Goal: Task Accomplishment & Management: Manage account settings

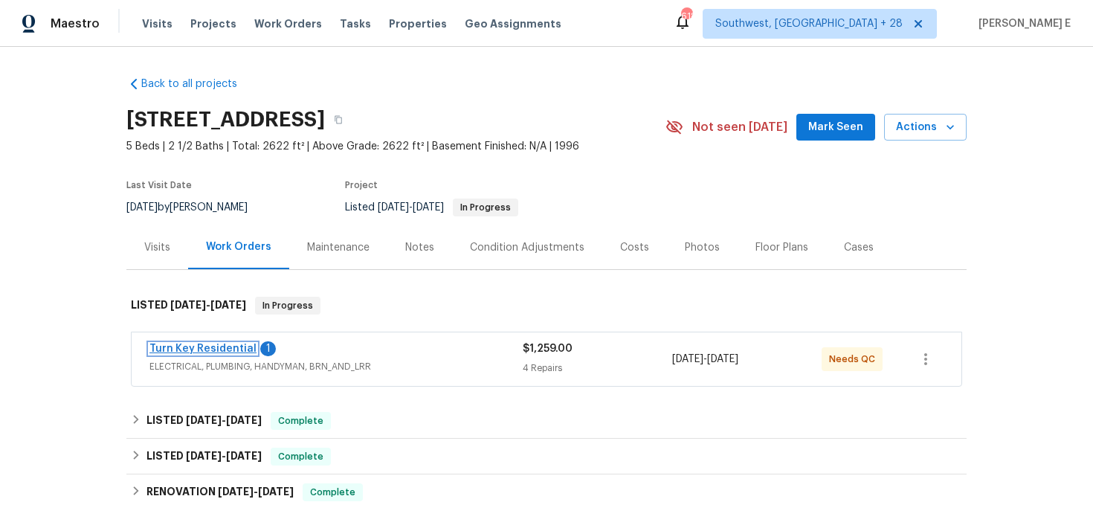
click at [224, 344] on link "Turn Key Residential" at bounding box center [202, 348] width 107 height 10
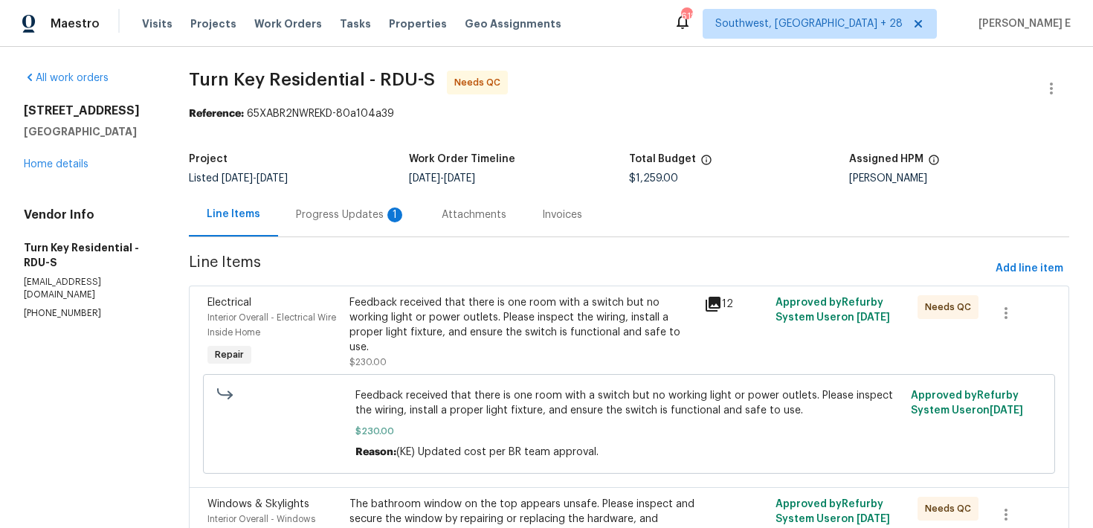
click at [398, 221] on div "Progress Updates 1" at bounding box center [351, 214] width 110 height 15
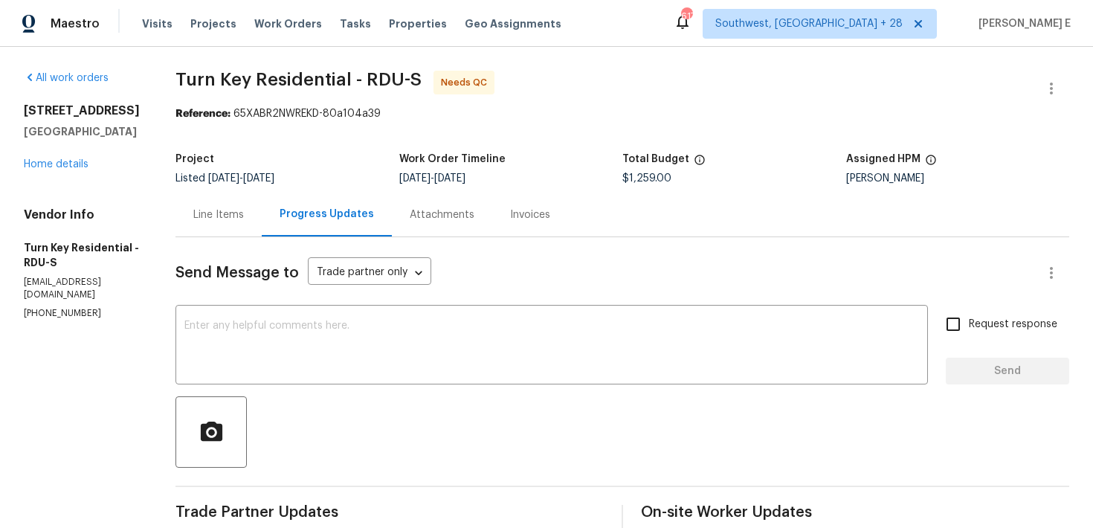
click at [244, 215] on div "Line Items" at bounding box center [218, 214] width 51 height 15
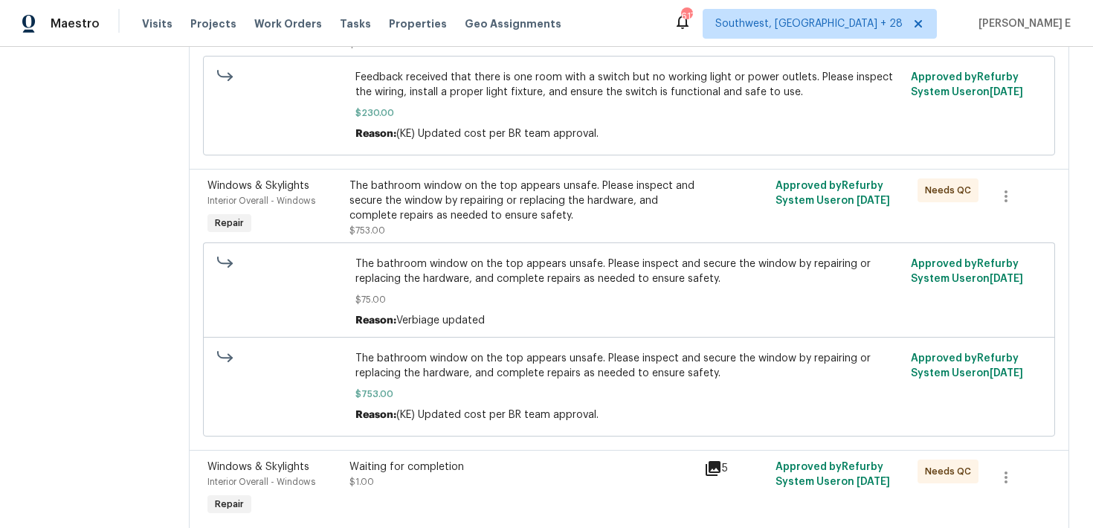
scroll to position [568, 0]
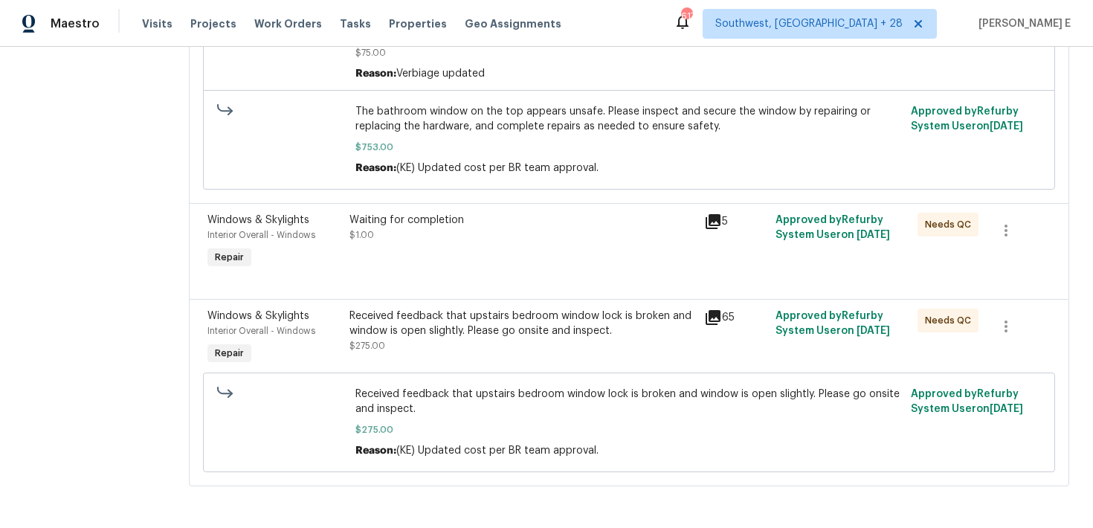
click at [455, 277] on div at bounding box center [628, 281] width 843 height 18
click at [459, 288] on div at bounding box center [628, 281] width 843 height 18
click at [480, 258] on div "Waiting for completion $1.00" at bounding box center [522, 242] width 355 height 68
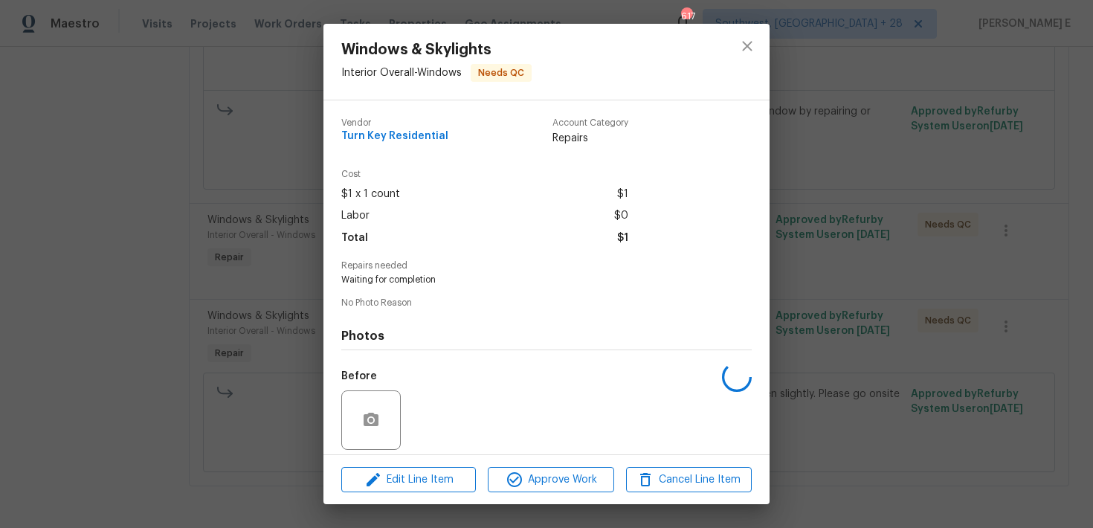
scroll to position [107, 0]
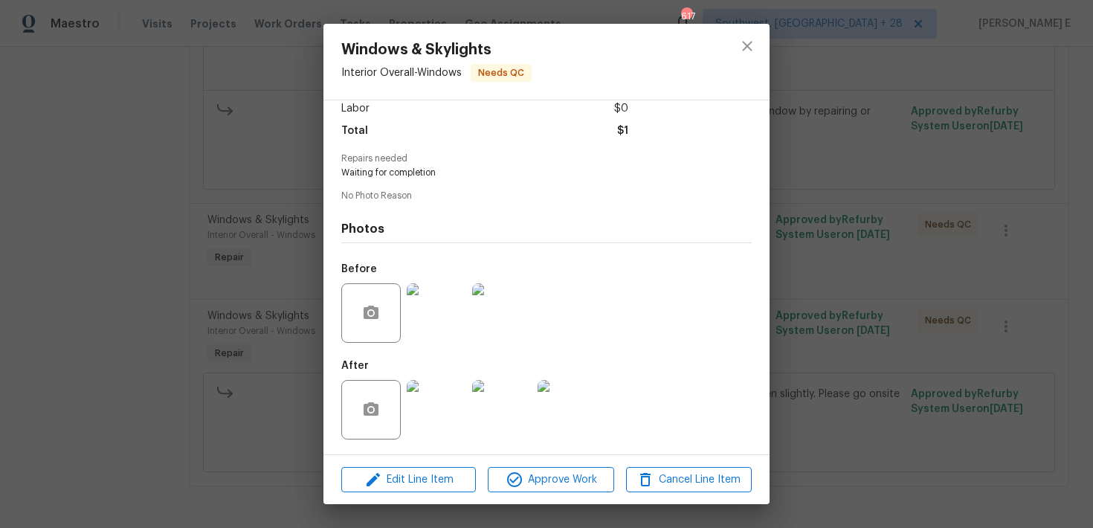
click at [443, 399] on img at bounding box center [436, 409] width 59 height 59
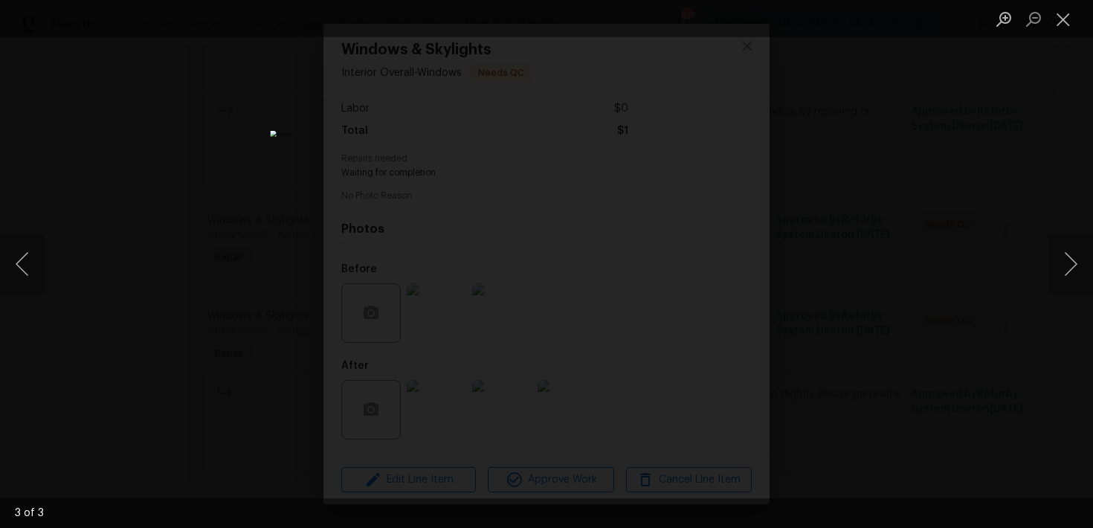
click at [965, 134] on div "Lightbox" at bounding box center [546, 264] width 1093 height 528
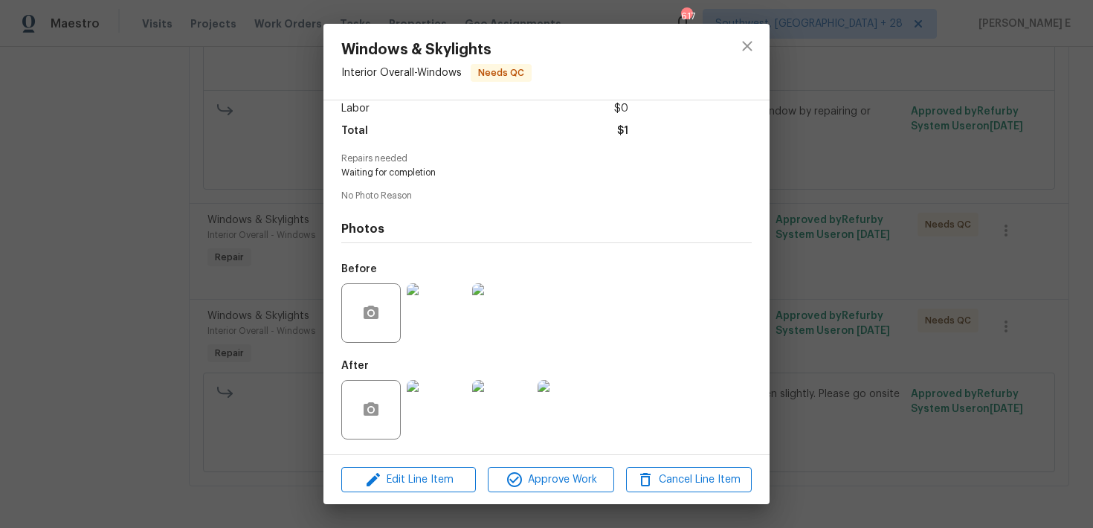
click at [965, 134] on div "Windows & Skylights Interior Overall - Windows Needs QC Vendor Turn Key Residen…" at bounding box center [546, 264] width 1093 height 528
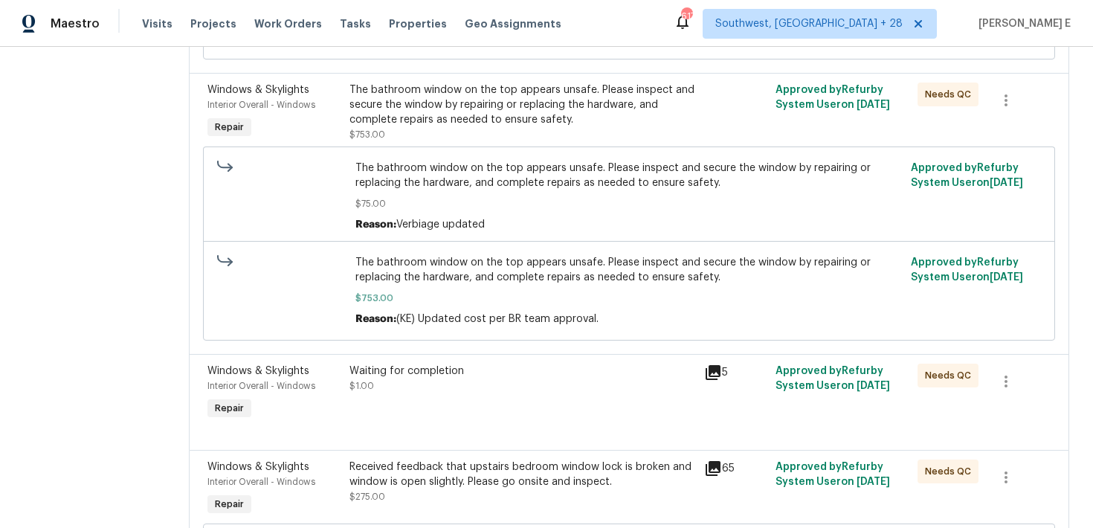
scroll to position [411, 0]
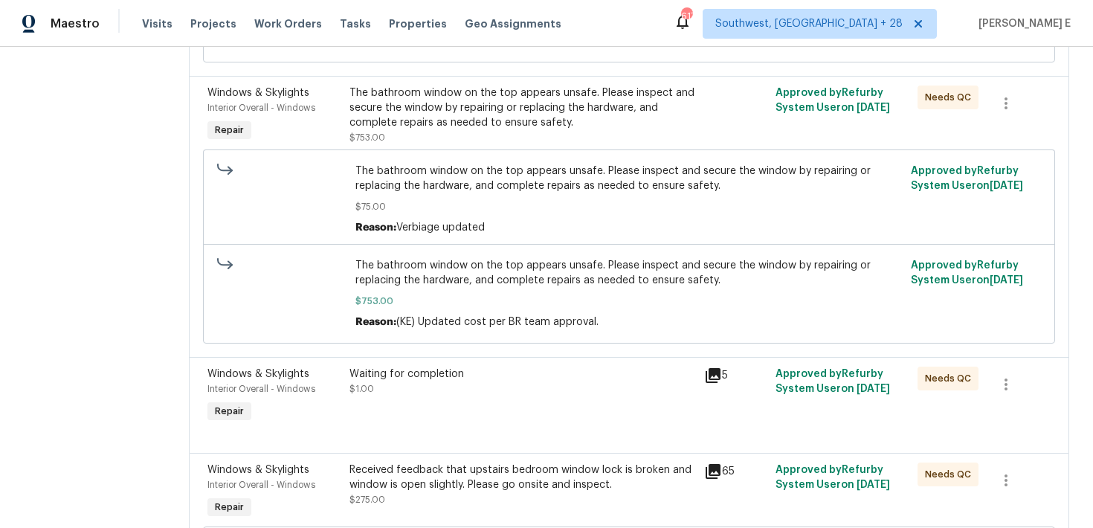
click at [545, 117] on div "The bathroom window on the top appears unsafe. Please inspect and secure the wi…" at bounding box center [522, 107] width 346 height 45
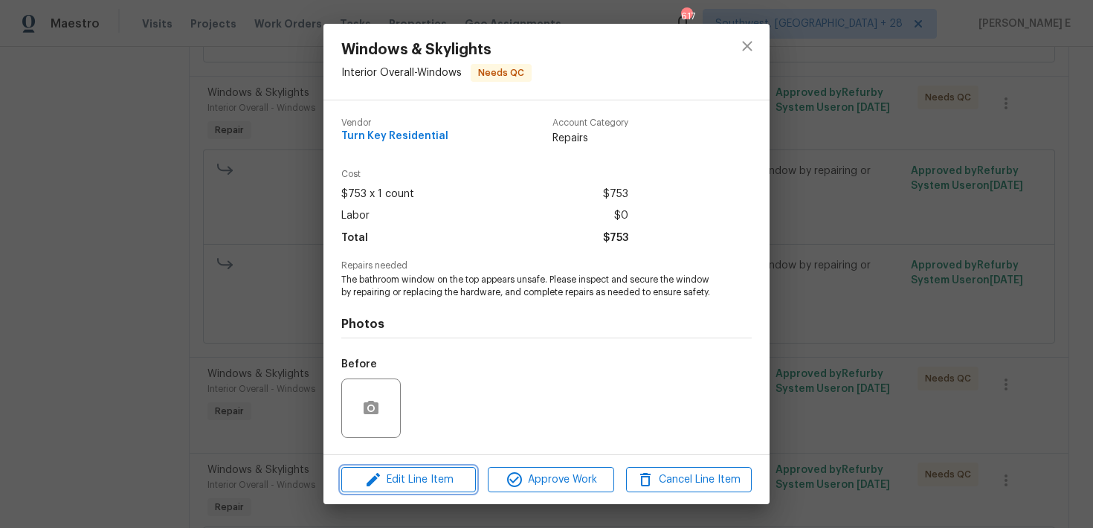
click at [428, 471] on span "Edit Line Item" at bounding box center [409, 480] width 126 height 19
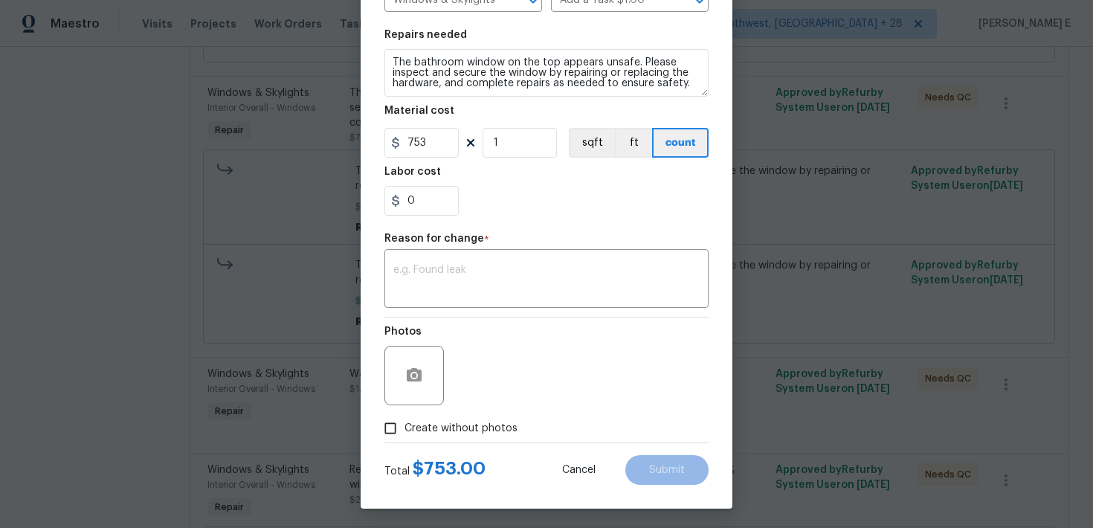
scroll to position [205, 0]
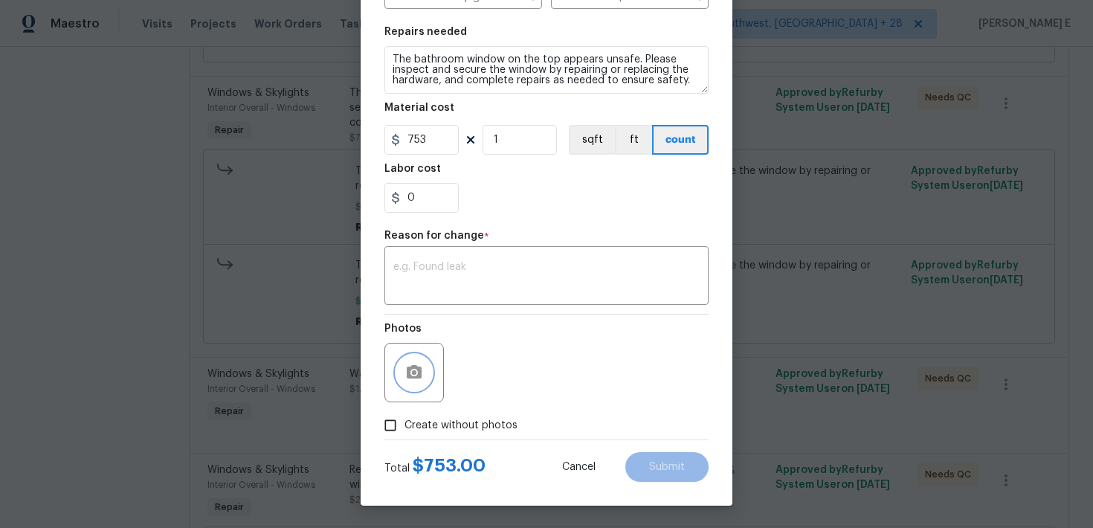
click at [424, 372] on button "button" at bounding box center [414, 373] width 36 height 36
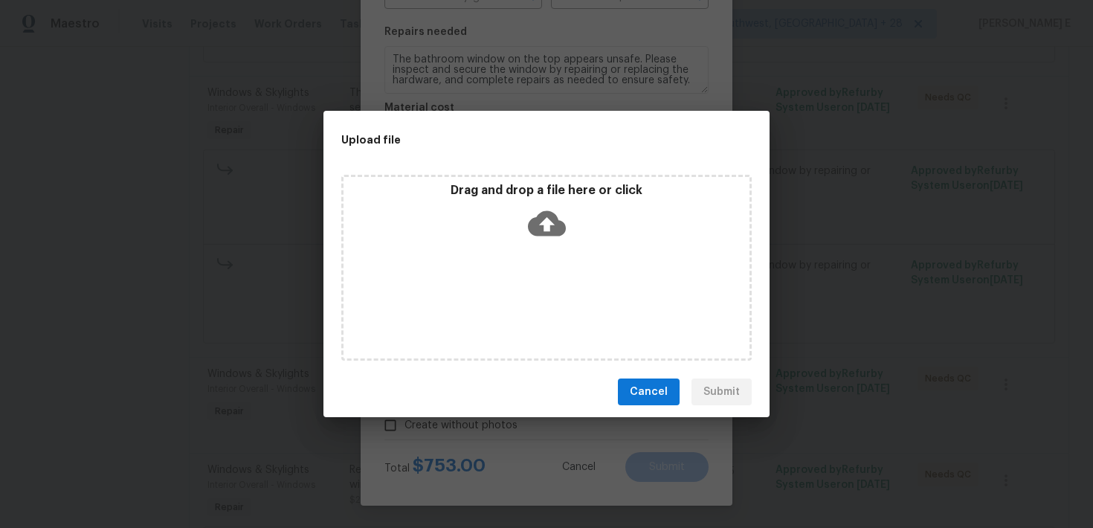
click at [540, 226] on icon at bounding box center [547, 223] width 38 height 25
click at [644, 399] on span "Cancel" at bounding box center [649, 392] width 38 height 19
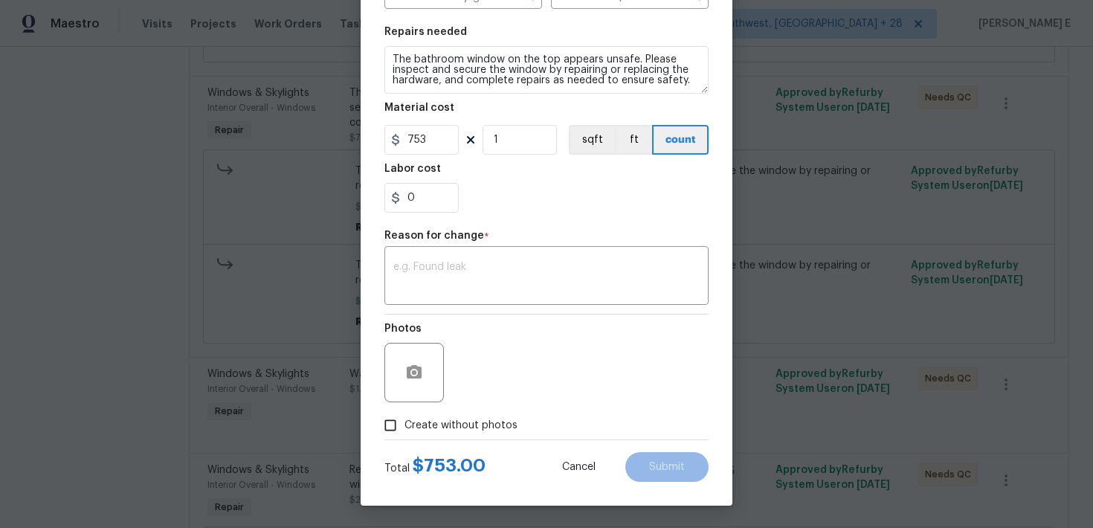
click at [292, 363] on body "Maestro Visits Projects Work Orders Tasks Properties Geo Assignments 617 Southw…" at bounding box center [546, 264] width 1093 height 528
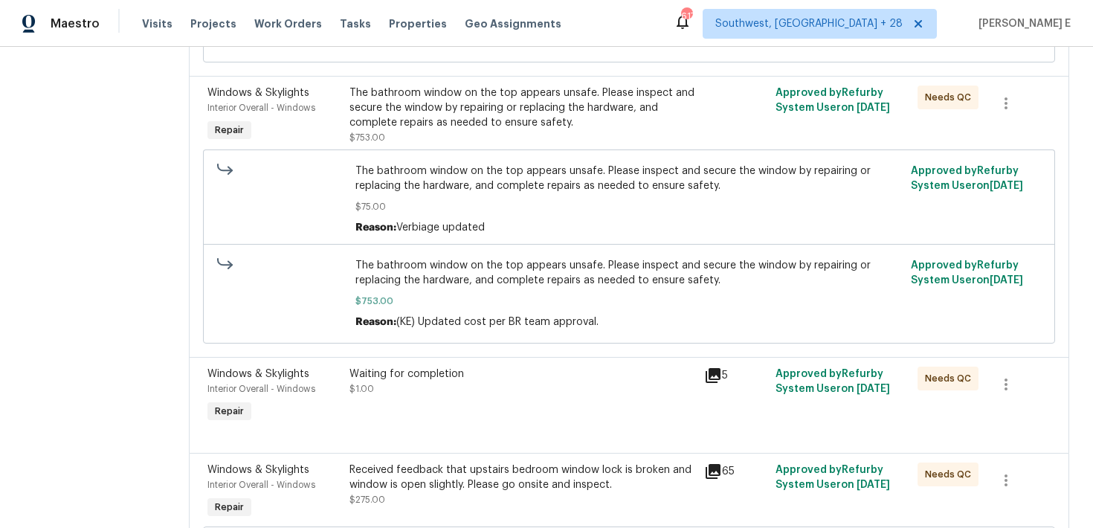
scroll to position [0, 0]
click at [475, 136] on div "The bathroom window on the top appears unsafe. Please inspect and secure the wi…" at bounding box center [522, 114] width 346 height 59
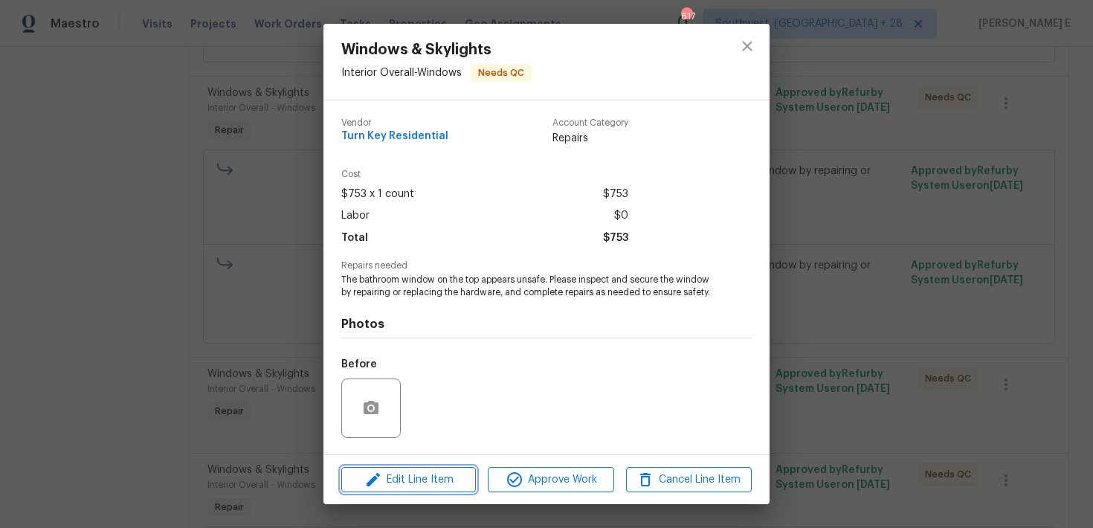
click at [386, 479] on span "Edit Line Item" at bounding box center [409, 480] width 126 height 19
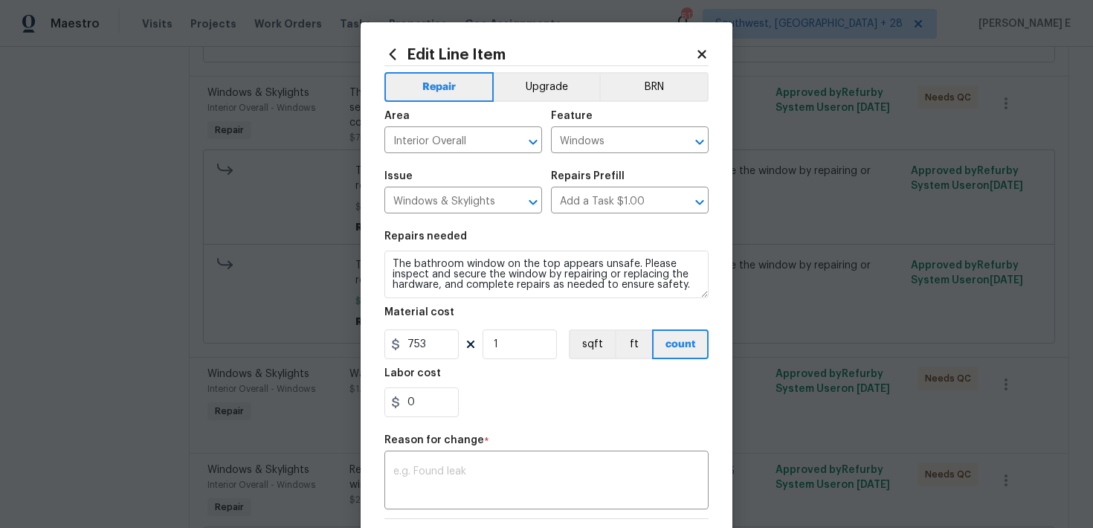
scroll to position [205, 0]
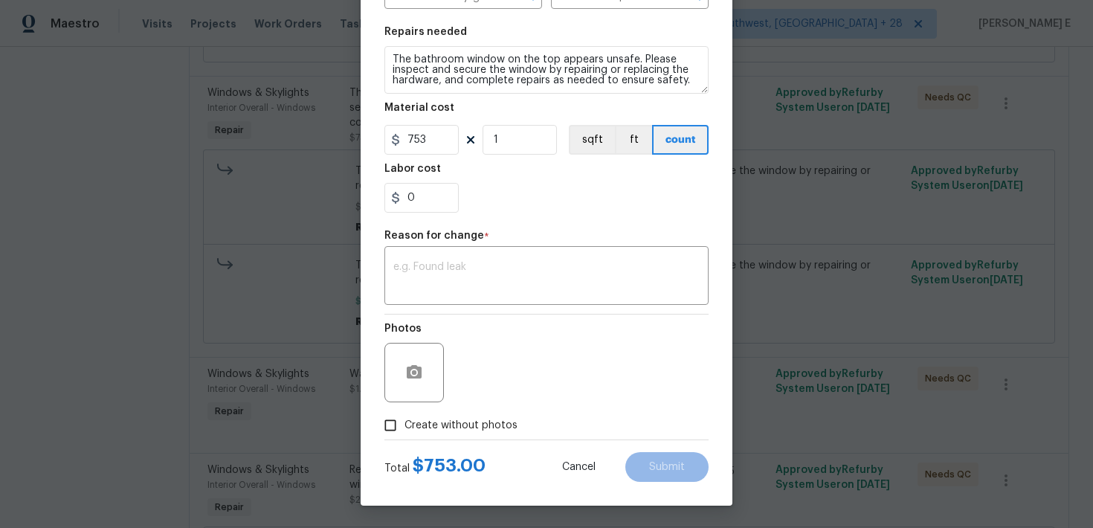
click at [311, 401] on body "Maestro Visits Projects Work Orders Tasks Properties Geo Assignments 617 Southw…" at bounding box center [546, 264] width 1093 height 528
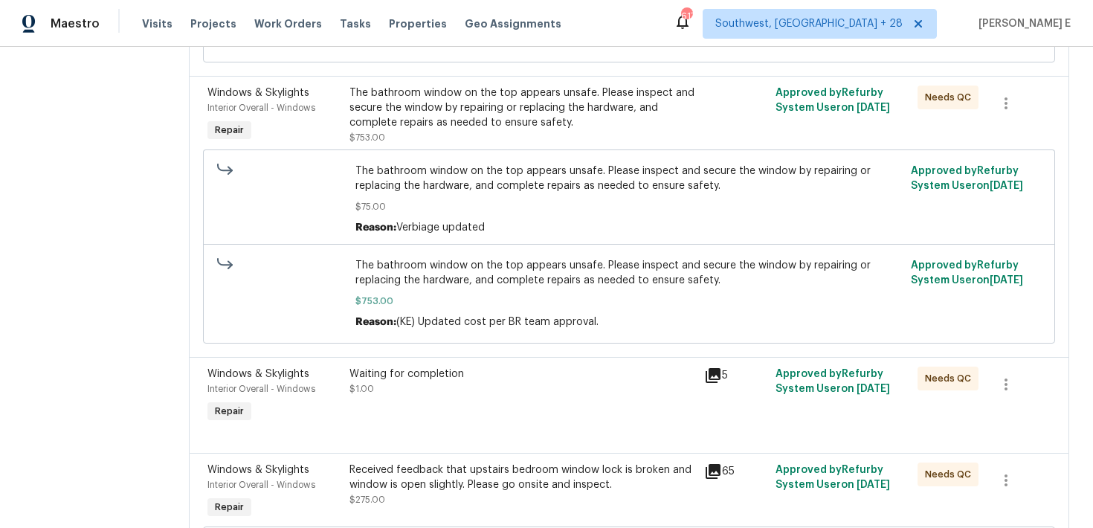
scroll to position [0, 0]
click at [417, 381] on div "Waiting for completion" at bounding box center [522, 373] width 346 height 15
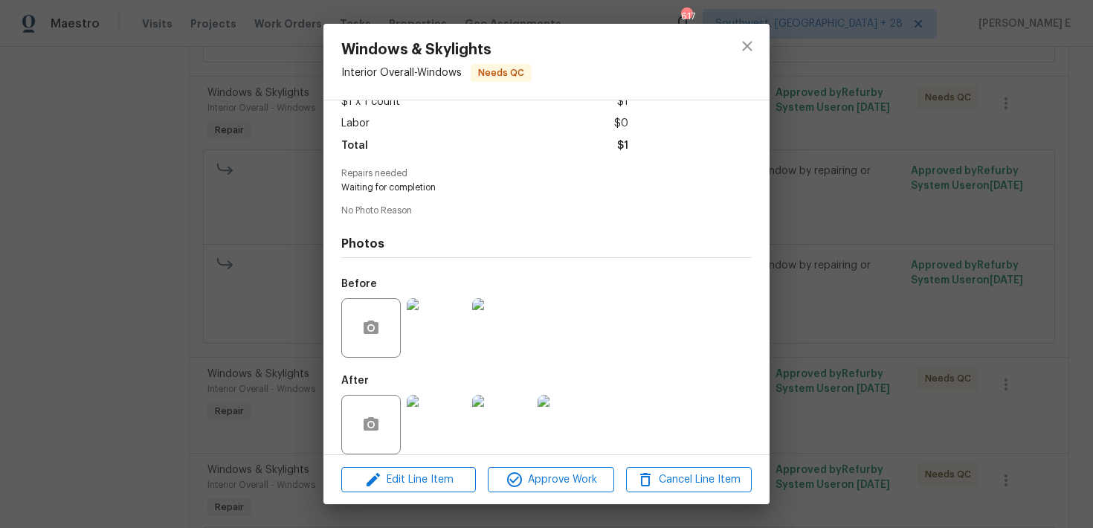
scroll to position [107, 0]
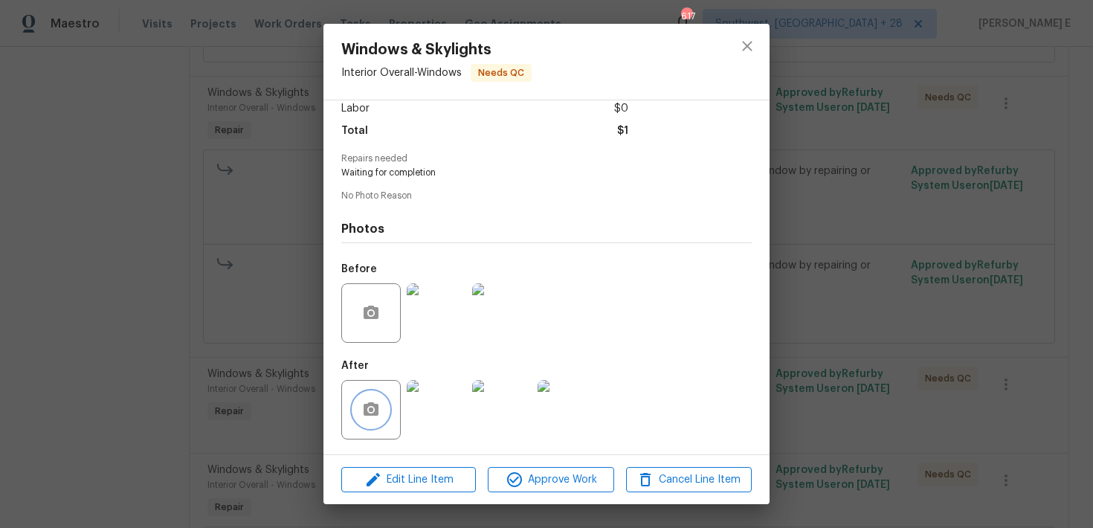
click at [380, 409] on button "button" at bounding box center [371, 410] width 36 height 36
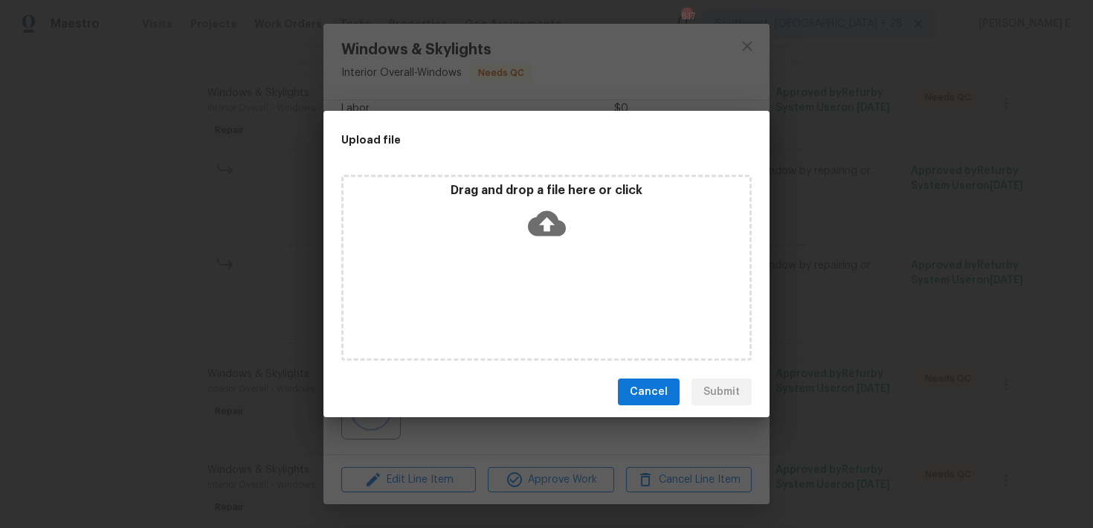
click at [204, 385] on div "Upload file Drag and drop a file here or click Cancel Submit" at bounding box center [546, 264] width 1093 height 528
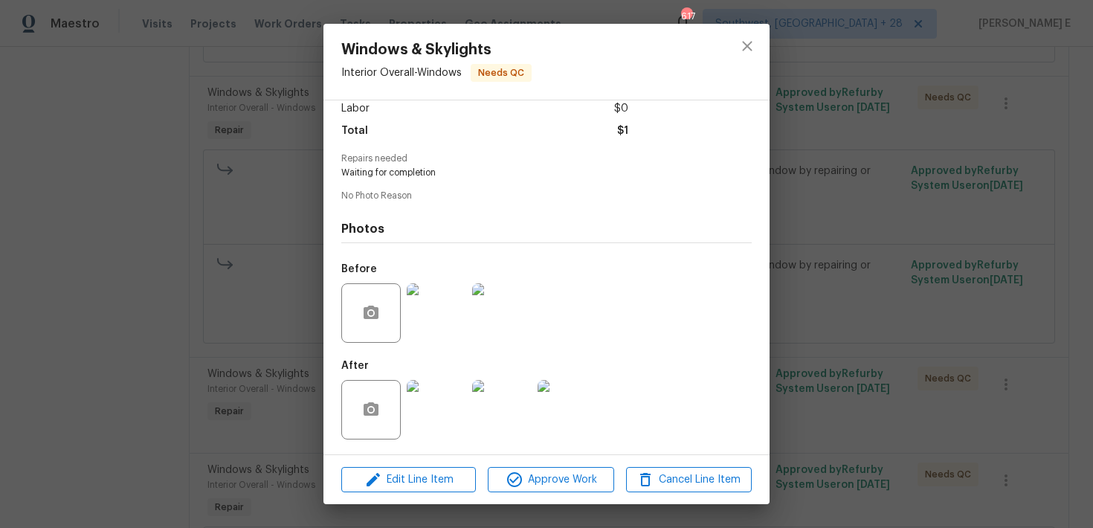
click at [268, 327] on div "Windows & Skylights Interior Overall - Windows Needs QC Vendor Turn Key Residen…" at bounding box center [546, 264] width 1093 height 528
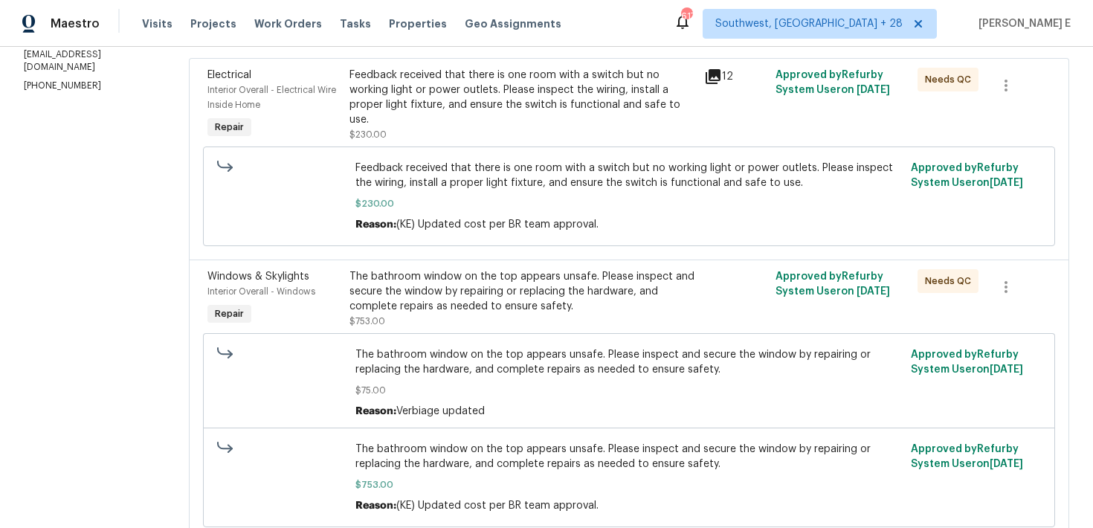
scroll to position [223, 0]
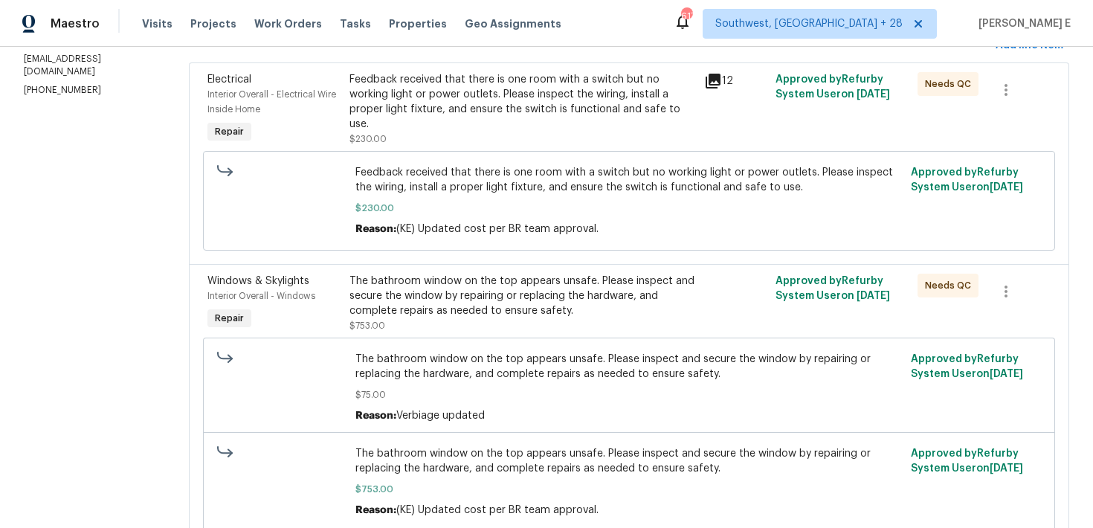
click at [398, 277] on div "The bathroom window on the top appears unsafe. Please inspect and secure the wi…" at bounding box center [522, 296] width 346 height 45
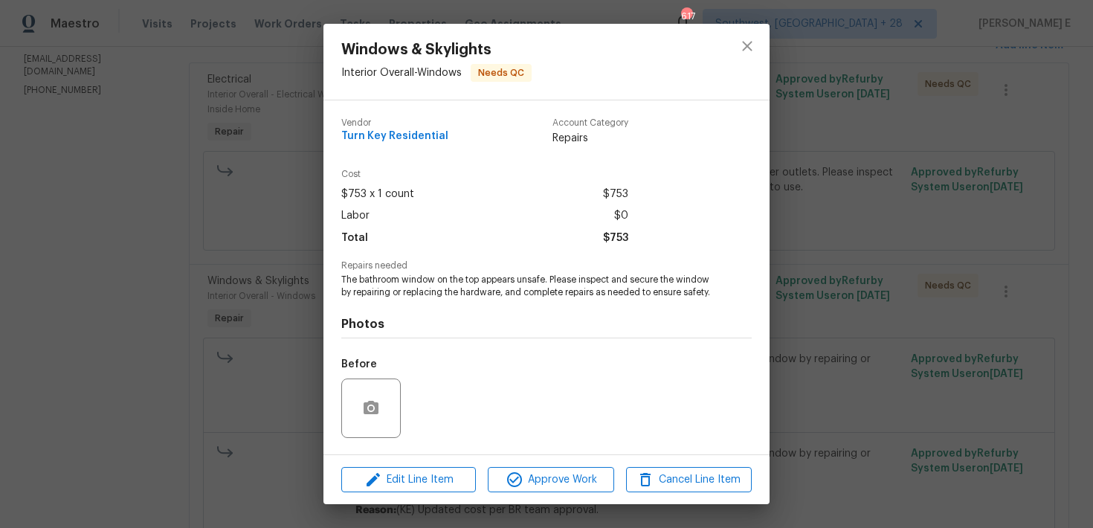
scroll to position [107, 0]
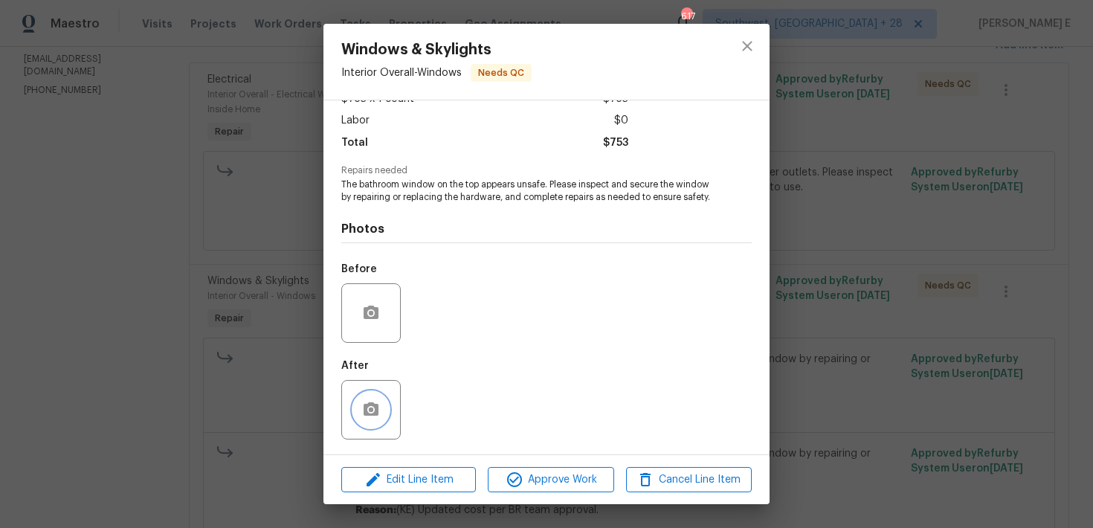
click at [381, 410] on button "button" at bounding box center [371, 410] width 36 height 36
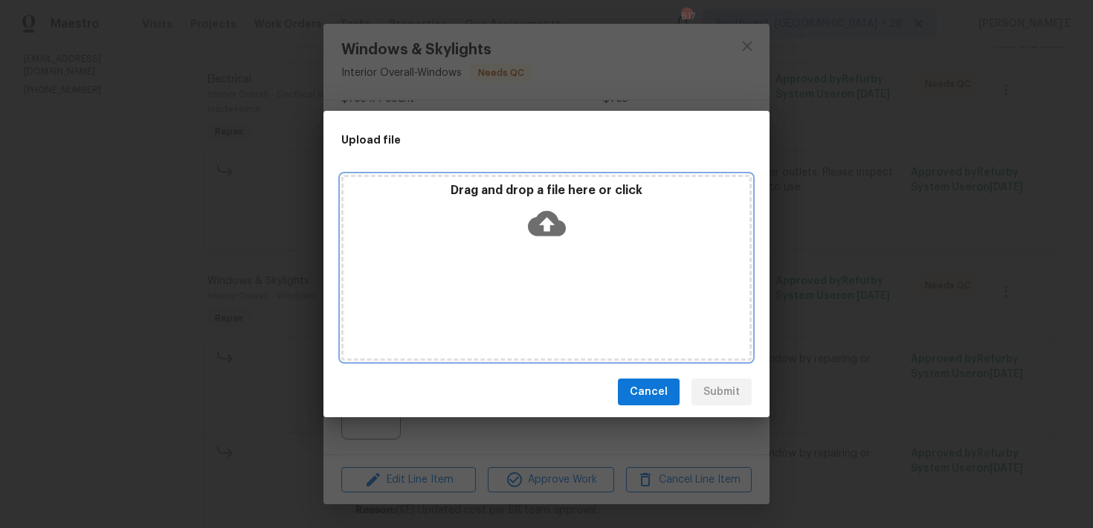
click at [549, 224] on icon at bounding box center [547, 223] width 38 height 38
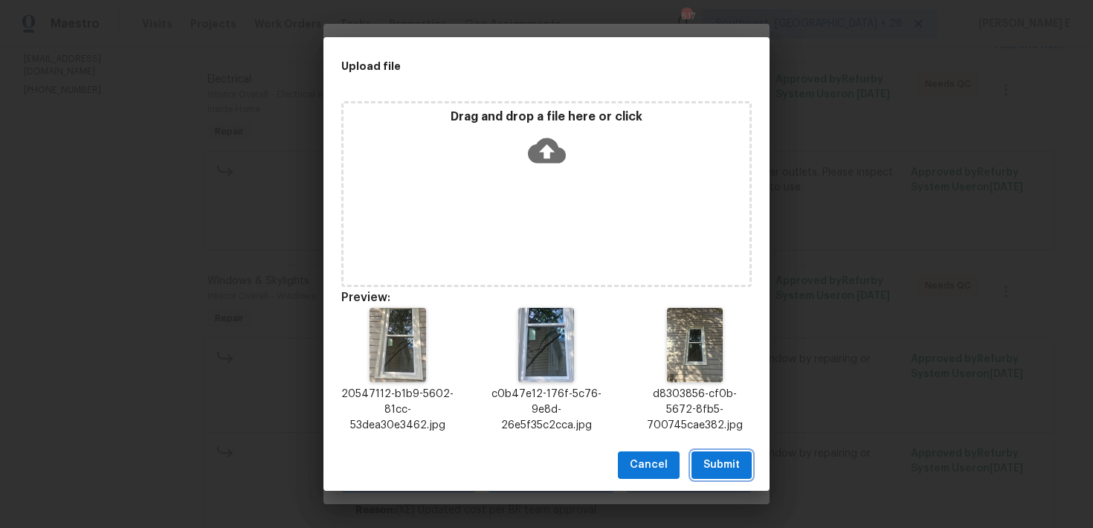
click at [726, 454] on button "Submit" at bounding box center [721, 465] width 60 height 28
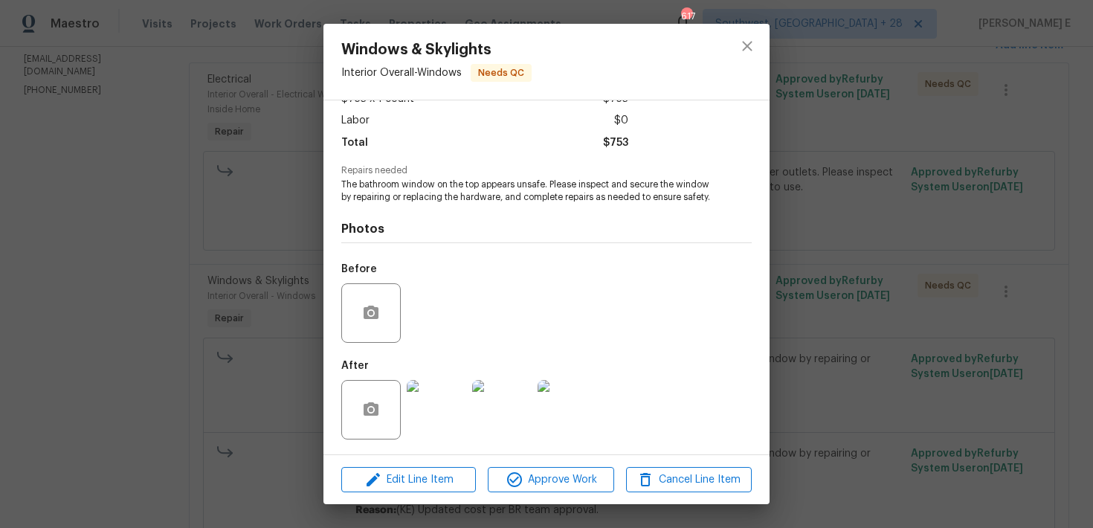
click at [882, 270] on div "Windows & Skylights Interior Overall - Windows Needs QC Vendor Turn Key Residen…" at bounding box center [546, 264] width 1093 height 528
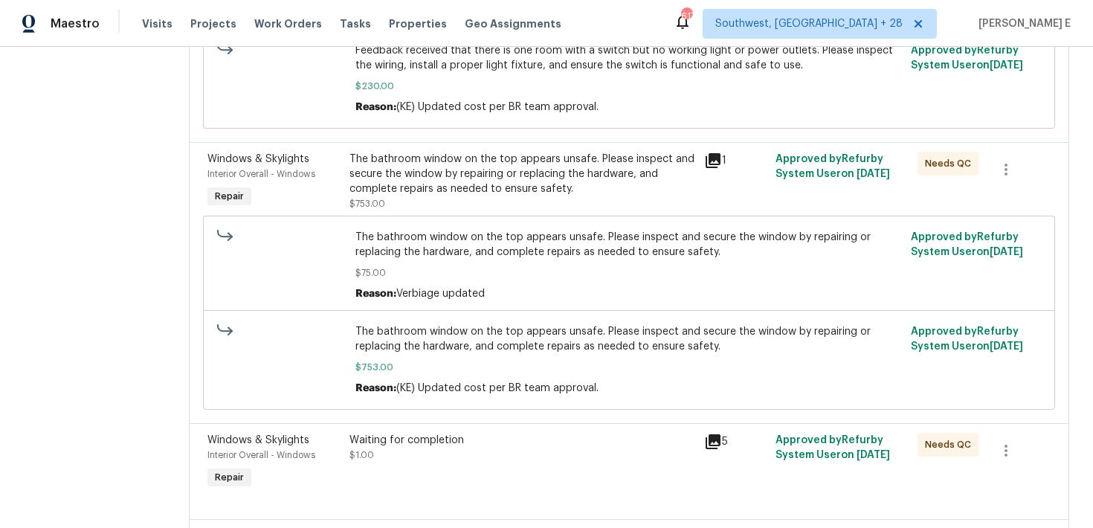
scroll to position [326, 0]
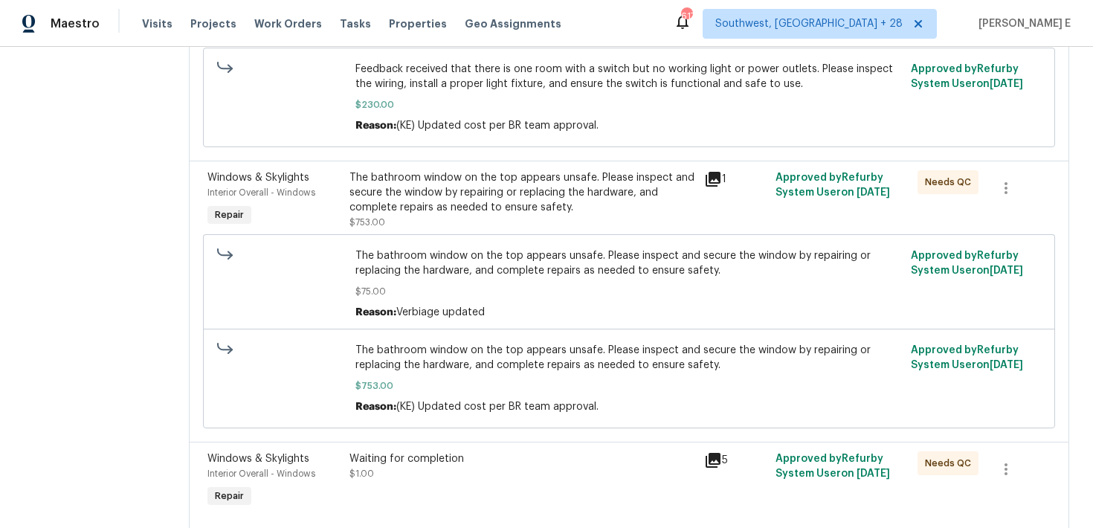
click at [520, 184] on div "The bathroom window on the top appears unsafe. Please inspect and secure the wi…" at bounding box center [522, 192] width 346 height 45
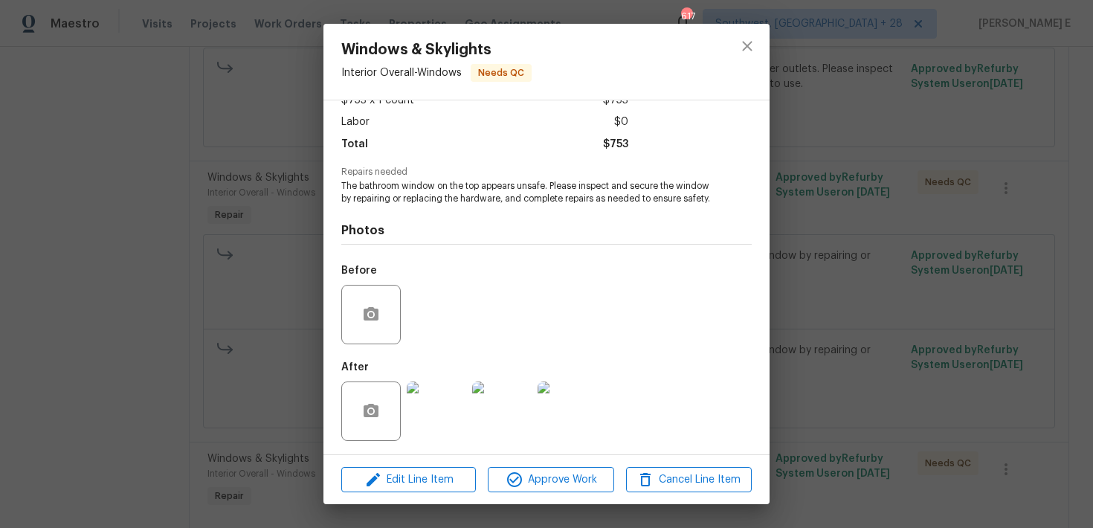
scroll to position [107, 0]
click at [801, 323] on div "Windows & Skylights Interior Overall - Windows Needs QC Vendor Turn Key Residen…" at bounding box center [546, 264] width 1093 height 528
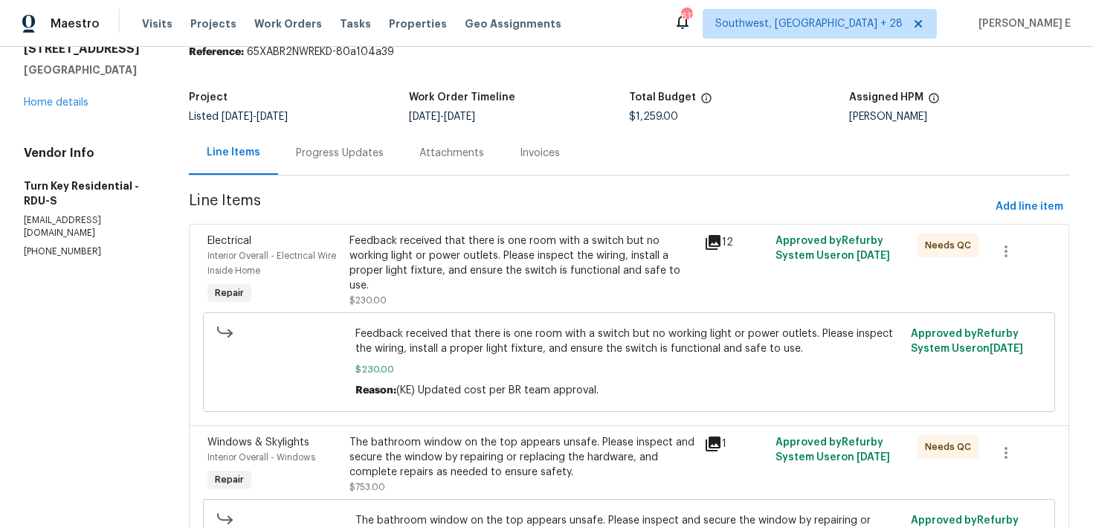
scroll to position [0, 0]
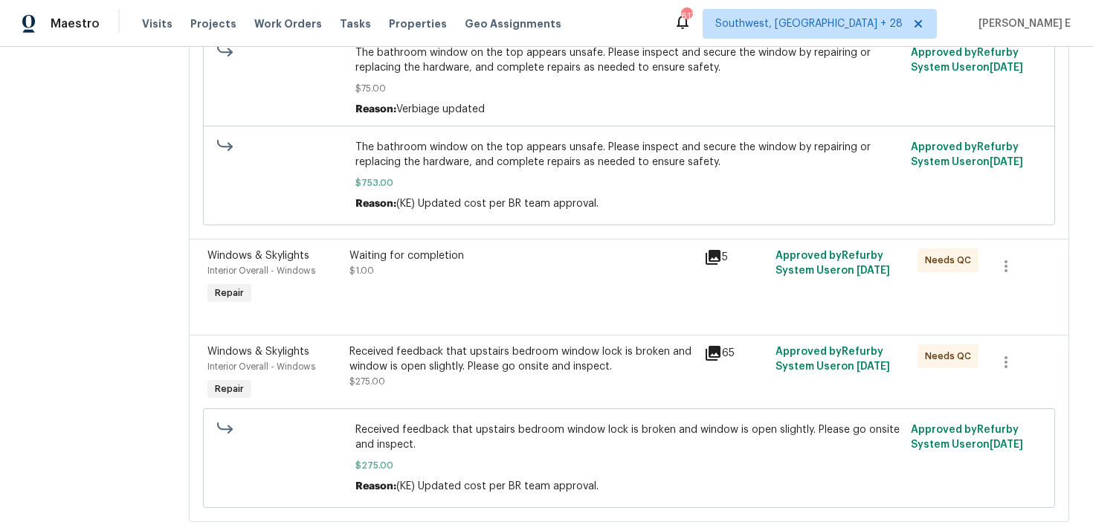
scroll to position [568, 0]
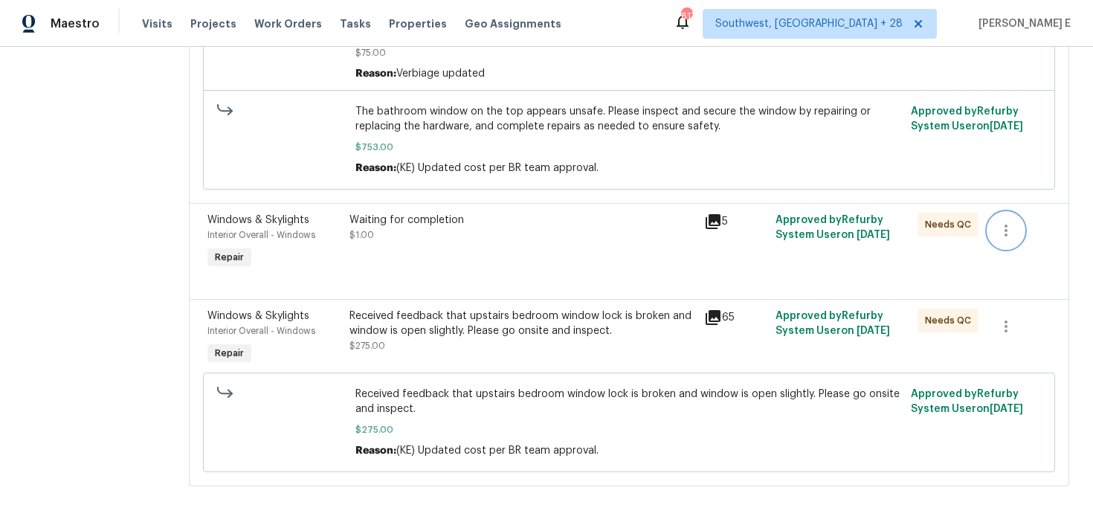
click at [1013, 236] on icon "button" at bounding box center [1006, 231] width 18 height 18
click at [1014, 237] on li "Cancel" at bounding box center [1018, 229] width 57 height 25
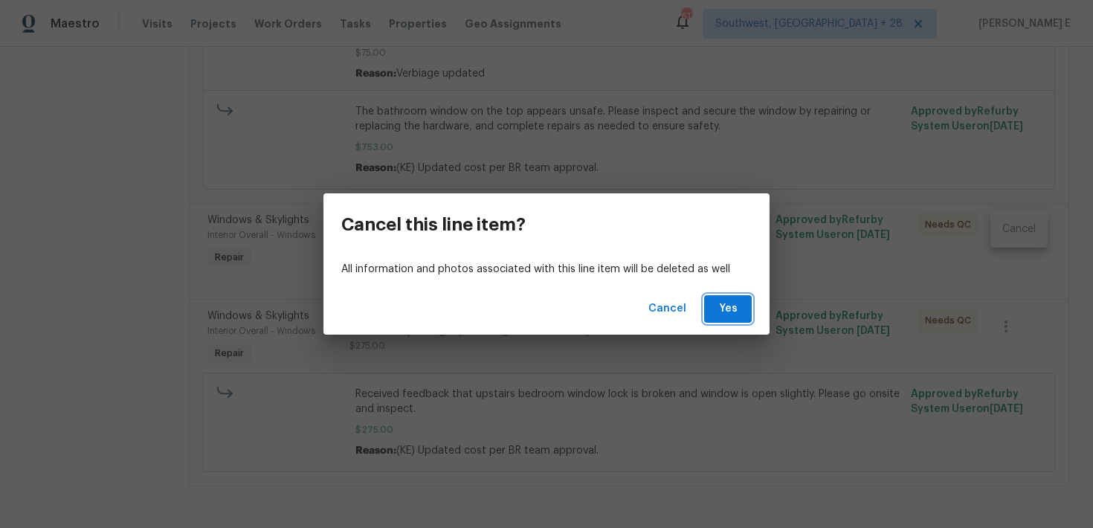
click at [730, 318] on button "Yes" at bounding box center [728, 309] width 48 height 28
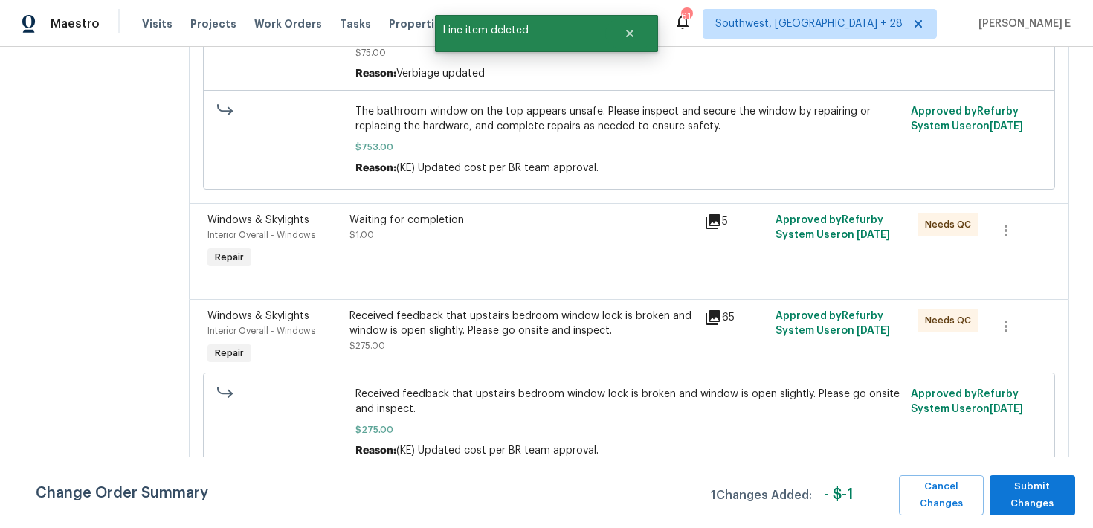
scroll to position [0, 0]
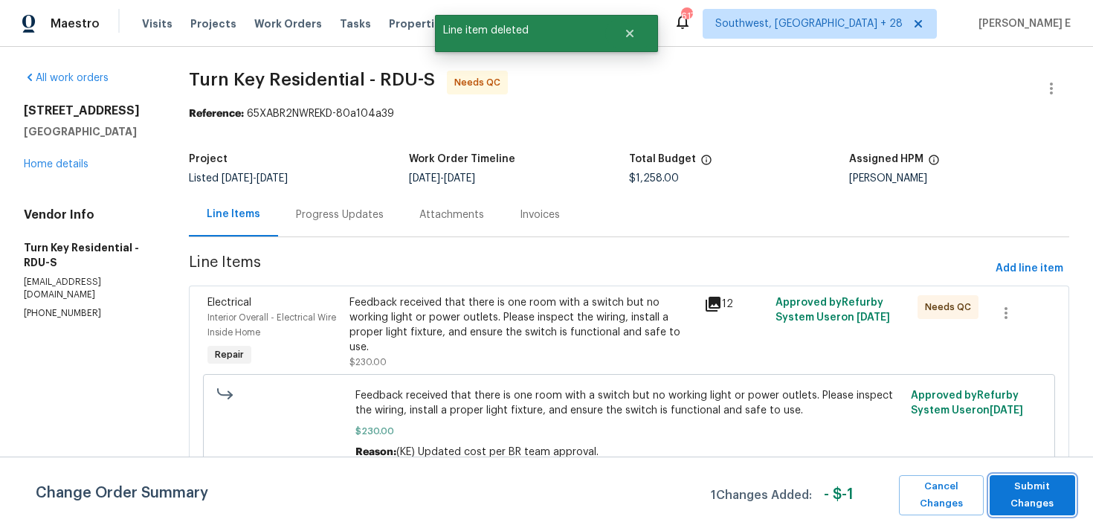
click at [1016, 505] on span "Submit Changes" at bounding box center [1032, 495] width 71 height 34
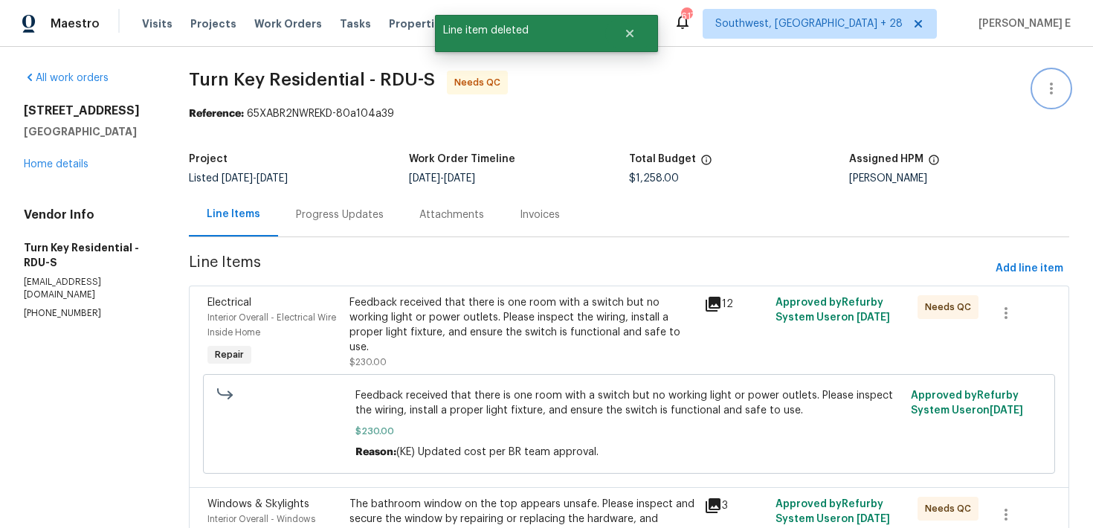
click at [1042, 89] on icon "button" at bounding box center [1051, 89] width 18 height 18
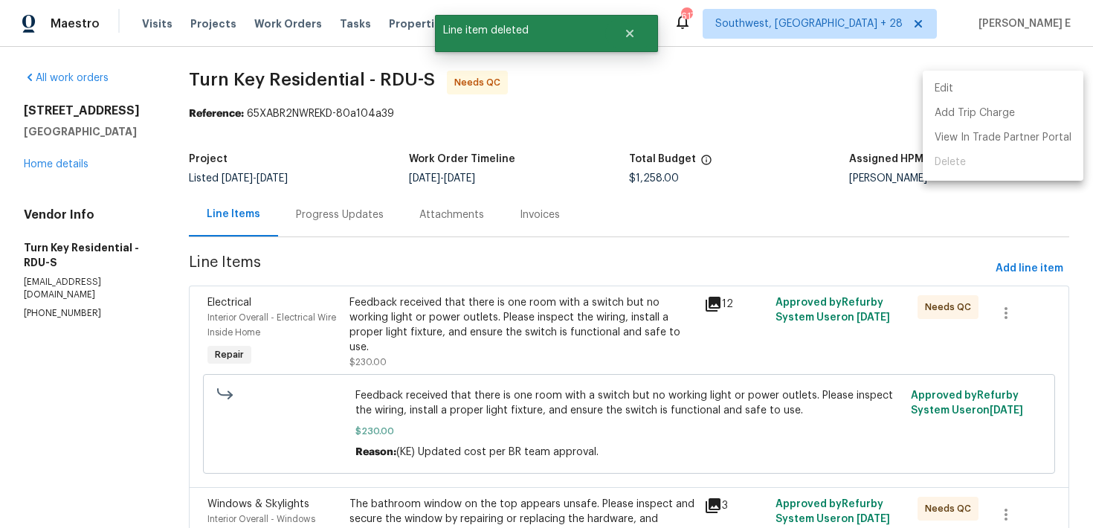
click at [997, 83] on li "Edit" at bounding box center [1002, 89] width 161 height 25
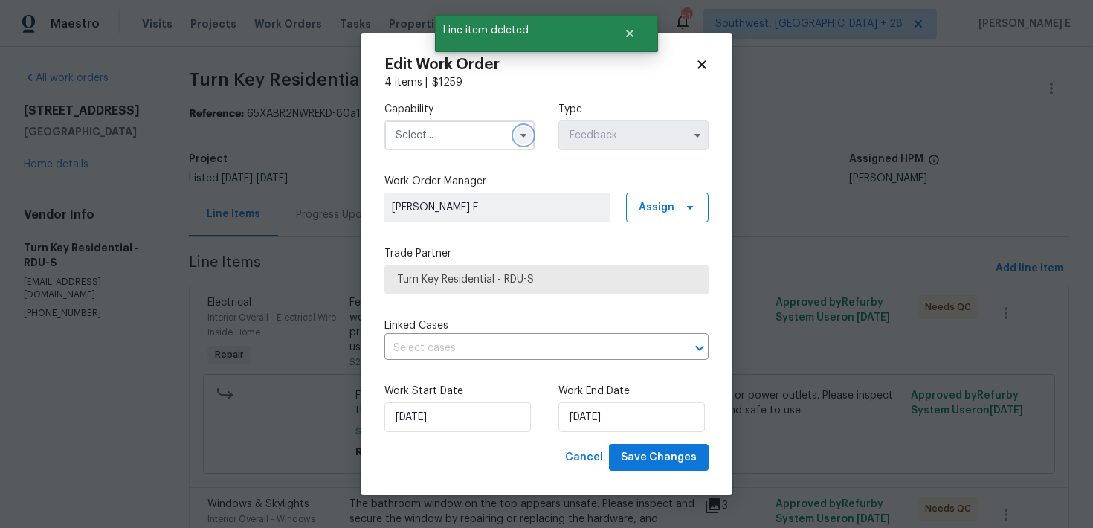
click at [525, 128] on button "button" at bounding box center [523, 135] width 18 height 18
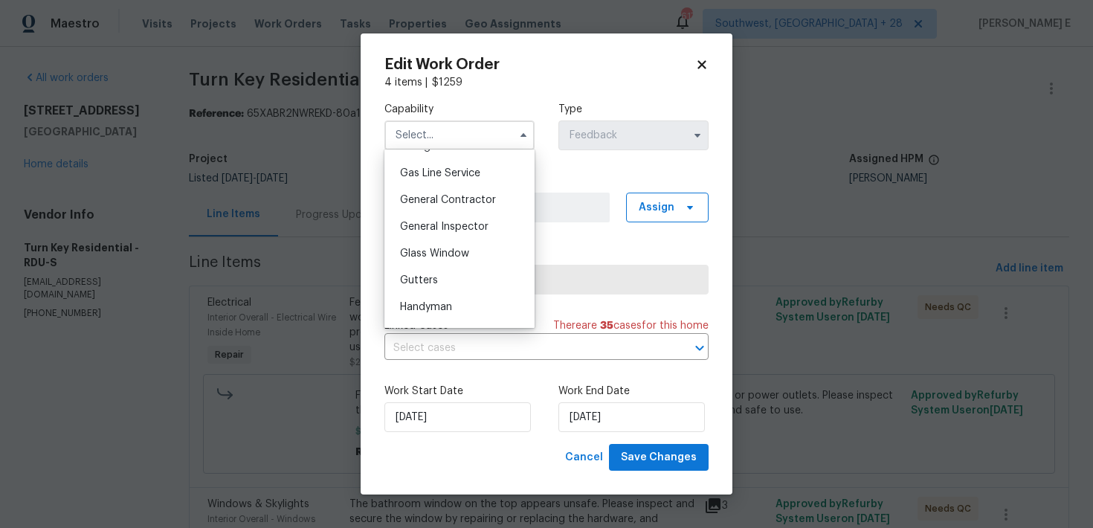
scroll to position [718, 0]
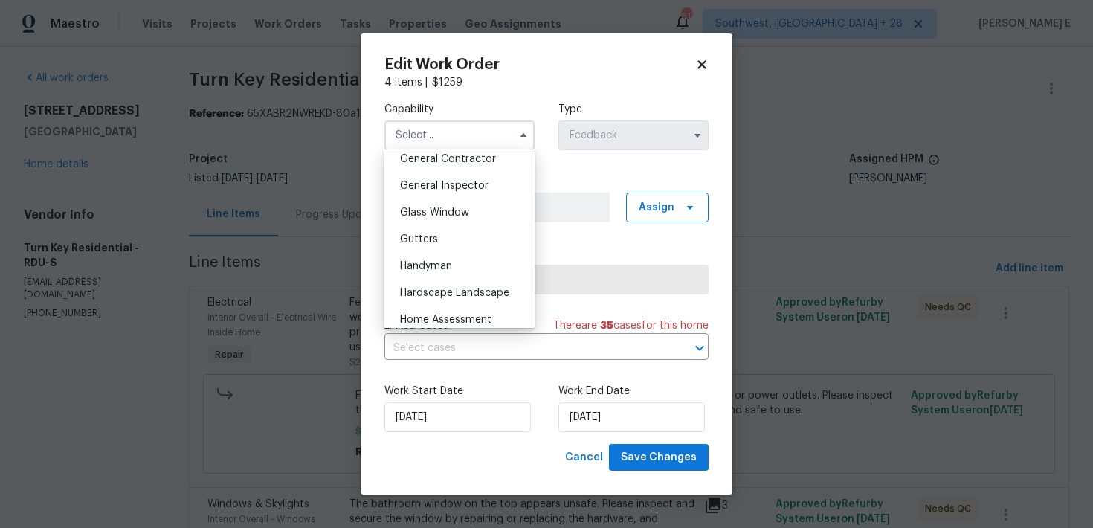
click at [494, 282] on div "Hardscape Landscape" at bounding box center [459, 292] width 143 height 27
type input "Hardscape Landscape"
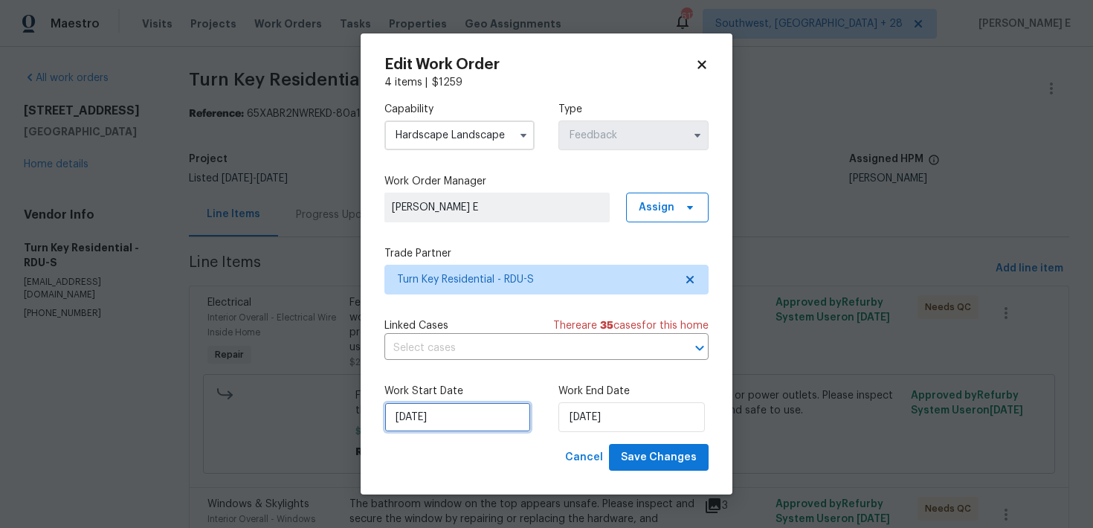
click at [480, 406] on input "04/09/2025" at bounding box center [457, 417] width 146 height 30
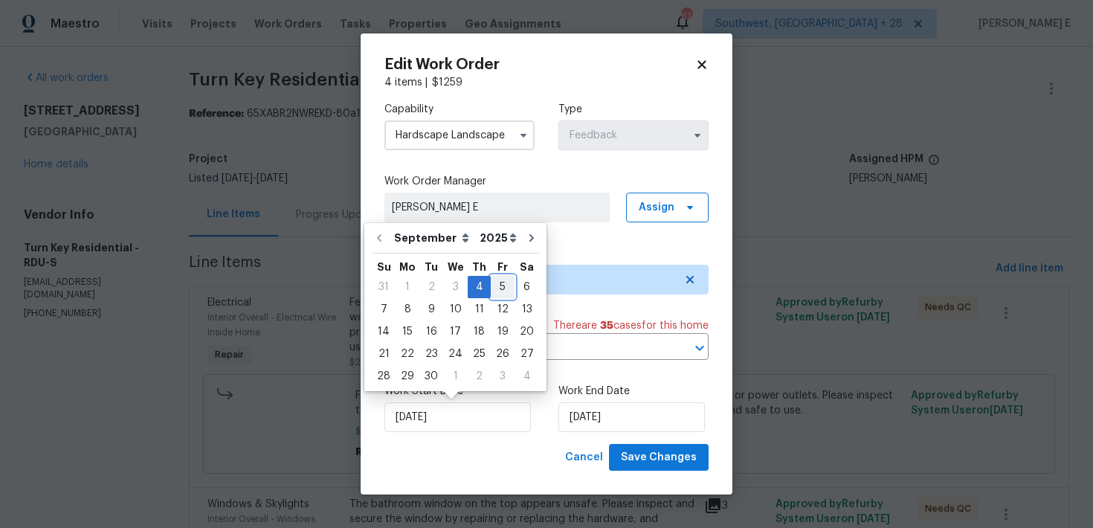
click at [495, 292] on div "5" at bounding box center [503, 287] width 24 height 21
type input "05/09/2025"
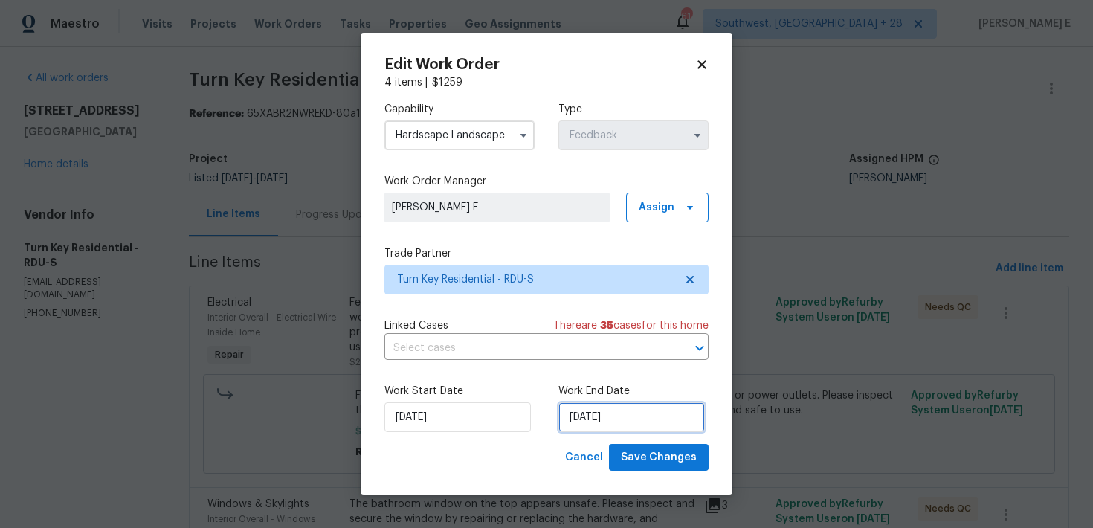
click at [596, 415] on input "08/09/2025" at bounding box center [631, 417] width 146 height 30
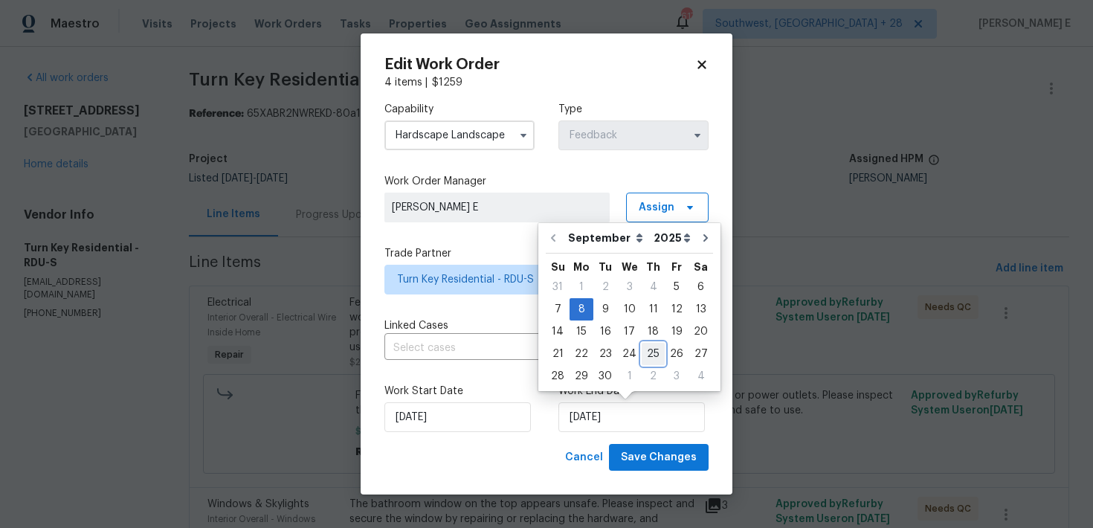
click at [650, 356] on div "25" at bounding box center [653, 353] width 23 height 21
type input "25/09/2025"
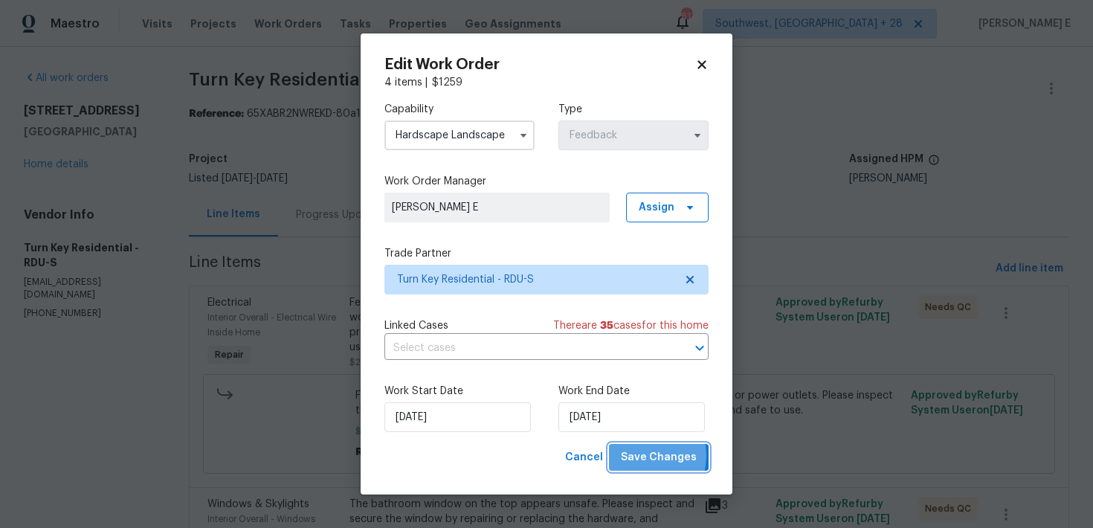
click at [643, 456] on span "Save Changes" at bounding box center [659, 457] width 76 height 19
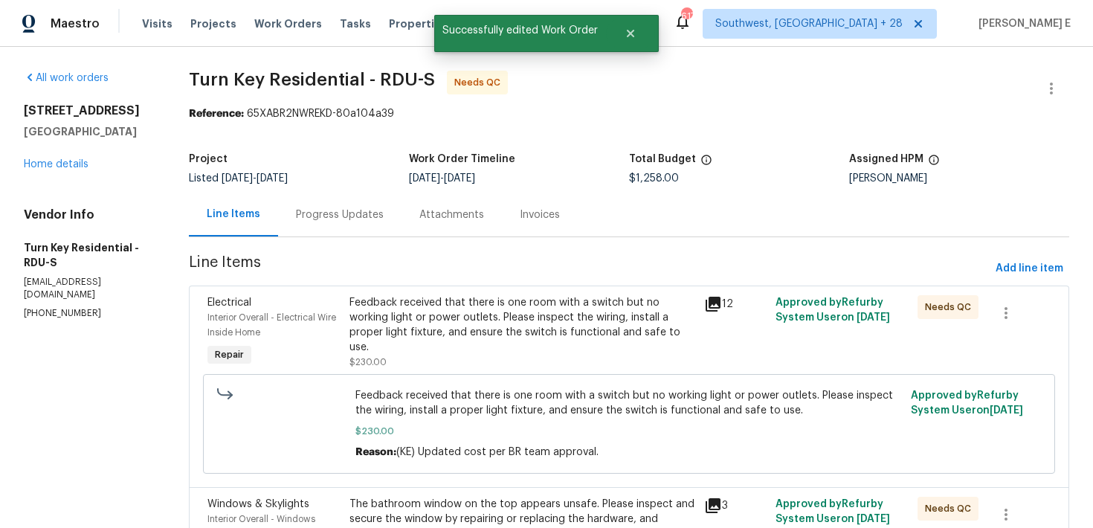
click at [417, 465] on div "Feedback received that there is one room with a switch but no working light or …" at bounding box center [629, 424] width 852 height 100
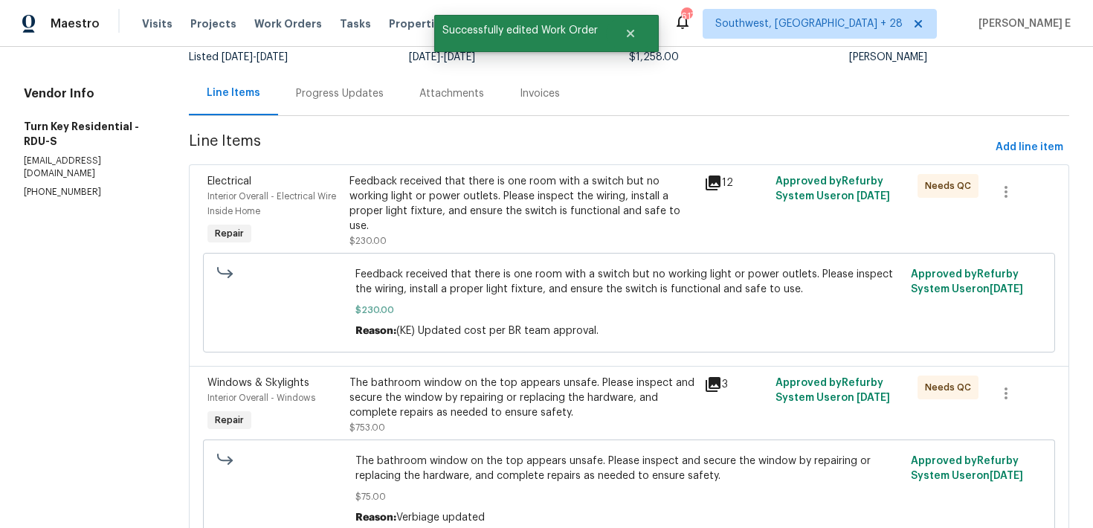
scroll to position [0, 0]
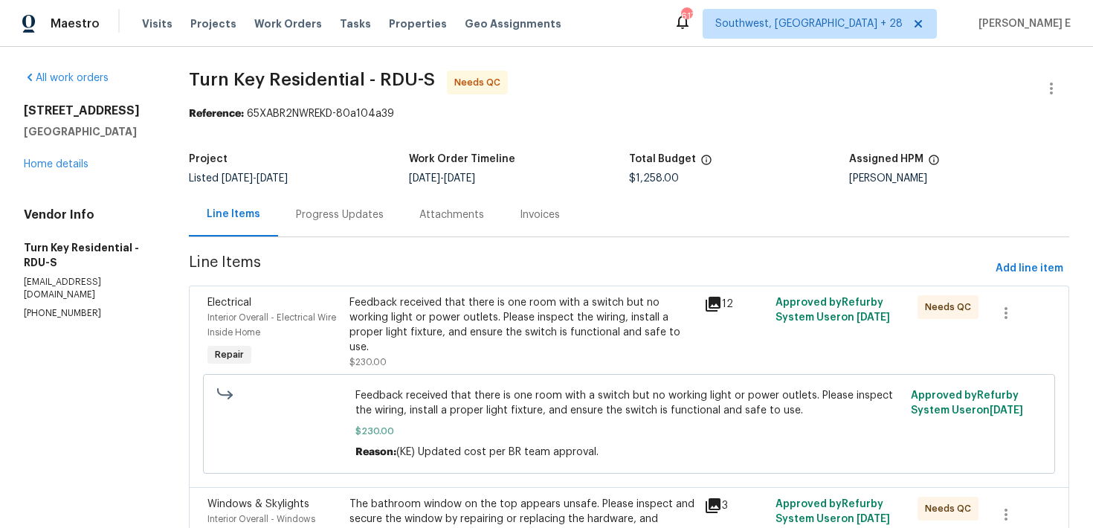
click at [421, 318] on div "Feedback received that there is one room with a switch but no working light or …" at bounding box center [522, 324] width 346 height 59
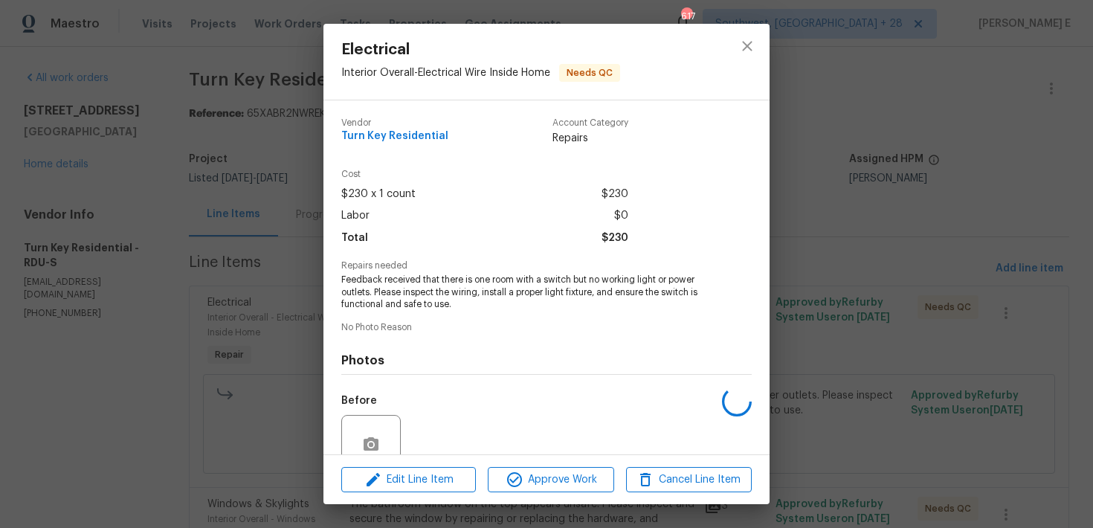
scroll to position [132, 0]
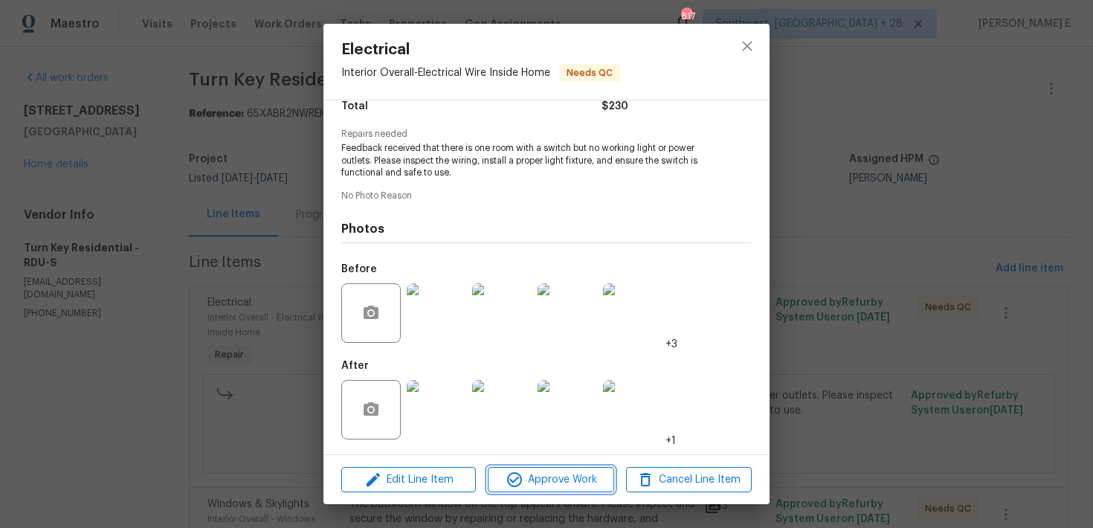
click at [540, 480] on span "Approve Work" at bounding box center [550, 480] width 117 height 19
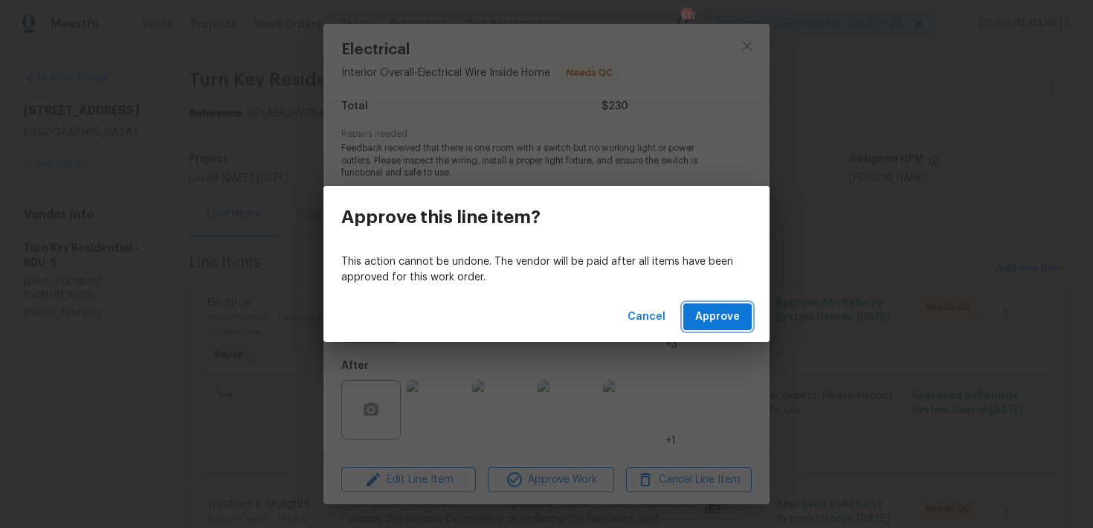
click at [743, 304] on button "Approve" at bounding box center [717, 317] width 68 height 28
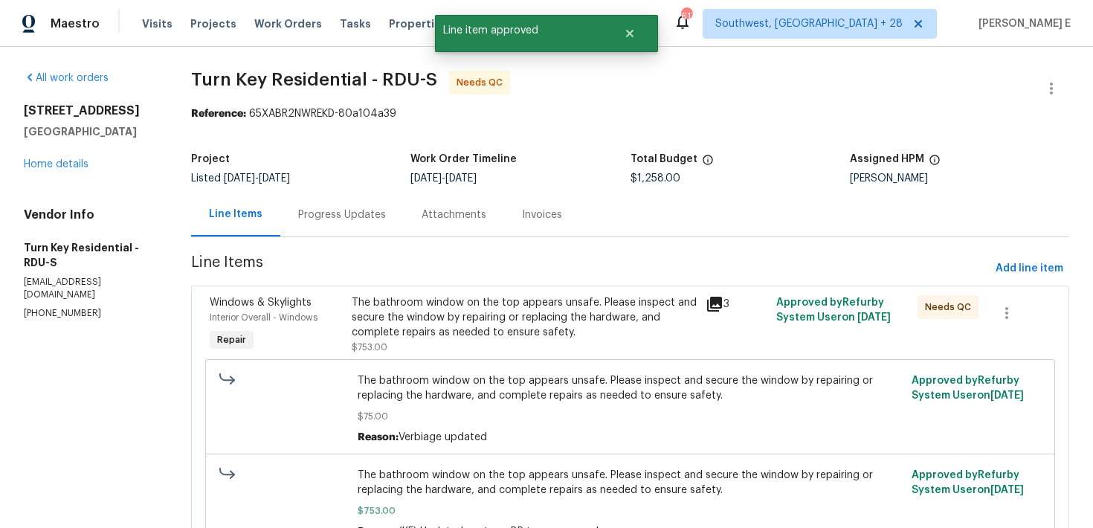
click at [502, 324] on div "The bathroom window on the top appears unsafe. Please inspect and secure the wi…" at bounding box center [524, 317] width 345 height 45
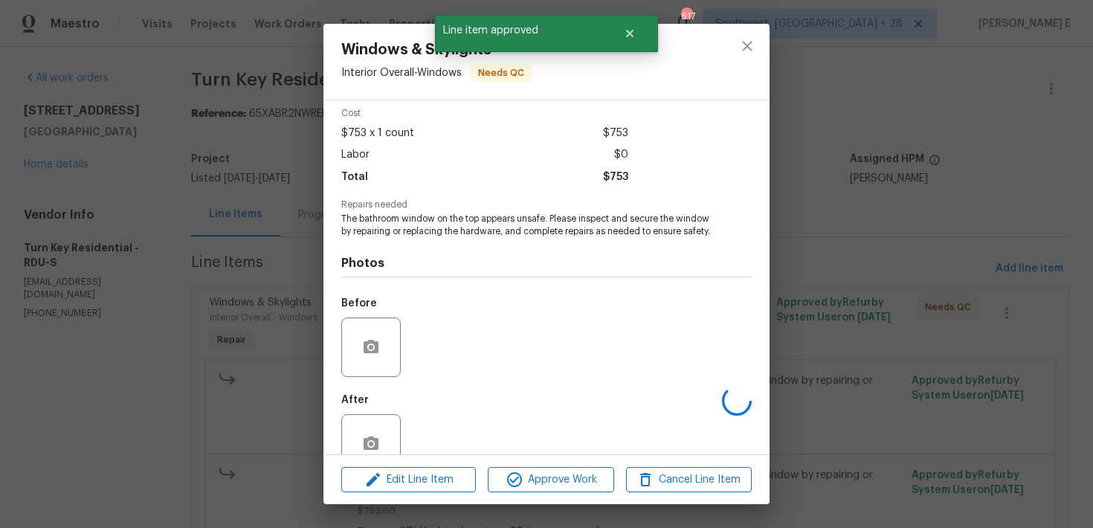
scroll to position [107, 0]
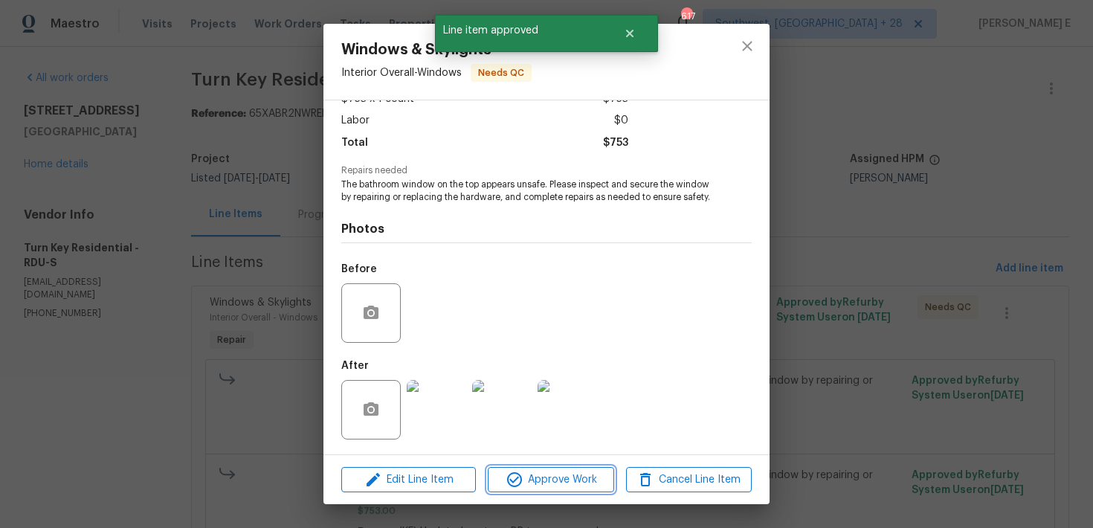
click at [533, 468] on button "Approve Work" at bounding box center [551, 480] width 126 height 26
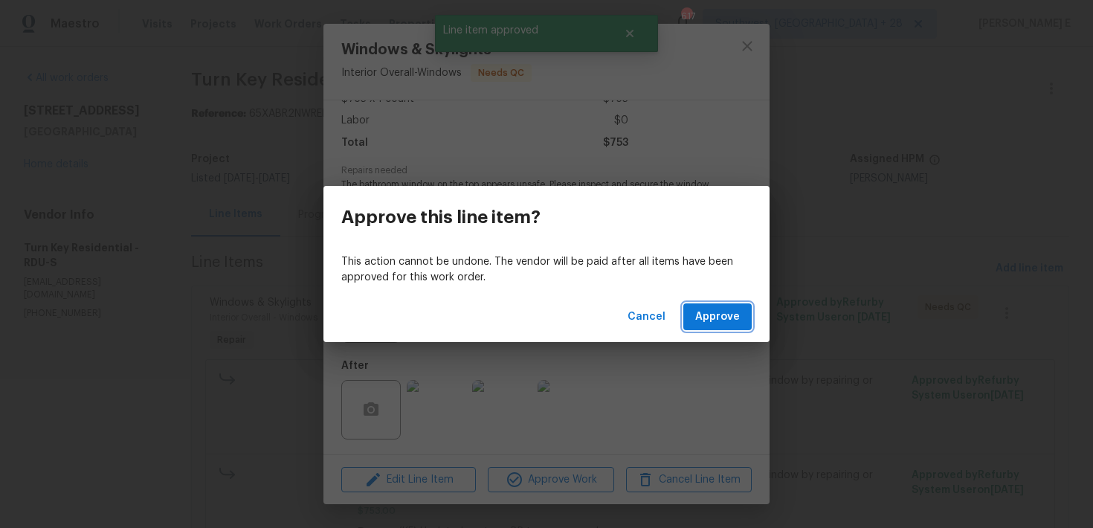
click at [732, 303] on button "Approve" at bounding box center [717, 317] width 68 height 28
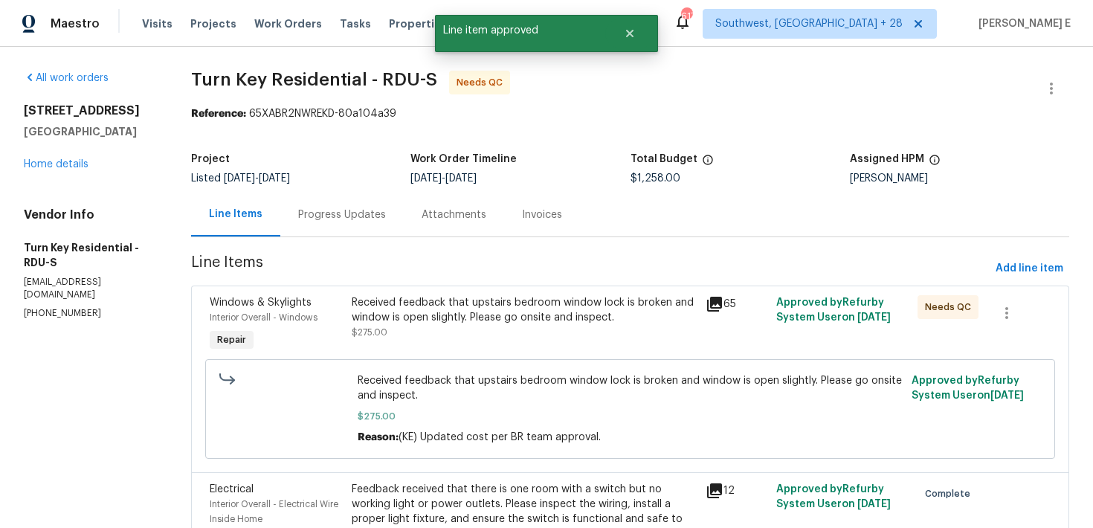
click at [555, 329] on div "Received feedback that upstairs bedroom window lock is broken and window is ope…" at bounding box center [524, 317] width 345 height 45
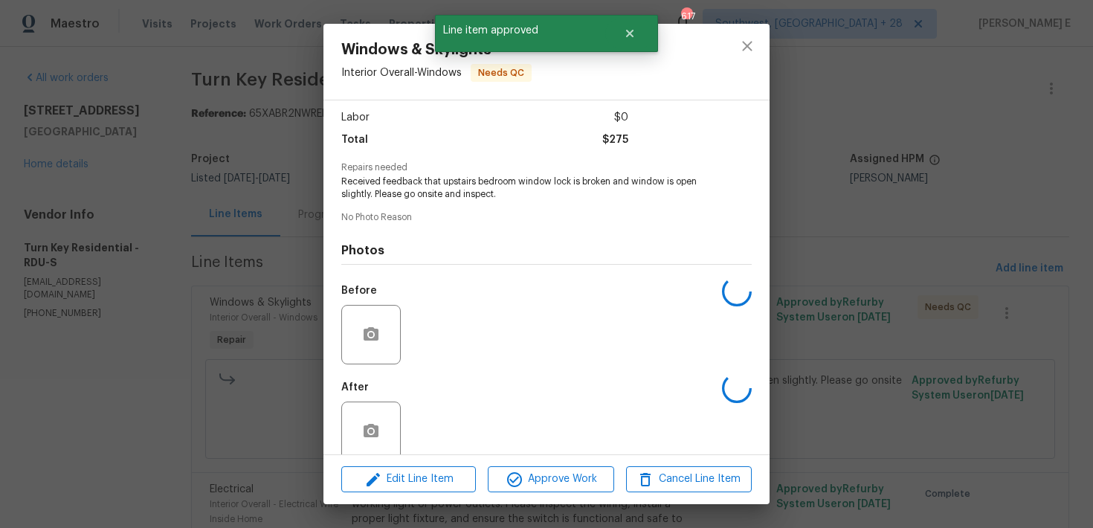
scroll to position [119, 0]
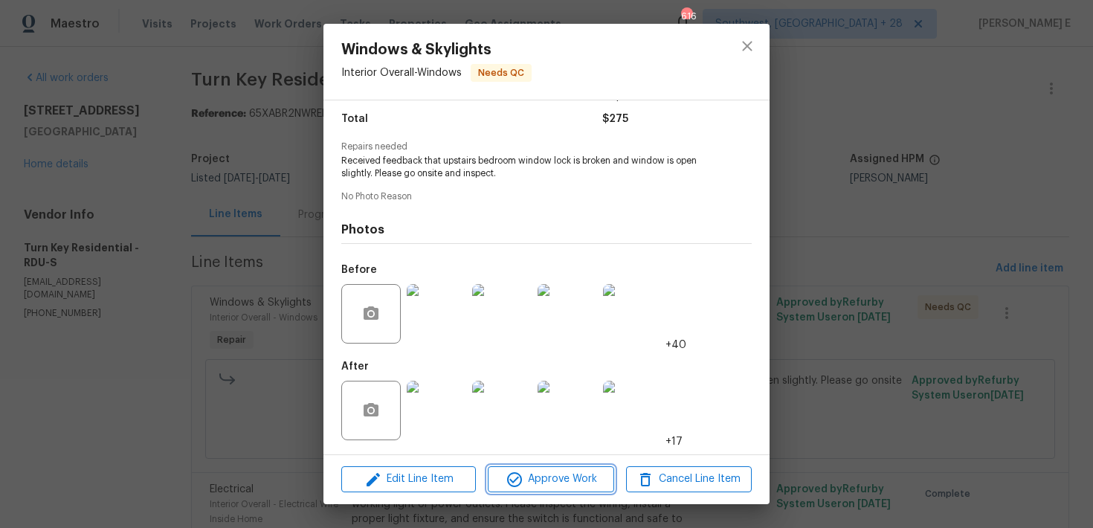
click at [514, 468] on button "Approve Work" at bounding box center [551, 479] width 126 height 26
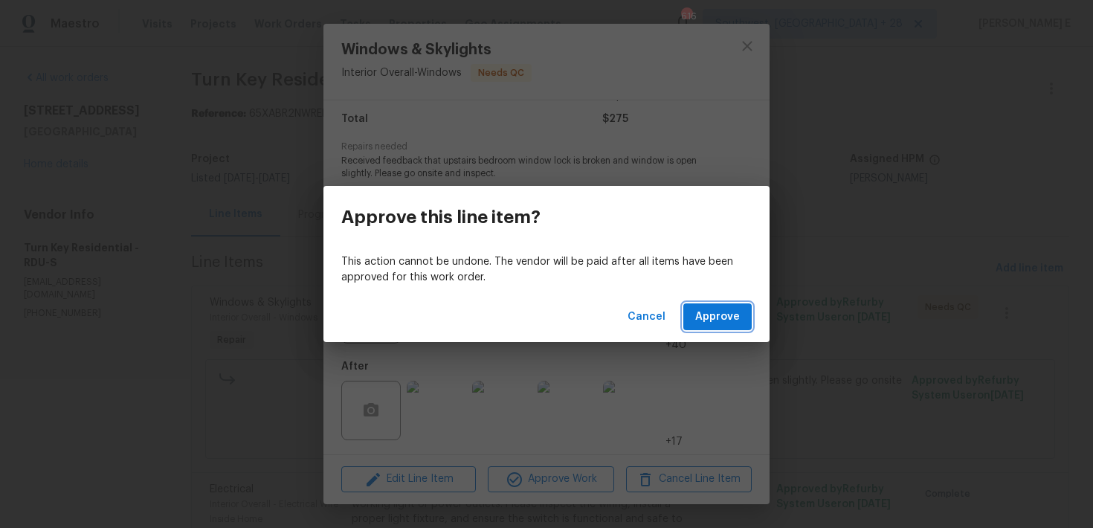
click at [714, 318] on span "Approve" at bounding box center [717, 317] width 45 height 19
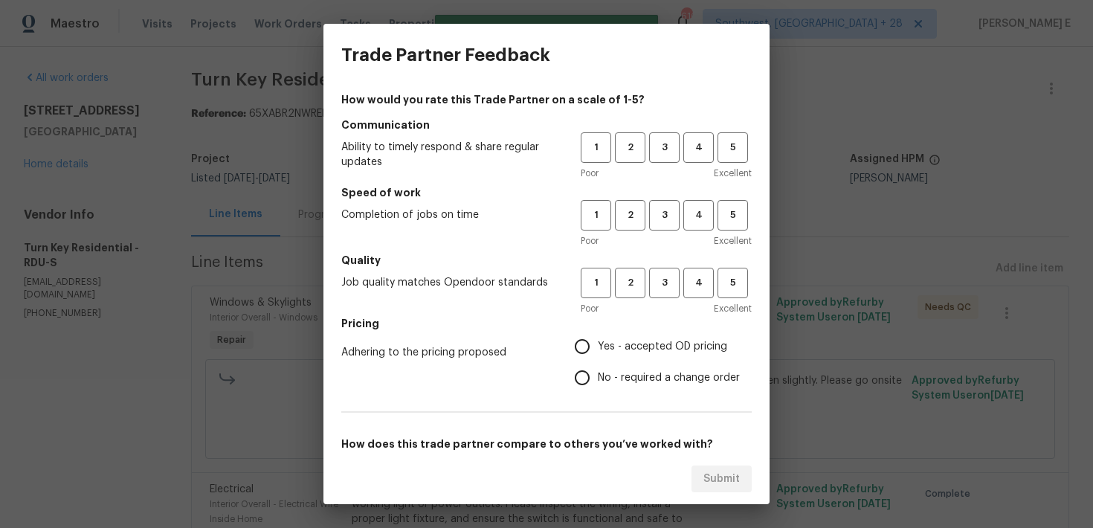
click at [659, 164] on div "1 2 3 4 5 Poor Excellent" at bounding box center [666, 156] width 171 height 48
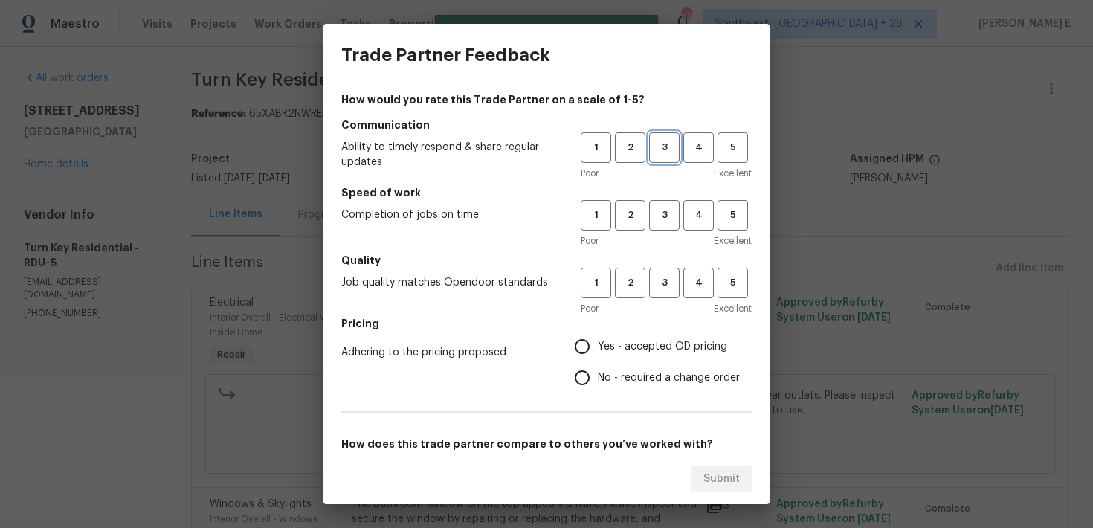
click at [664, 156] on button "3" at bounding box center [664, 147] width 30 height 30
click at [659, 209] on span "3" at bounding box center [664, 215] width 28 height 17
click at [663, 282] on span "3" at bounding box center [664, 282] width 28 height 17
click at [592, 378] on input "No - required a change order" at bounding box center [581, 377] width 31 height 31
radio input "true"
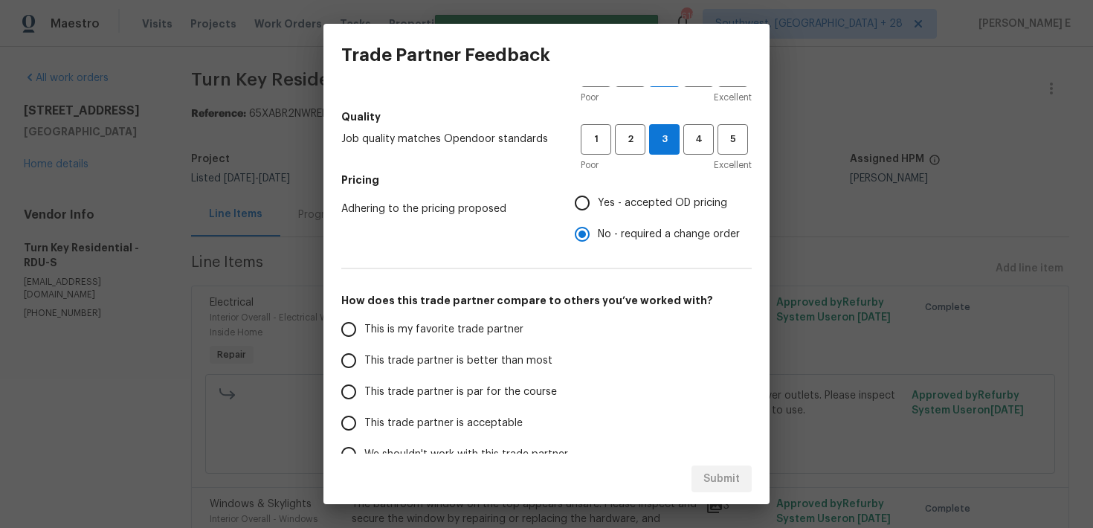
scroll to position [227, 0]
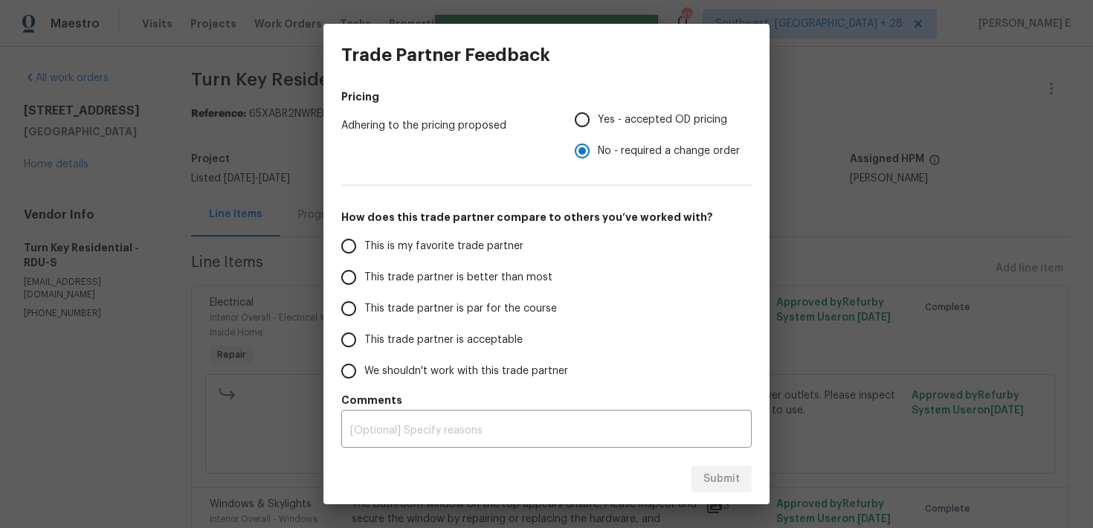
click at [466, 302] on span "This trade partner is par for the course" at bounding box center [460, 309] width 193 height 16
click at [364, 302] on input "This trade partner is par for the course" at bounding box center [348, 308] width 31 height 31
click at [711, 470] on span "Submit" at bounding box center [721, 479] width 36 height 19
radio input "true"
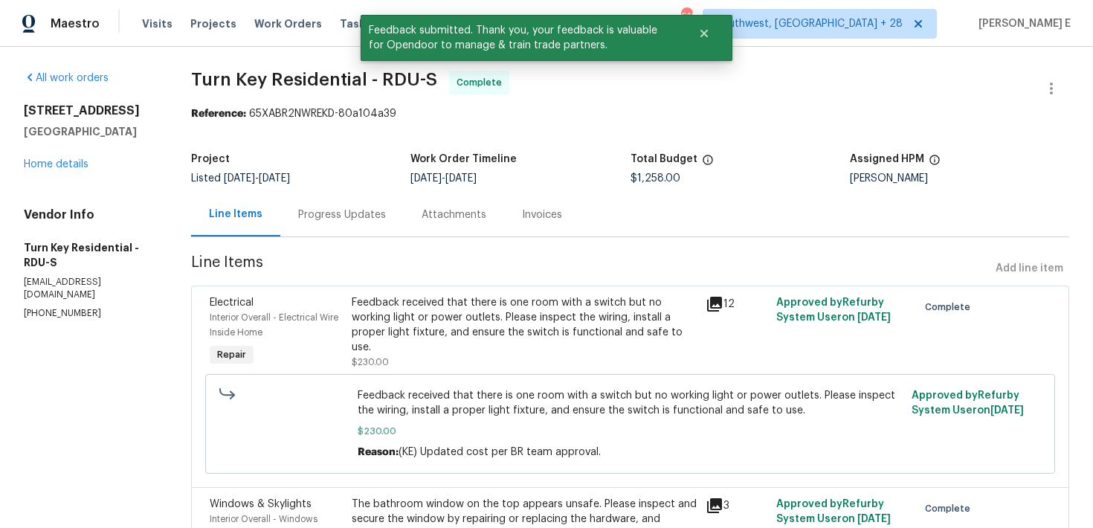
click at [363, 223] on div "Progress Updates" at bounding box center [341, 215] width 123 height 44
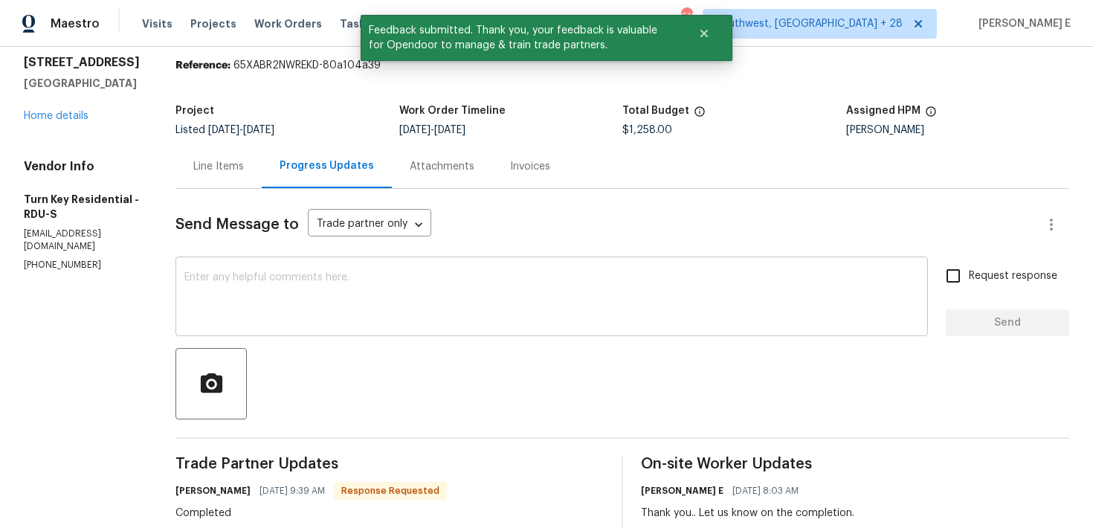
scroll to position [41, 0]
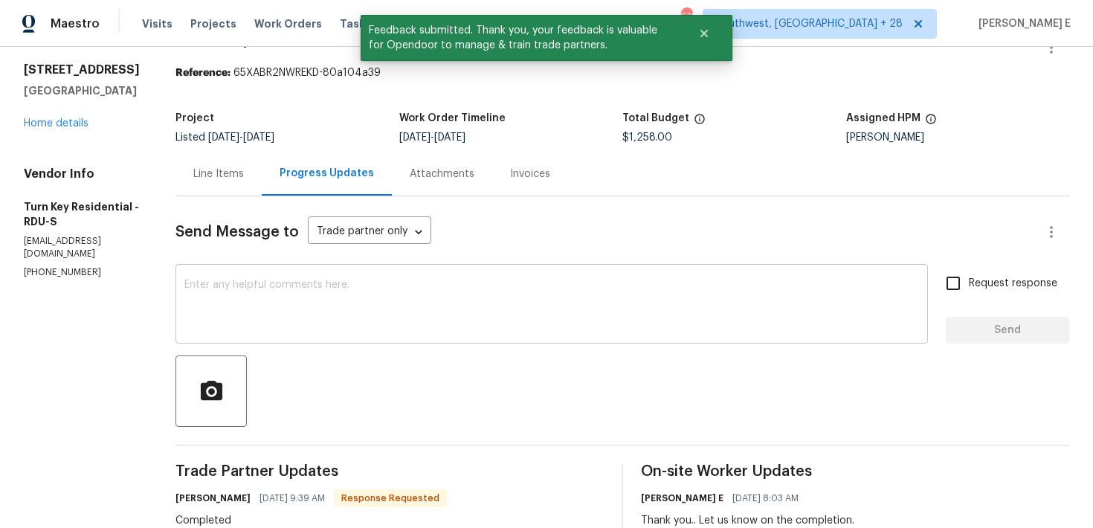
click at [393, 279] on div "x ​" at bounding box center [551, 306] width 752 height 76
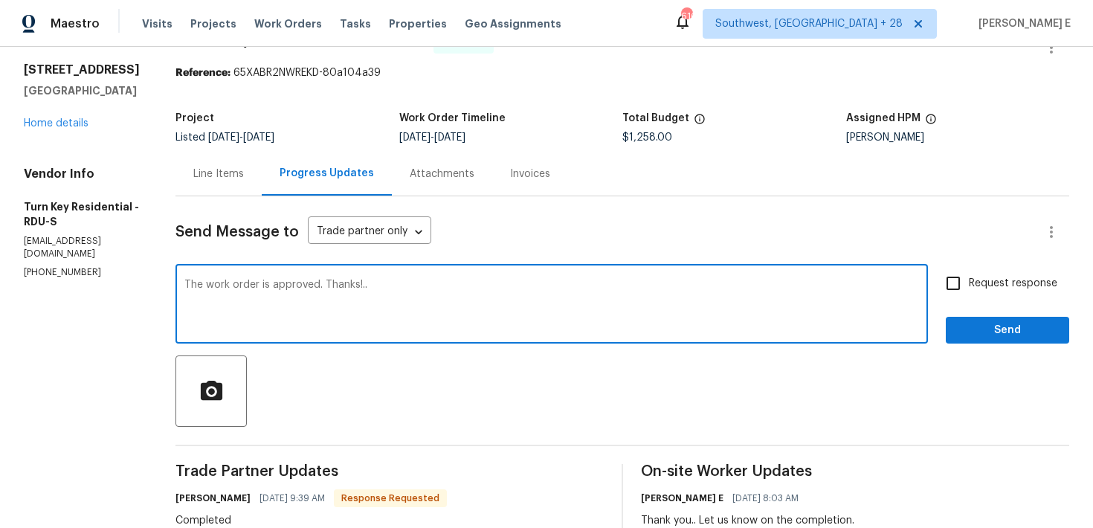
type textarea "The work order is approved. Thanks!.."
click at [971, 288] on span "Request response" at bounding box center [1013, 284] width 88 height 16
click at [969, 288] on input "Request response" at bounding box center [952, 283] width 31 height 31
checkbox input "true"
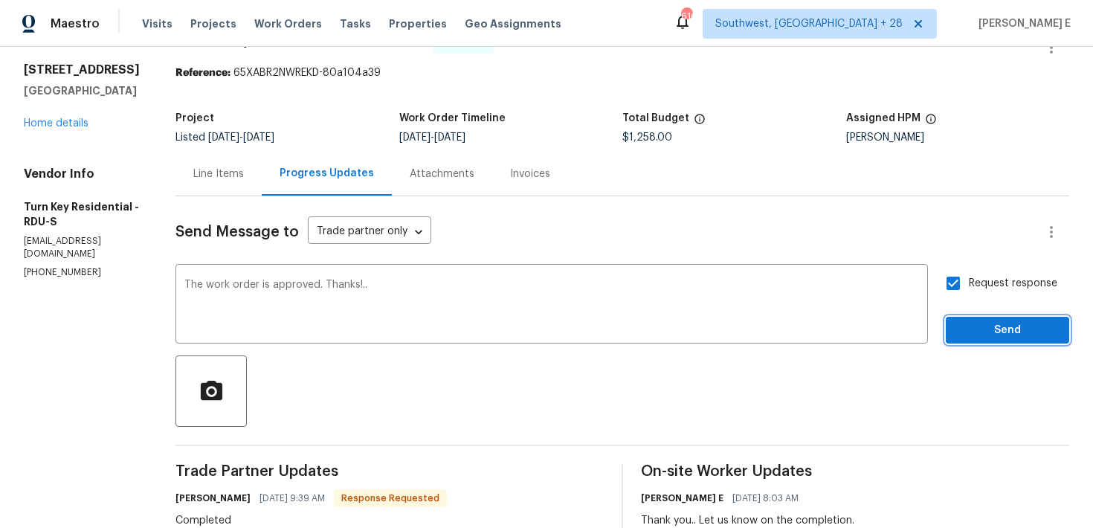
click at [975, 322] on span "Send" at bounding box center [1007, 330] width 100 height 19
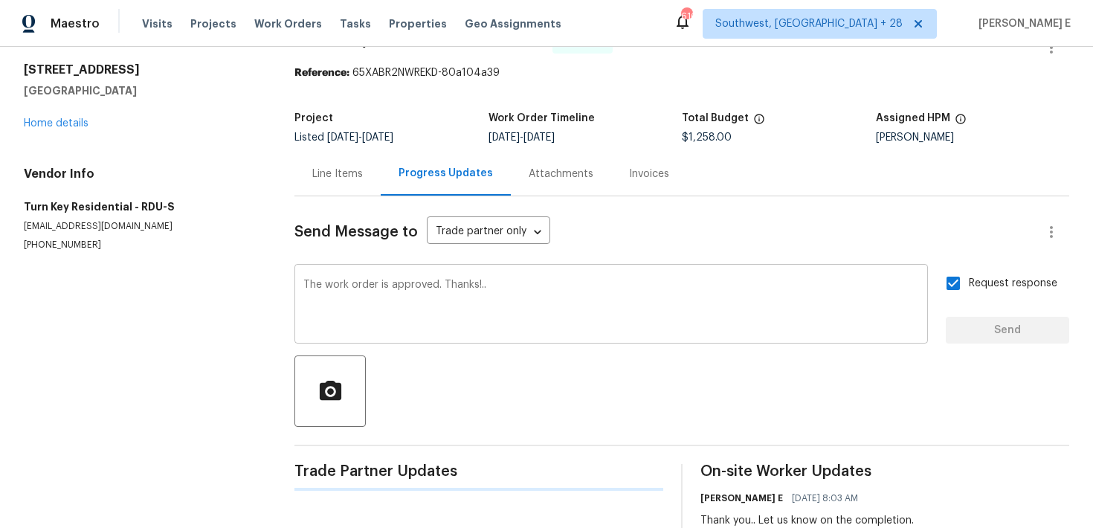
scroll to position [0, 0]
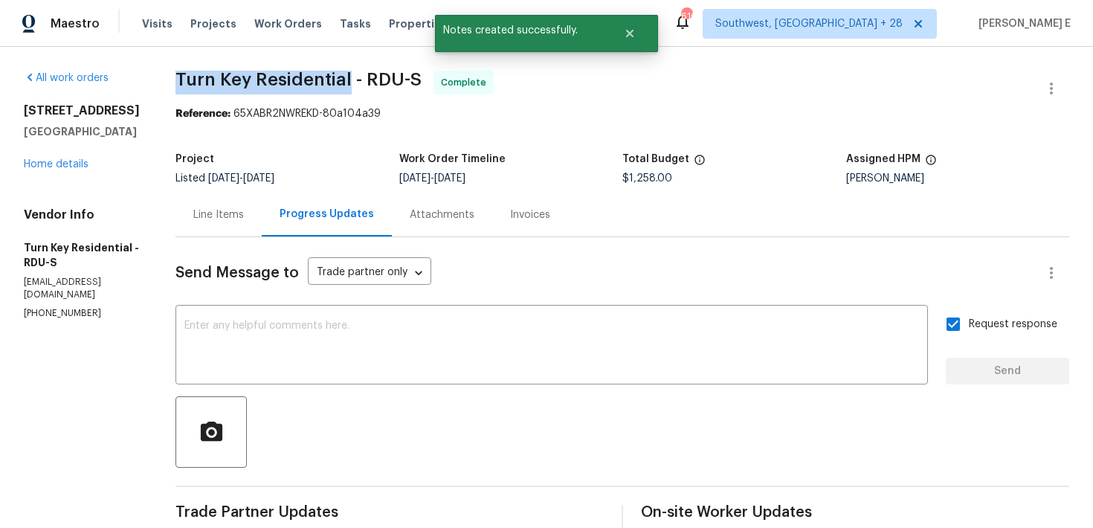
drag, startPoint x: 214, startPoint y: 76, endPoint x: 384, endPoint y: 80, distance: 170.3
click at [384, 80] on span "Turn Key Residential - RDU-S" at bounding box center [298, 80] width 246 height 18
copy span "Turn Key Residential"
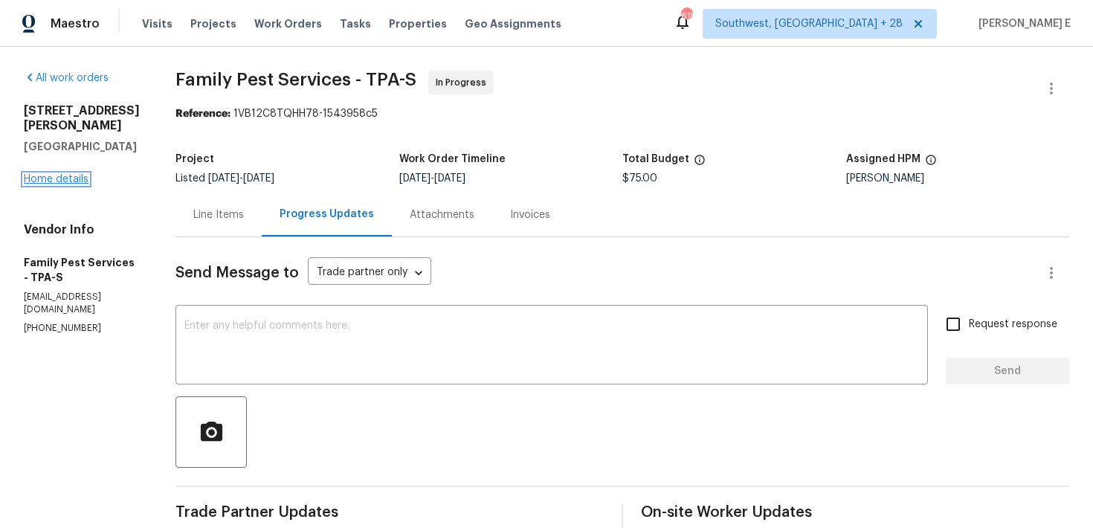
click at [82, 174] on link "Home details" at bounding box center [56, 179] width 65 height 10
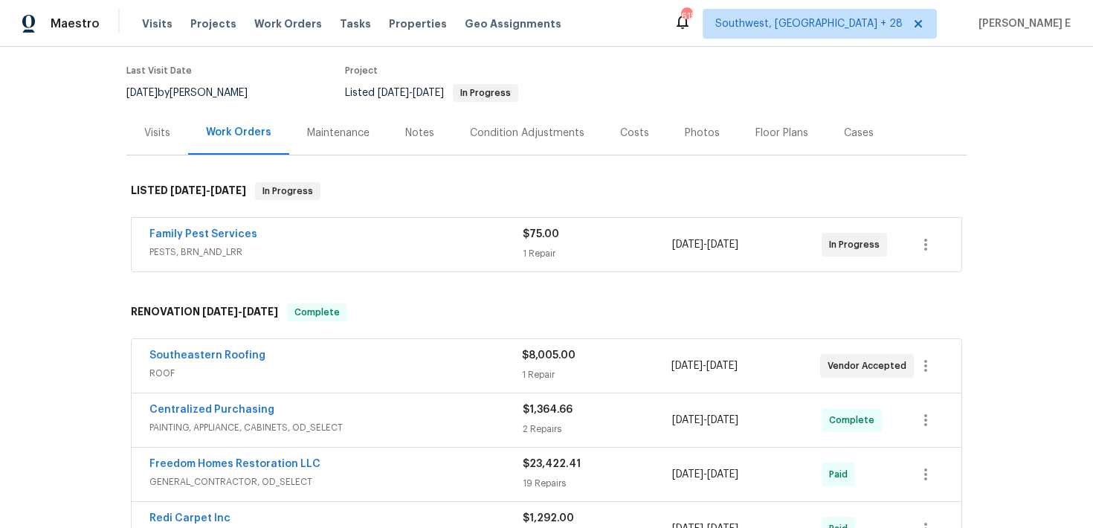
scroll to position [138, 0]
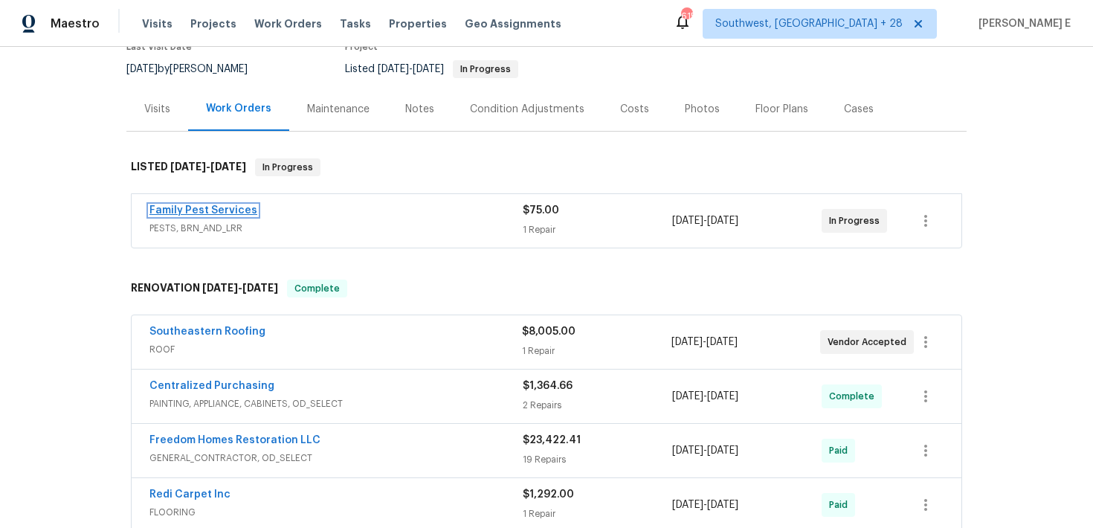
click at [227, 209] on link "Family Pest Services" at bounding box center [203, 210] width 108 height 10
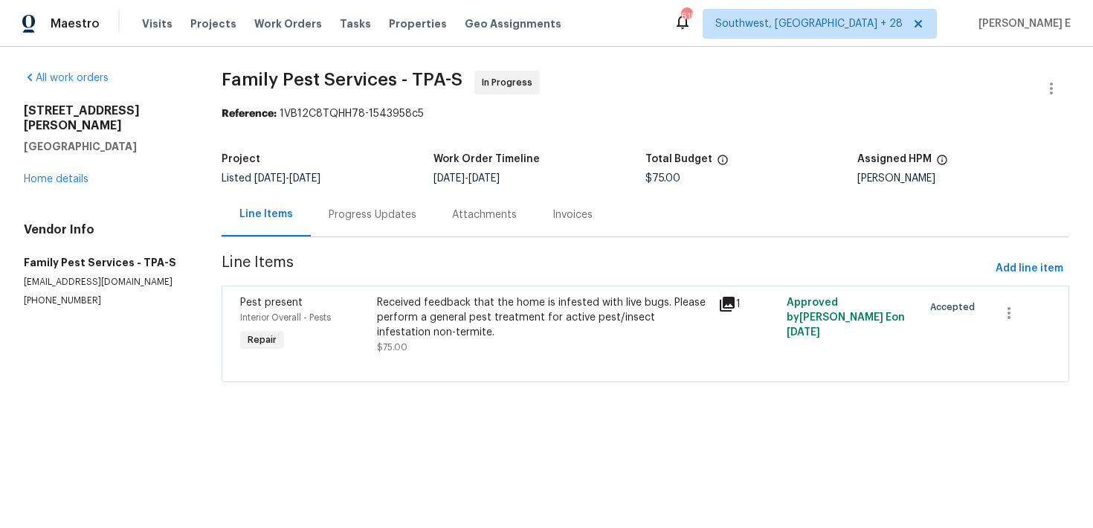
click at [376, 216] on div "Progress Updates" at bounding box center [373, 214] width 88 height 15
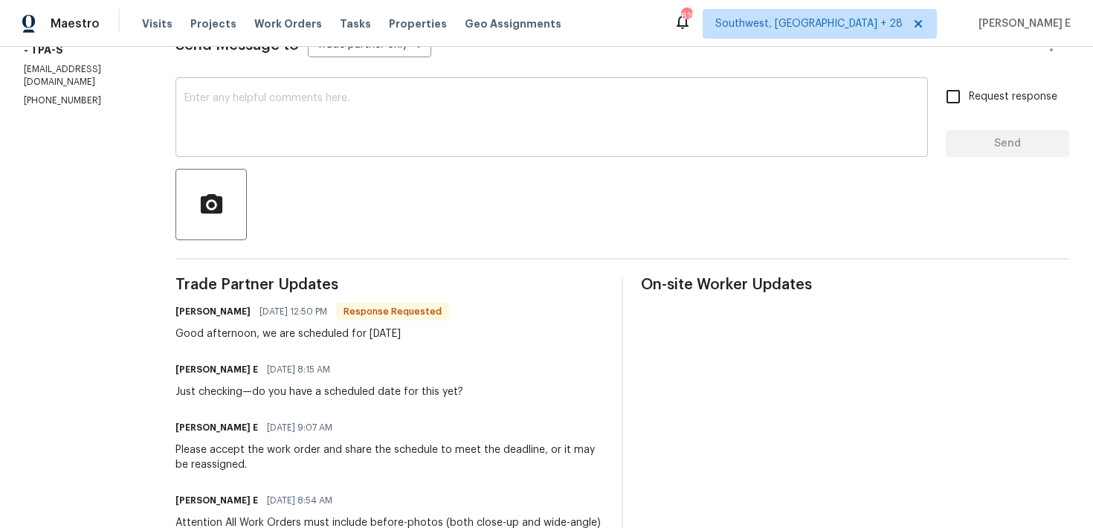
scroll to position [222, 0]
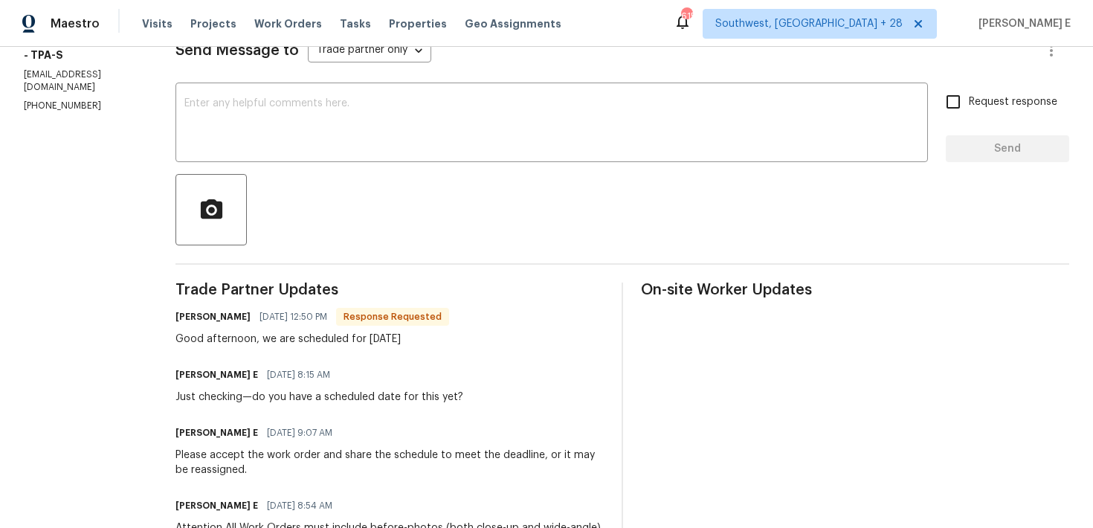
click at [523, 170] on div "Send Message to Trade partner only Trade partner only ​ x ​ Request response Se…" at bounding box center [621, 372] width 893 height 715
click at [538, 153] on div "x ​" at bounding box center [551, 124] width 752 height 76
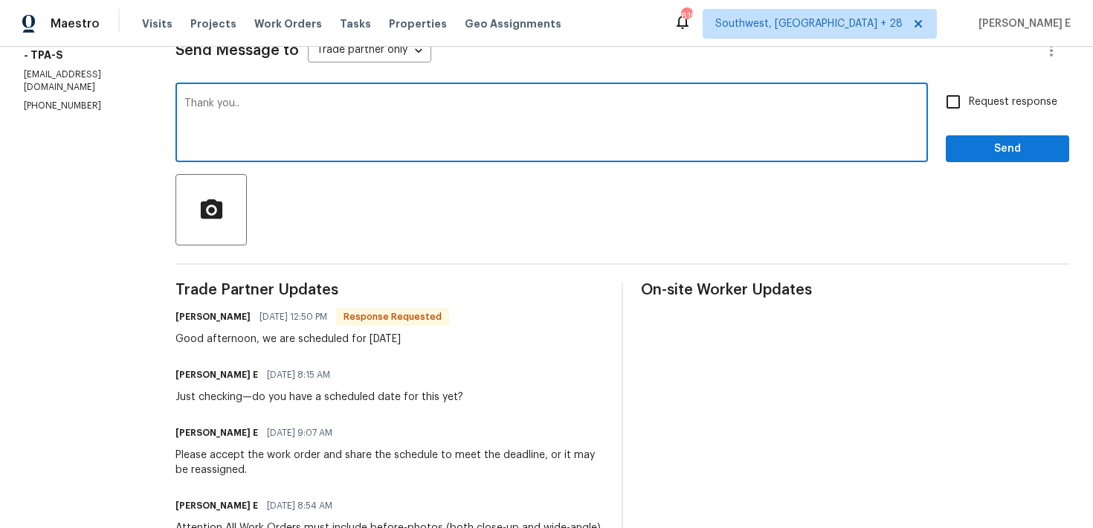
type textarea "Thank you.."
click at [995, 149] on span "Send" at bounding box center [1007, 149] width 100 height 19
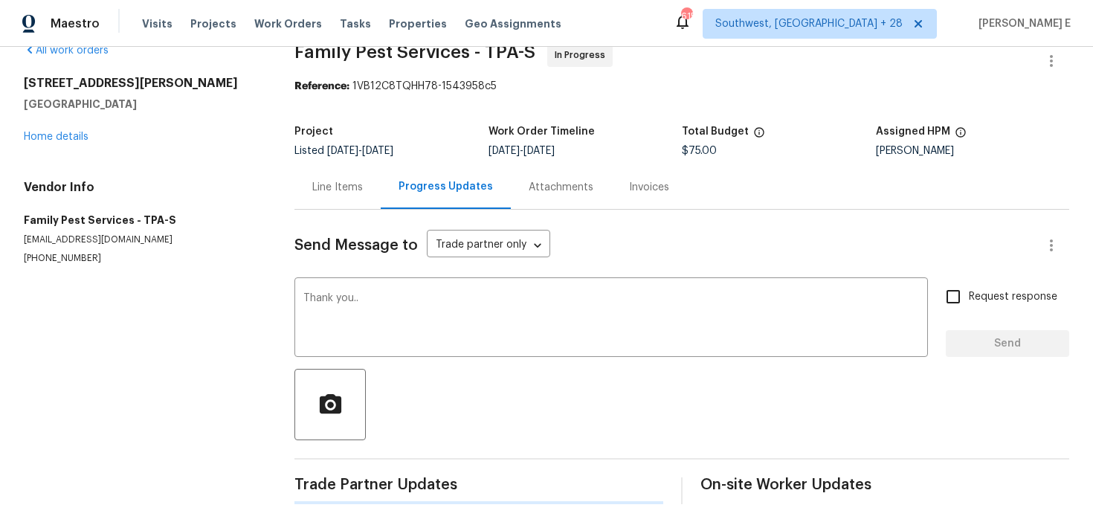
scroll to position [0, 0]
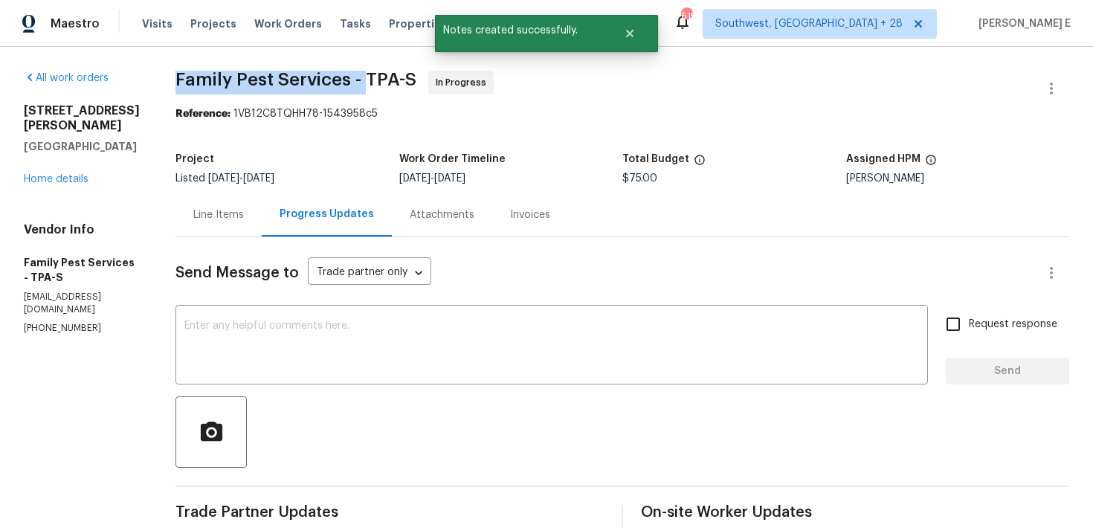
drag, startPoint x: 181, startPoint y: 87, endPoint x: 374, endPoint y: 88, distance: 193.3
copy span "Family Pest Services -"
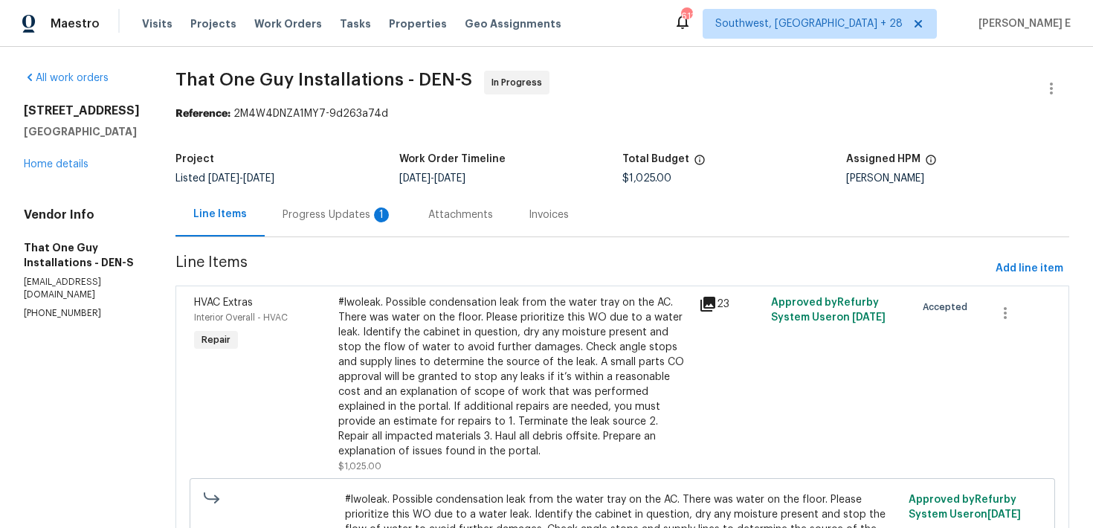
click at [319, 229] on div "Progress Updates 1" at bounding box center [338, 215] width 146 height 44
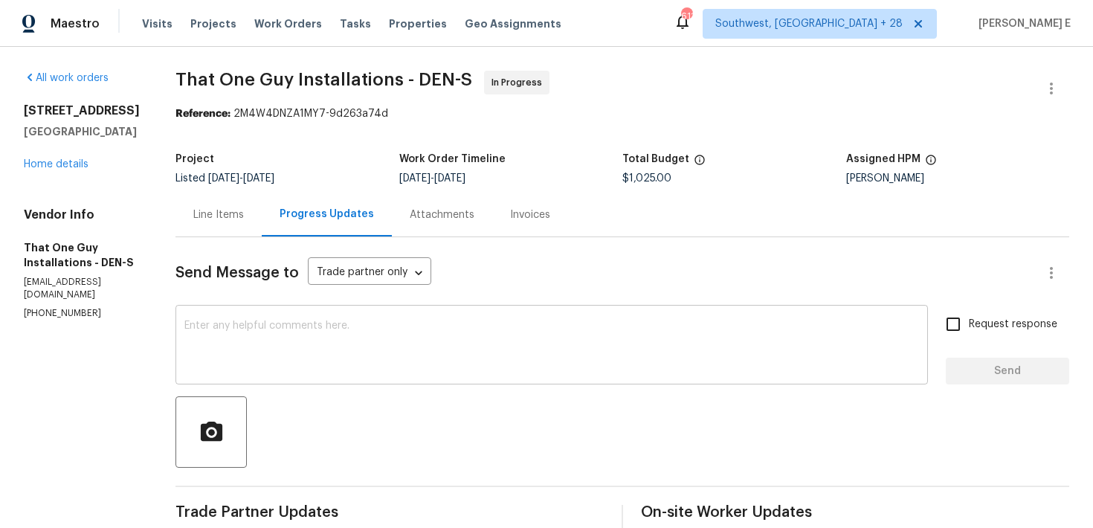
click at [452, 332] on textarea at bounding box center [551, 346] width 734 height 52
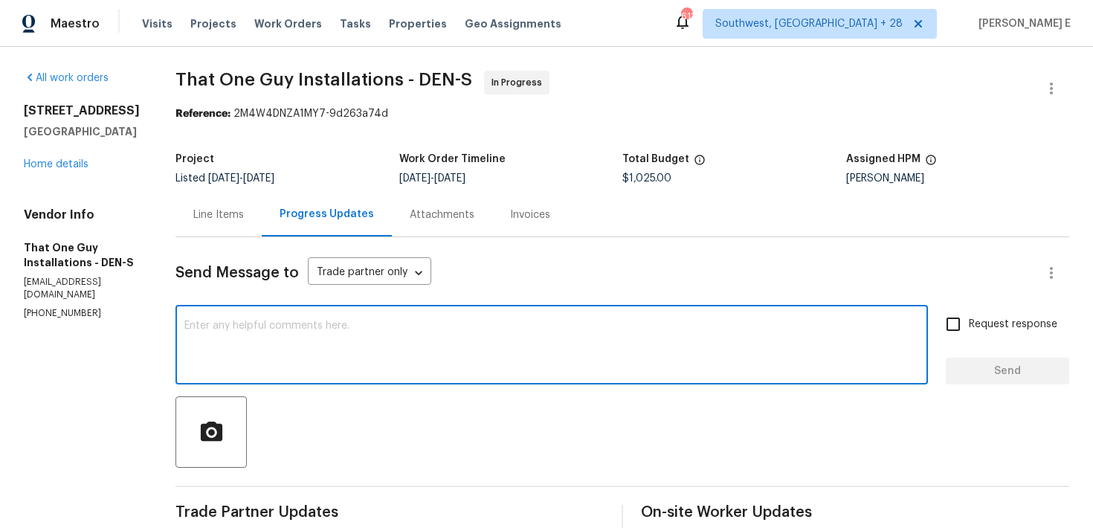
scroll to position [35, 0]
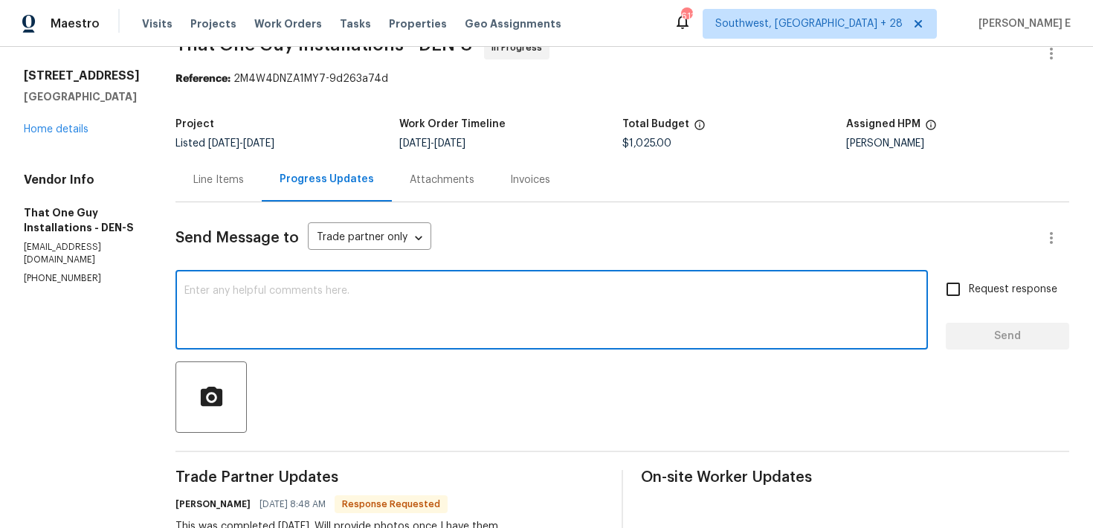
click at [209, 158] on div "Line Items" at bounding box center [218, 180] width 86 height 44
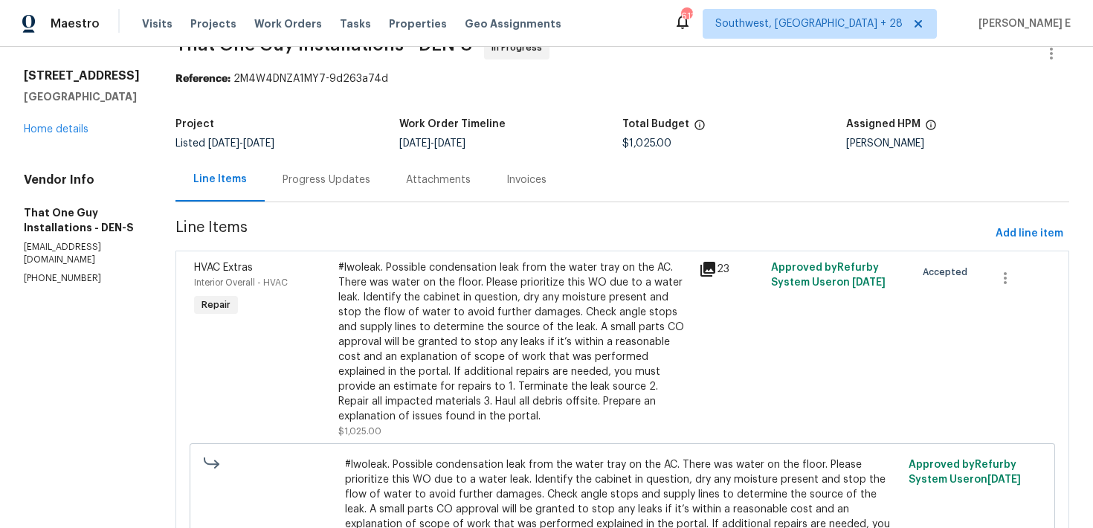
click at [425, 328] on div "#lwoleak. Possible condensation leak from the water tray on the AC. There was w…" at bounding box center [514, 342] width 352 height 164
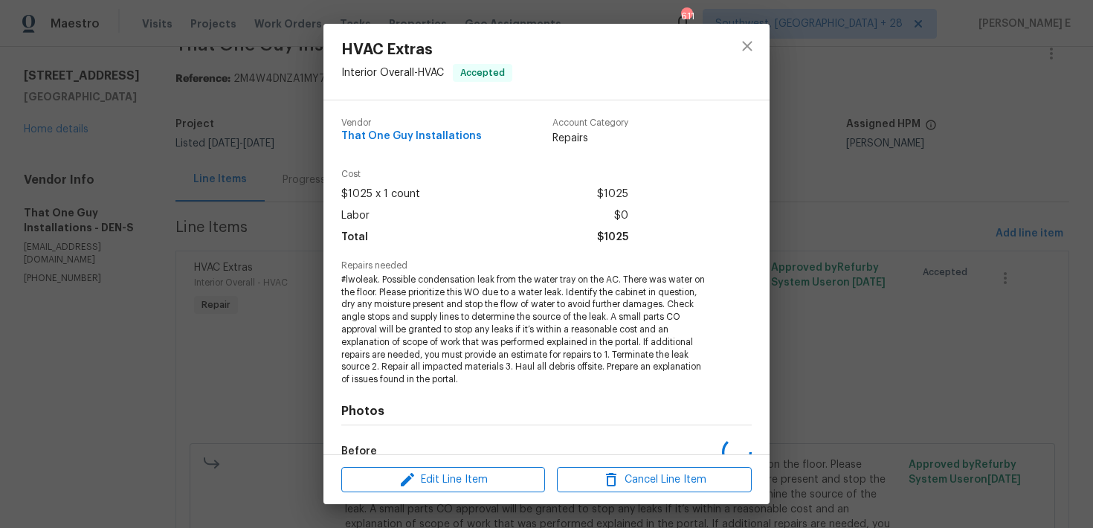
scroll to position [182, 0]
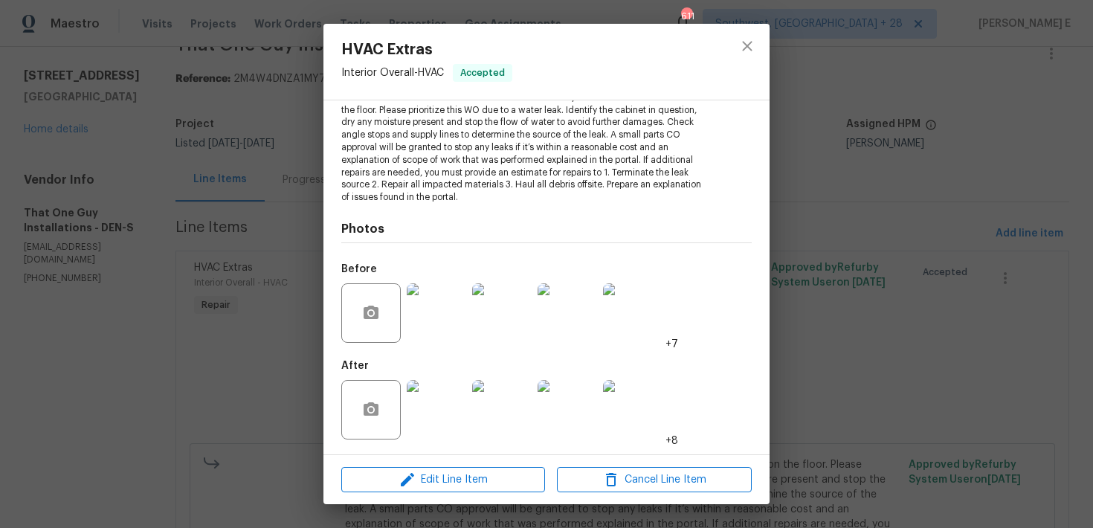
click at [433, 401] on img at bounding box center [436, 409] width 59 height 59
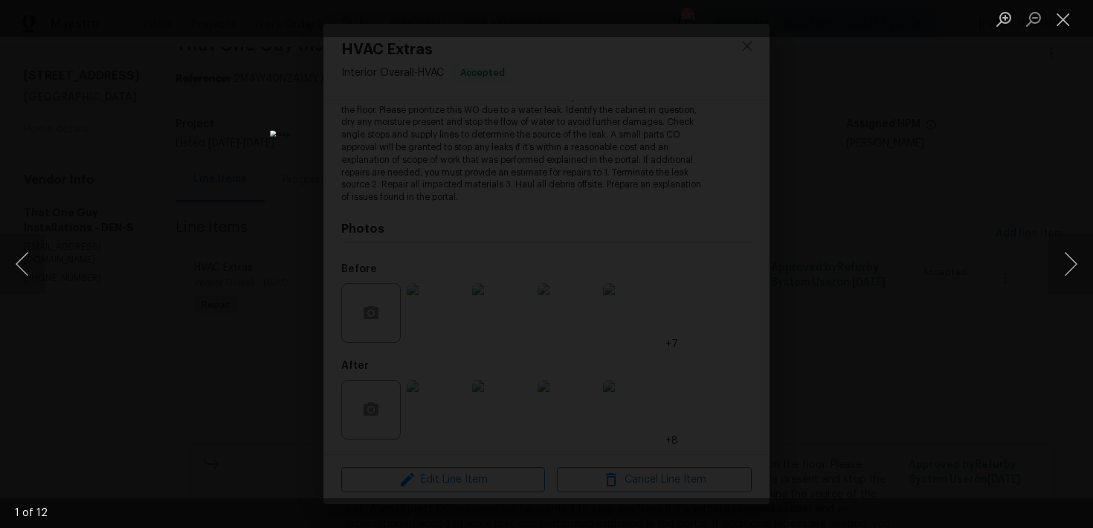
click at [294, 384] on div "Lightbox" at bounding box center [546, 264] width 1093 height 528
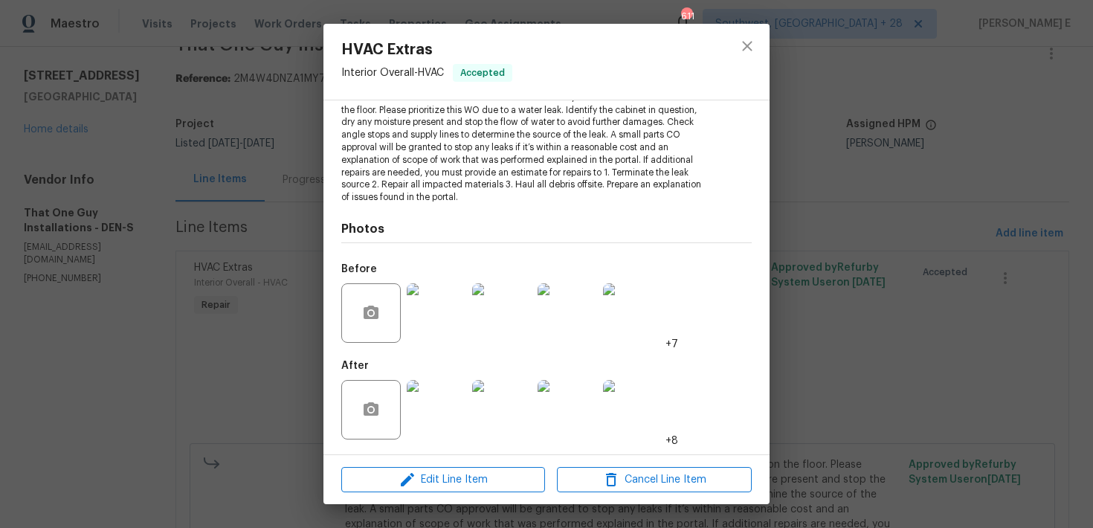
click at [294, 384] on div "HVAC Extras Interior Overall - HVAC Accepted Vendor That One Guy Installations …" at bounding box center [546, 264] width 1093 height 528
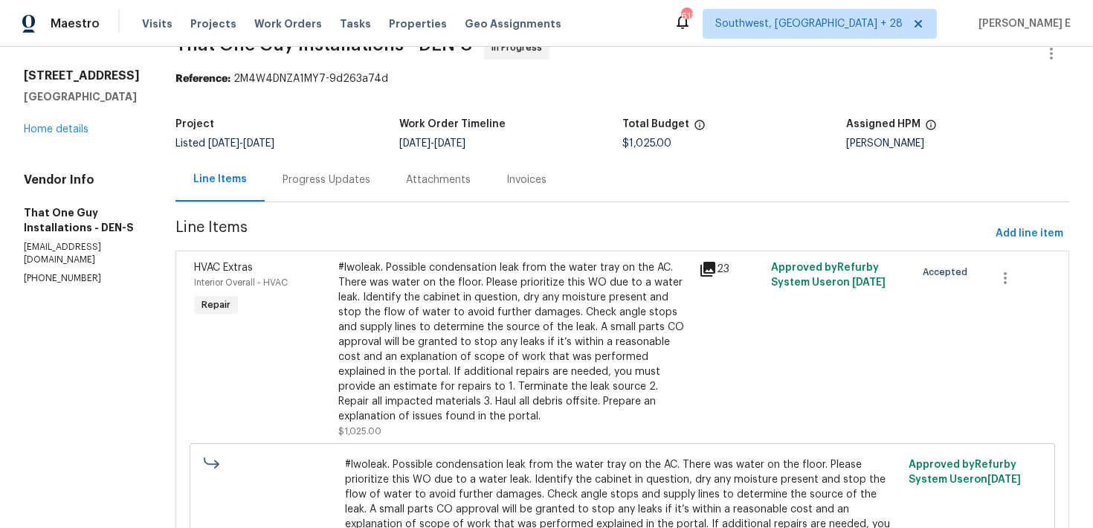
click at [329, 187] on div "Progress Updates" at bounding box center [326, 180] width 123 height 44
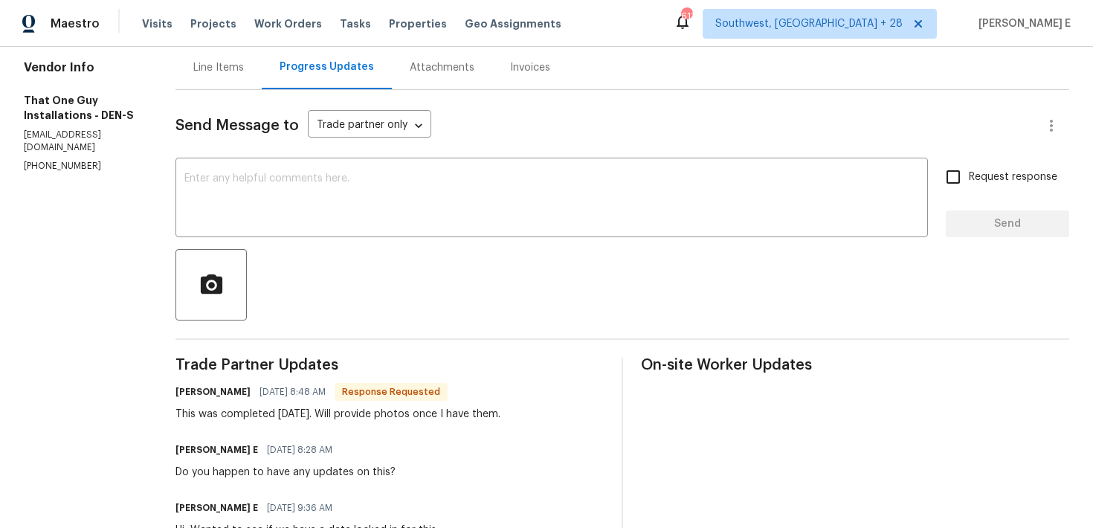
scroll to position [120, 0]
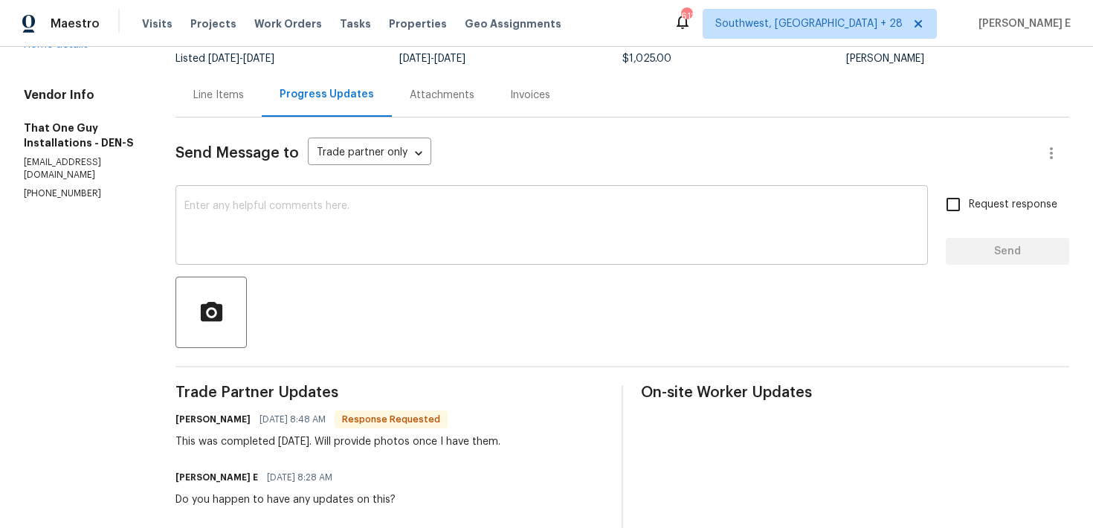
click at [476, 218] on textarea at bounding box center [551, 227] width 734 height 52
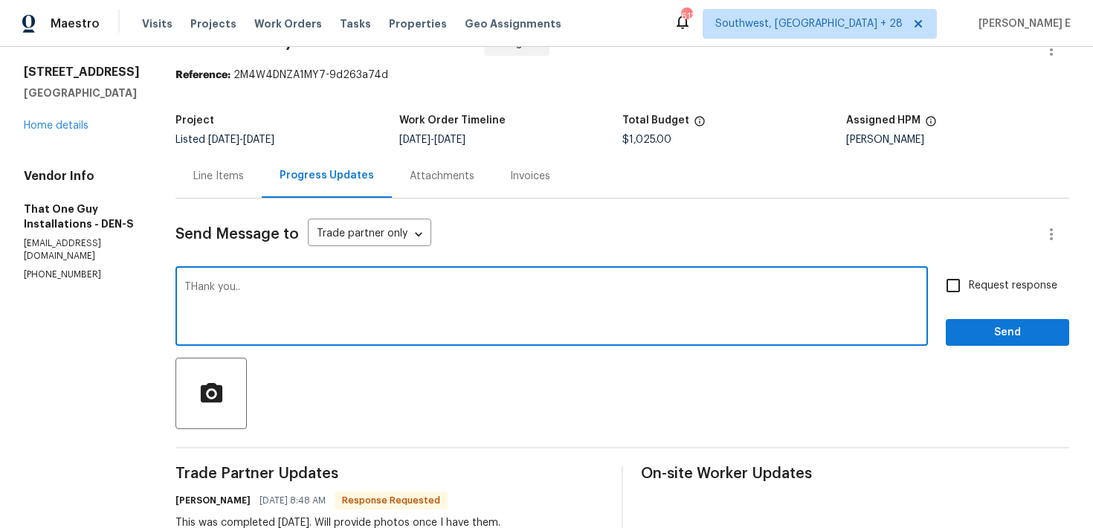
scroll to position [0, 0]
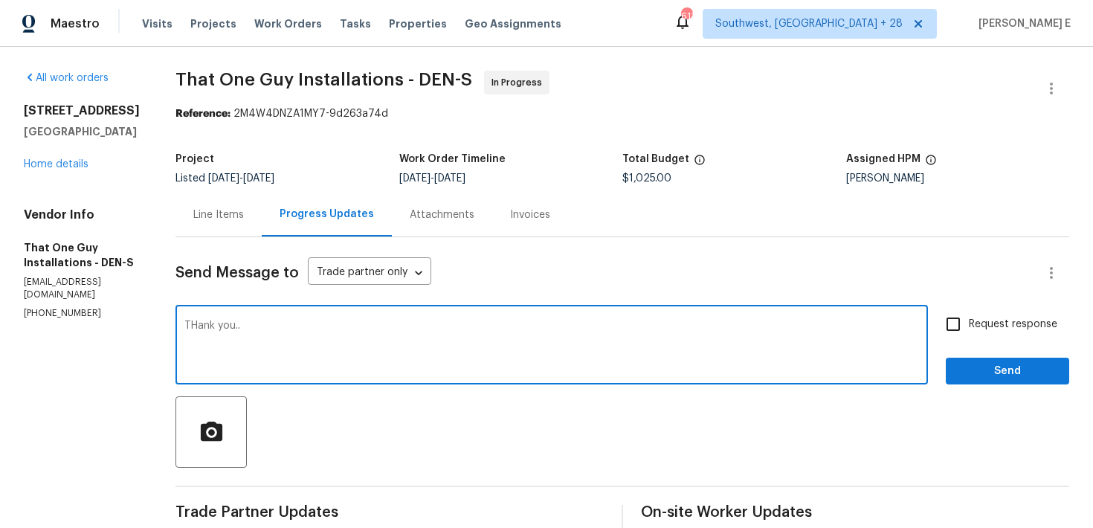
click at [184, 326] on textarea "THank you.." at bounding box center [551, 346] width 734 height 52
type textarea "Thank you.."
click at [967, 369] on span "Send" at bounding box center [1007, 371] width 100 height 19
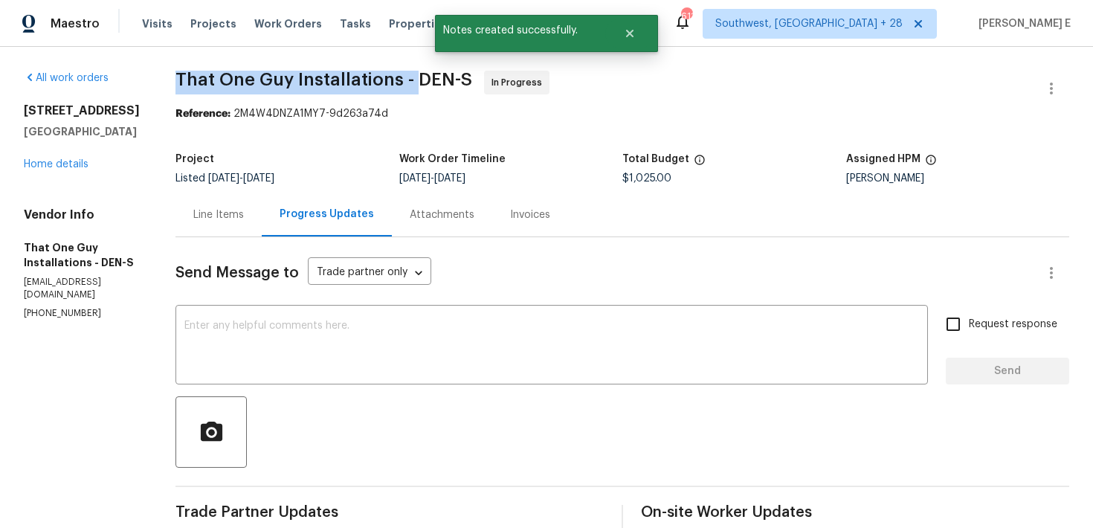
drag, startPoint x: 147, startPoint y: 78, endPoint x: 390, endPoint y: 79, distance: 242.3
click at [390, 79] on span "That One Guy Installations - DEN-S" at bounding box center [323, 80] width 297 height 18
copy span "That One Guy Installations -"
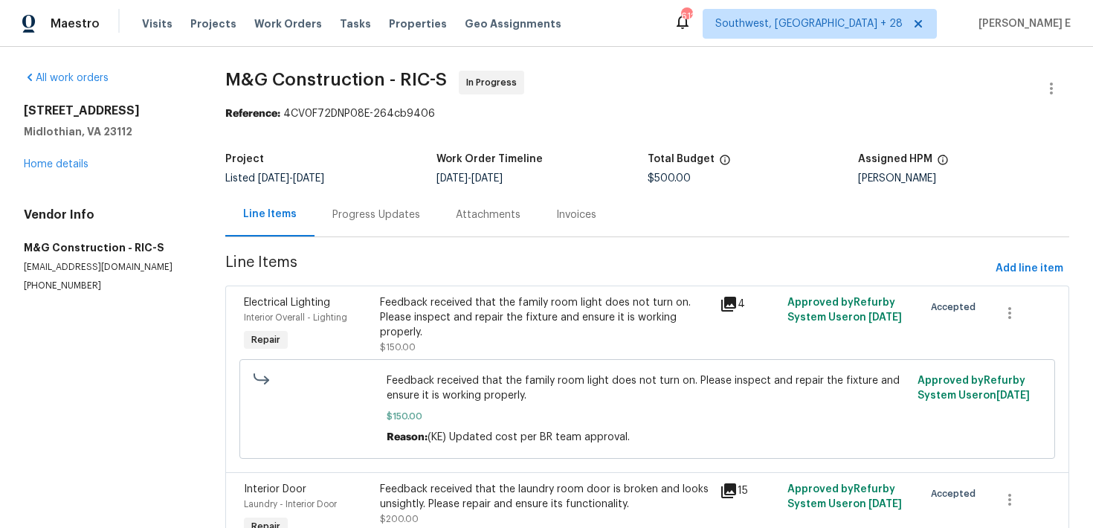
click at [367, 220] on div "Progress Updates" at bounding box center [376, 214] width 88 height 15
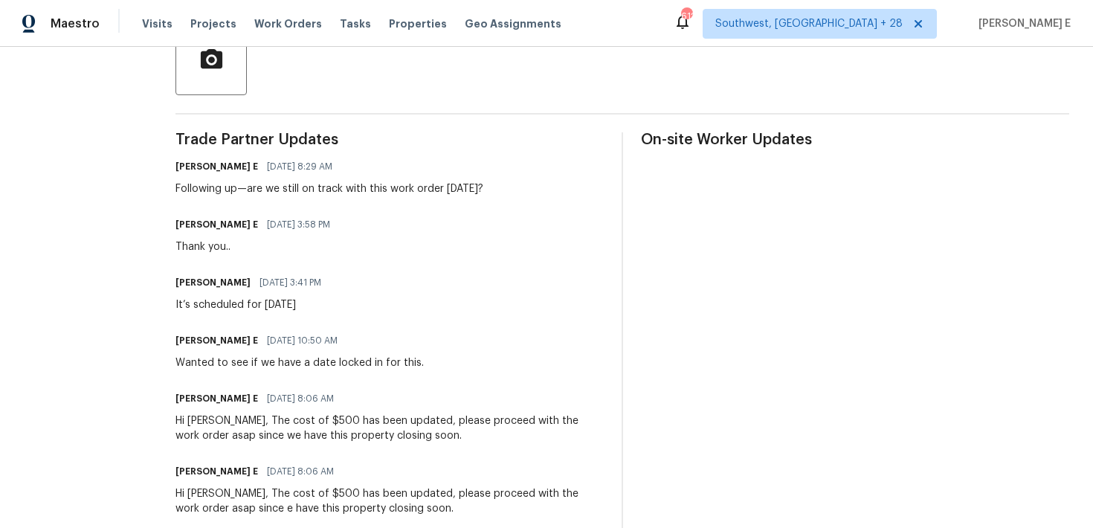
scroll to position [363, 0]
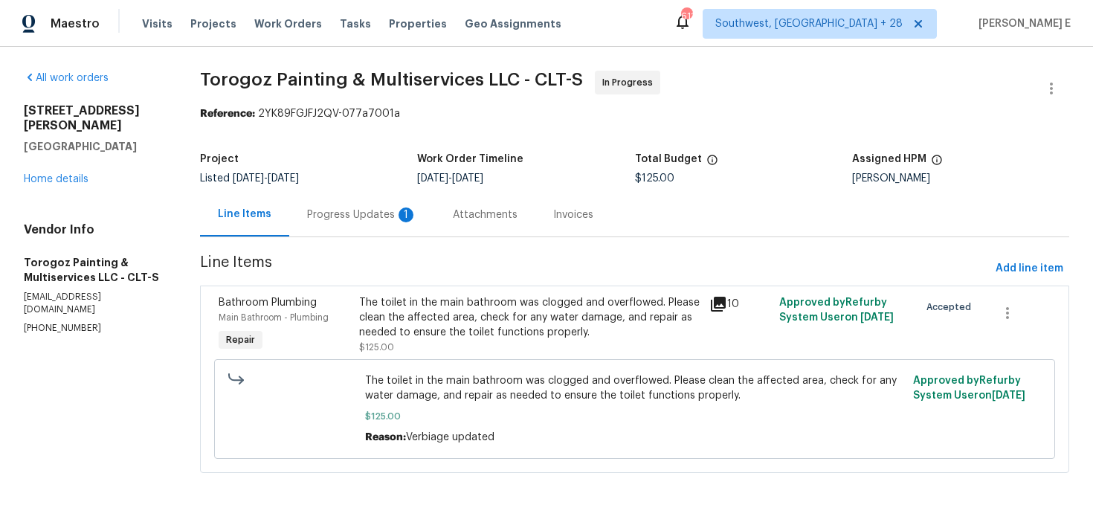
click at [371, 224] on div "Progress Updates 1" at bounding box center [362, 215] width 146 height 44
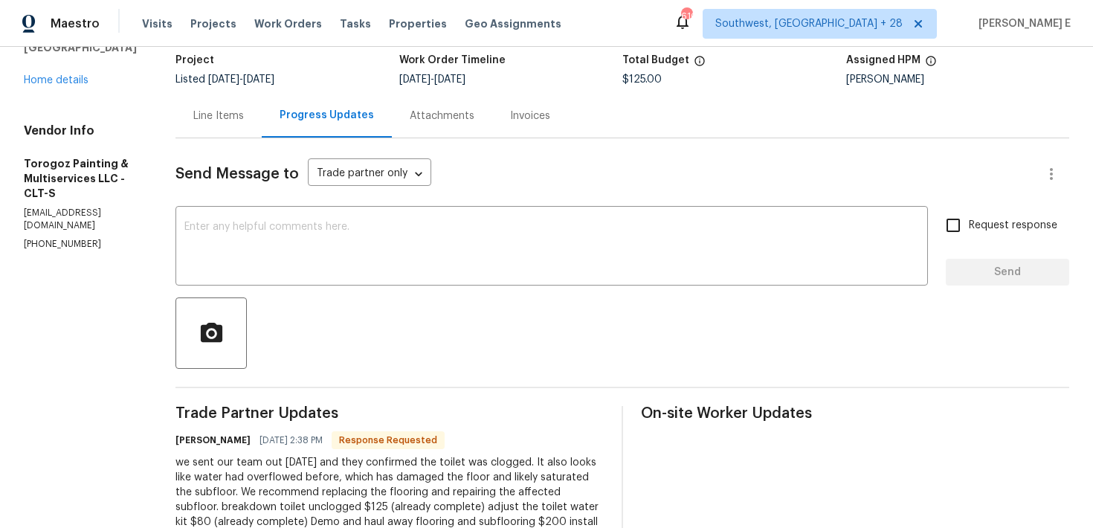
scroll to position [96, 0]
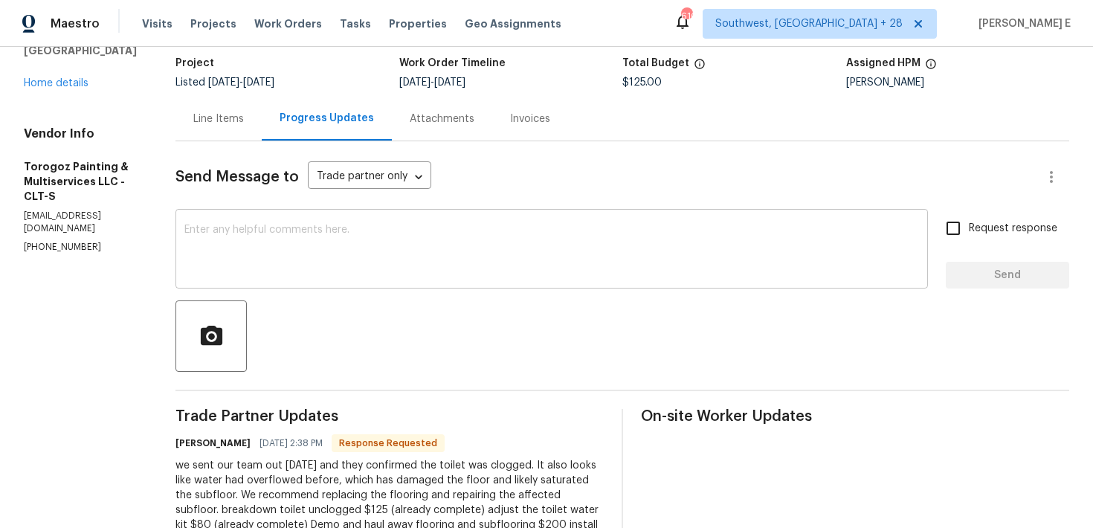
click at [407, 264] on textarea at bounding box center [551, 250] width 734 height 52
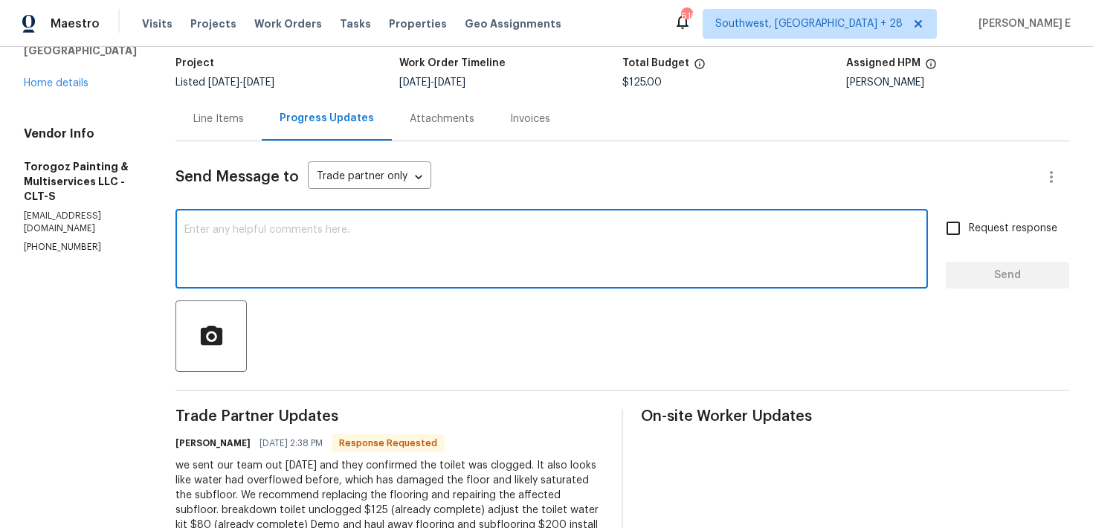
click at [240, 141] on div "Send Message to Trade partner only Trade partner only ​ x ​ Request response Se…" at bounding box center [621, 535] width 893 height 789
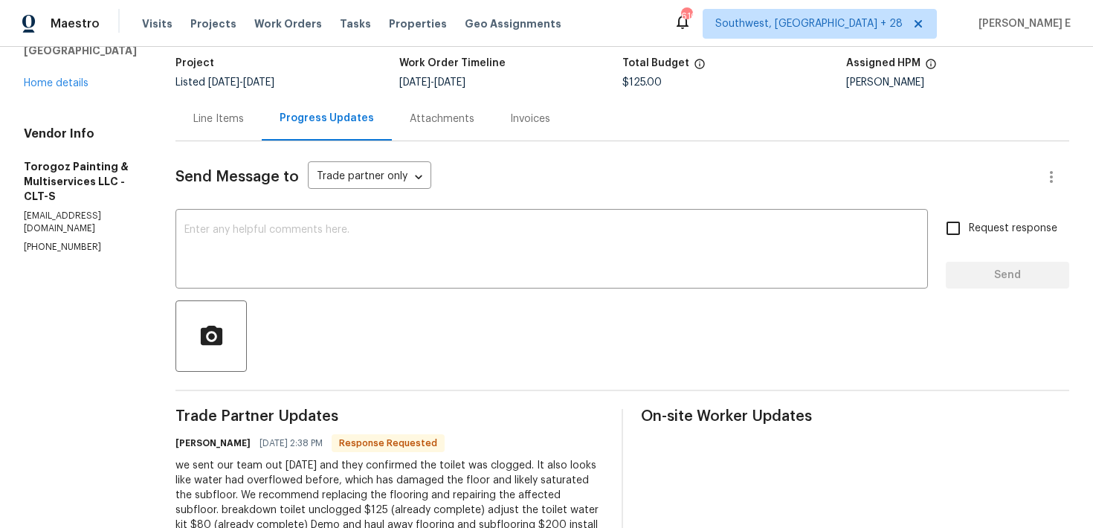
click at [244, 120] on div "Line Items" at bounding box center [218, 119] width 51 height 15
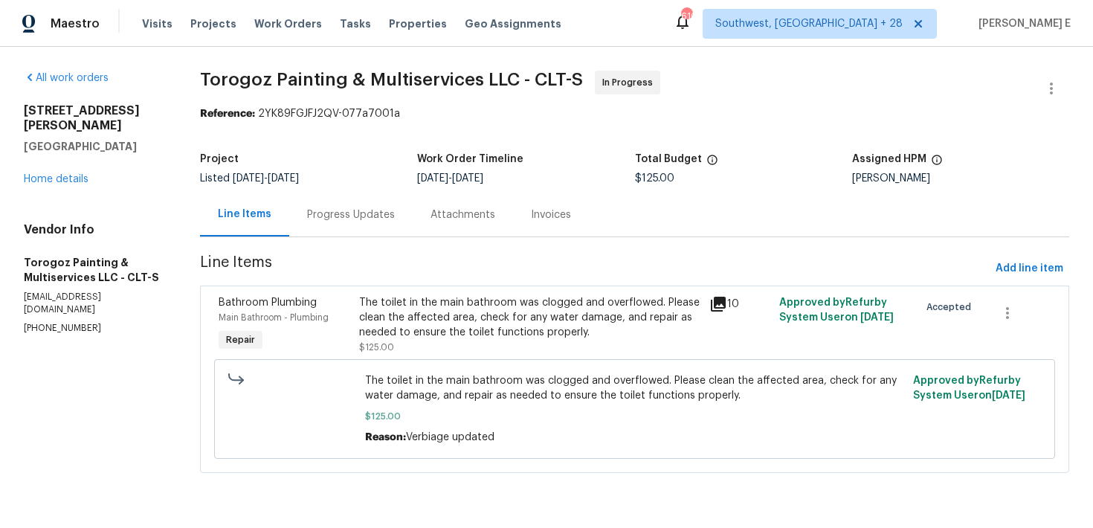
click at [502, 321] on div "The toilet in the main bathroom was clogged and overflowed. Please clean the af…" at bounding box center [529, 317] width 341 height 45
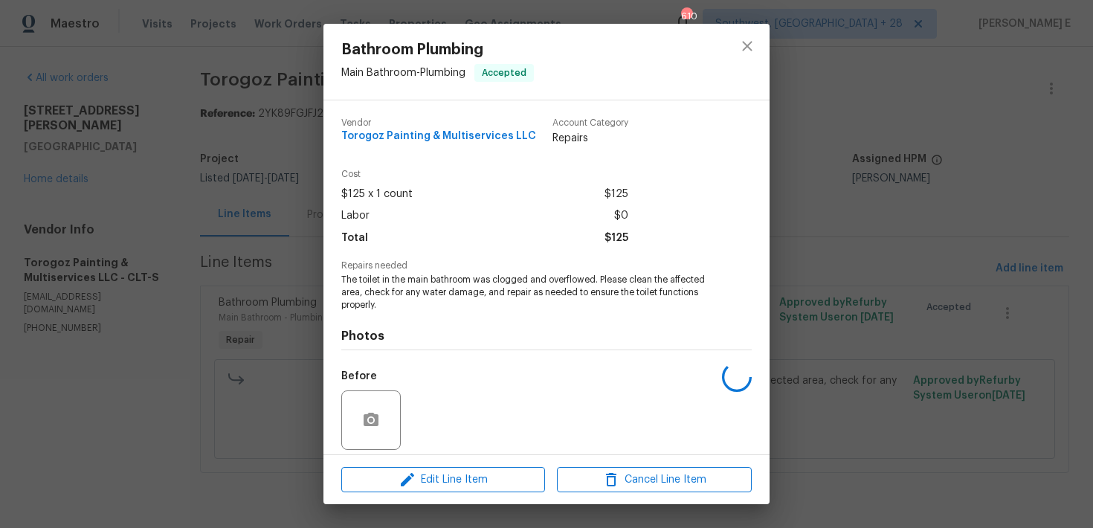
scroll to position [107, 0]
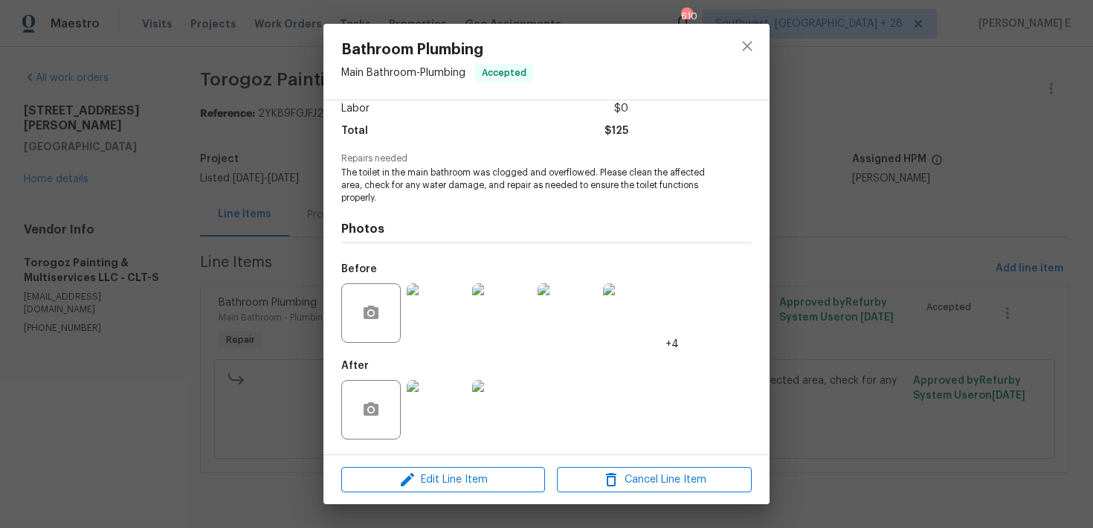
click at [424, 326] on img at bounding box center [436, 312] width 59 height 59
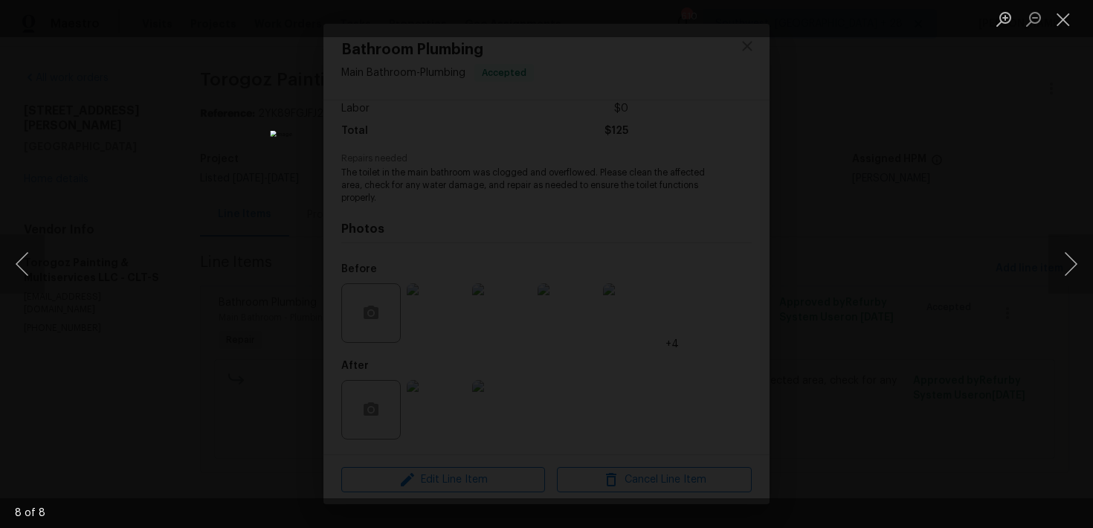
click at [885, 253] on div "Lightbox" at bounding box center [546, 264] width 1093 height 528
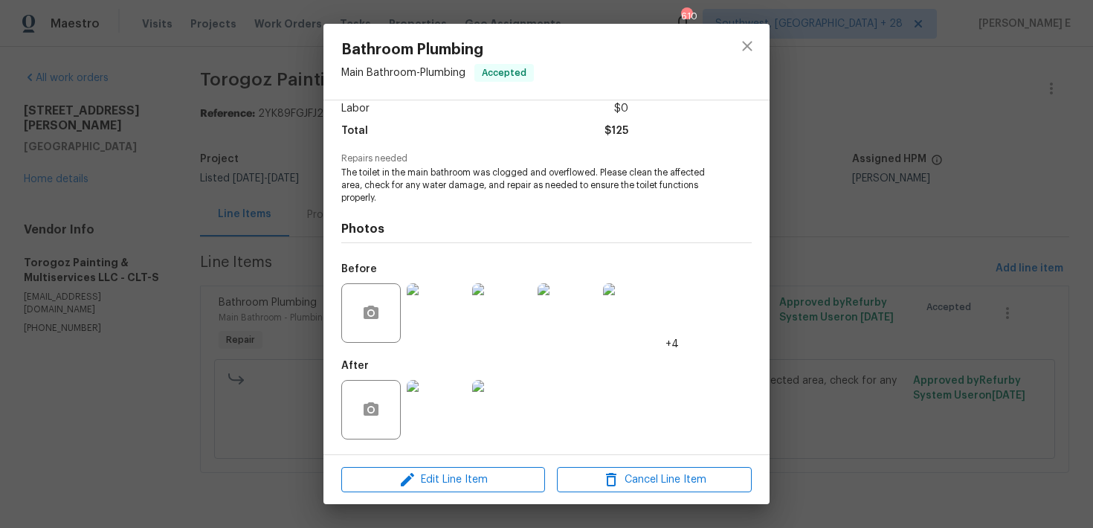
click at [885, 253] on div "Bathroom Plumbing Main Bathroom - Plumbing Accepted Vendor Torogoz Painting & M…" at bounding box center [546, 264] width 1093 height 528
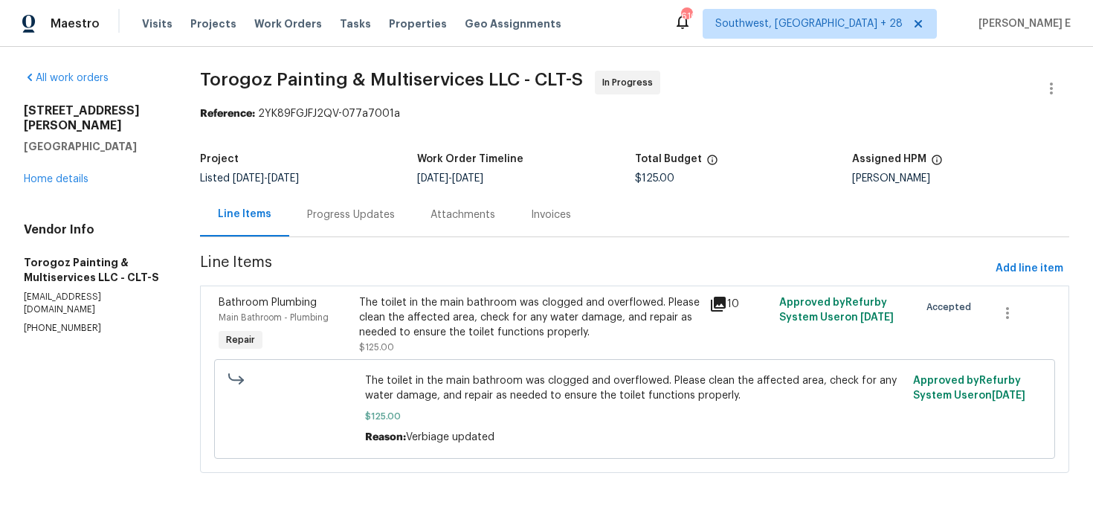
click at [383, 216] on div "Progress Updates" at bounding box center [351, 214] width 88 height 15
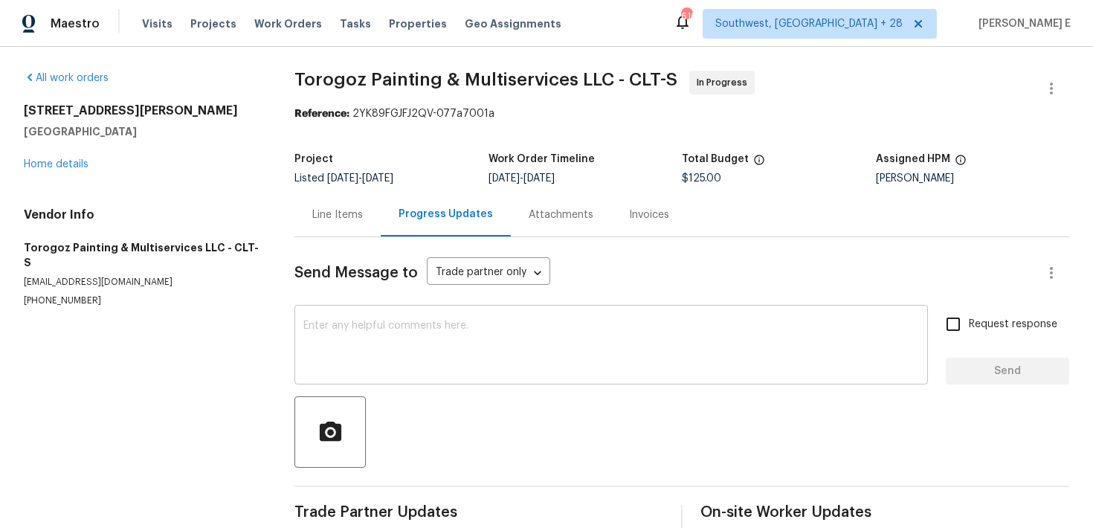
click at [379, 326] on textarea at bounding box center [610, 346] width 615 height 52
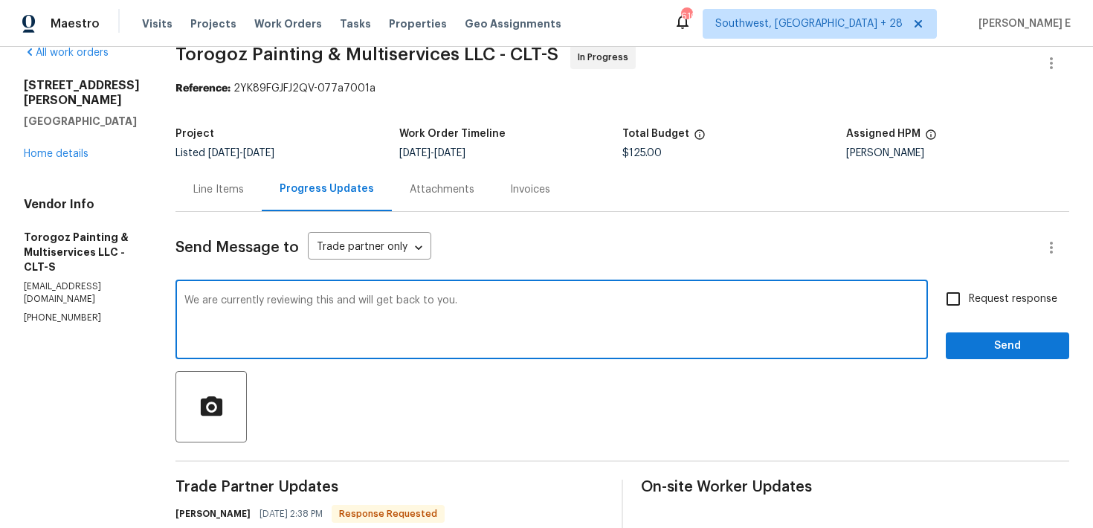
scroll to position [29, 0]
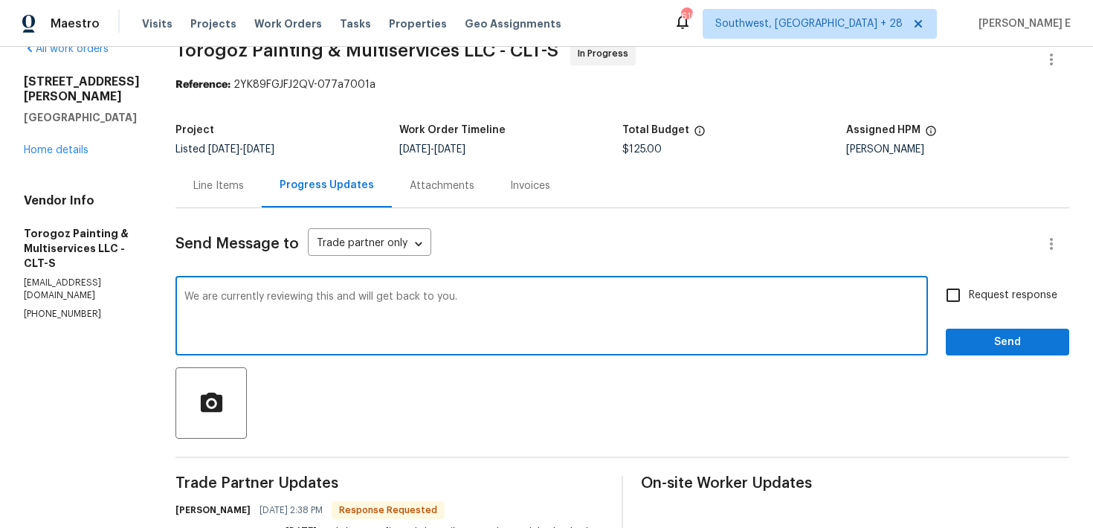
type textarea "We are currently reviewing this and will get back to you."
click at [955, 294] on input "Request response" at bounding box center [952, 294] width 31 height 31
checkbox input "true"
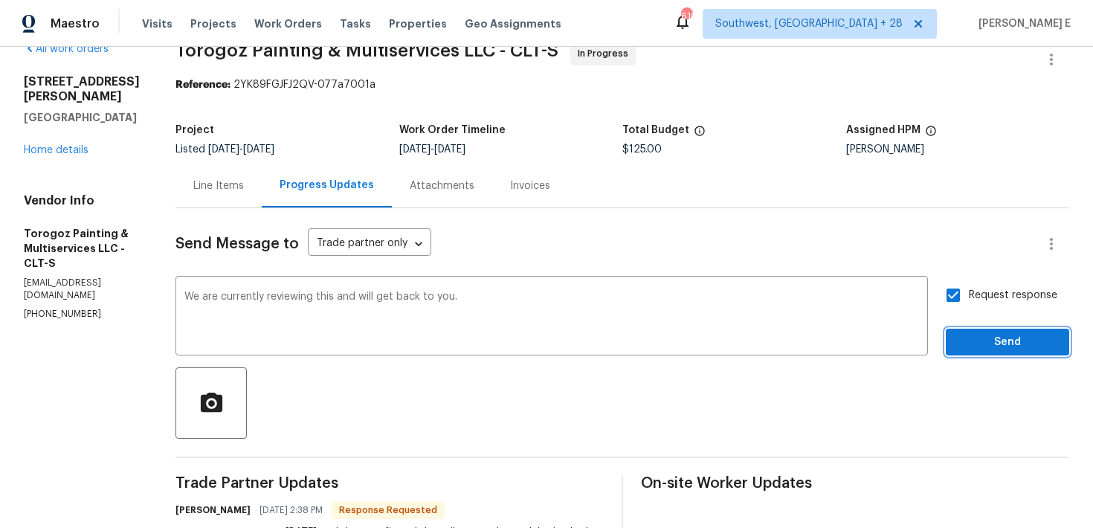
click at [960, 340] on span "Send" at bounding box center [1007, 342] width 100 height 19
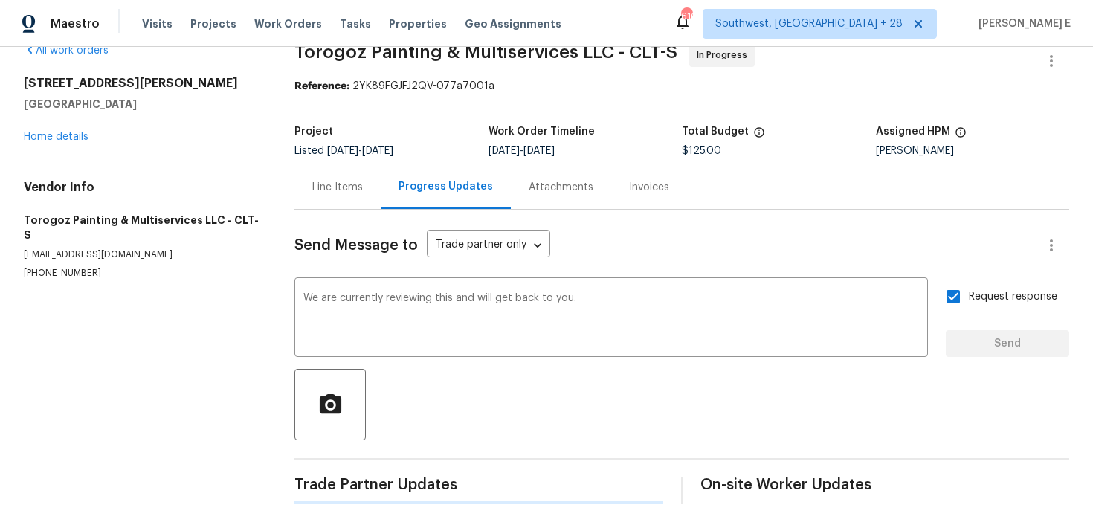
scroll to position [0, 0]
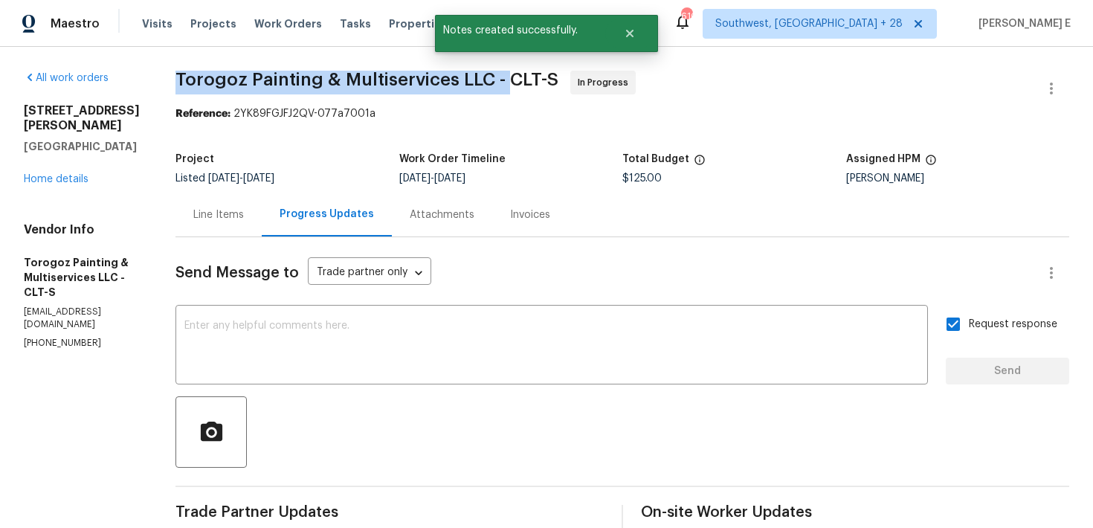
drag, startPoint x: 210, startPoint y: 73, endPoint x: 539, endPoint y: 82, distance: 329.4
copy span "Torogoz Painting & Multiservices LLC -"
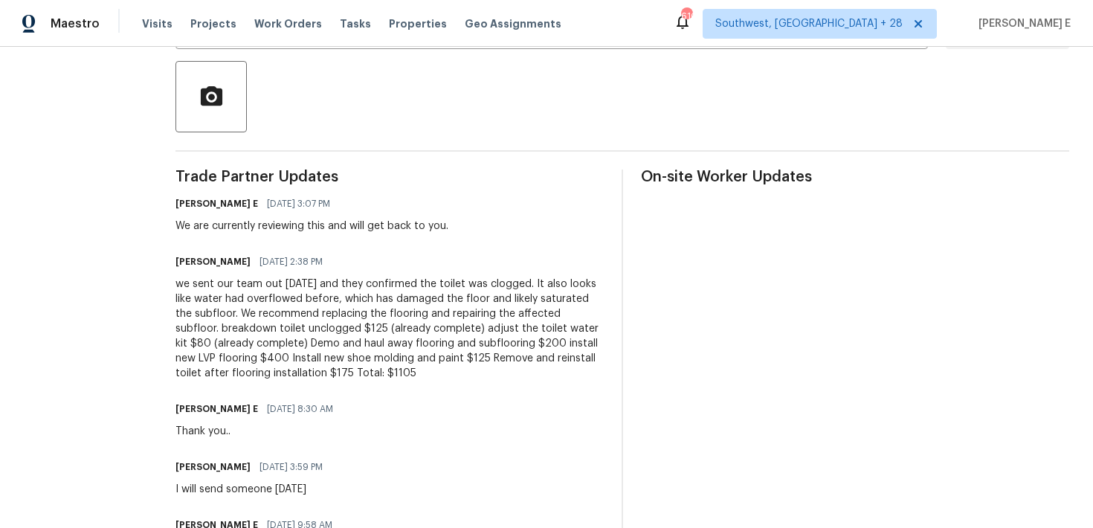
scroll to position [342, 0]
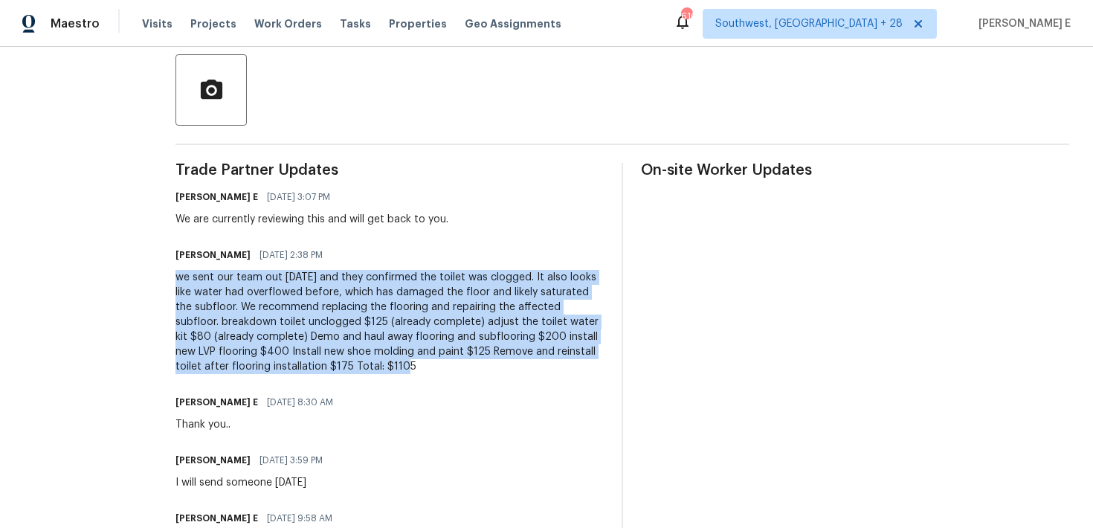
drag, startPoint x: 210, startPoint y: 279, endPoint x: 546, endPoint y: 368, distance: 347.6
click at [546, 368] on div "All work orders 257 Doughton Ln Charlotte, NC 28217 Home details Vendor Info To…" at bounding box center [546, 235] width 1093 height 1061
copy div "we sent our team out today and they confirmed the toilet was clogged. It also l…"
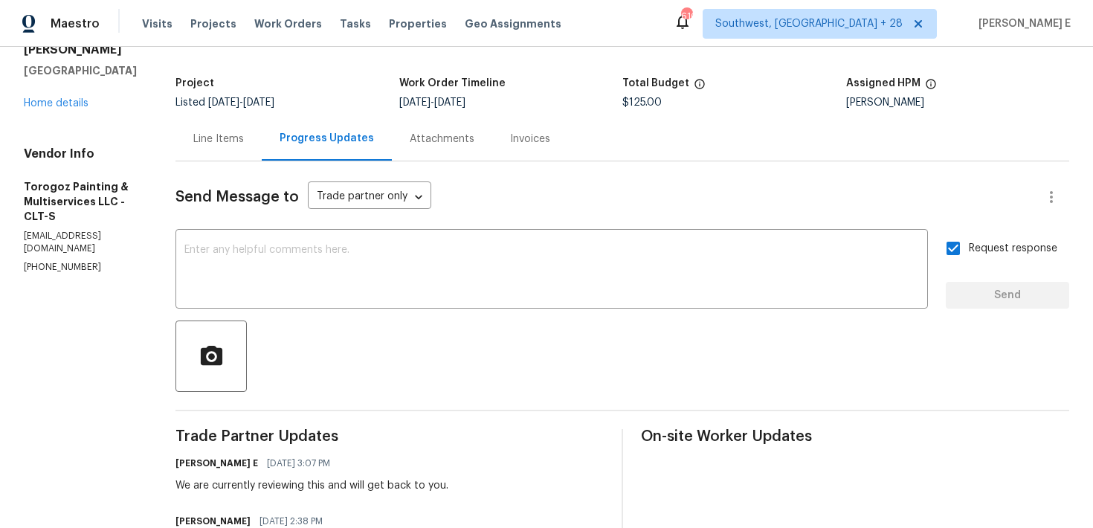
scroll to position [0, 0]
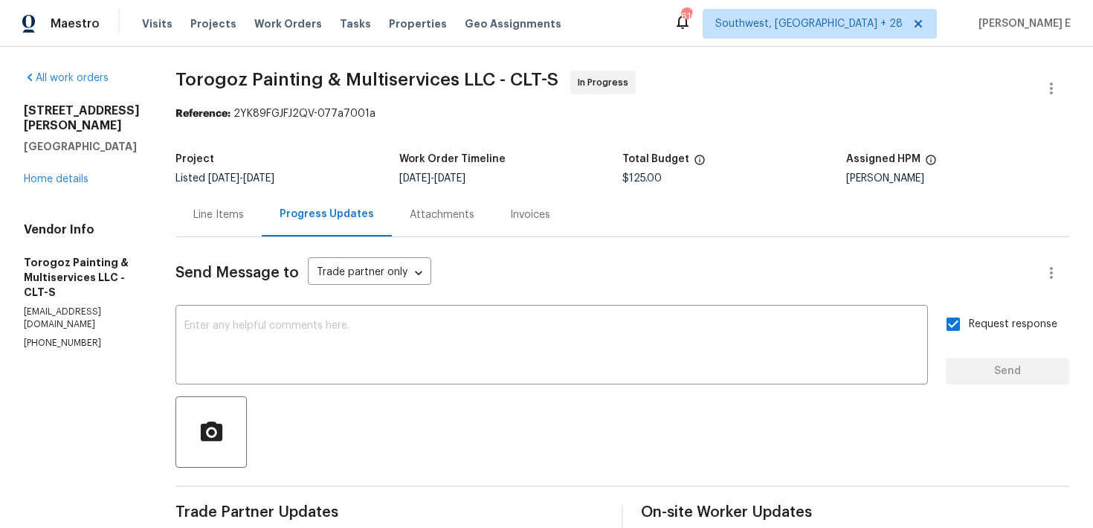
click at [244, 215] on div "Line Items" at bounding box center [218, 214] width 51 height 15
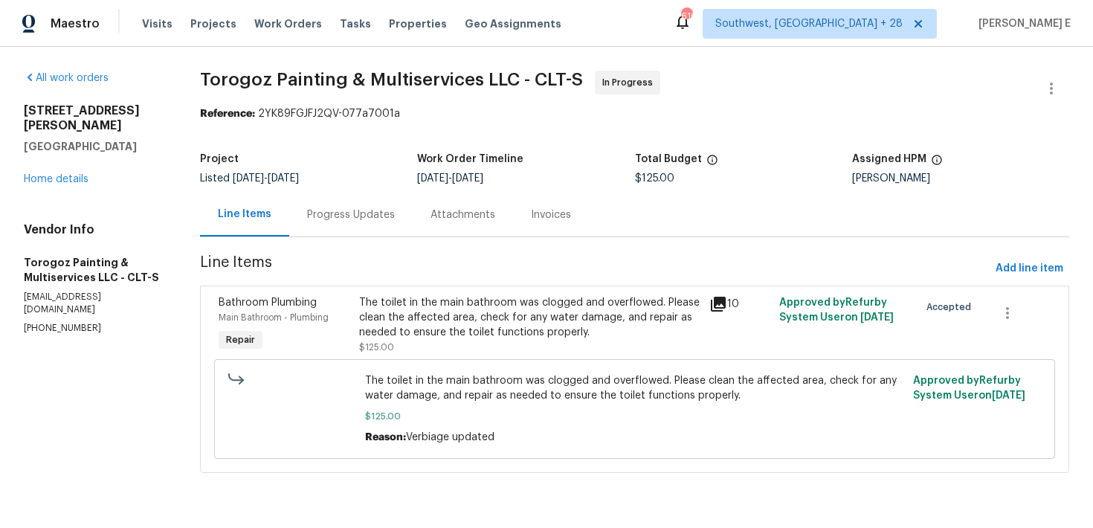
click at [393, 387] on span "The toilet in the main bathroom was clogged and overflowed. Please clean the af…" at bounding box center [634, 388] width 539 height 30
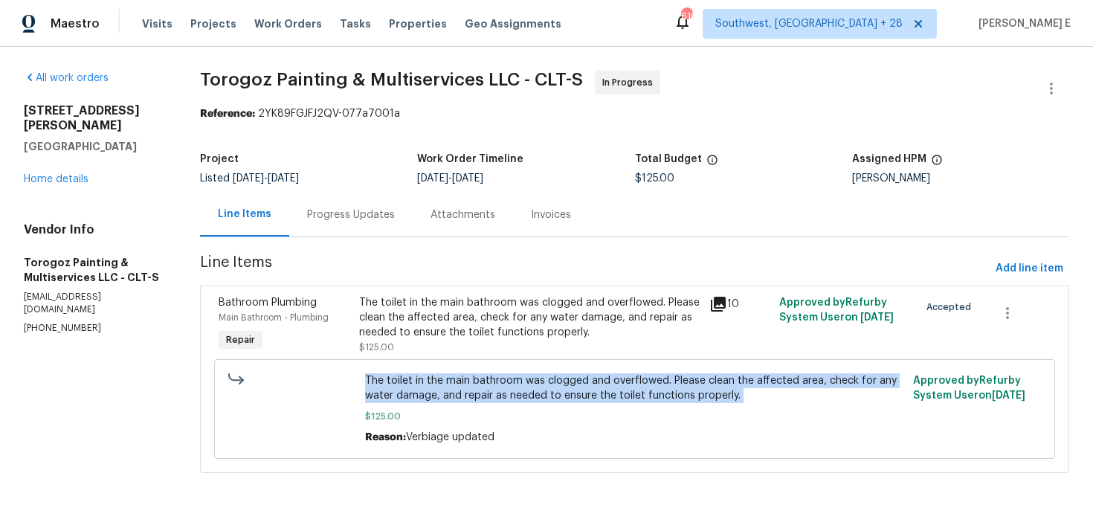
copy span "The toilet in the main bathroom was clogged and overflowed. Please clean the af…"
click at [57, 174] on link "Home details" at bounding box center [56, 179] width 65 height 10
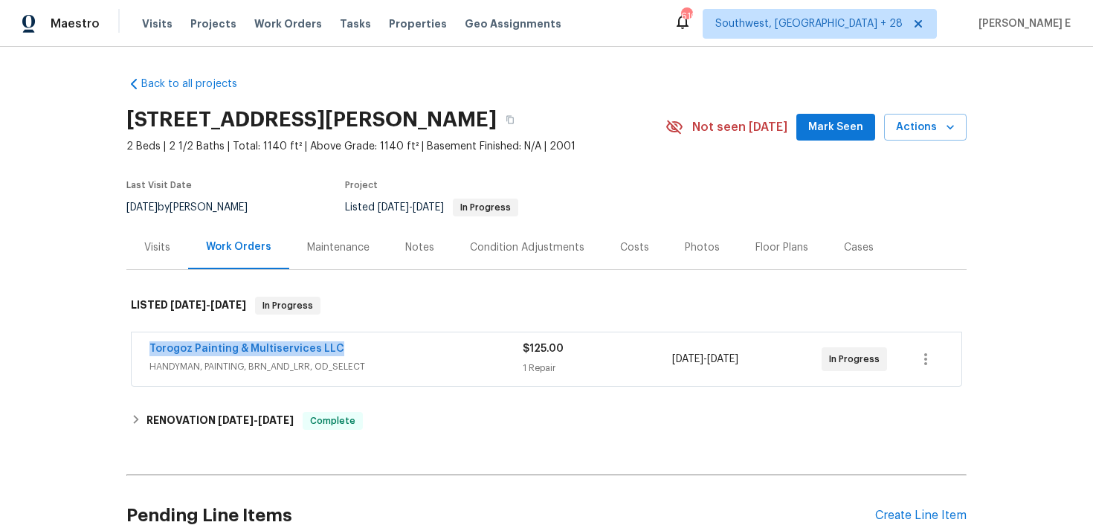
drag, startPoint x: 143, startPoint y: 351, endPoint x: 348, endPoint y: 350, distance: 205.2
click at [348, 350] on div "Torogoz Painting & Multiservices LLC HANDYMAN, PAINTING, BRN_AND_LRR, OD_SELECT…" at bounding box center [547, 359] width 830 height 54
copy link "Torogoz Painting & Multiservices LLC"
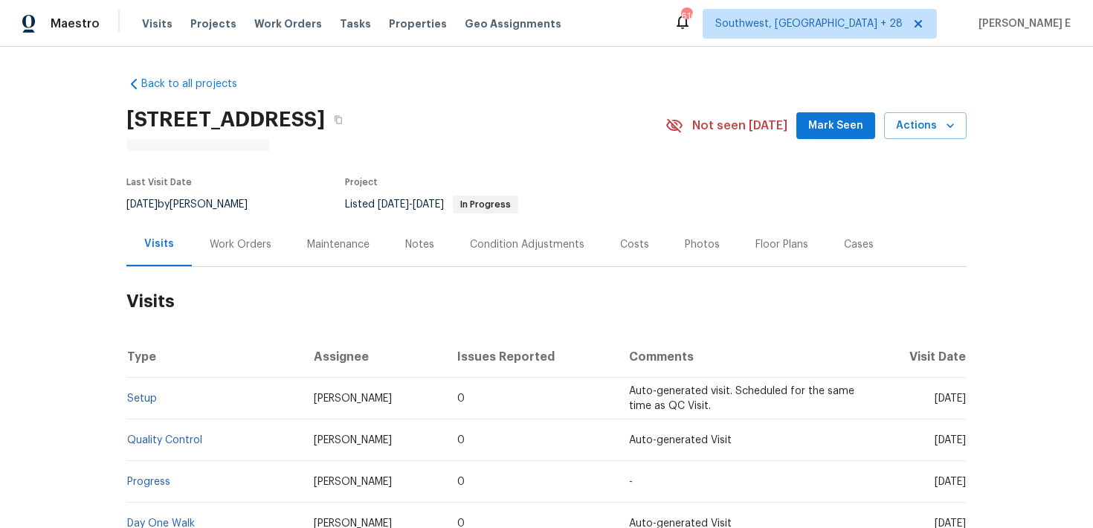
click at [233, 245] on div "Work Orders" at bounding box center [241, 244] width 62 height 15
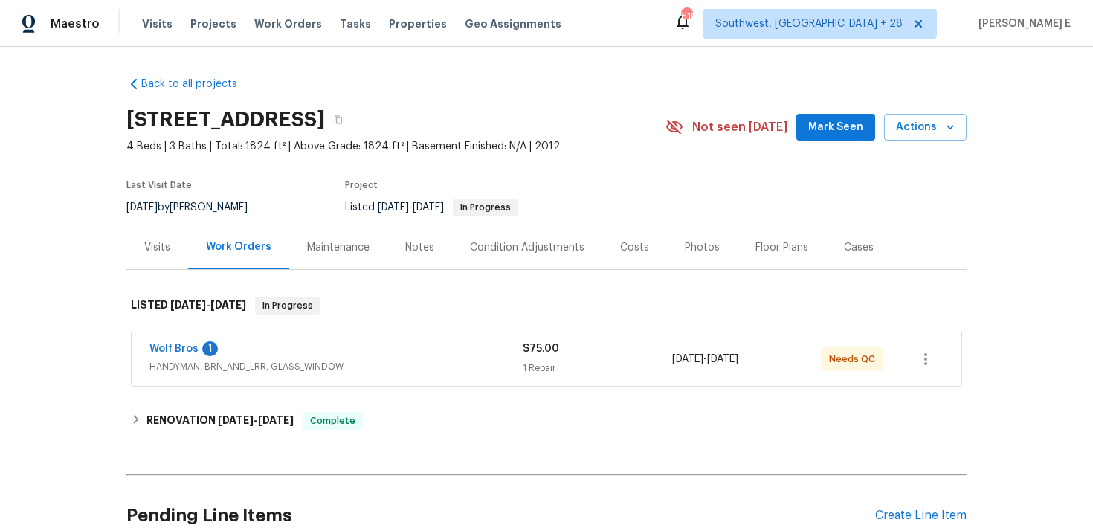
scroll to position [45, 0]
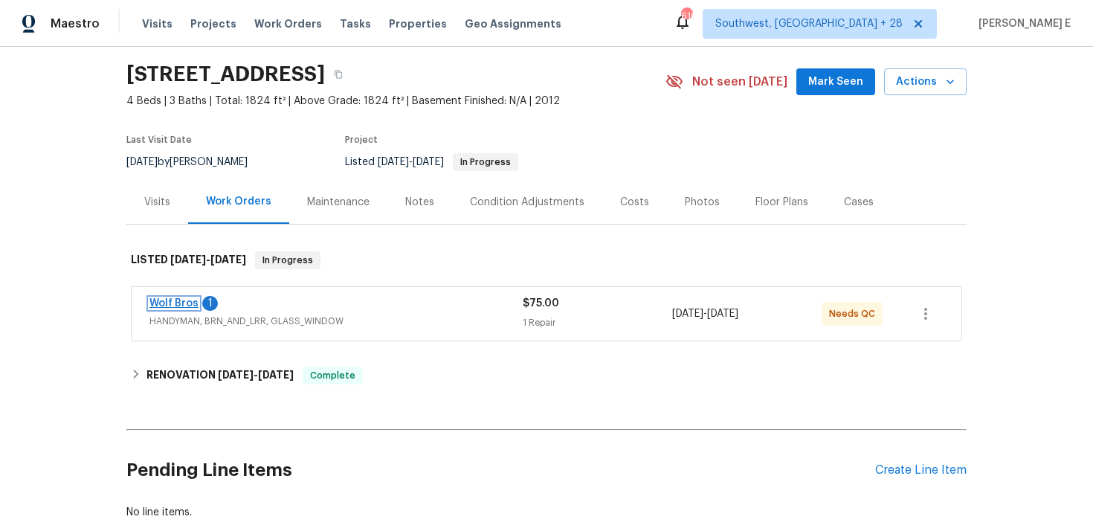
click at [184, 305] on link "Wolf Bros" at bounding box center [173, 303] width 49 height 10
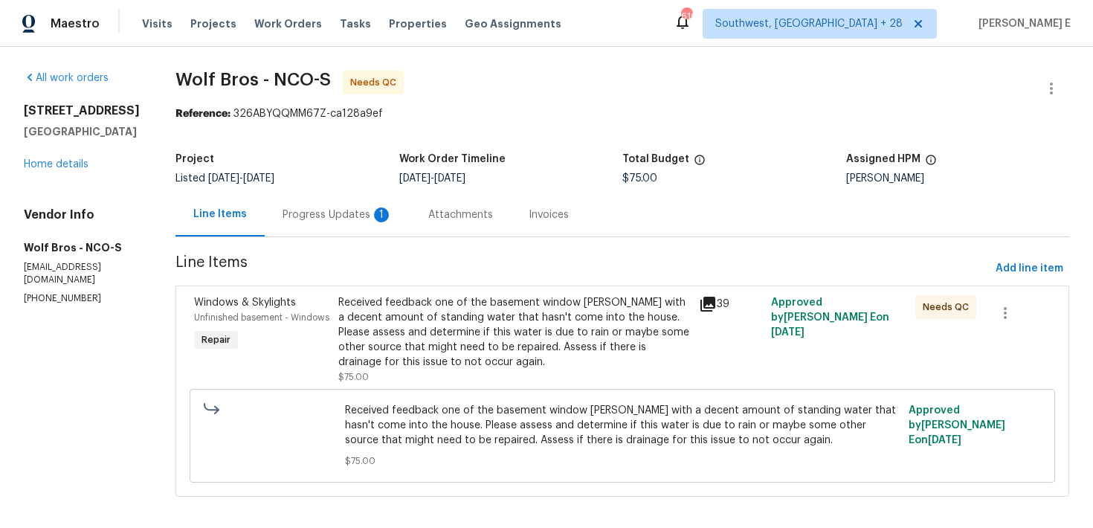
click at [362, 224] on div "Progress Updates 1" at bounding box center [338, 215] width 146 height 44
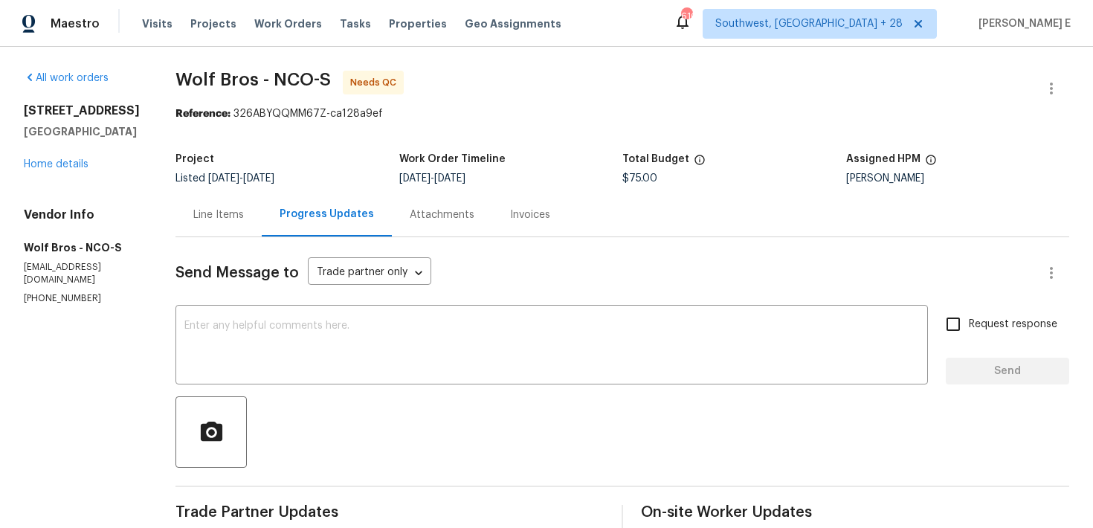
click at [219, 230] on div "Line Items" at bounding box center [218, 215] width 86 height 44
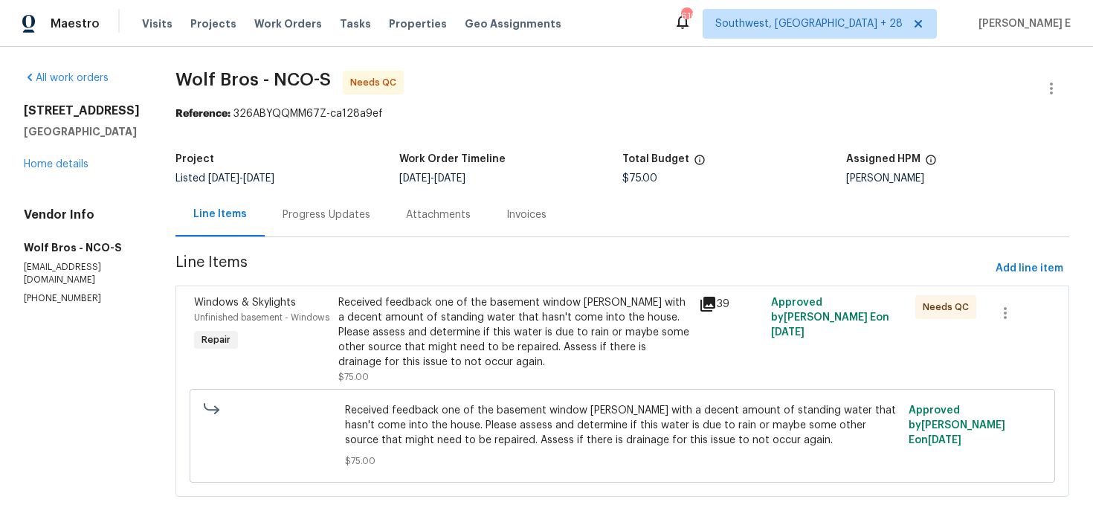
scroll to position [10, 0]
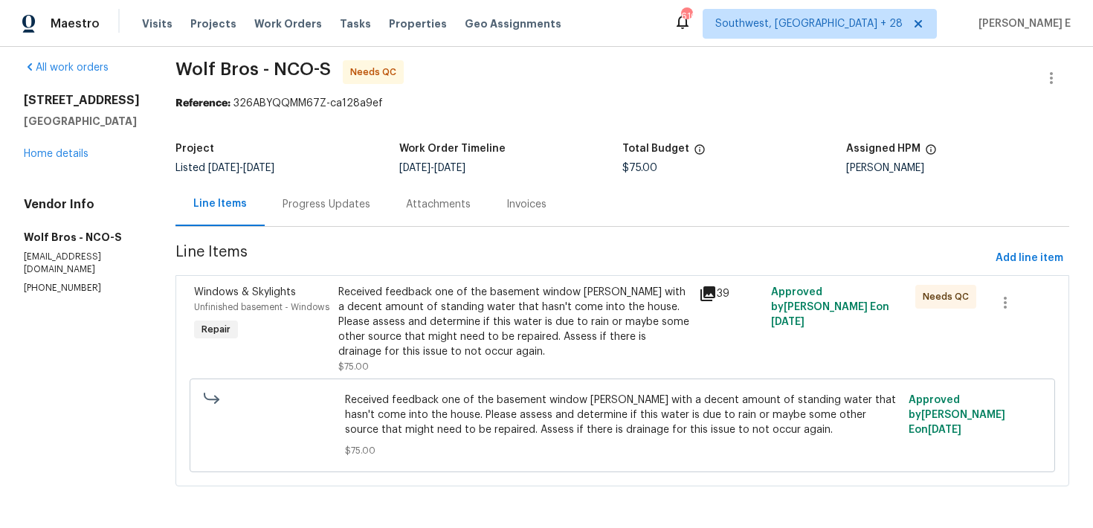
click at [418, 364] on div "Received feedback one of the basement window [PERSON_NAME] with a decent amount…" at bounding box center [514, 329] width 352 height 89
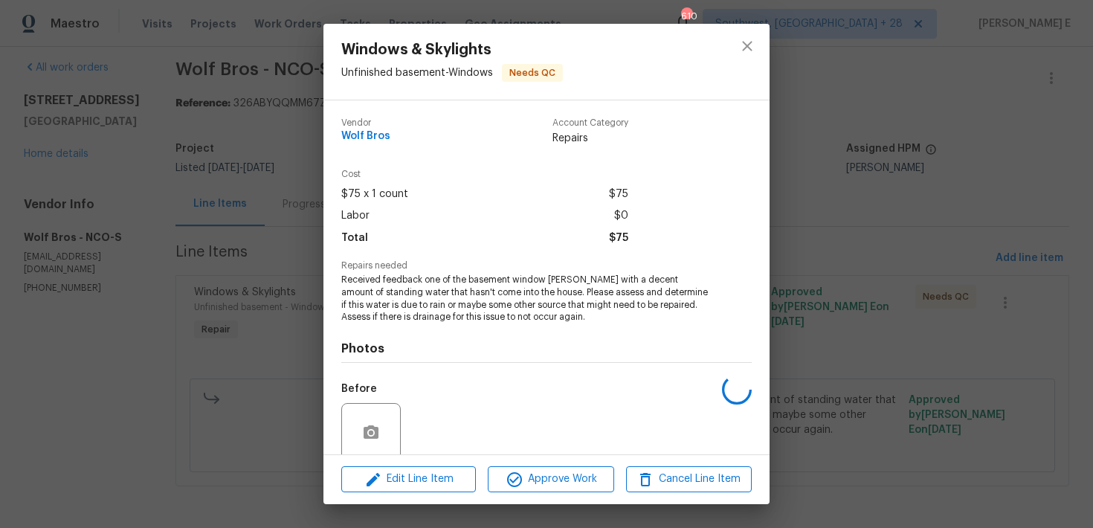
scroll to position [120, 0]
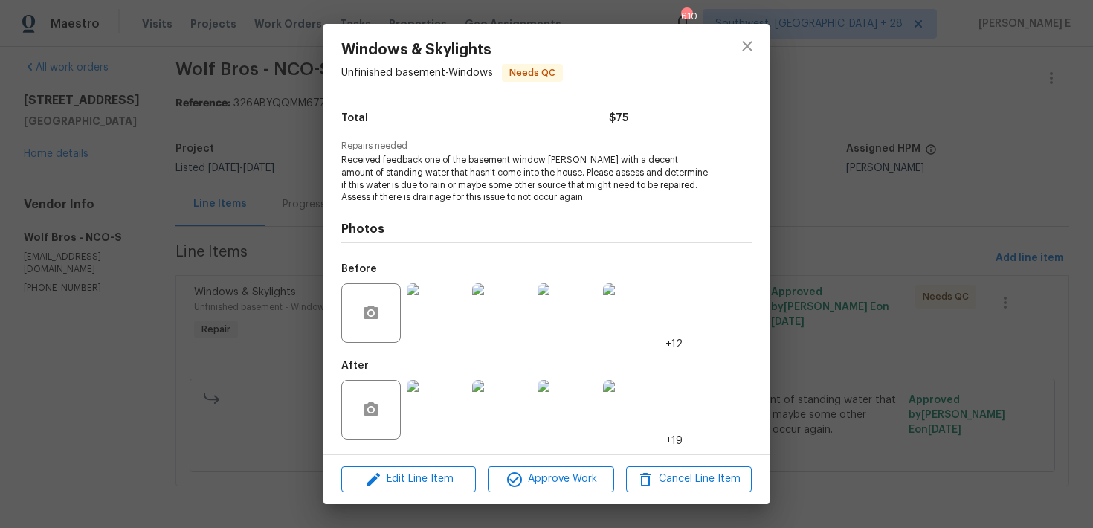
click at [433, 397] on img at bounding box center [436, 409] width 59 height 59
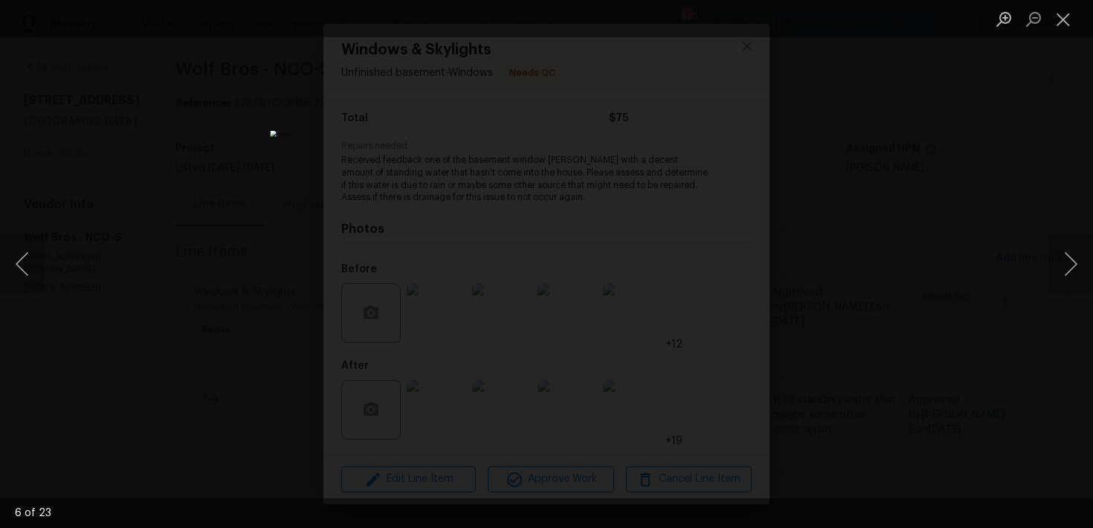
click at [896, 176] on div "Lightbox" at bounding box center [546, 264] width 1093 height 528
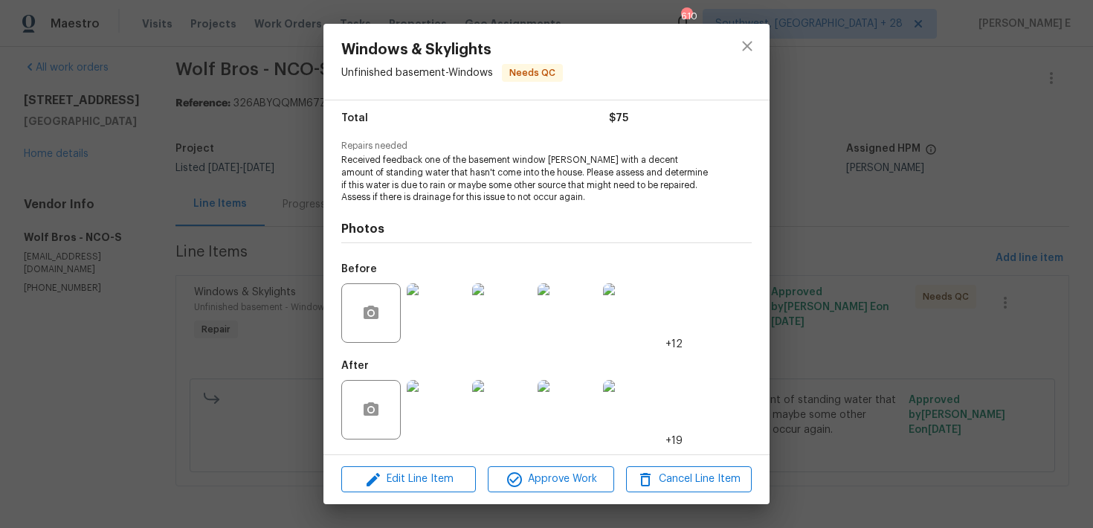
click at [896, 176] on div "Windows & Skylights Unfinished basement - Windows Needs QC Vendor Wolf Bros Acc…" at bounding box center [546, 264] width 1093 height 528
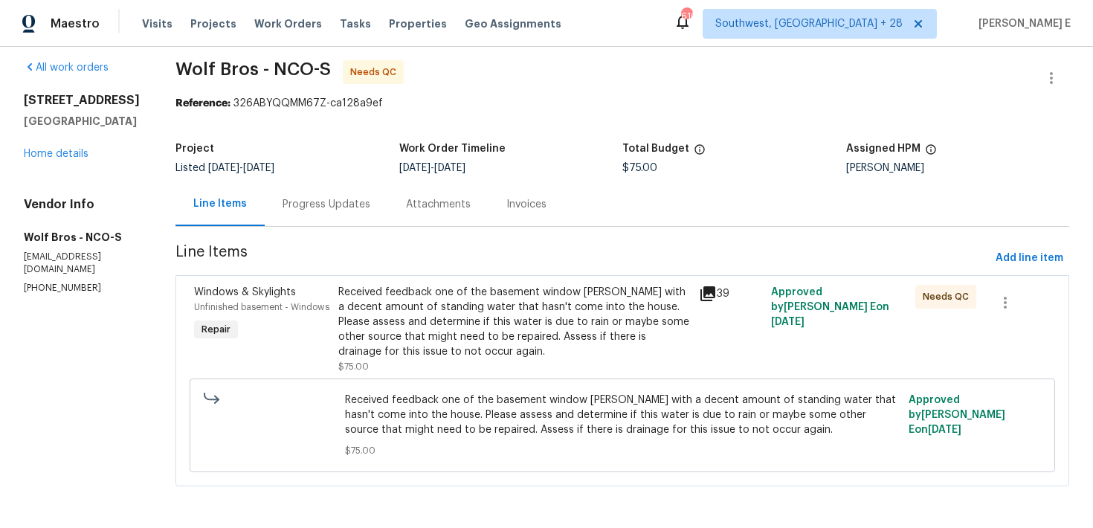
click at [501, 357] on div "Received feedback one of the basement window [PERSON_NAME] with a decent amount…" at bounding box center [514, 322] width 352 height 74
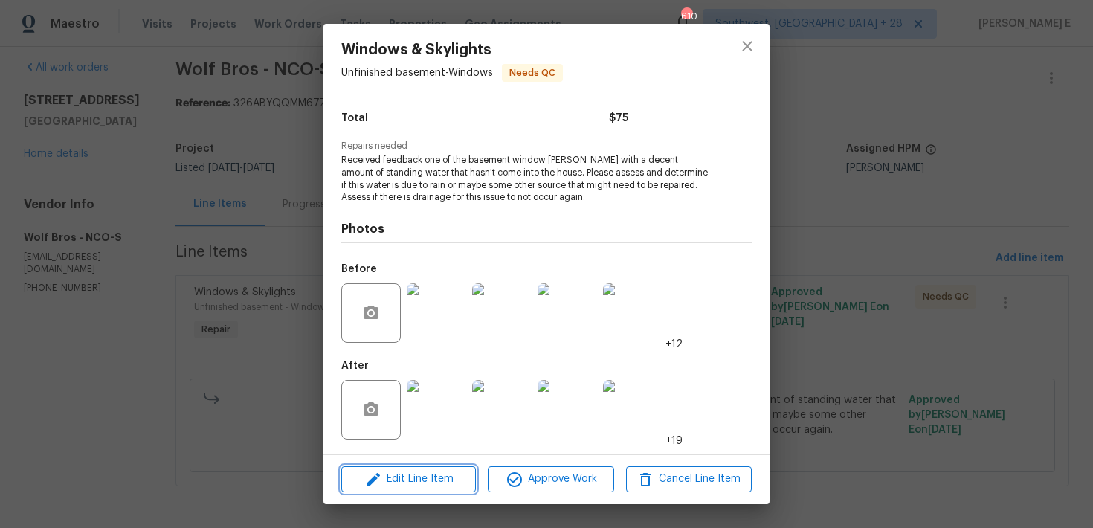
click at [408, 479] on span "Edit Line Item" at bounding box center [409, 479] width 126 height 19
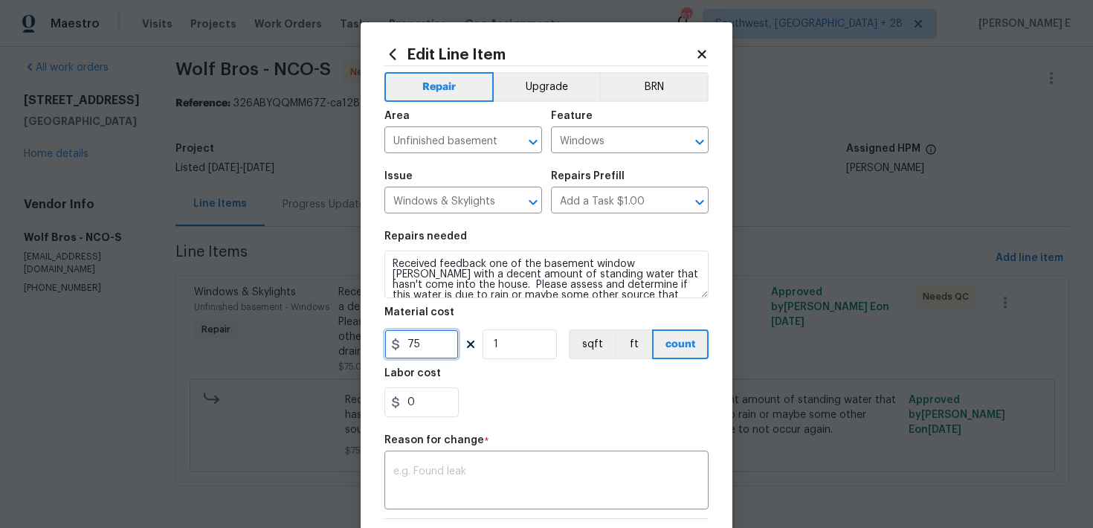
click at [413, 347] on input "75" at bounding box center [421, 344] width 74 height 30
type input "225"
click at [409, 480] on textarea at bounding box center [546, 481] width 306 height 31
paste textarea "(KE) Updated per vendor's final cost."
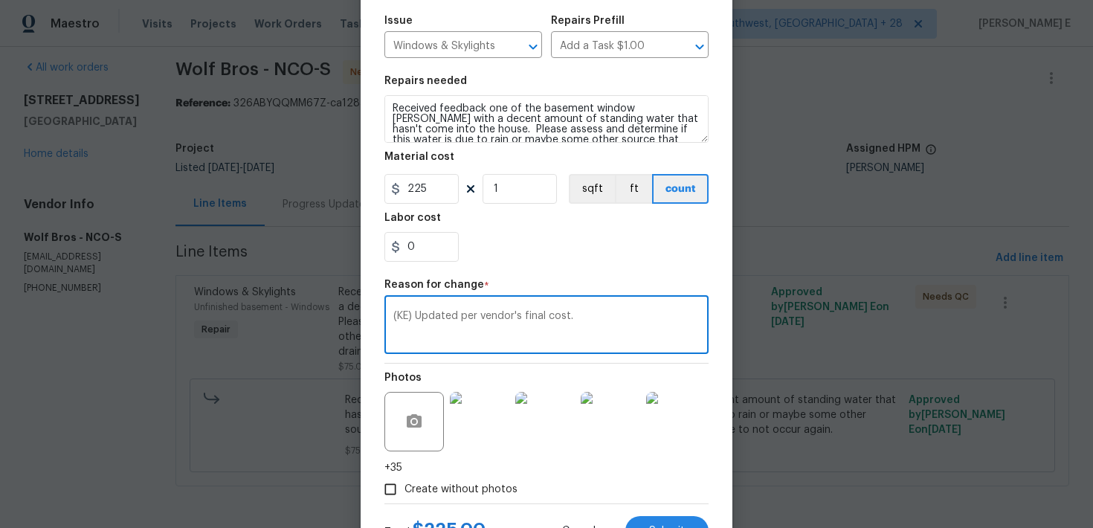
scroll to position [220, 0]
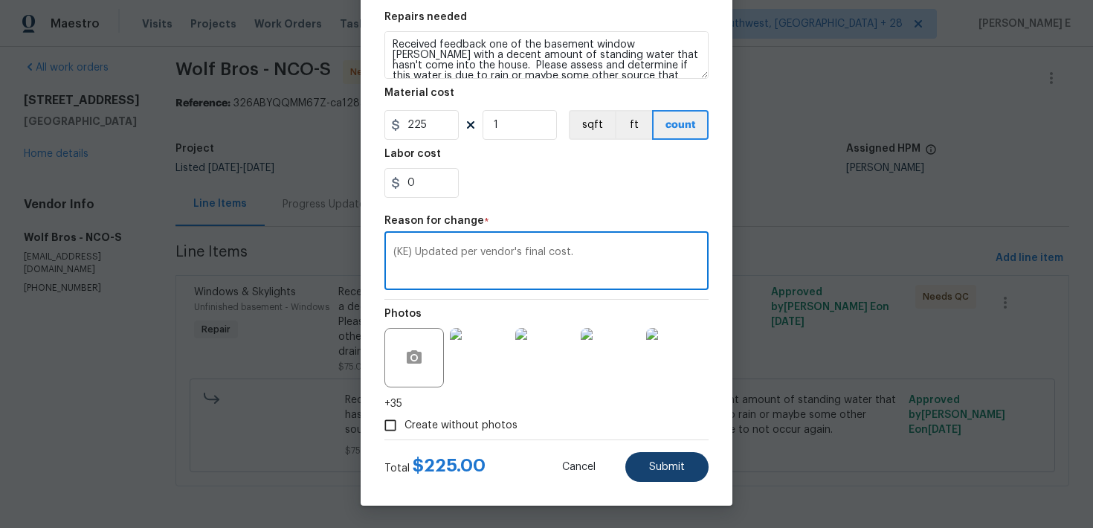
type textarea "(KE) Updated per vendor's final cost."
click at [665, 465] on span "Submit" at bounding box center [667, 467] width 36 height 11
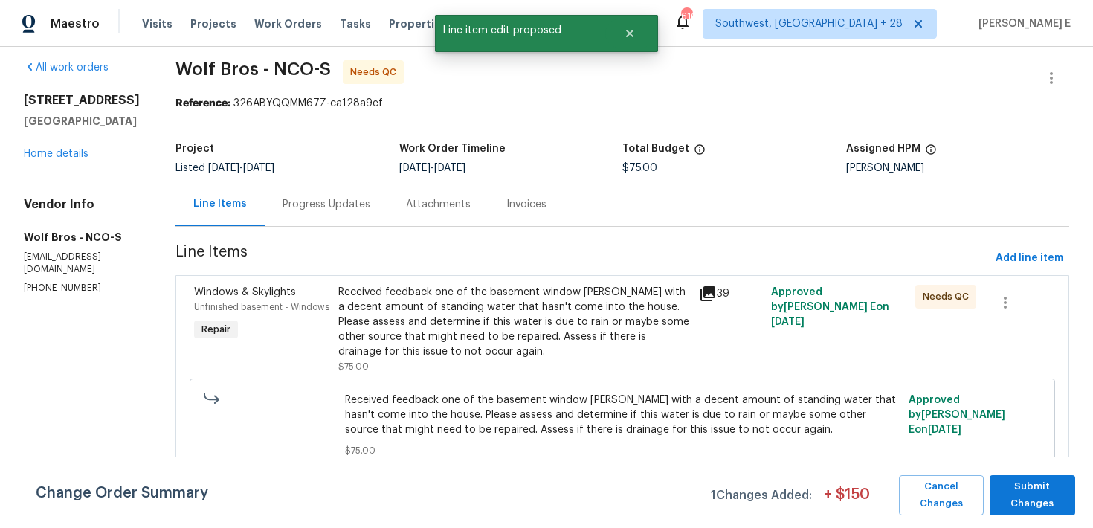
scroll to position [0, 0]
click at [1024, 494] on span "Submit Changes" at bounding box center [1032, 495] width 71 height 34
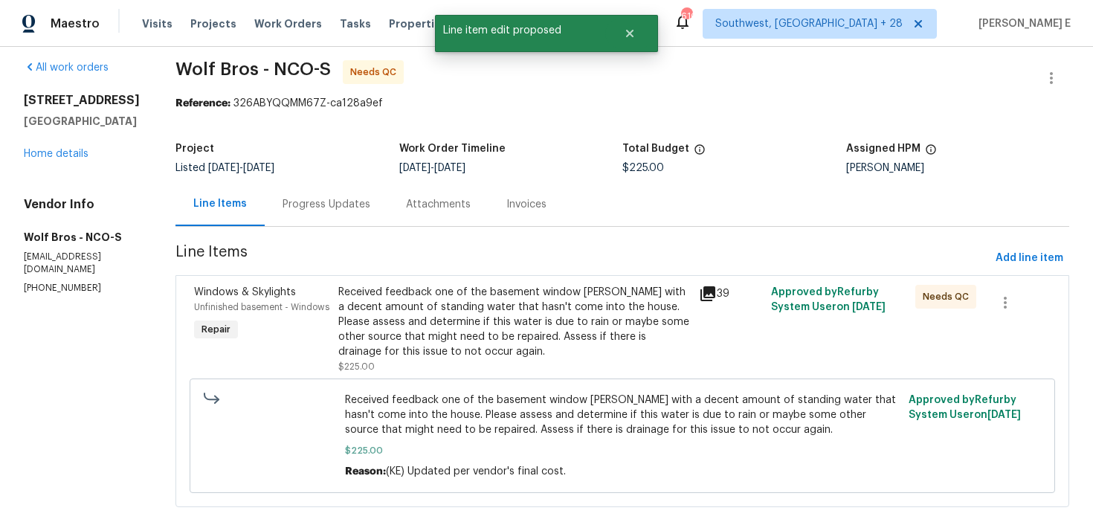
scroll to position [32, 0]
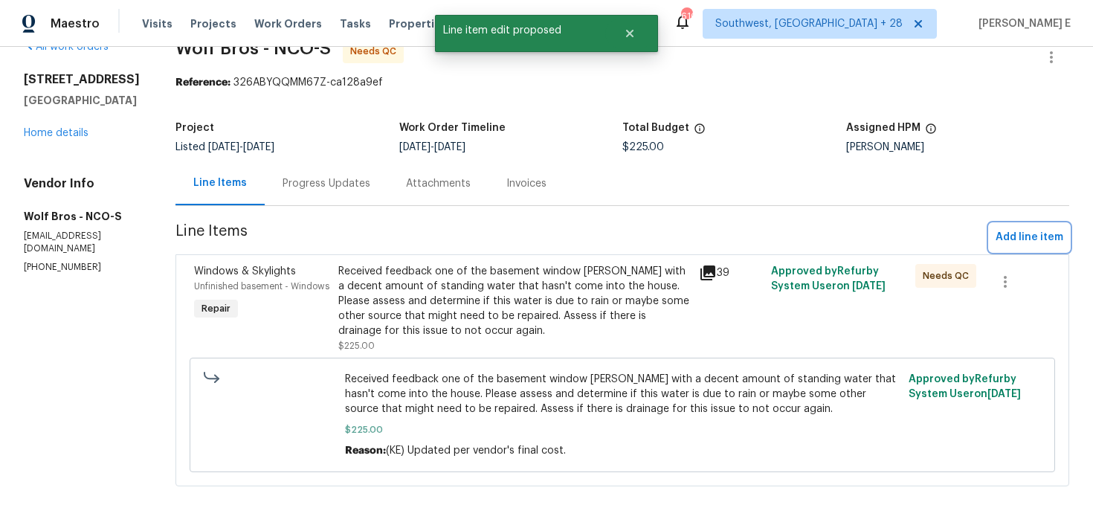
click at [1008, 243] on span "Add line item" at bounding box center [1029, 237] width 68 height 19
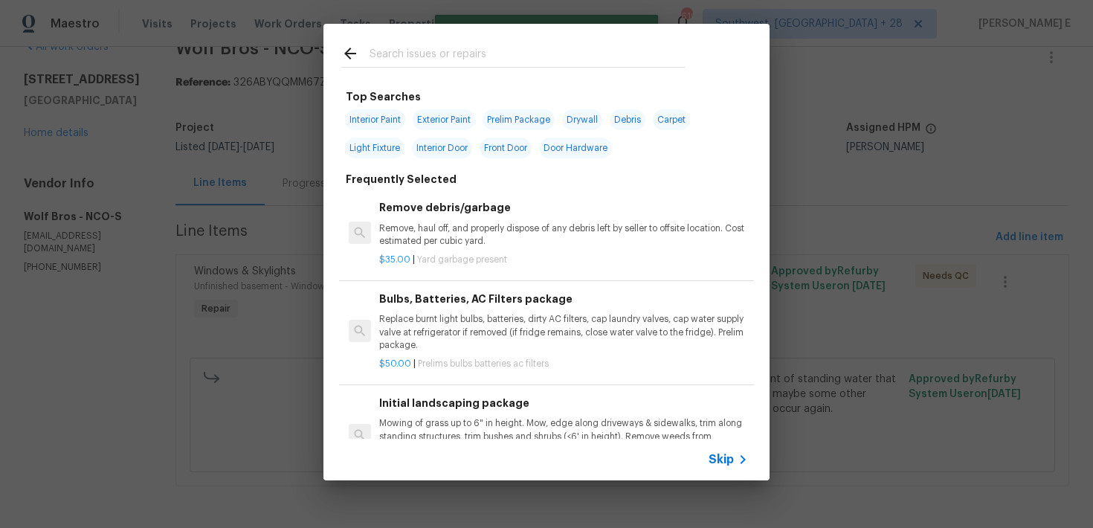
click at [723, 458] on span "Skip" at bounding box center [720, 459] width 25 height 15
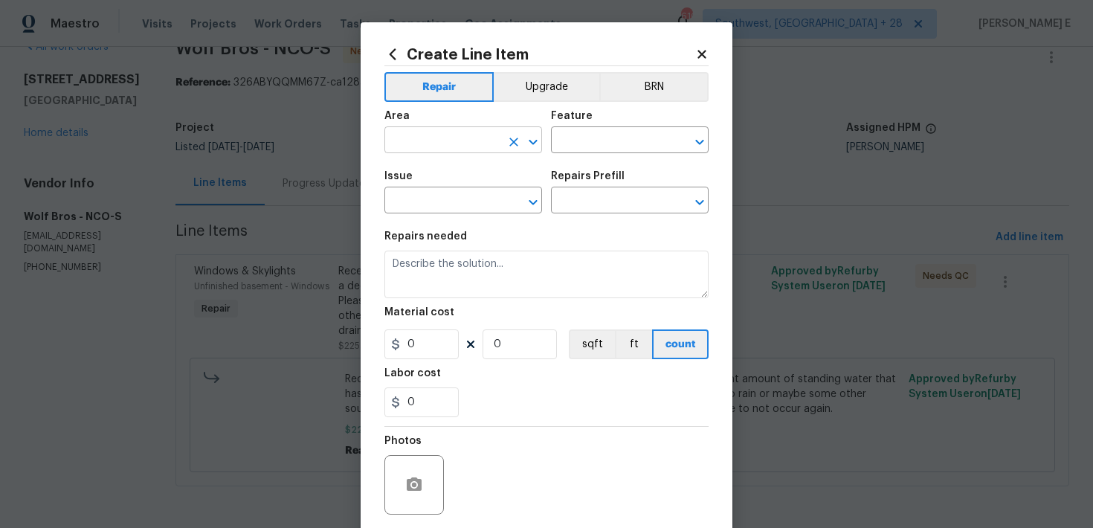
click at [472, 137] on input "text" at bounding box center [442, 141] width 116 height 23
type input "Unfinished basement"
type input "Windows"
type input "Windows & Skylights"
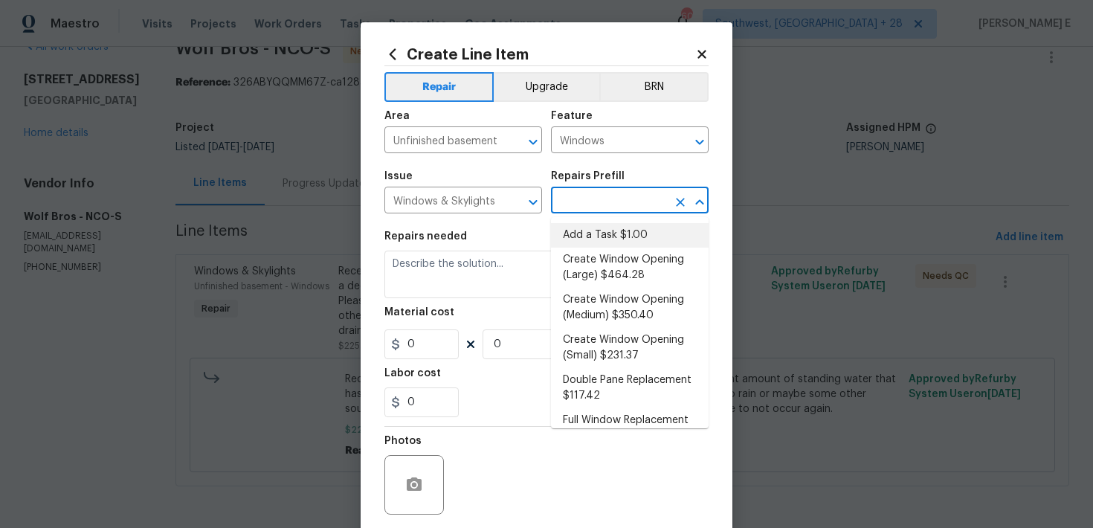
click at [579, 232] on li "Add a Task $1.00" at bounding box center [630, 235] width 158 height 25
type input "Add a Task $1.00"
type textarea "HPM to detail"
type input "1"
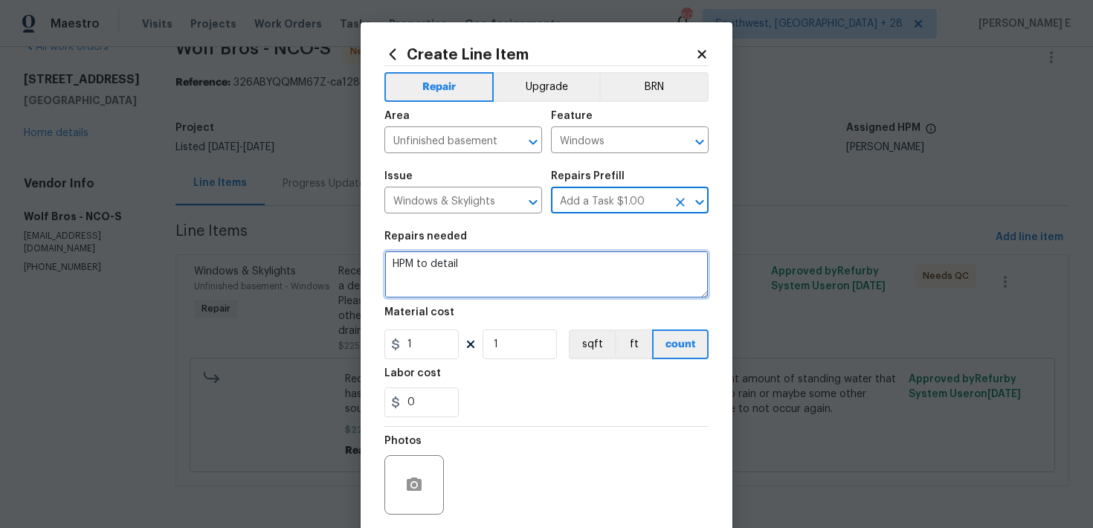
click at [529, 262] on textarea "HPM to detail" at bounding box center [546, 275] width 324 height 48
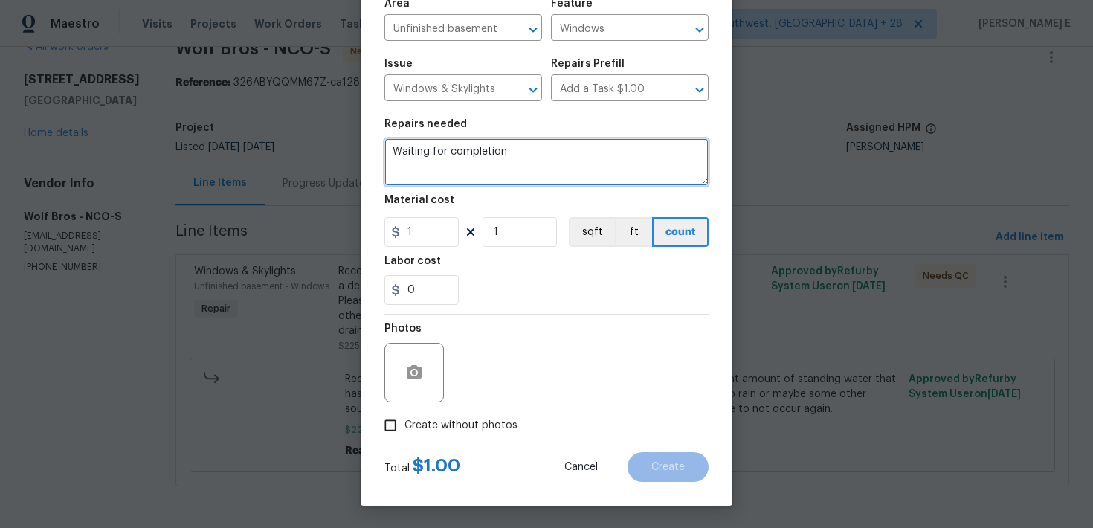
type textarea "Waiting for completion"
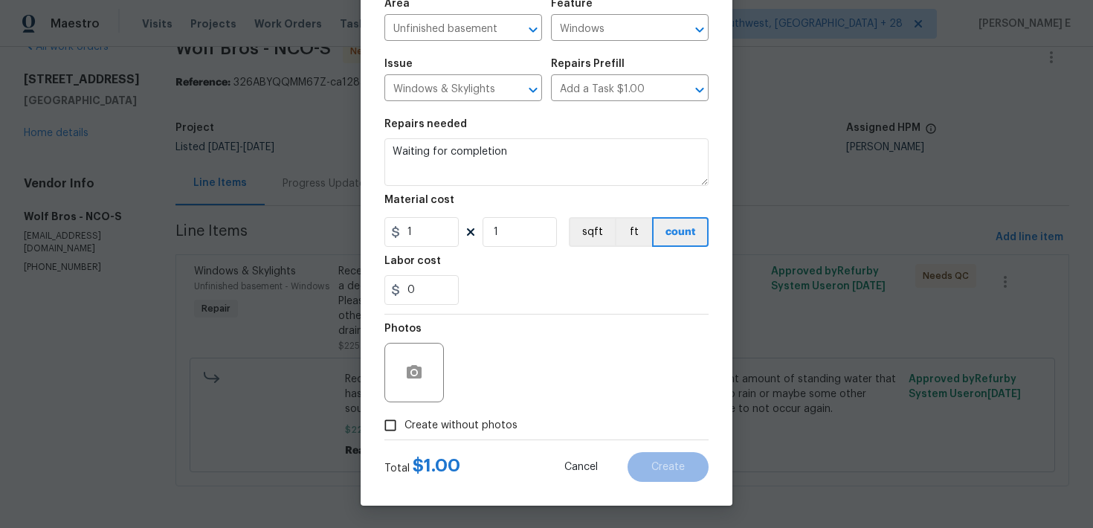
click at [419, 427] on span "Create without photos" at bounding box center [460, 426] width 113 height 16
click at [404, 427] on input "Create without photos" at bounding box center [390, 425] width 28 height 28
checkbox input "true"
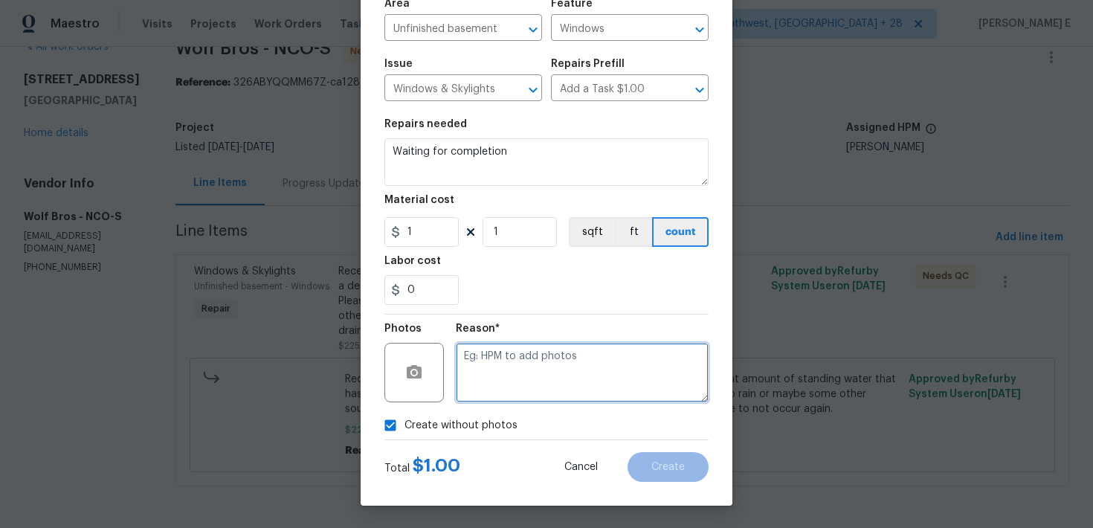
click at [565, 369] on textarea at bounding box center [582, 372] width 253 height 59
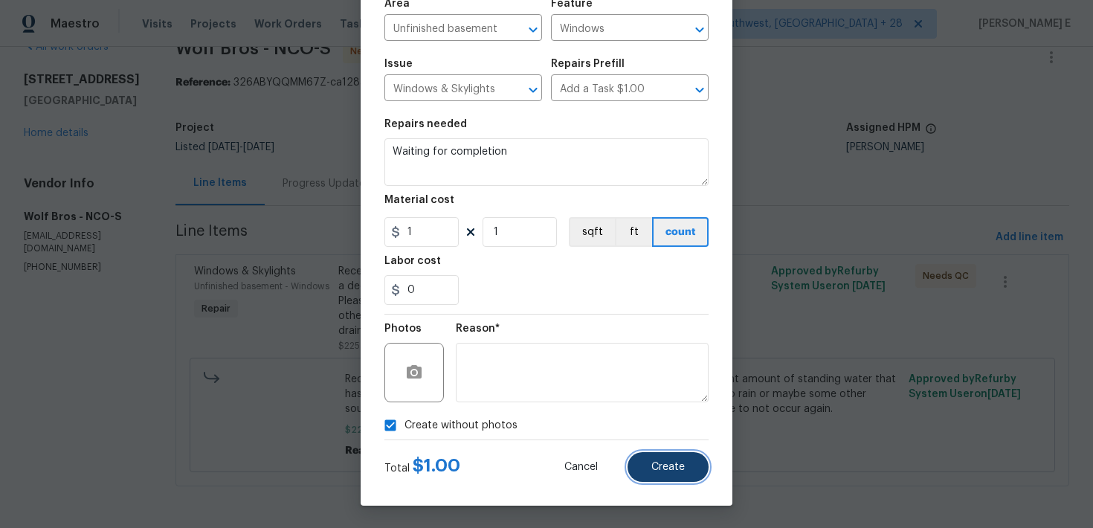
click at [671, 479] on button "Create" at bounding box center [667, 467] width 81 height 30
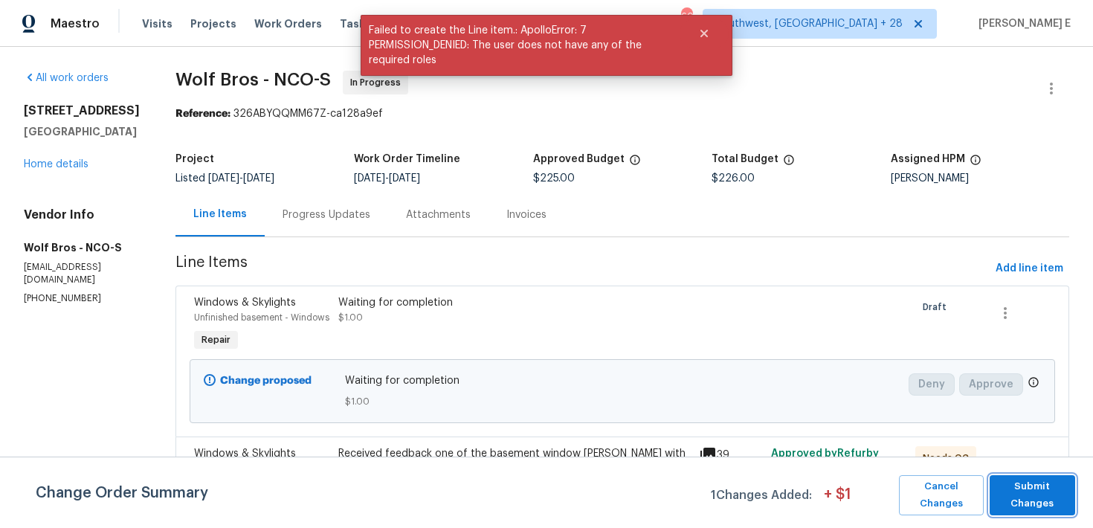
click at [1038, 482] on span "Submit Changes" at bounding box center [1032, 495] width 71 height 34
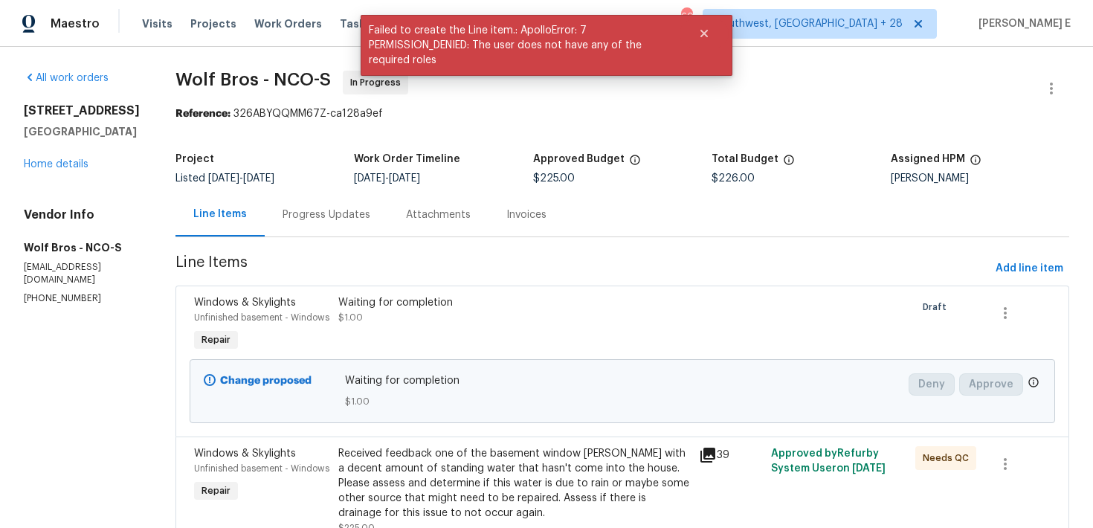
click at [308, 212] on div "Progress Updates" at bounding box center [326, 214] width 88 height 15
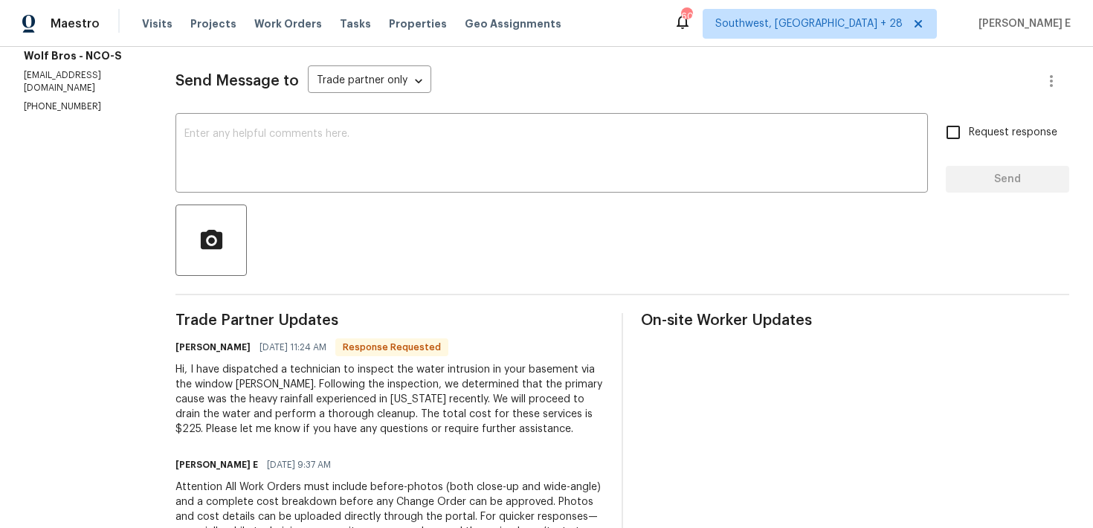
scroll to position [147, 0]
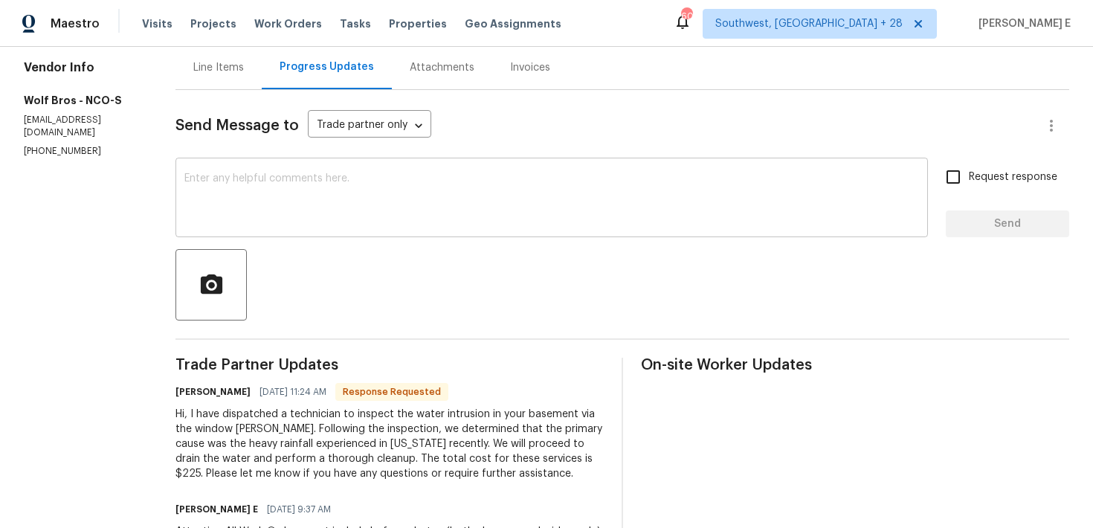
click at [413, 224] on textarea at bounding box center [551, 199] width 734 height 52
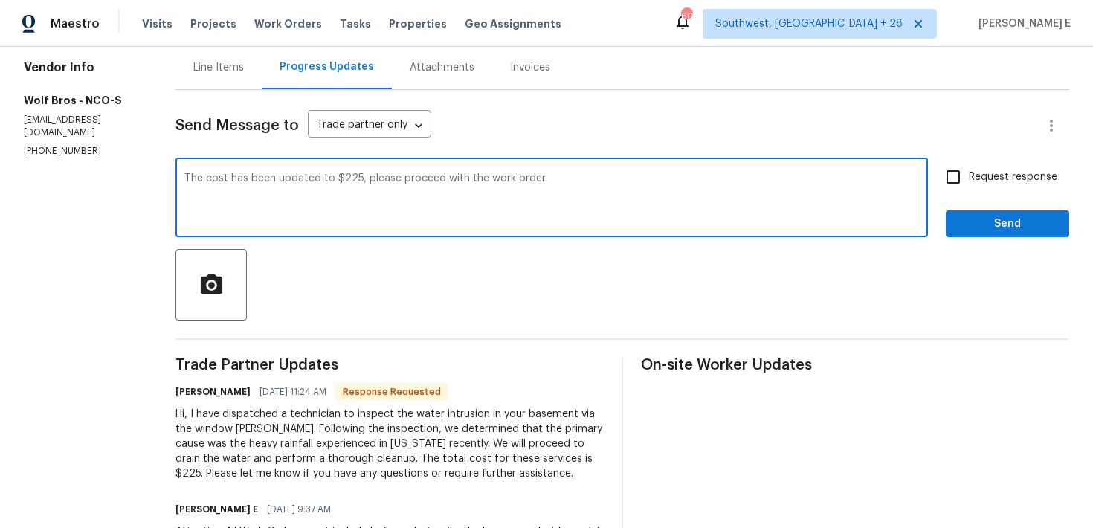
type textarea "The cost has been updated to $225, please proceed with the work order."
click at [969, 176] on input "Request response" at bounding box center [952, 176] width 31 height 31
checkbox input "true"
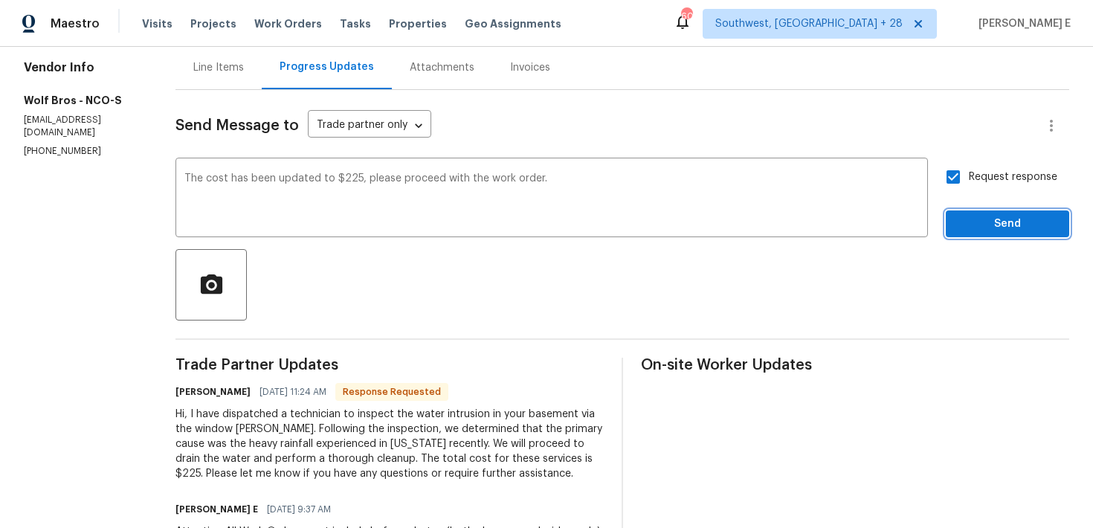
click at [975, 215] on span "Send" at bounding box center [1007, 224] width 100 height 19
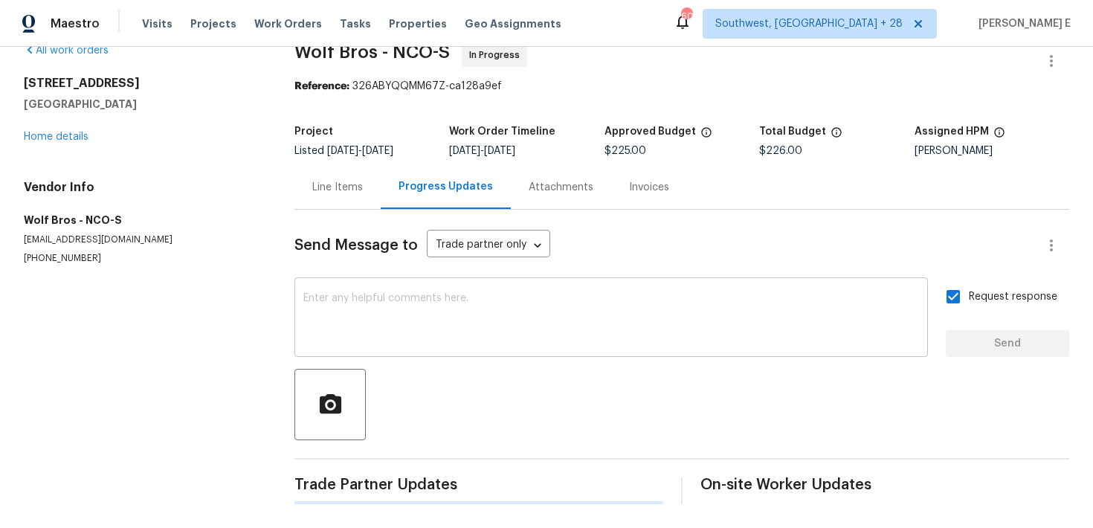
scroll to position [0, 0]
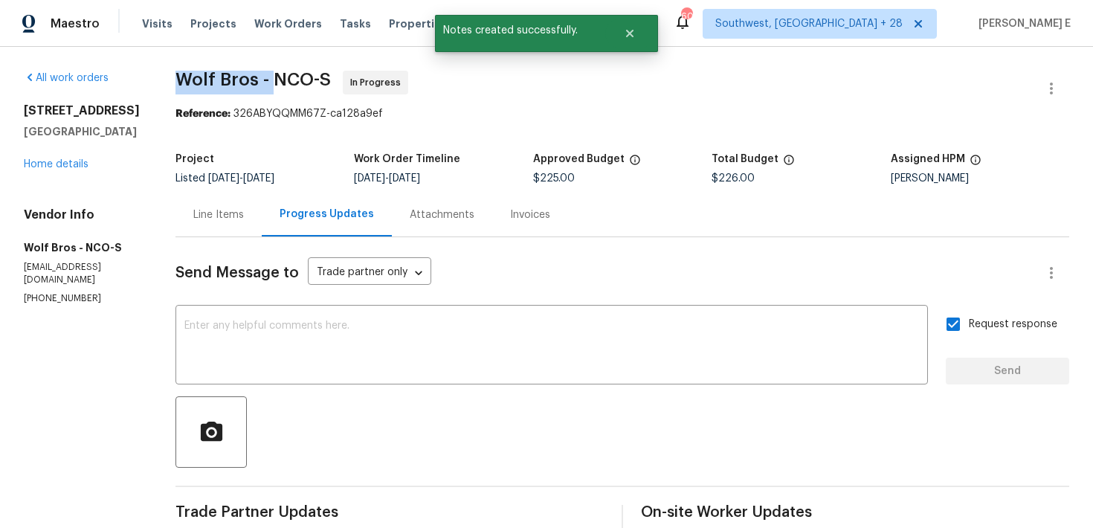
drag, startPoint x: 164, startPoint y: 74, endPoint x: 256, endPoint y: 79, distance: 92.3
click at [256, 79] on span "Wolf Bros - NCO-S" at bounding box center [252, 80] width 155 height 18
copy span "Wolf Bros -"
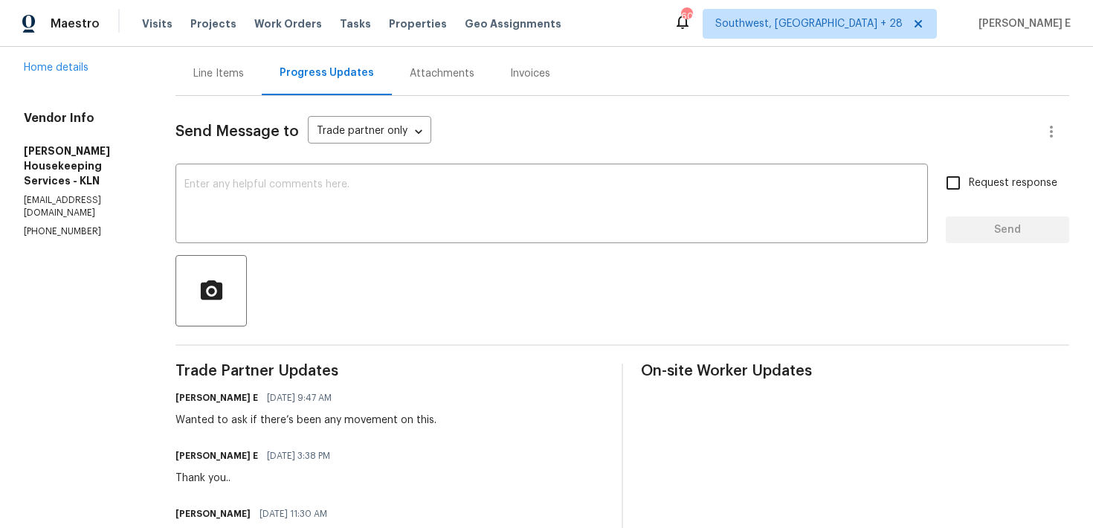
scroll to position [172, 0]
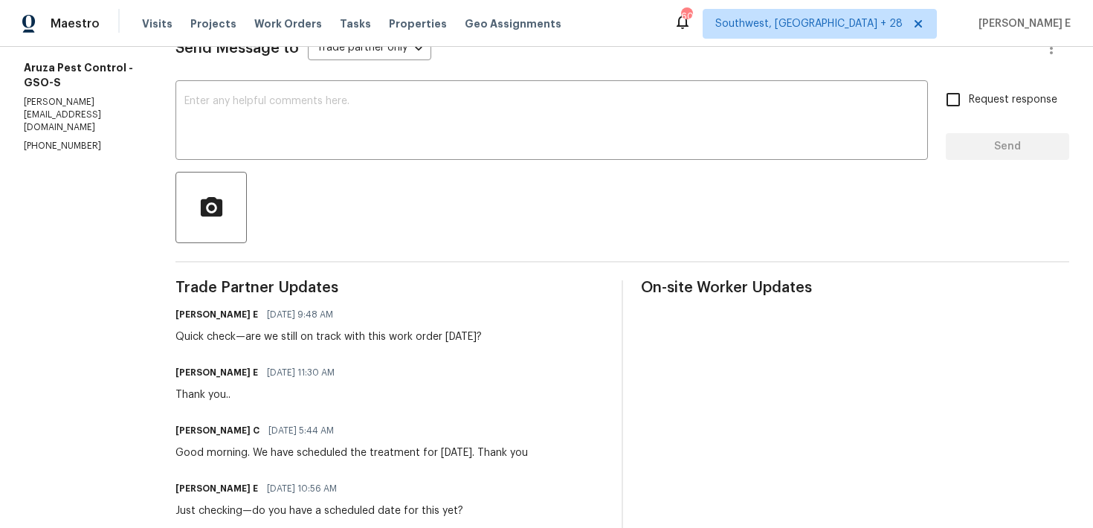
scroll to position [228, 0]
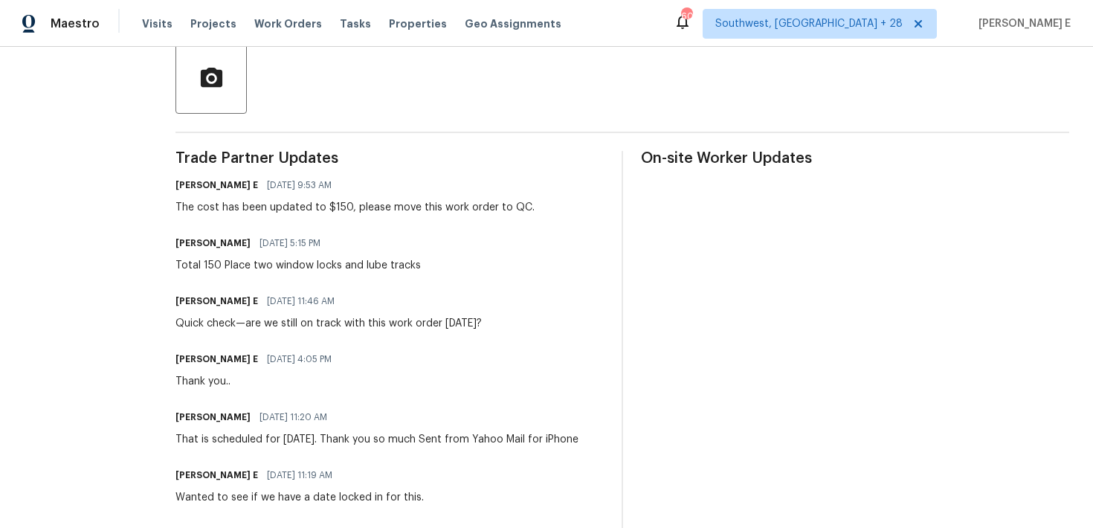
scroll to position [350, 0]
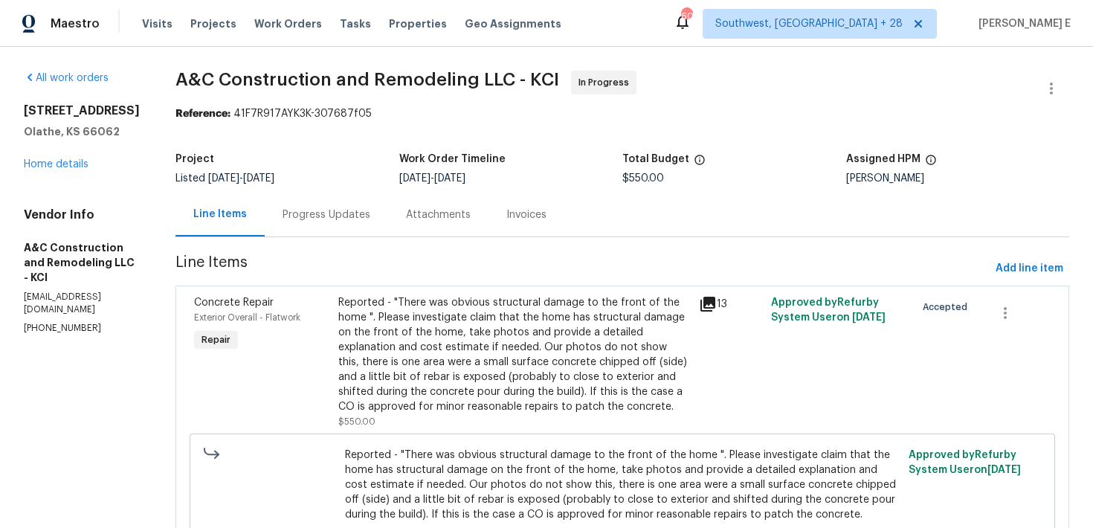
click at [328, 207] on div "Progress Updates" at bounding box center [326, 215] width 123 height 44
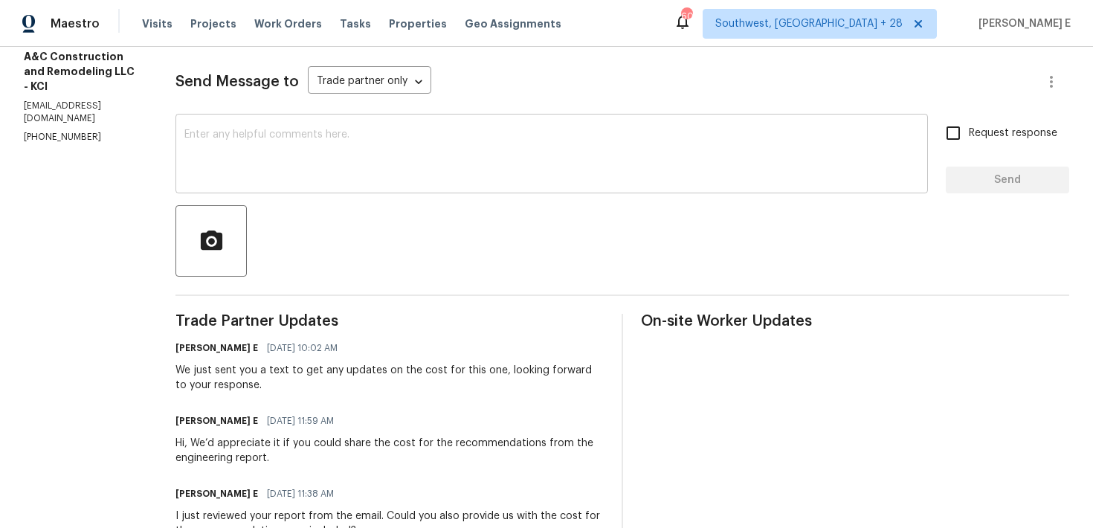
scroll to position [198, 0]
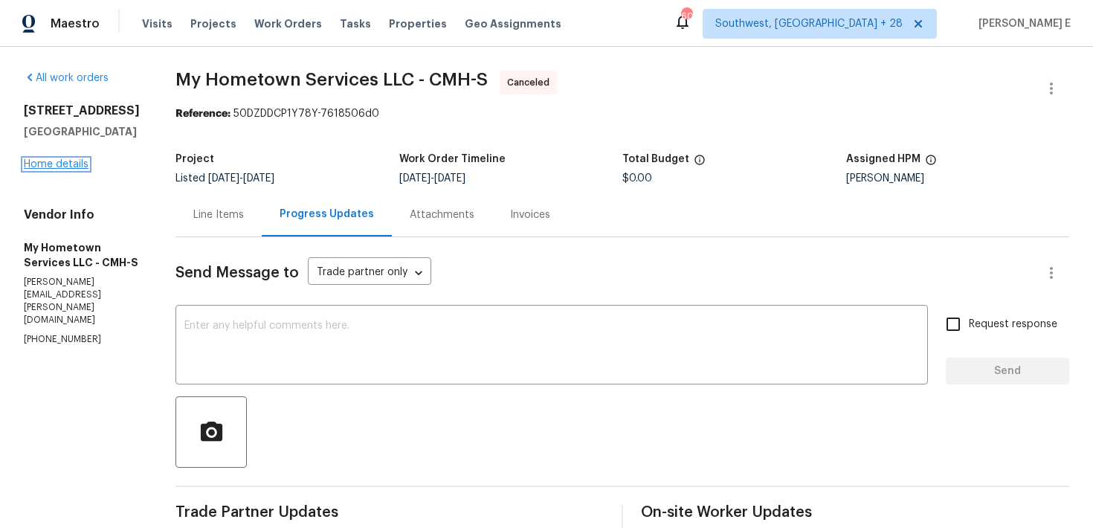
click at [73, 169] on link "Home details" at bounding box center [56, 164] width 65 height 10
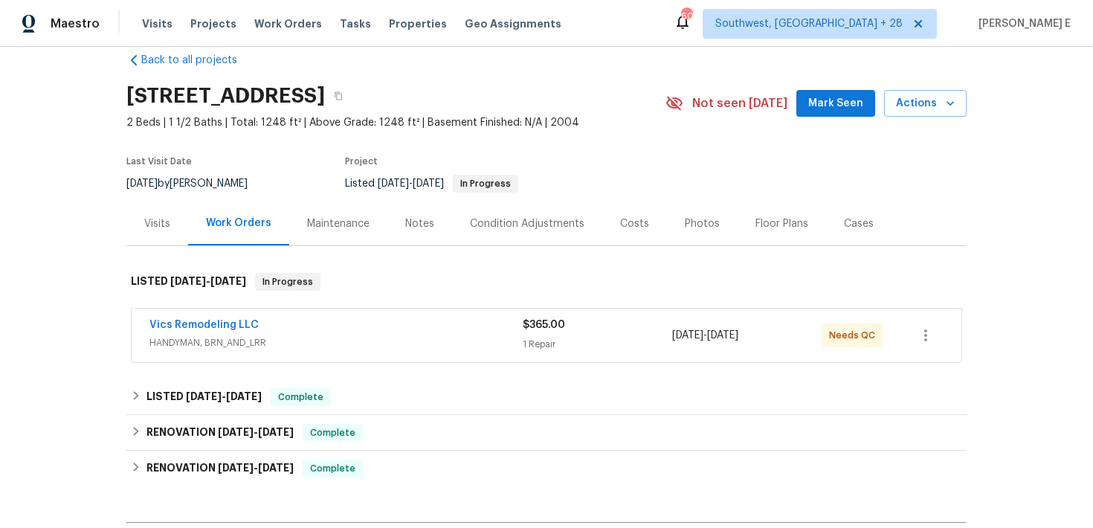
scroll to position [23, 0]
click at [216, 331] on link "Vics Remodeling LLC" at bounding box center [203, 325] width 109 height 10
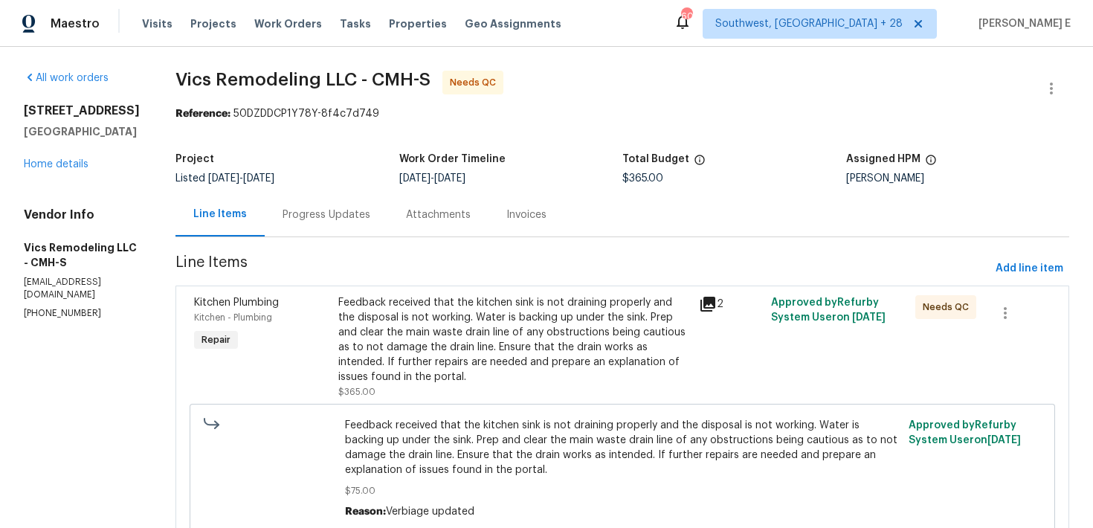
click at [446, 326] on div "Feedback received that the kitchen sink is not draining properly and the dispos…" at bounding box center [514, 339] width 352 height 89
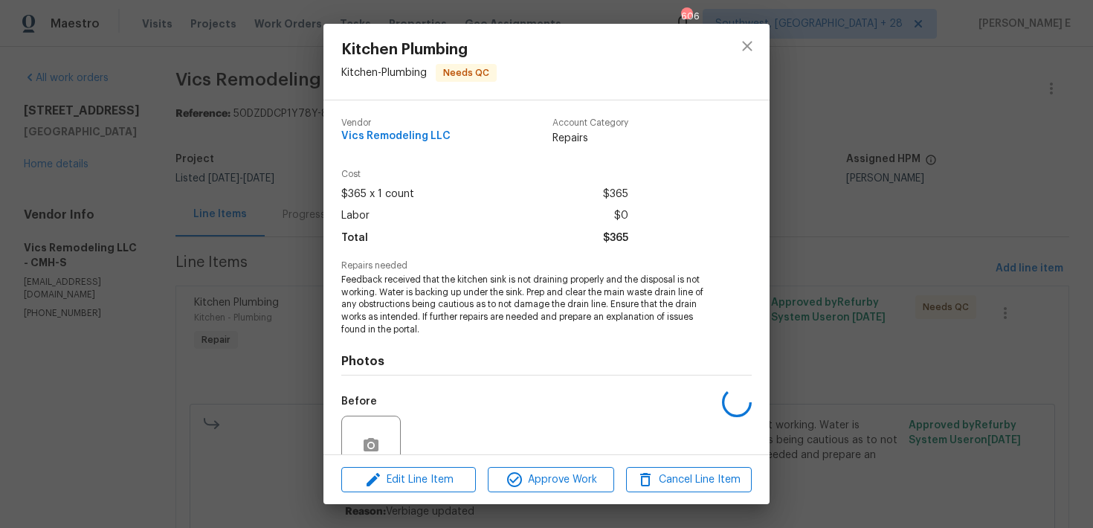
scroll to position [132, 0]
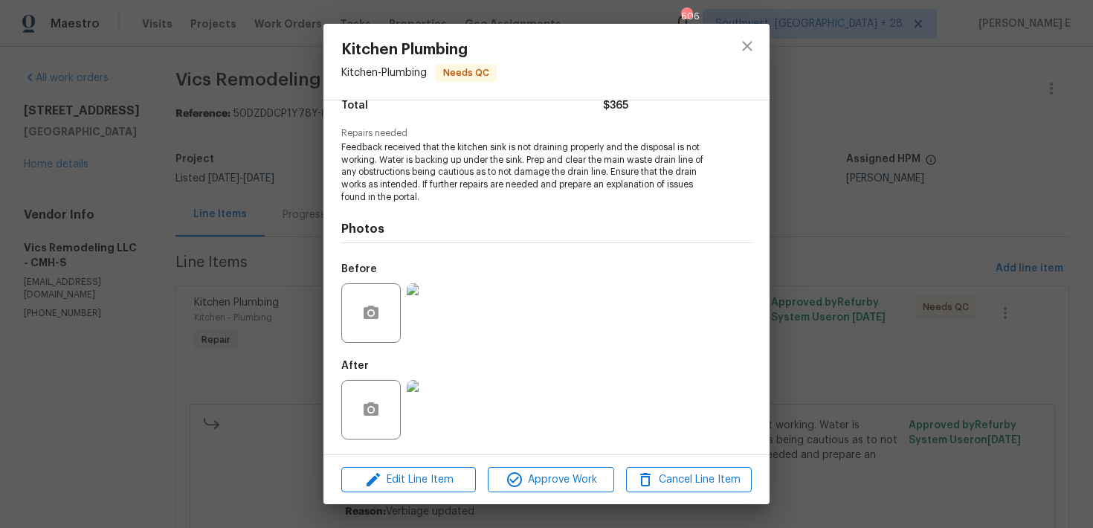
click at [213, 421] on div "Kitchen Plumbing Kitchen - Plumbing Needs QC Vendor Vics Remodeling LLC Account…" at bounding box center [546, 264] width 1093 height 528
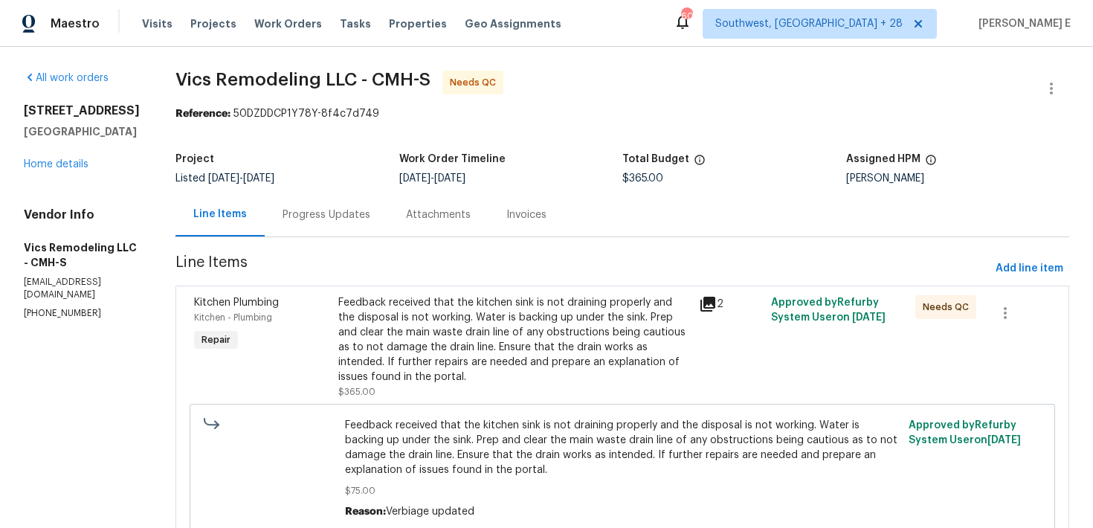
click at [300, 201] on div "Progress Updates" at bounding box center [326, 215] width 123 height 44
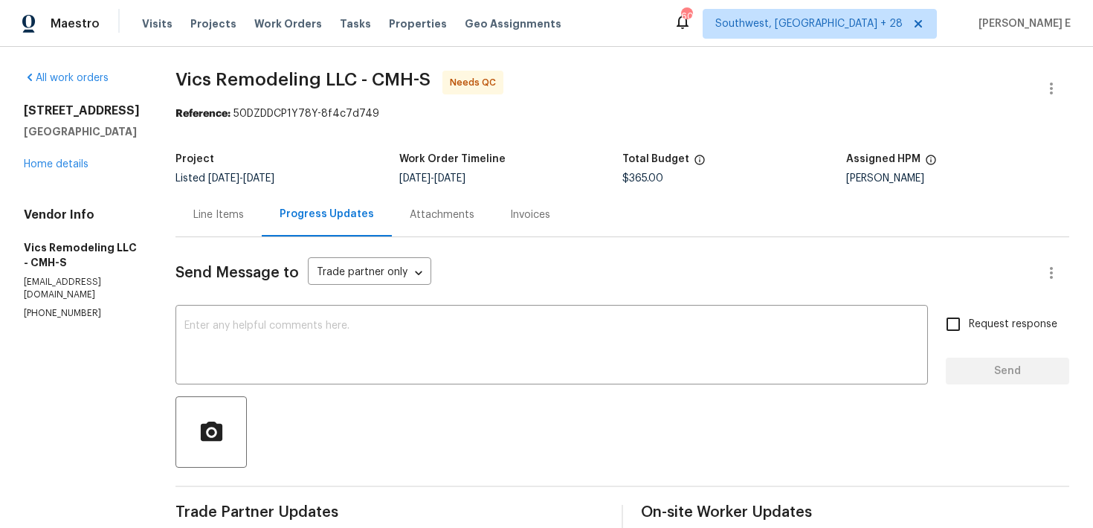
click at [213, 216] on div "Line Items" at bounding box center [218, 214] width 51 height 15
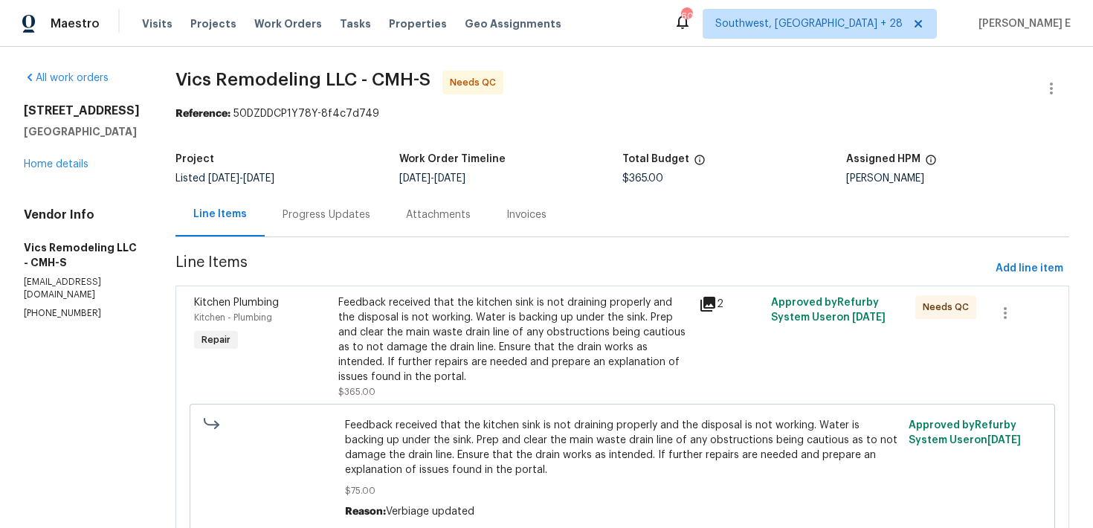
click at [458, 387] on div "Feedback received that the kitchen sink is not draining properly and the dispos…" at bounding box center [514, 347] width 352 height 104
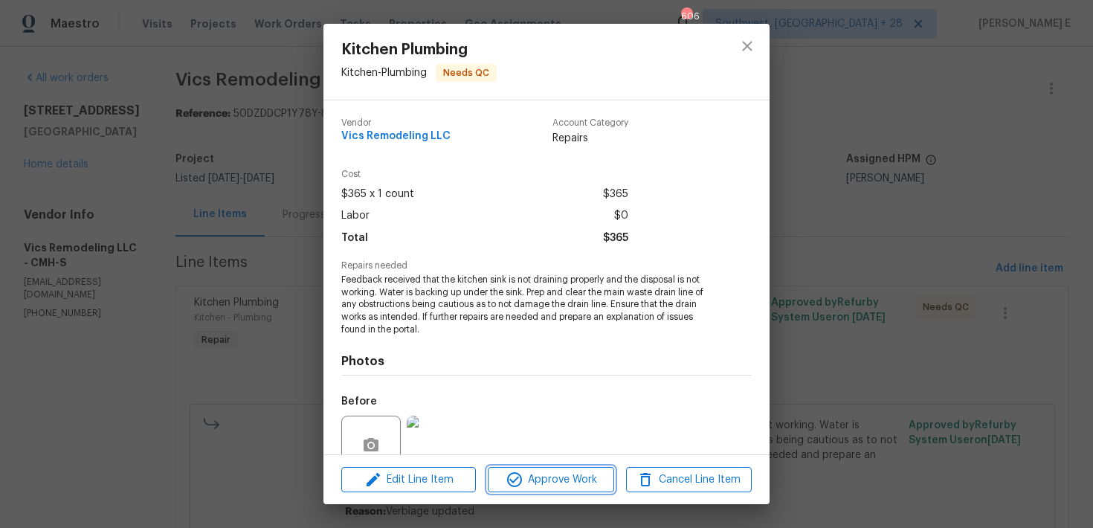
click at [550, 491] on button "Approve Work" at bounding box center [551, 480] width 126 height 26
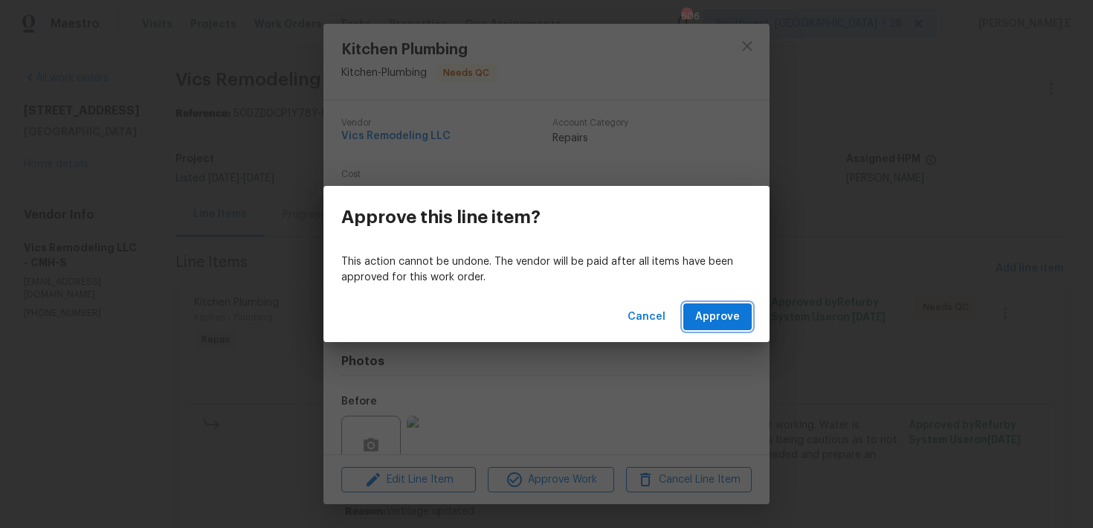
click at [728, 316] on span "Approve" at bounding box center [717, 317] width 45 height 19
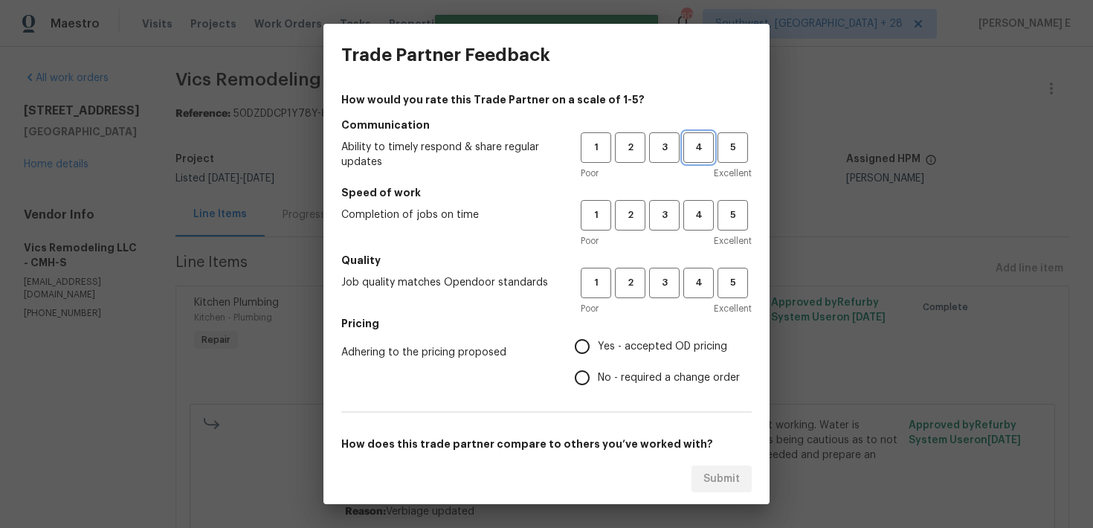
click at [684, 152] on button "4" at bounding box center [698, 147] width 30 height 30
click at [665, 156] on button "3" at bounding box center [664, 147] width 30 height 30
click at [671, 202] on button "3" at bounding box center [664, 215] width 30 height 30
click at [656, 274] on button "3" at bounding box center [664, 283] width 30 height 30
click at [599, 381] on span "No - required a change order" at bounding box center [669, 378] width 142 height 16
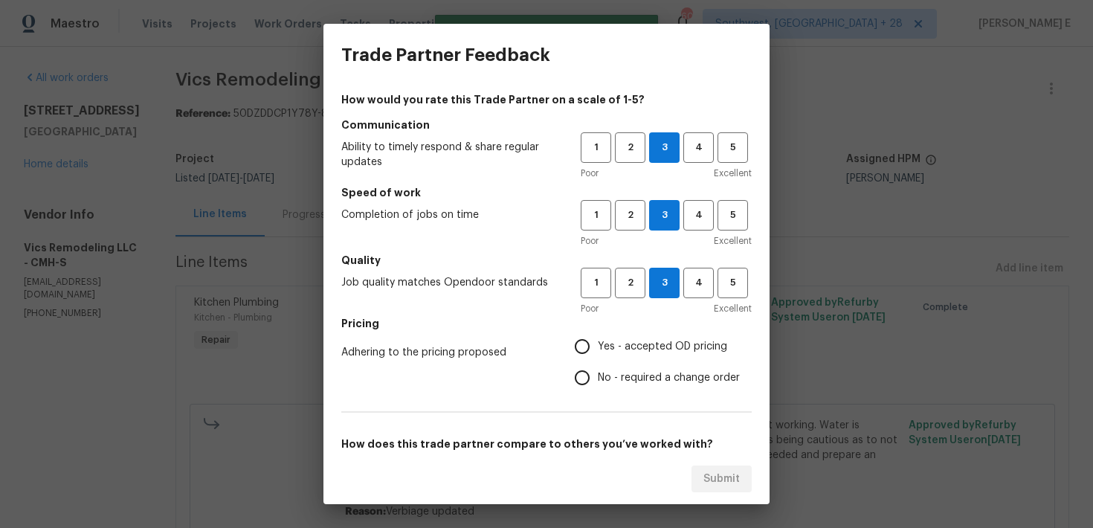
click at [598, 381] on input "No - required a change order" at bounding box center [581, 377] width 31 height 31
radio input "true"
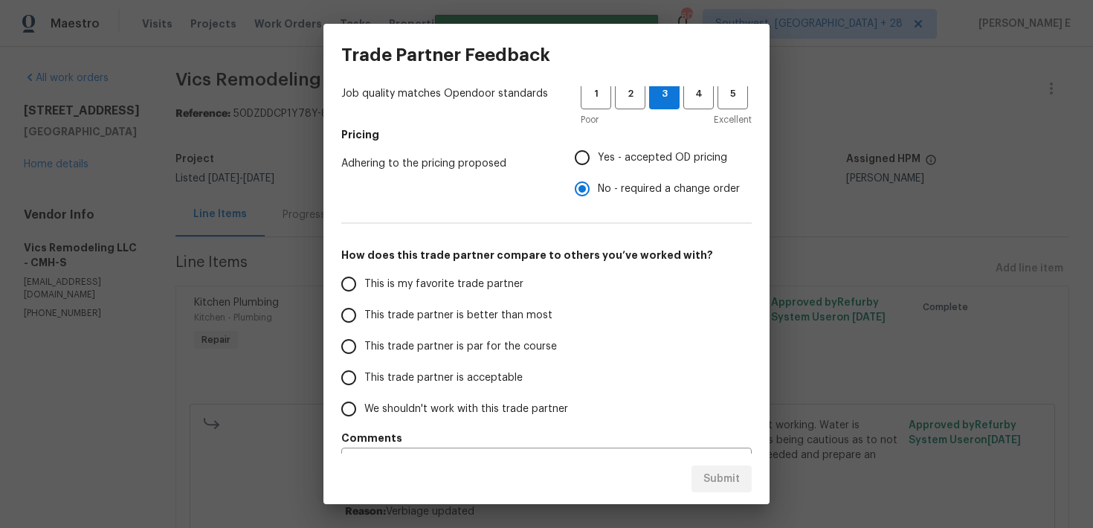
click at [462, 347] on span "This trade partner is par for the course" at bounding box center [460, 347] width 193 height 16
click at [364, 347] on input "This trade partner is par for the course" at bounding box center [348, 346] width 31 height 31
click at [710, 470] on span "Submit" at bounding box center [721, 479] width 36 height 19
radio input "true"
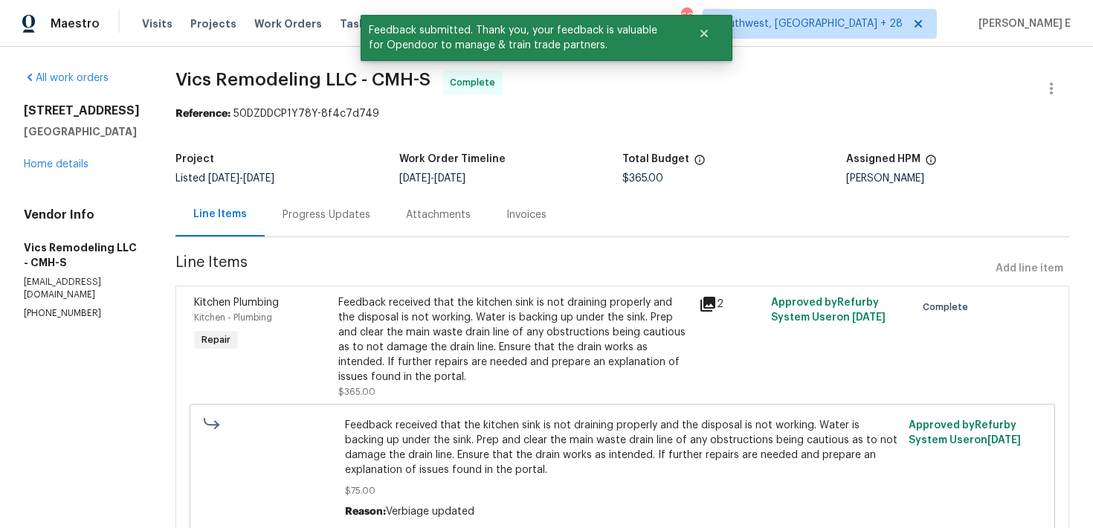
click at [282, 224] on div "Progress Updates" at bounding box center [326, 215] width 123 height 44
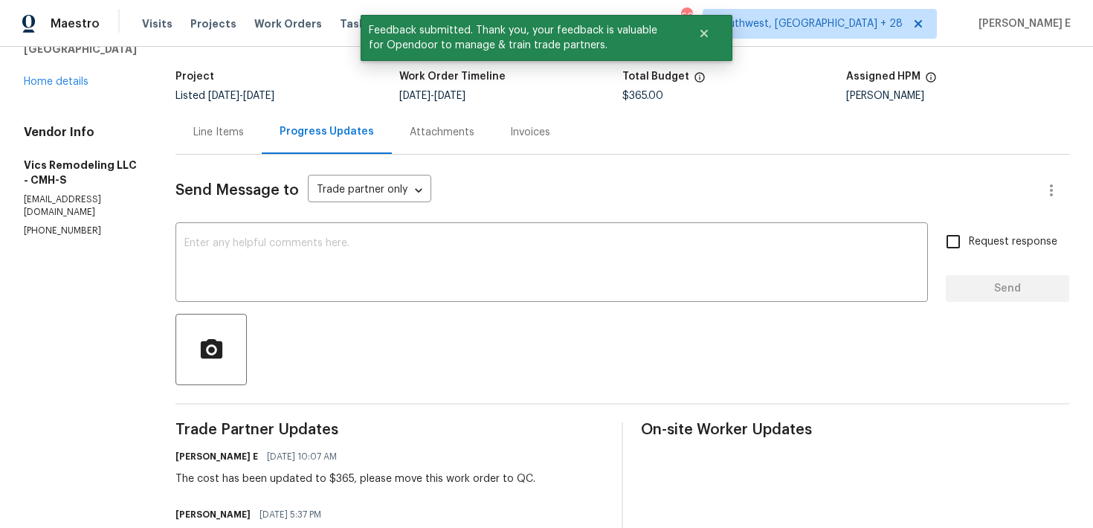
scroll to position [121, 0]
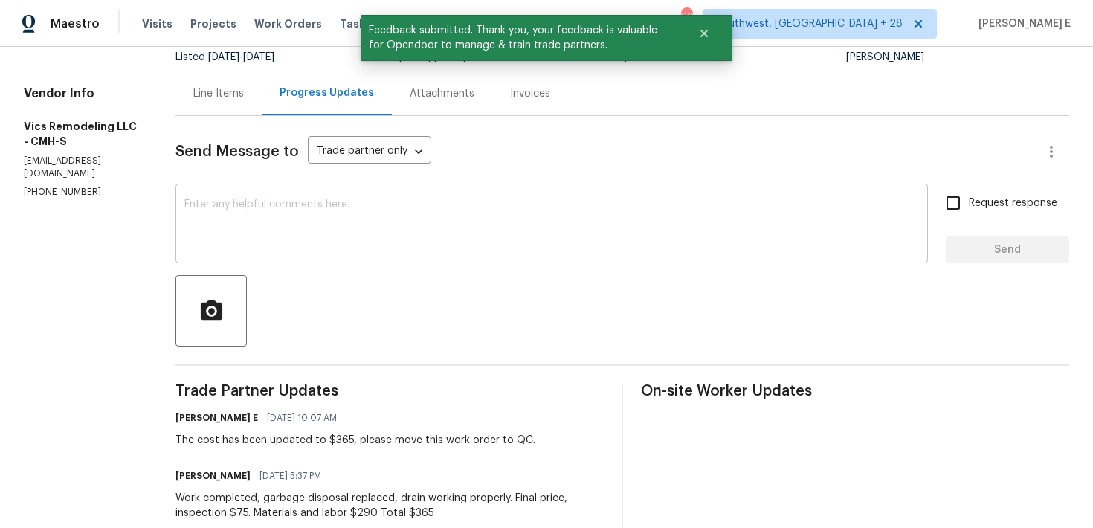
click at [352, 219] on textarea at bounding box center [551, 225] width 734 height 52
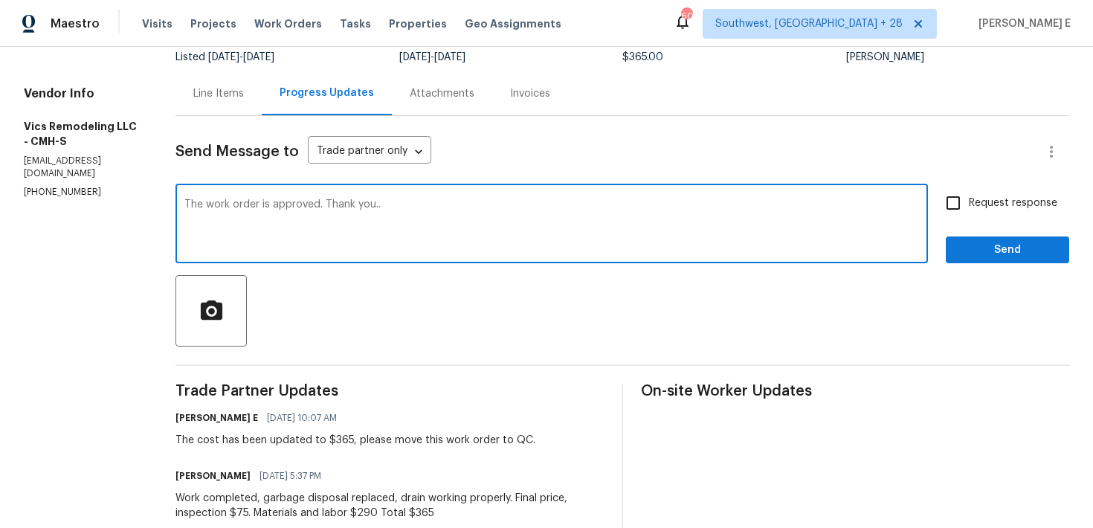
type textarea "The work order is approved. Thank you.."
click at [986, 242] on span "Send" at bounding box center [1007, 250] width 100 height 19
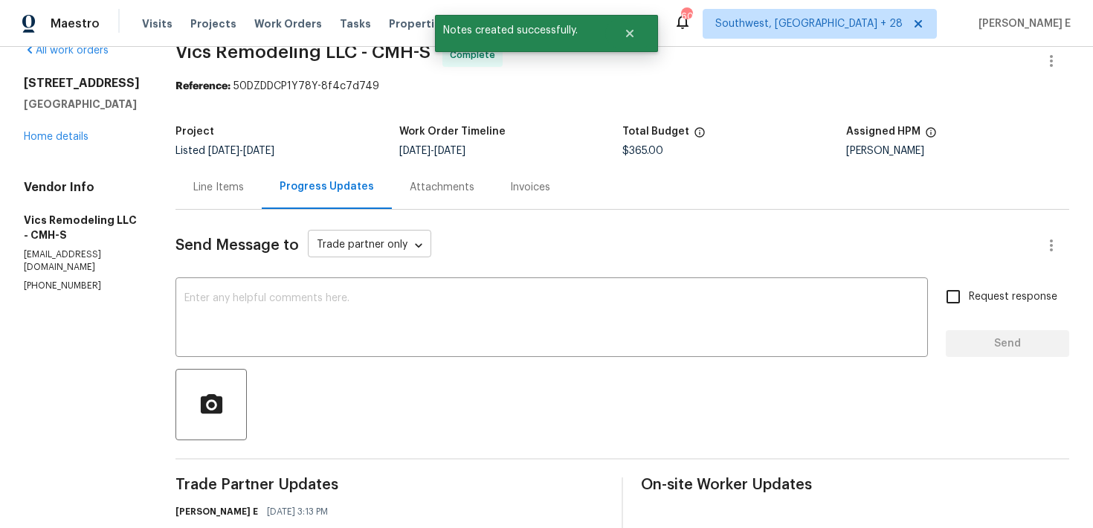
scroll to position [0, 0]
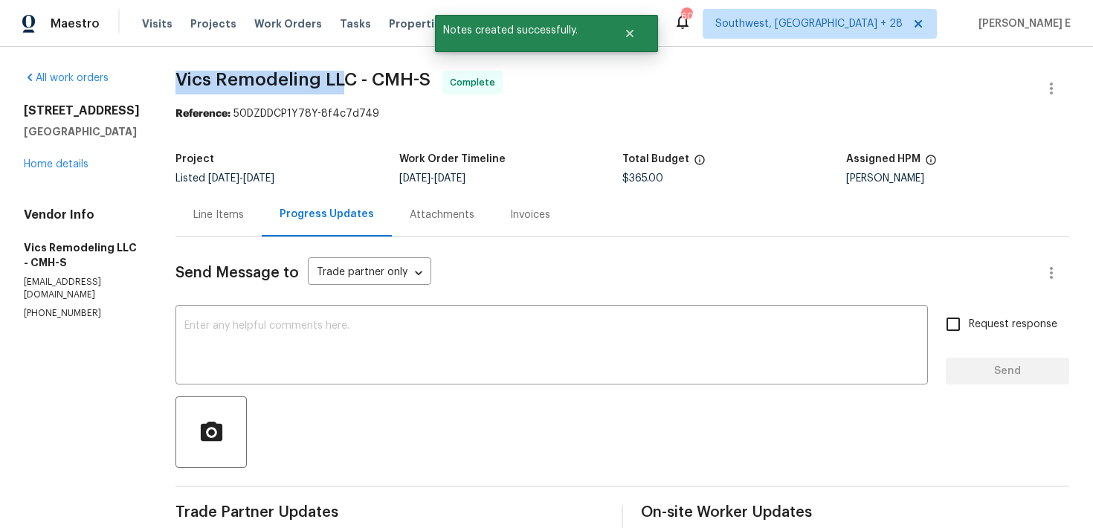
drag, startPoint x: 204, startPoint y: 77, endPoint x: 338, endPoint y: 80, distance: 134.6
click at [338, 80] on span "Vics Remodeling LLC - CMH-S" at bounding box center [302, 80] width 255 height 18
copy span "Vics Remodeling LLC"
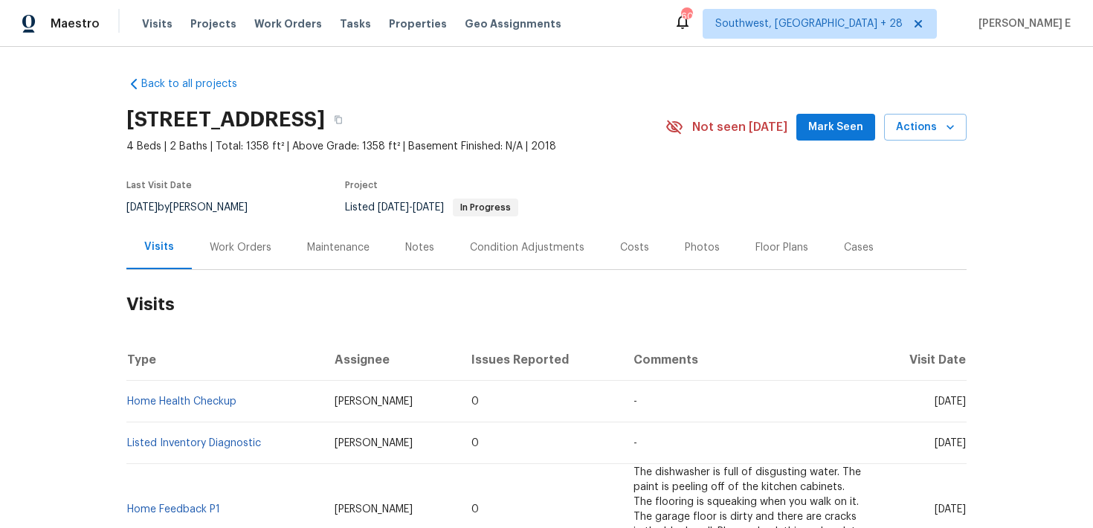
click at [274, 246] on div "Work Orders" at bounding box center [240, 247] width 97 height 44
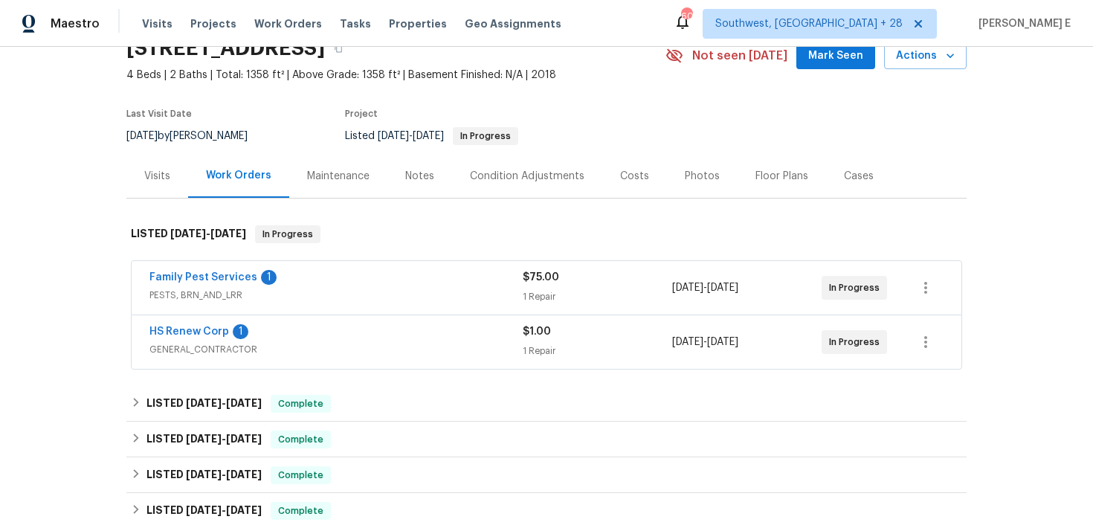
scroll to position [82, 0]
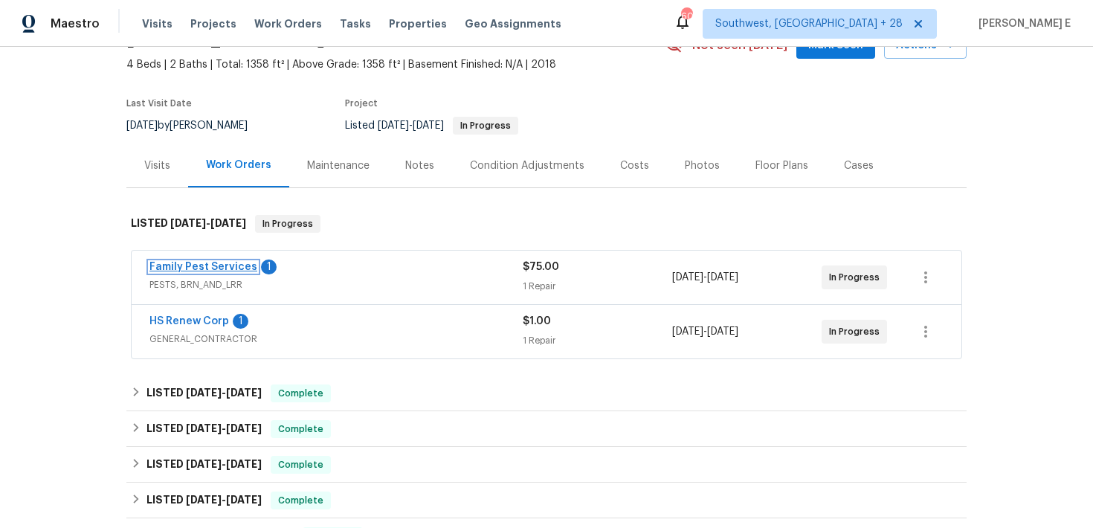
click at [190, 268] on link "Family Pest Services" at bounding box center [203, 267] width 108 height 10
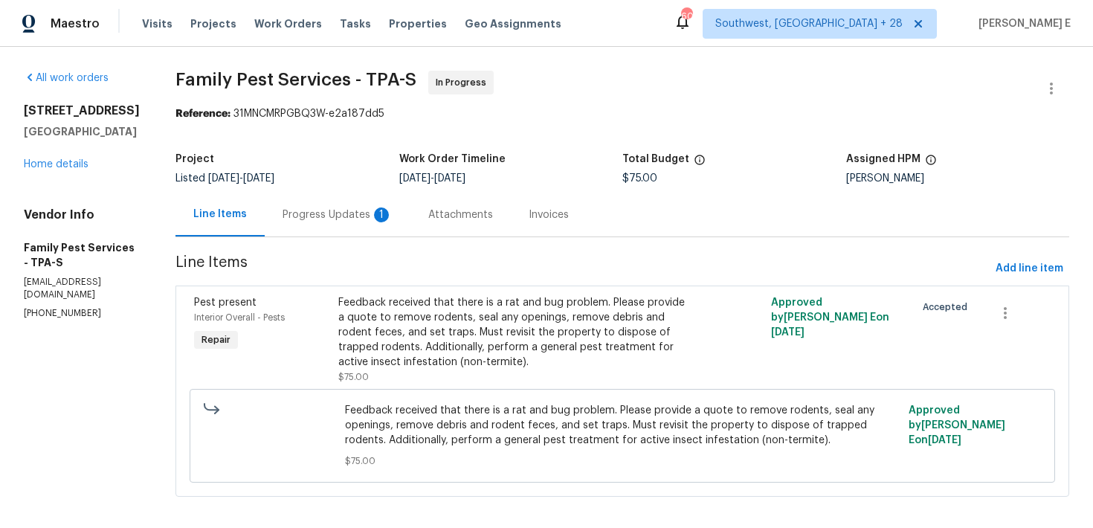
click at [349, 225] on div "Progress Updates 1" at bounding box center [338, 215] width 146 height 44
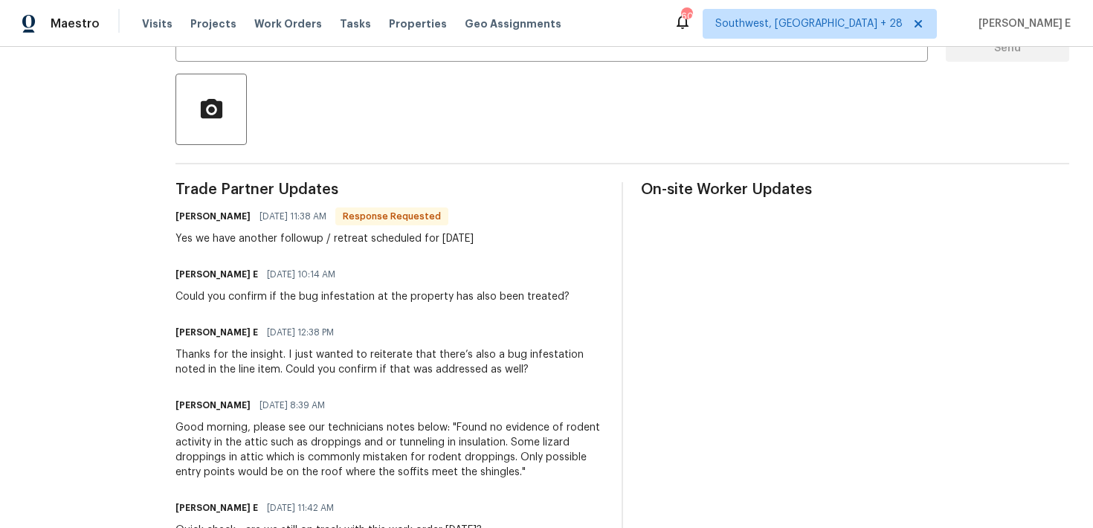
scroll to position [323, 0]
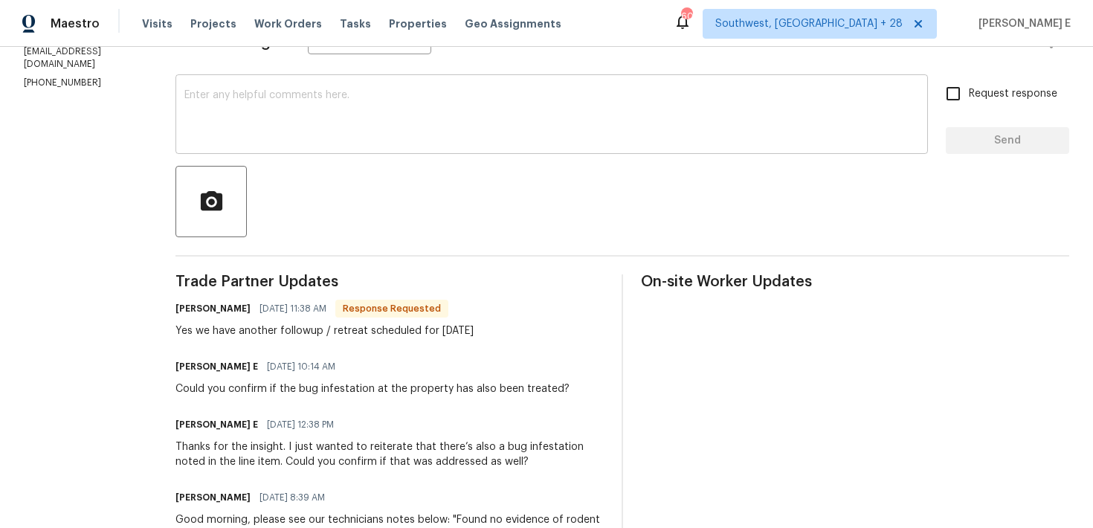
click at [476, 146] on div "x ​" at bounding box center [551, 116] width 752 height 76
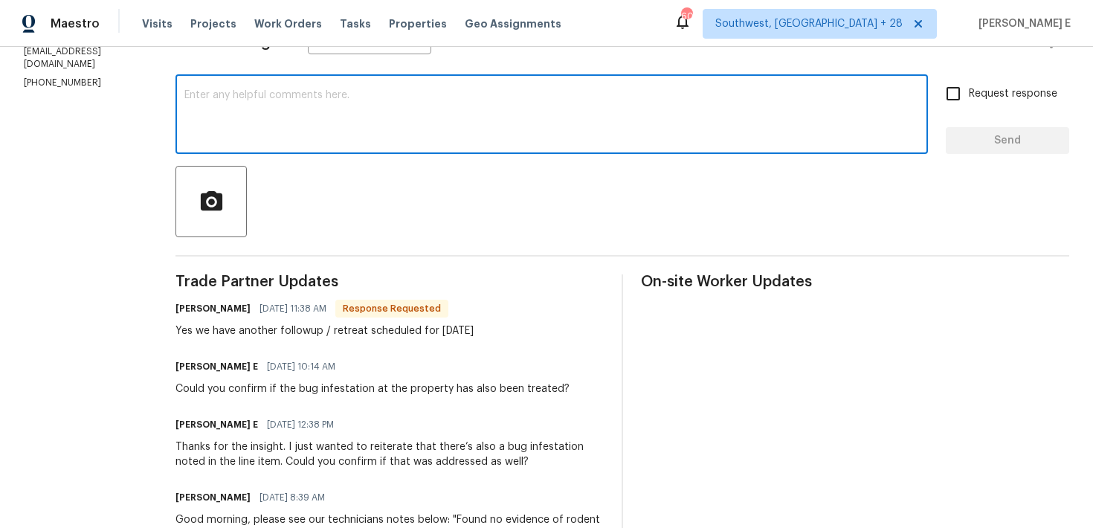
scroll to position [113, 0]
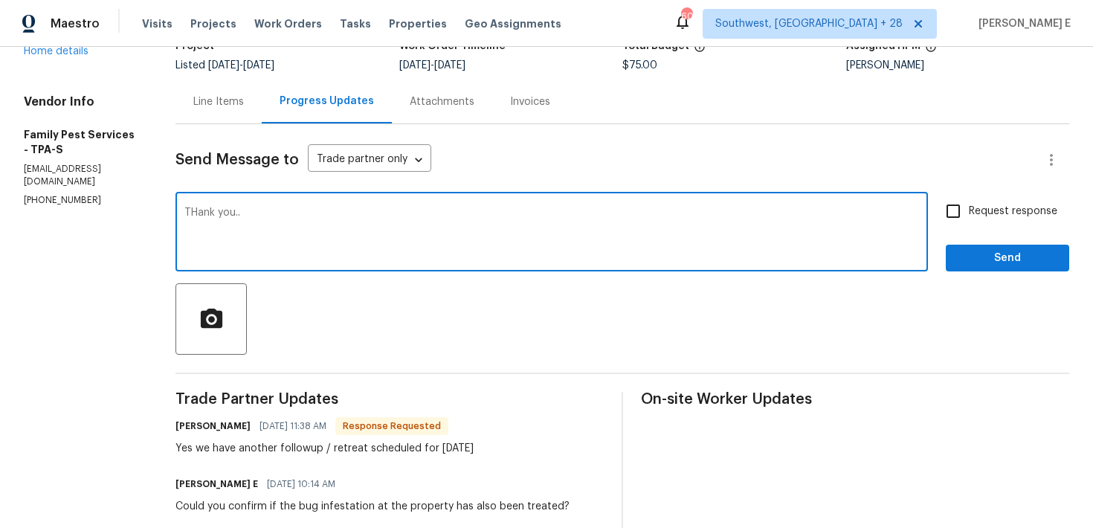
click at [203, 213] on textarea "THank you.." at bounding box center [551, 233] width 734 height 52
type textarea "Thank you.."
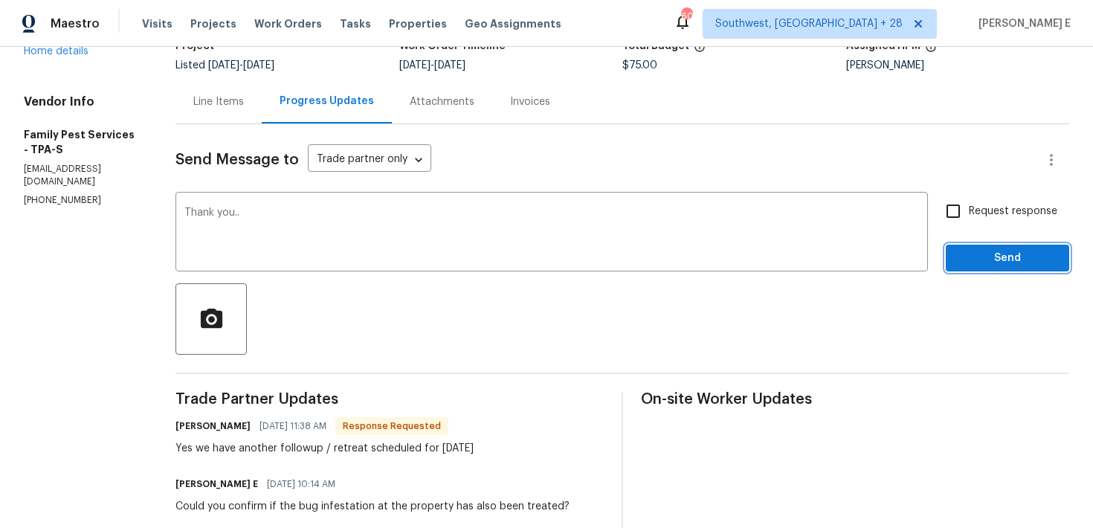
click at [990, 265] on span "Send" at bounding box center [1007, 258] width 100 height 19
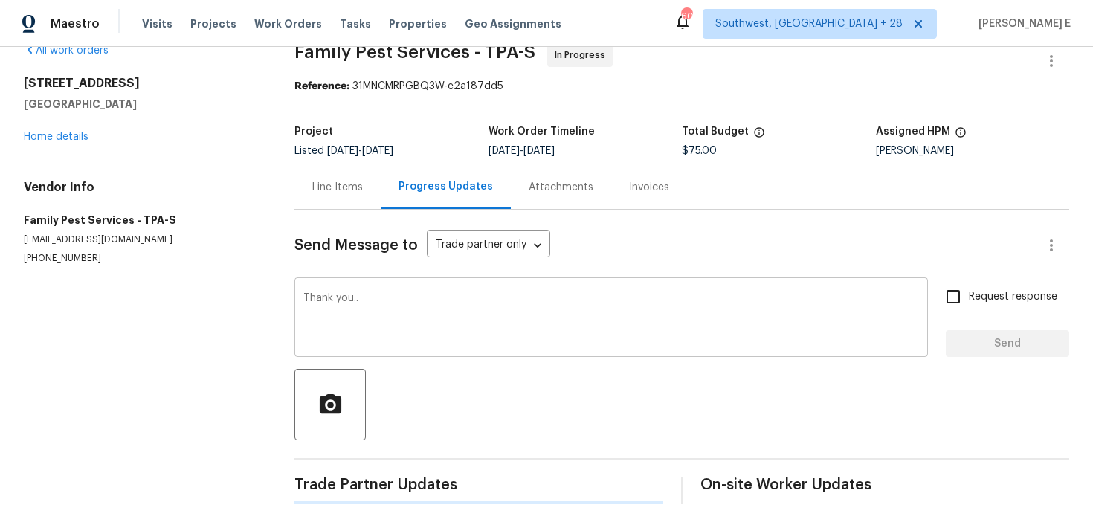
scroll to position [0, 0]
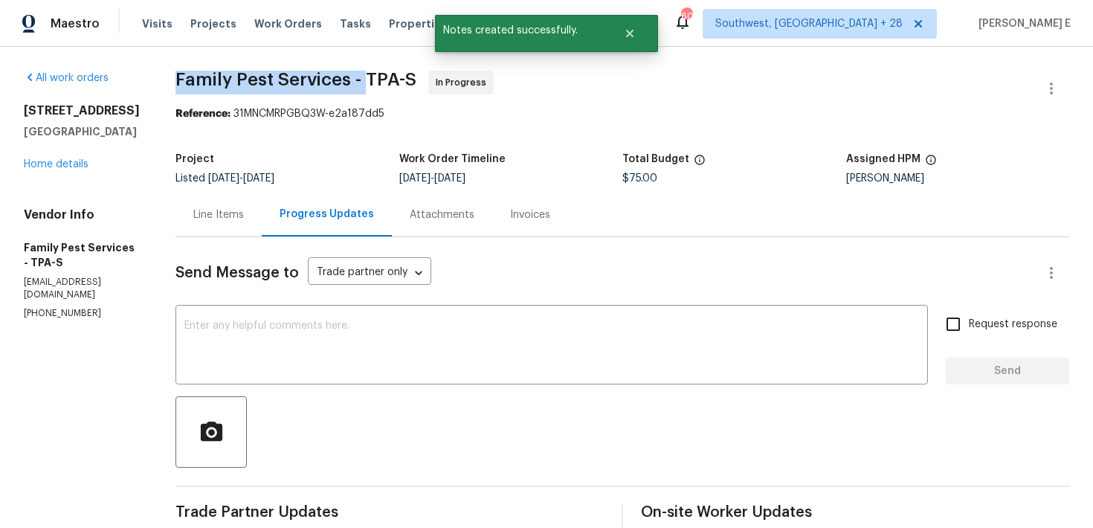
drag, startPoint x: 181, startPoint y: 80, endPoint x: 372, endPoint y: 83, distance: 191.1
copy span "Family Pest Services -"
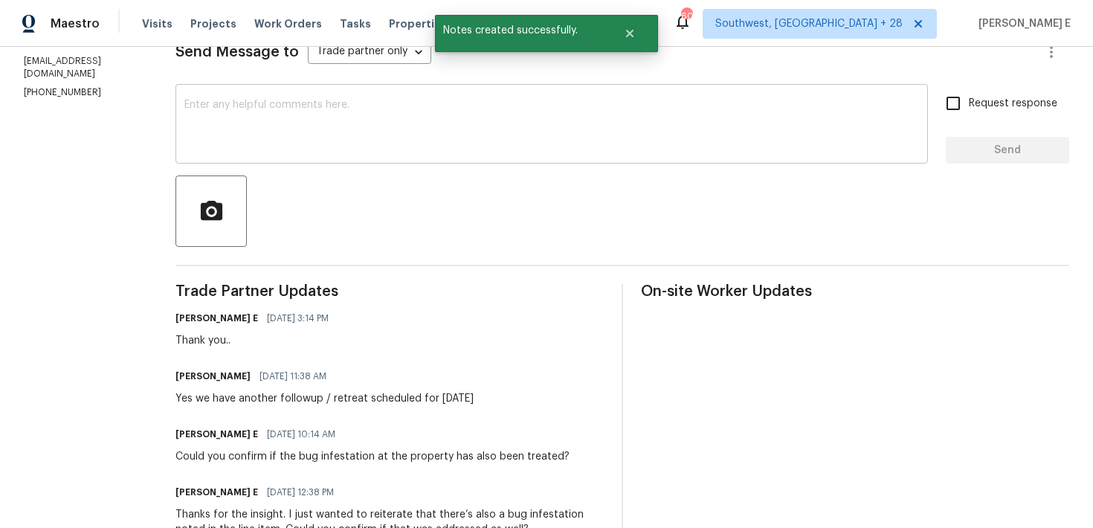
scroll to position [227, 0]
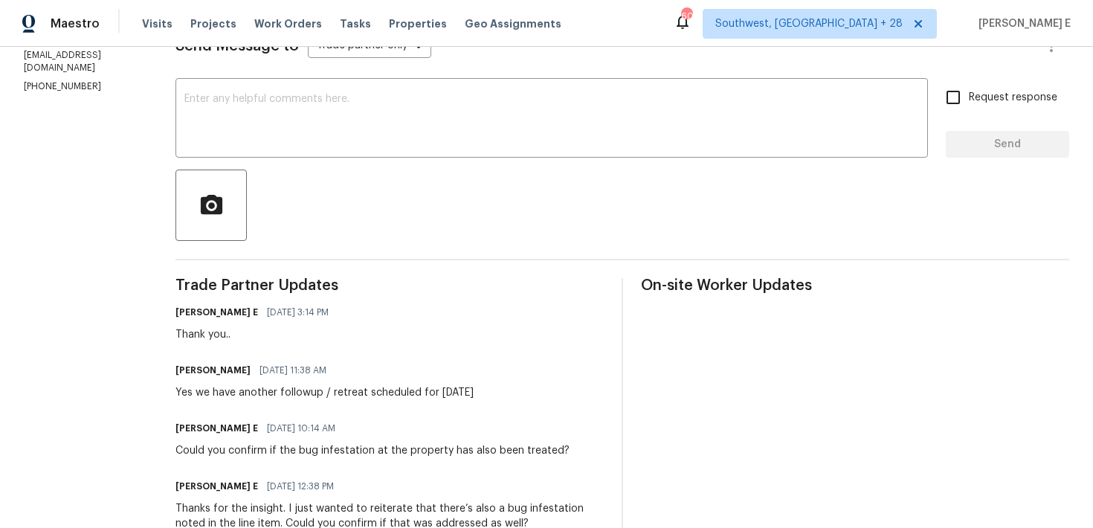
drag, startPoint x: 217, startPoint y: 391, endPoint x: 479, endPoint y: 397, distance: 262.5
click at [474, 397] on div "Yes we have another followup / retreat scheduled for Tuesday" at bounding box center [324, 392] width 298 height 15
copy div "have another followup / retreat scheduled for Tuesday"
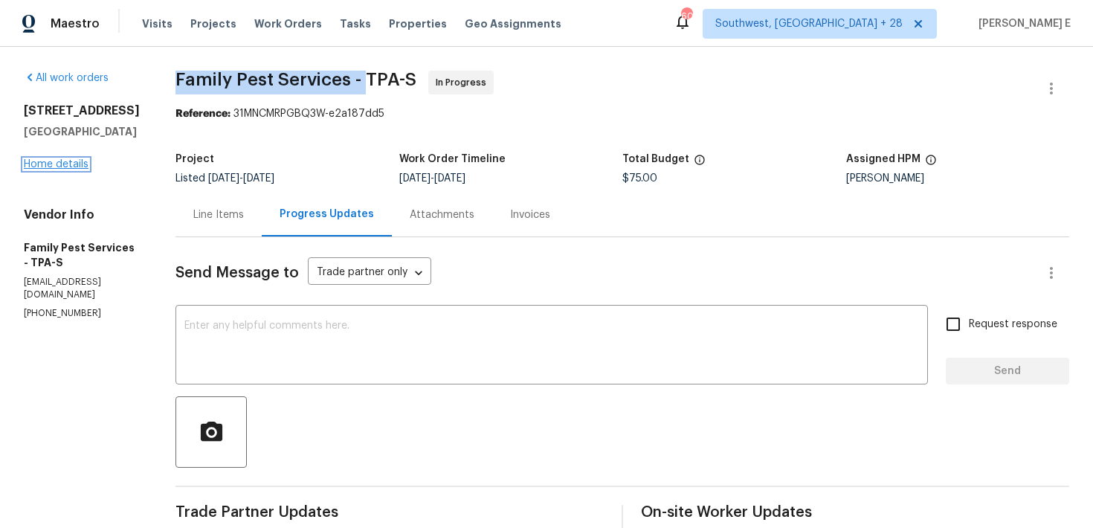
click at [51, 164] on link "Home details" at bounding box center [56, 164] width 65 height 10
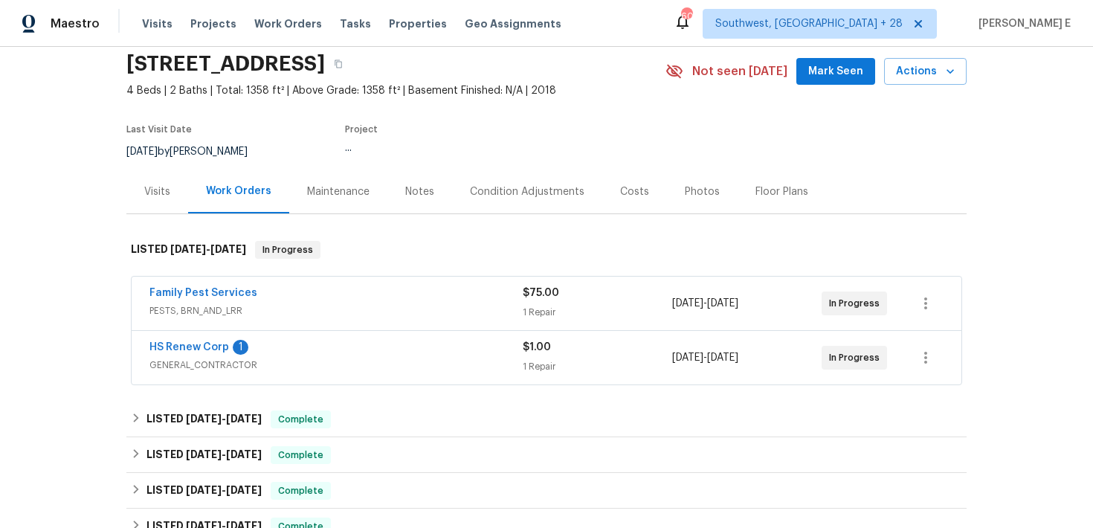
scroll to position [82, 0]
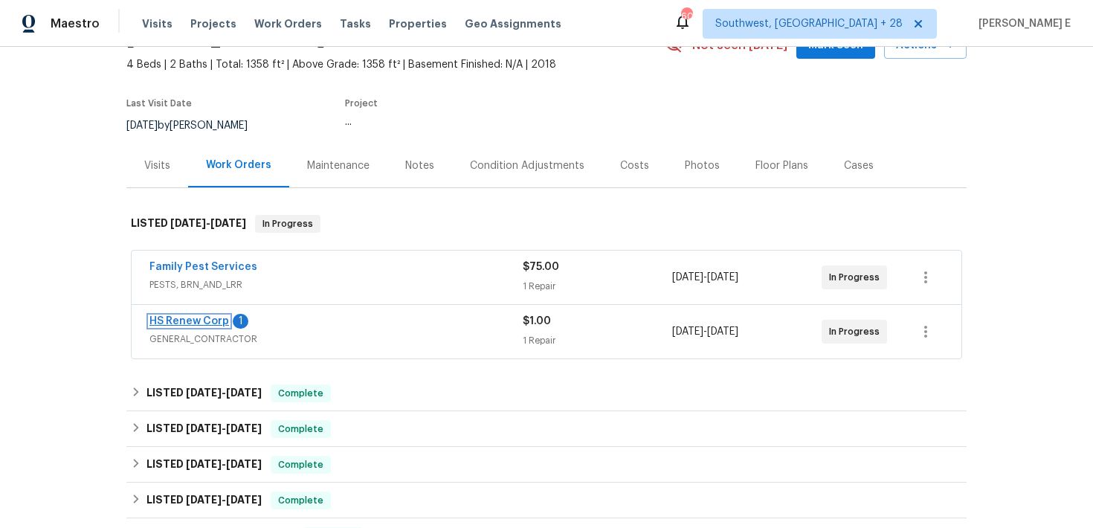
click at [197, 317] on link "HS Renew Corp" at bounding box center [189, 321] width 80 height 10
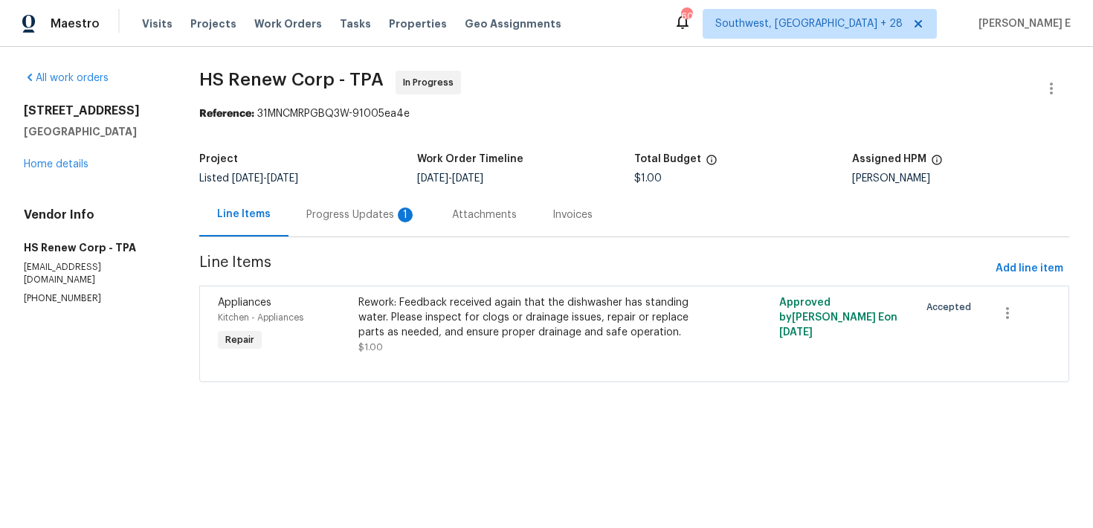
click at [370, 222] on div "Progress Updates 1" at bounding box center [361, 215] width 146 height 44
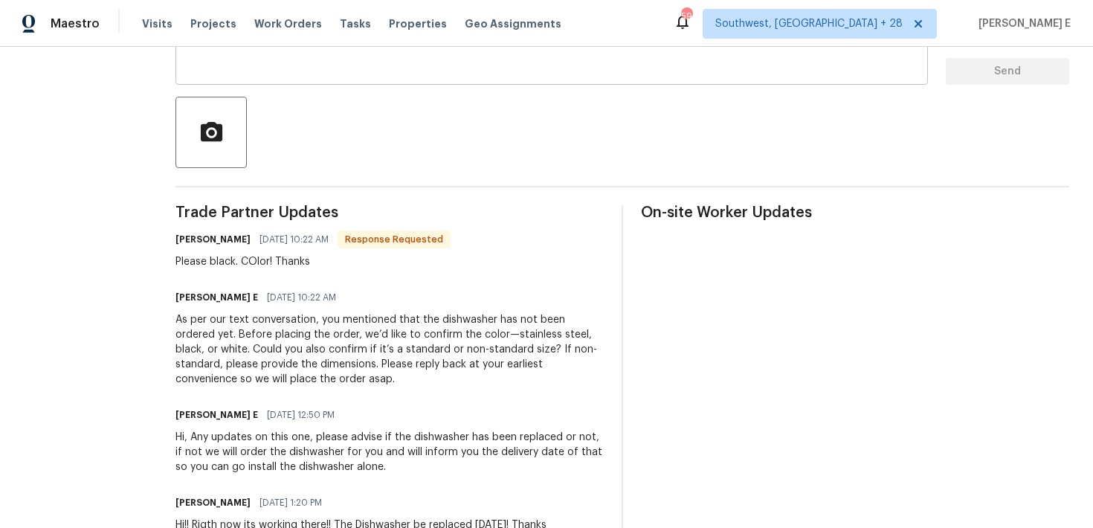
scroll to position [302, 0]
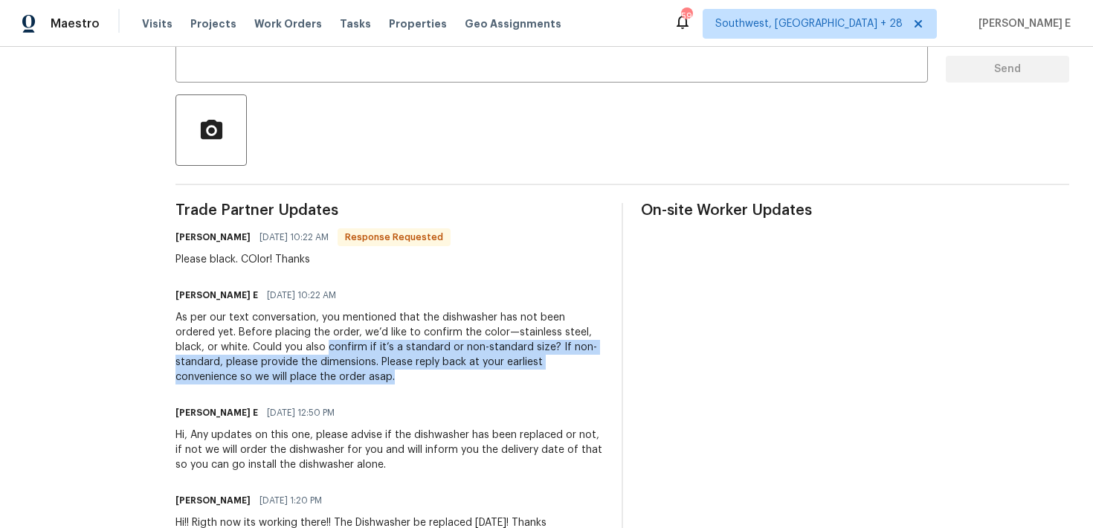
drag, startPoint x: 274, startPoint y: 346, endPoint x: 307, endPoint y: 381, distance: 47.3
click at [307, 381] on div "As per our text conversation, you mentioned that the dishwasher has not been or…" at bounding box center [389, 347] width 428 height 74
copy div "confirm if it’s a standard or non-standard size? If non-standard, please provid…"
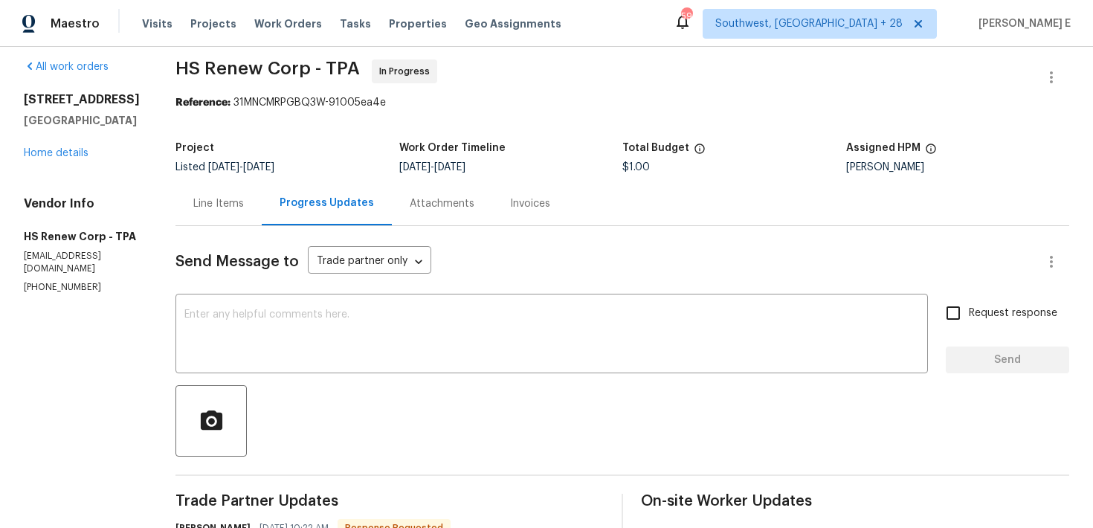
scroll to position [1, 0]
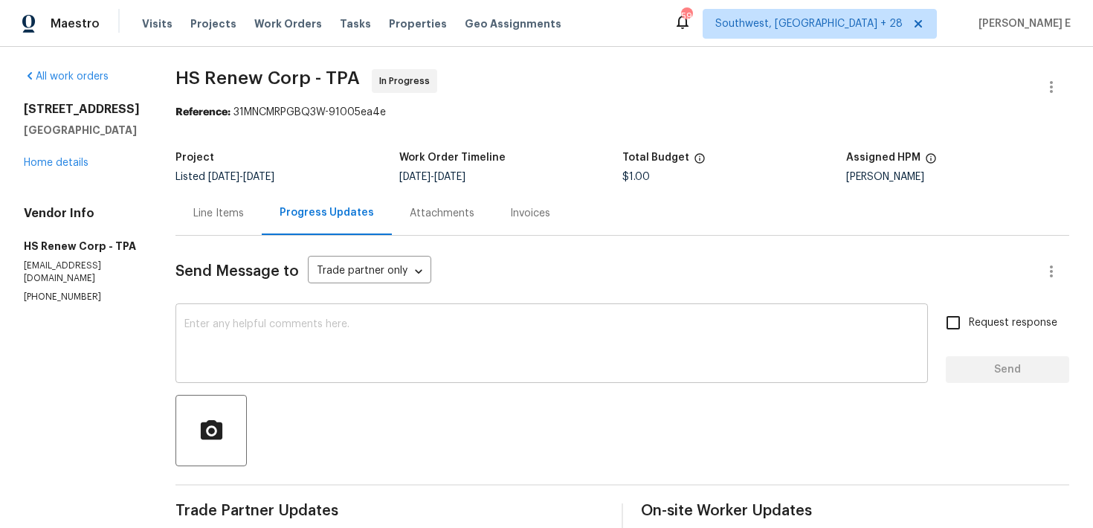
click at [305, 350] on textarea at bounding box center [551, 345] width 734 height 52
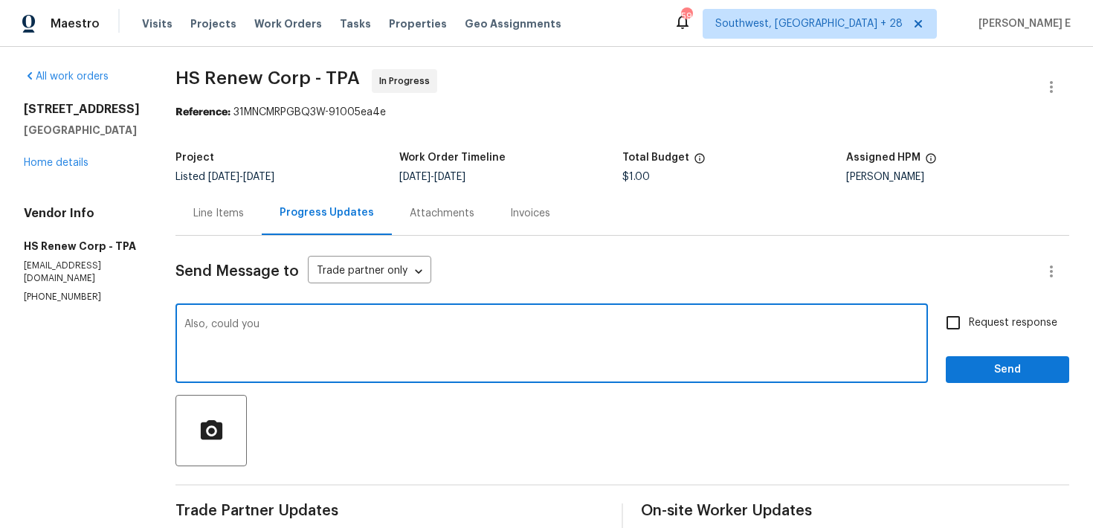
paste textarea "confirm if it’s a standard or non-standard size? If non-standard, please provid…"
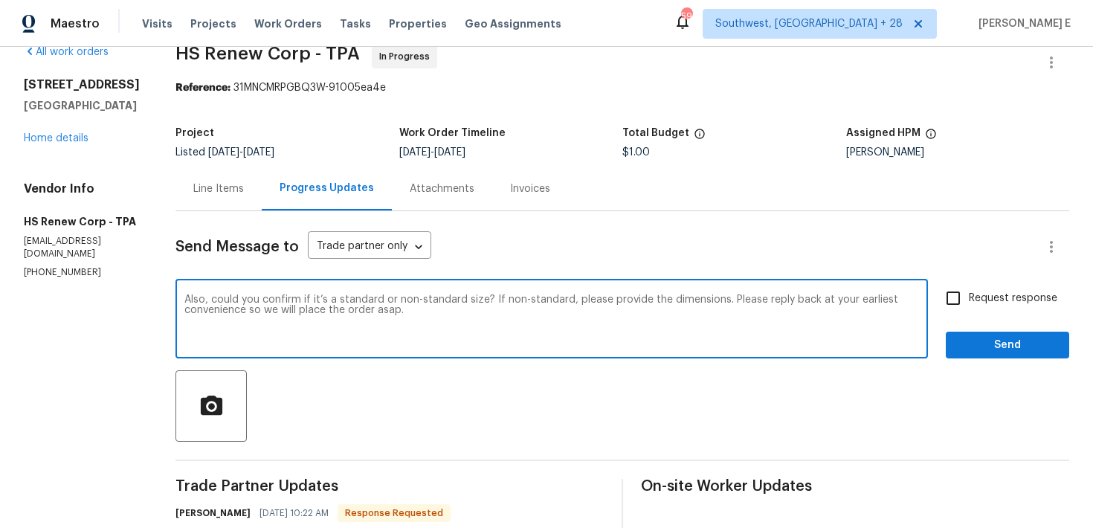
scroll to position [28, 0]
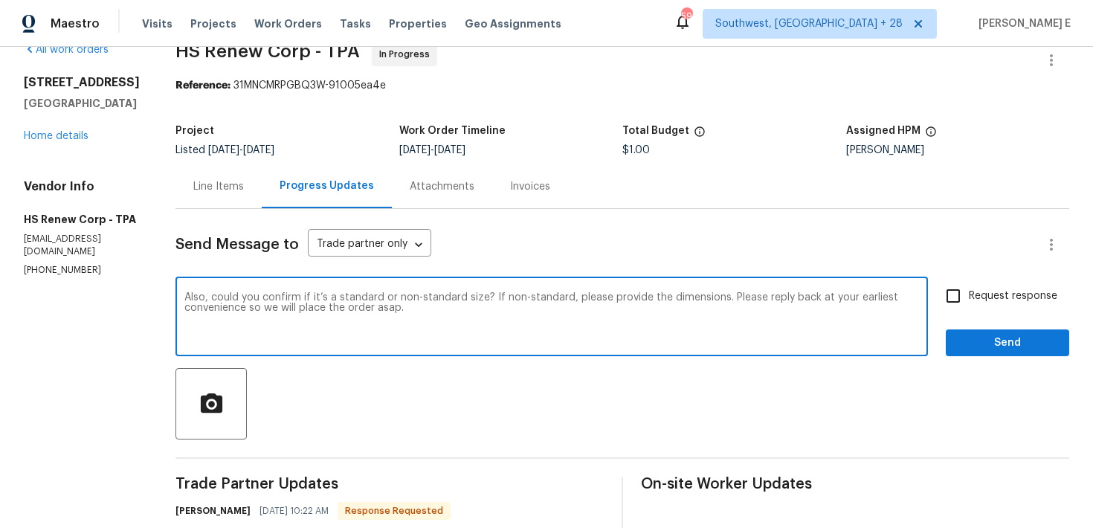
type textarea "Also, could you confirm if it’s a standard or non-standard size? If non-standar…"
click at [968, 288] on input "Request response" at bounding box center [952, 295] width 31 height 31
checkbox input "true"
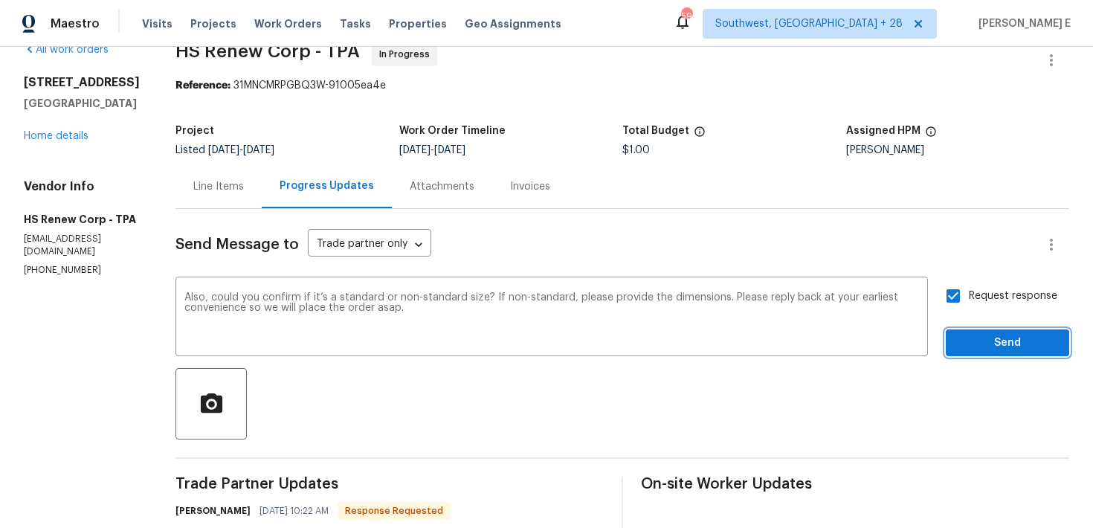
click at [975, 332] on button "Send" at bounding box center [1007, 343] width 123 height 28
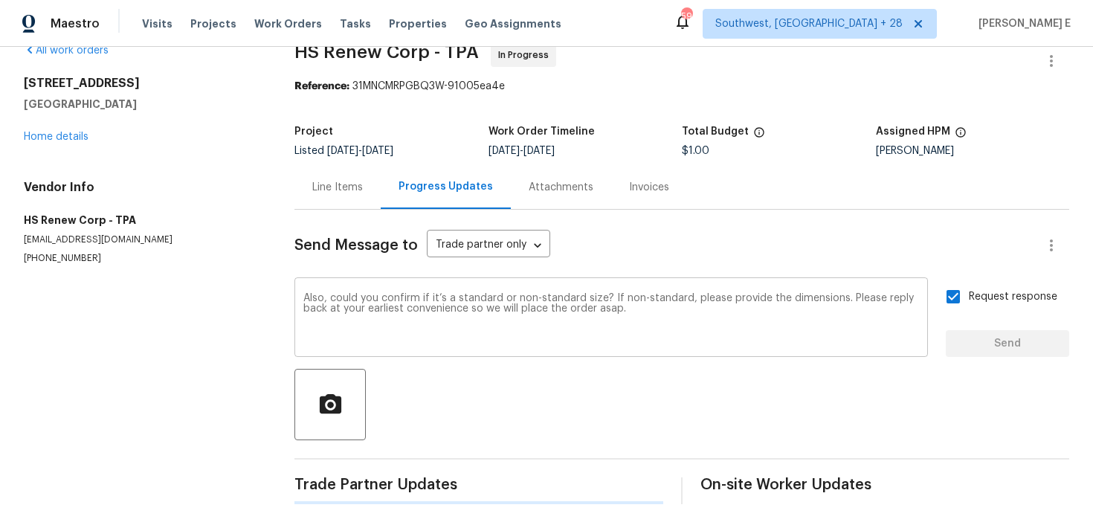
scroll to position [0, 0]
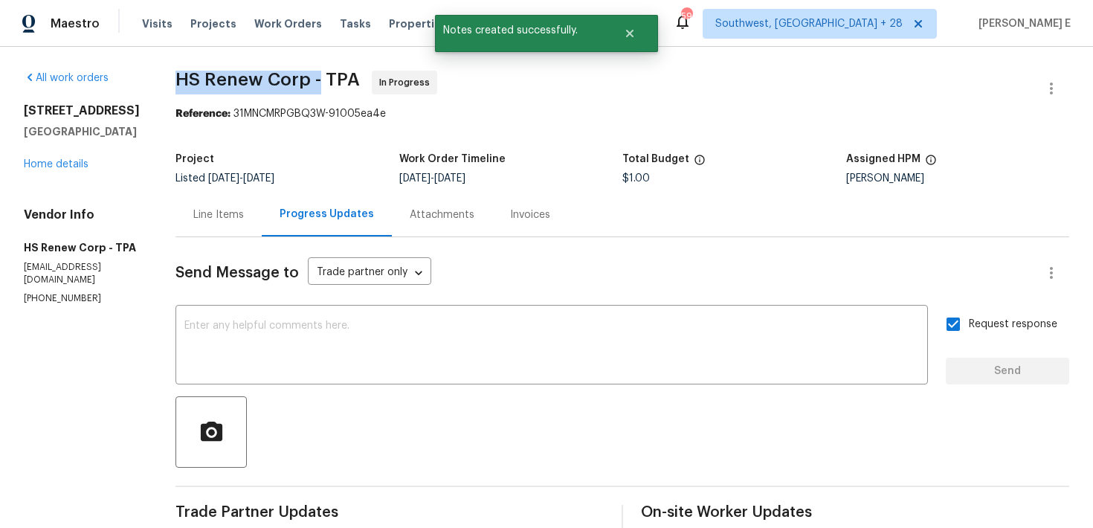
drag, startPoint x: 166, startPoint y: 81, endPoint x: 311, endPoint y: 88, distance: 145.8
click at [311, 88] on span "HS Renew Corp - TPA" at bounding box center [267, 80] width 184 height 18
copy span "HS Renew Corp -"
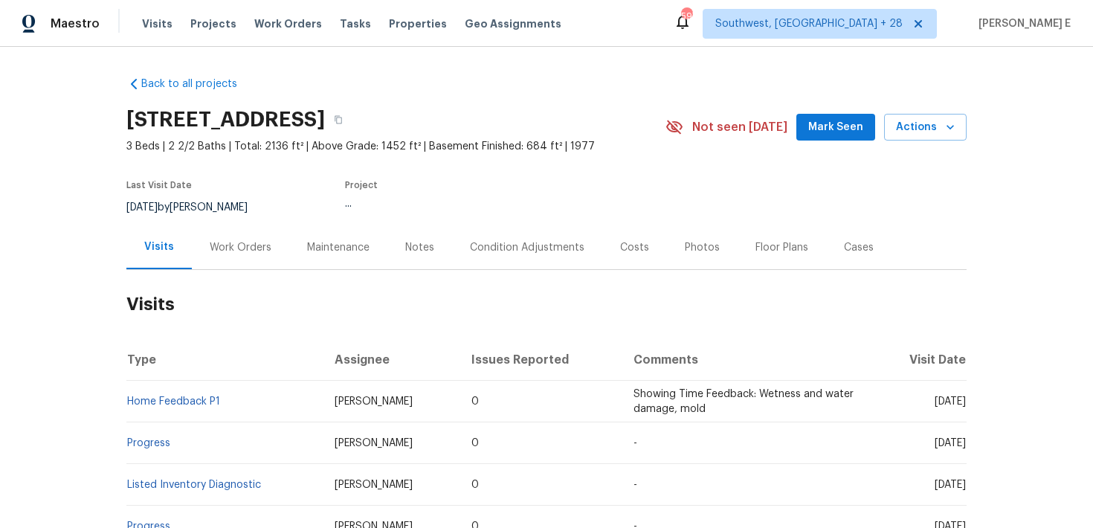
click at [248, 245] on div "Work Orders" at bounding box center [241, 247] width 62 height 15
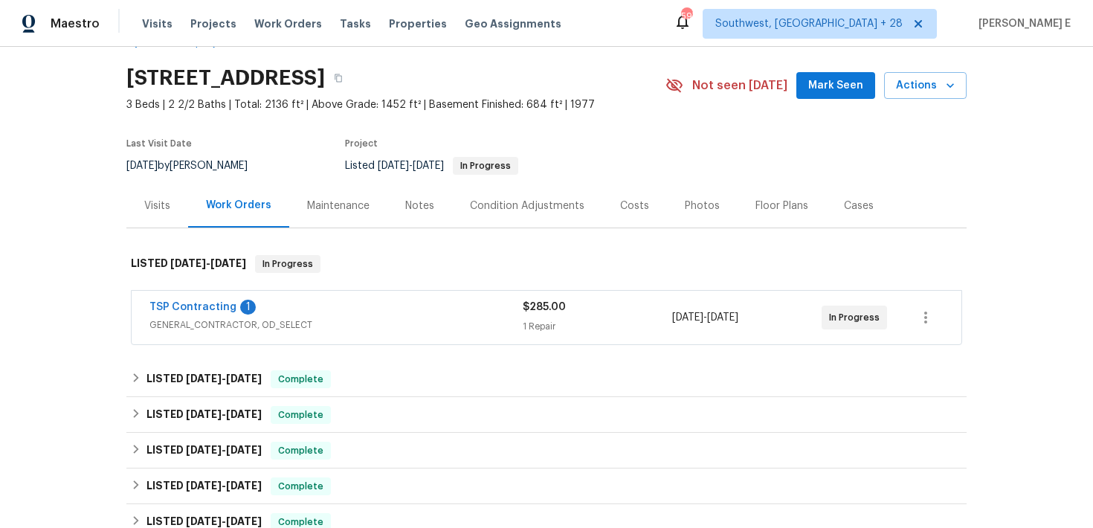
scroll to position [48, 0]
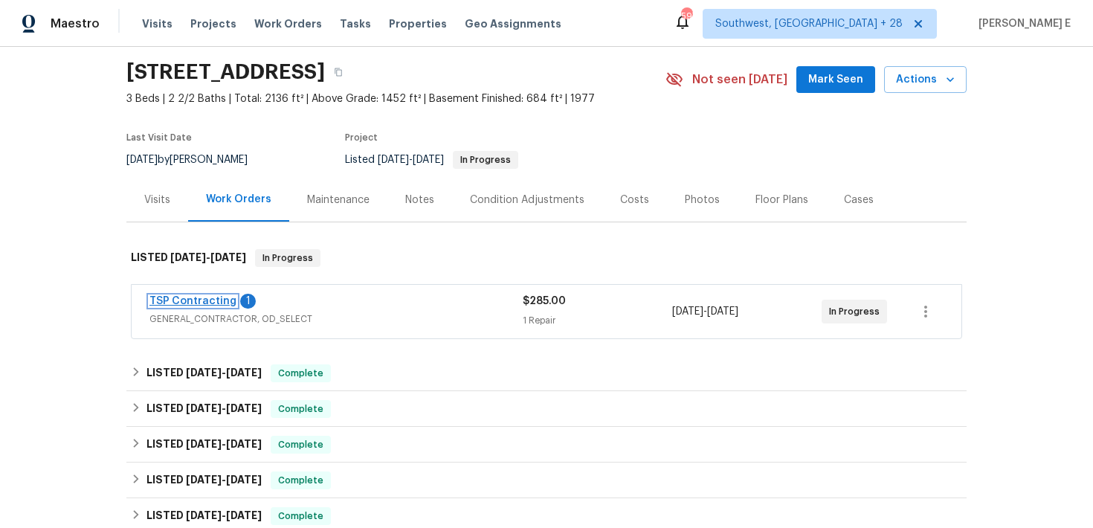
click at [226, 300] on link "TSP Contracting" at bounding box center [192, 301] width 87 height 10
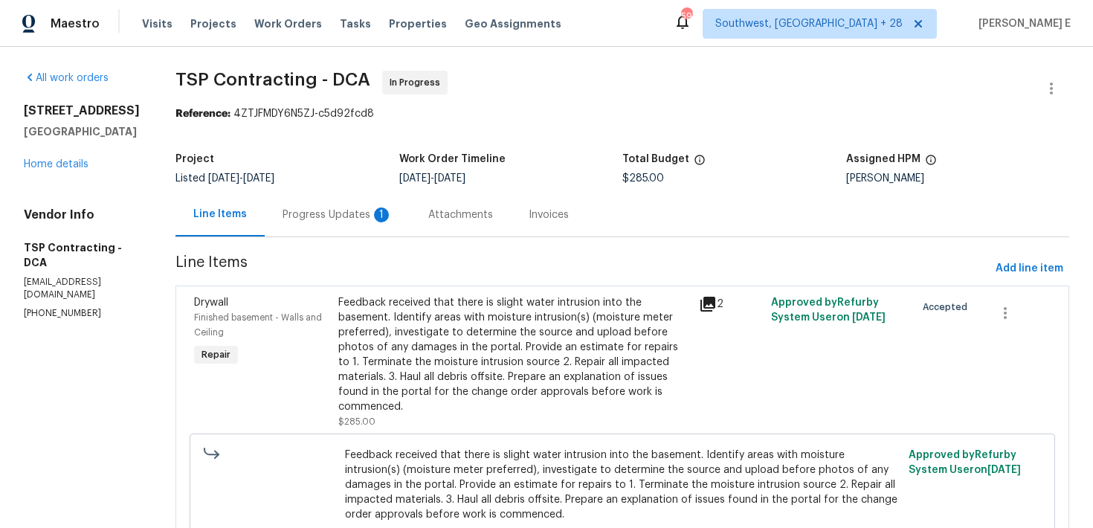
click at [323, 223] on div "Progress Updates 1" at bounding box center [338, 215] width 146 height 44
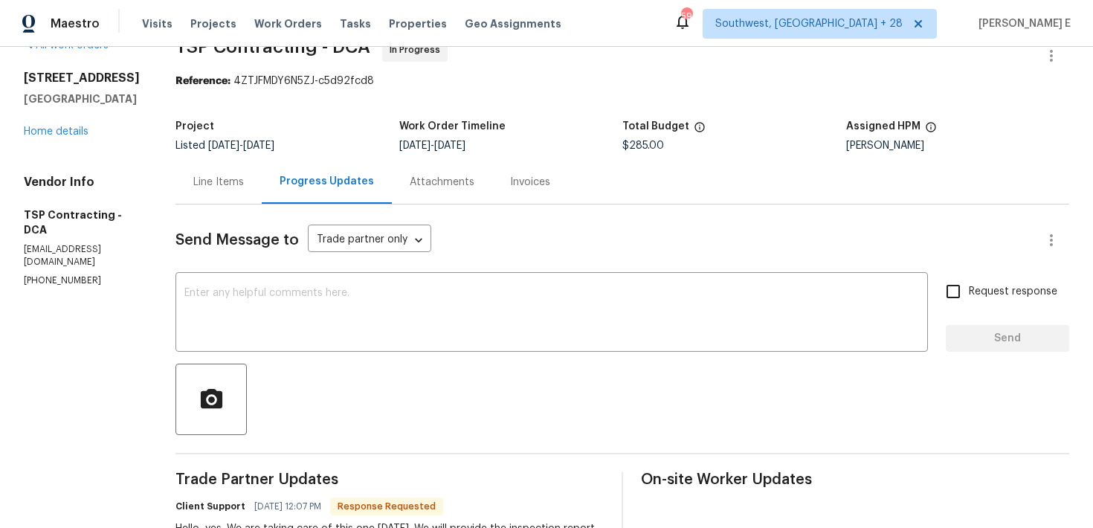
click at [328, 294] on textarea at bounding box center [551, 314] width 734 height 52
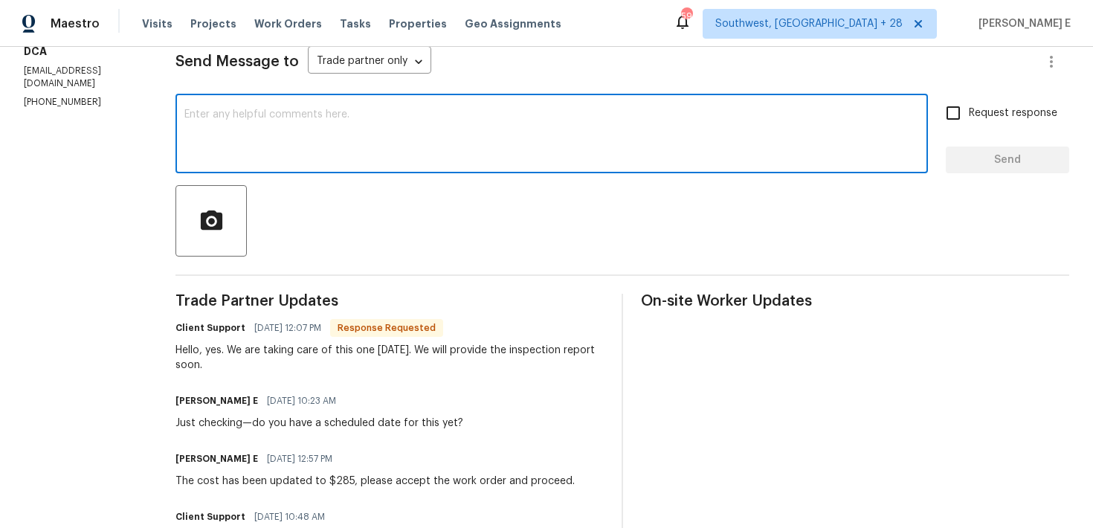
scroll to position [210, 0]
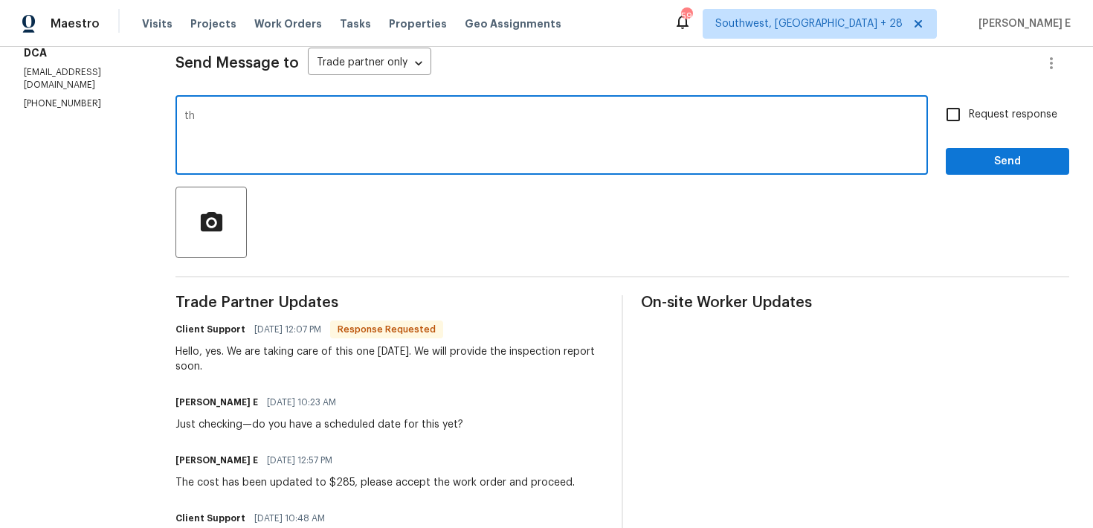
type textarea "t"
type textarea "Thanks."
click at [980, 163] on span "Send" at bounding box center [1007, 161] width 100 height 19
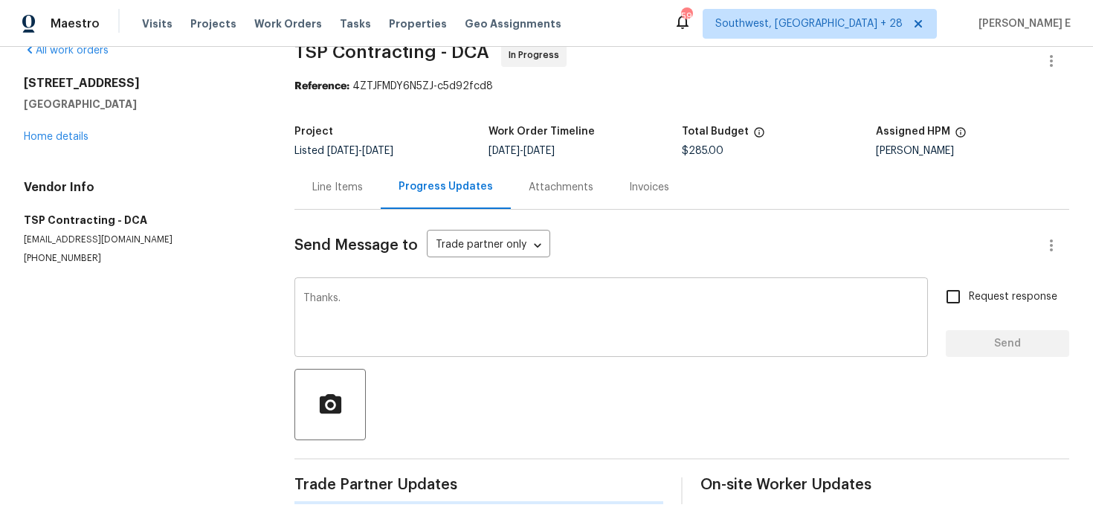
scroll to position [0, 0]
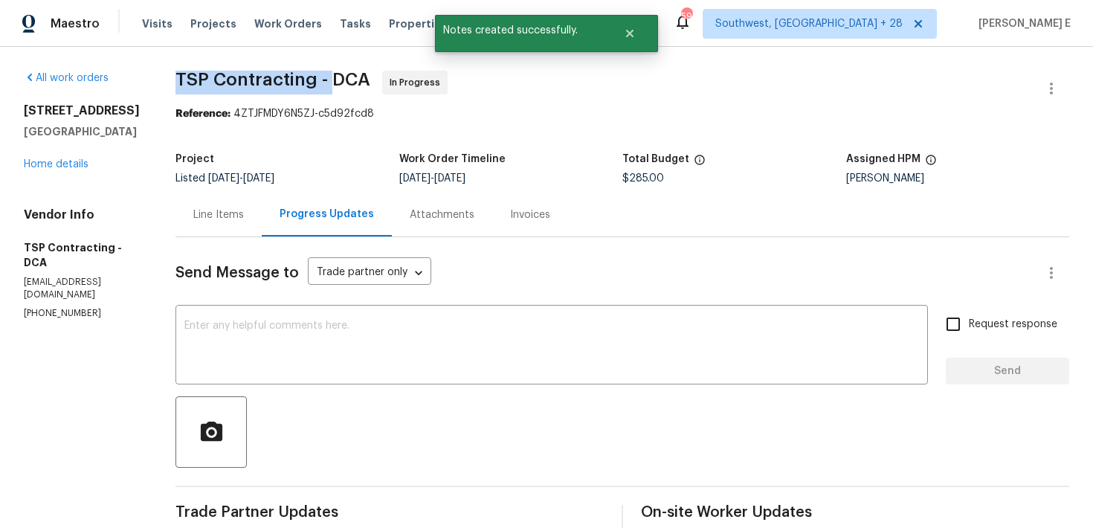
drag, startPoint x: 190, startPoint y: 77, endPoint x: 323, endPoint y: 78, distance: 132.3
copy span "TSP Contracting -"
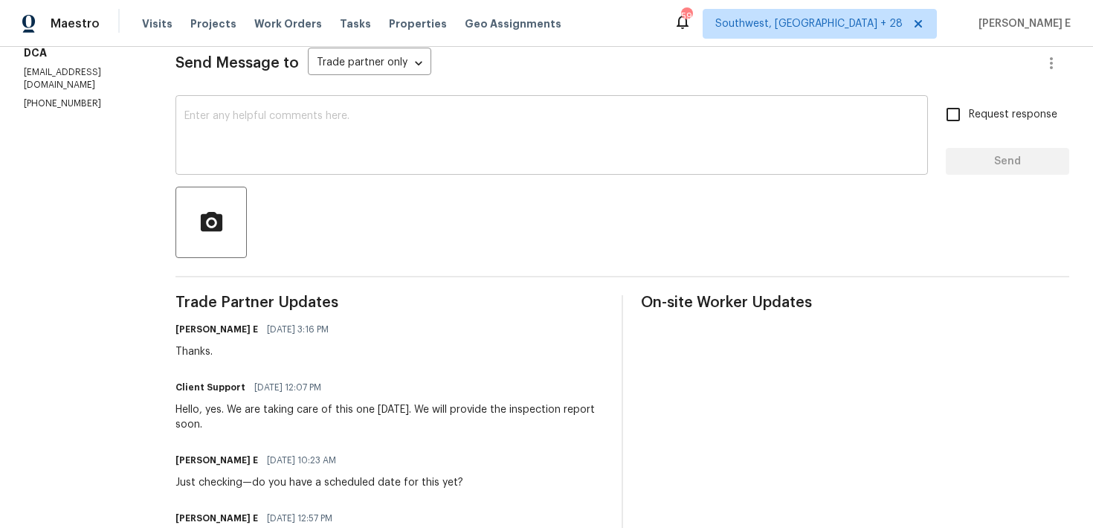
scroll to position [235, 0]
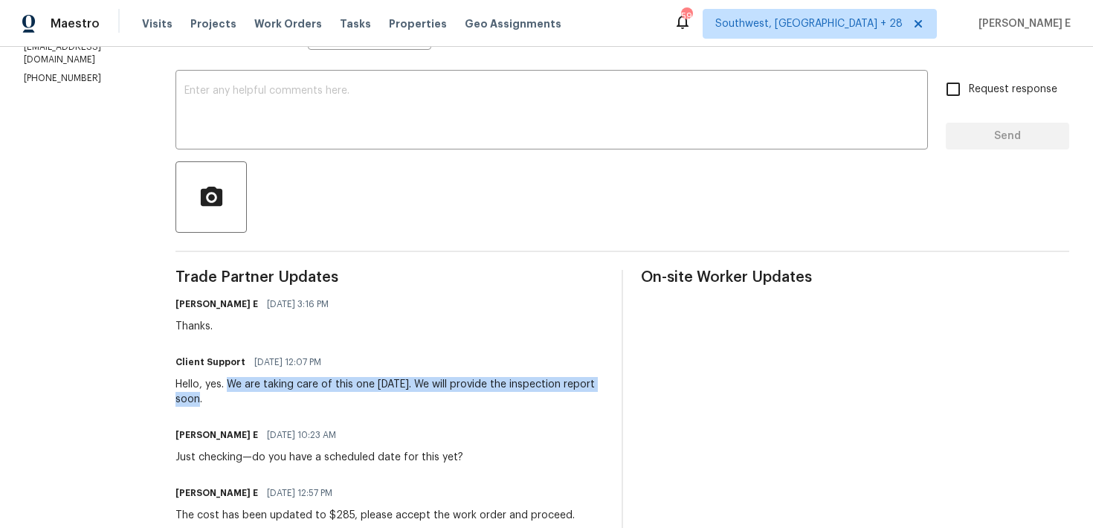
drag, startPoint x: 223, startPoint y: 385, endPoint x: 234, endPoint y: 413, distance: 30.4
copy div "We are taking care of this one today. We will provide the inspection report soo…"
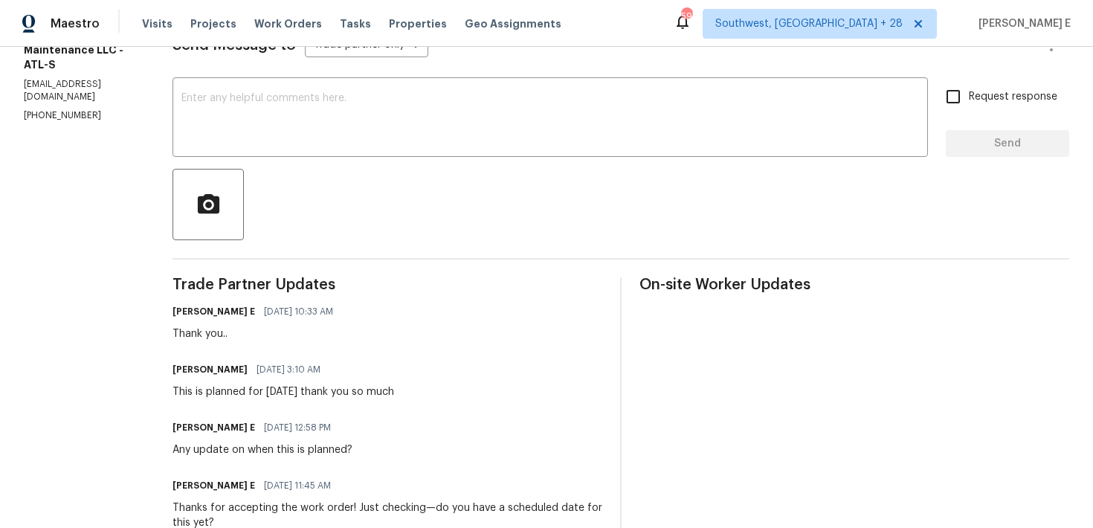
scroll to position [238, 0]
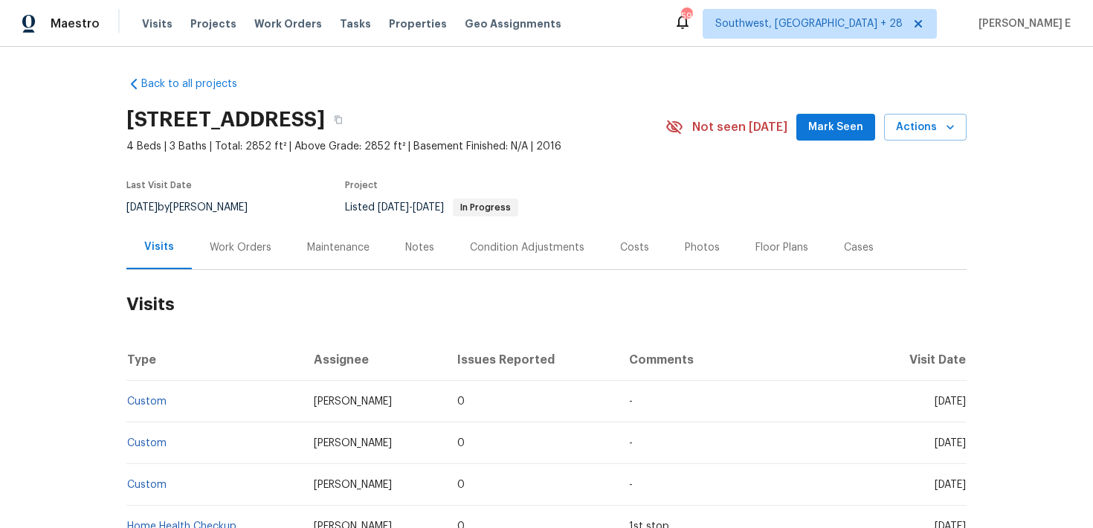
click at [254, 255] on div "Work Orders" at bounding box center [241, 247] width 62 height 15
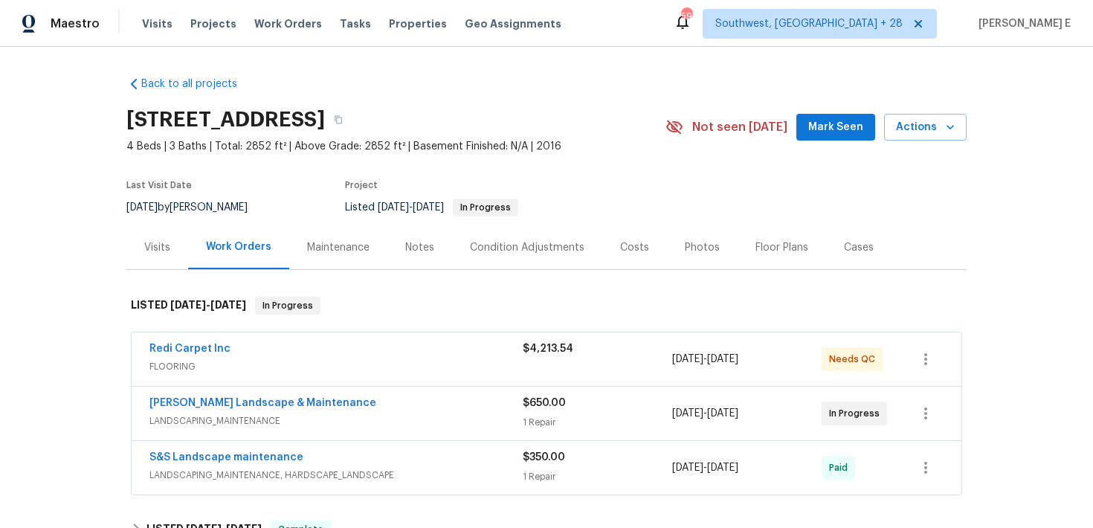
scroll to position [77, 0]
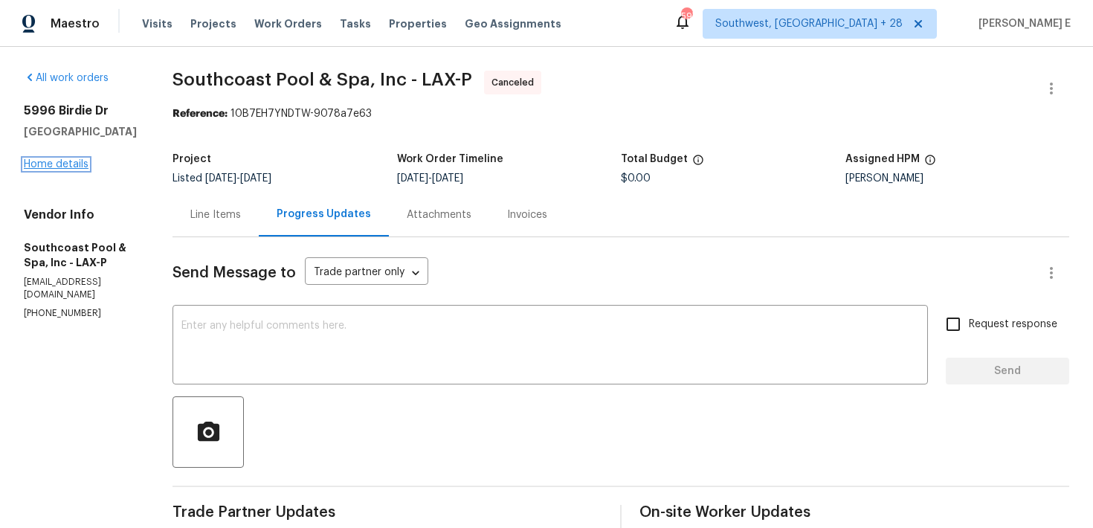
click at [78, 159] on link "Home details" at bounding box center [56, 164] width 65 height 10
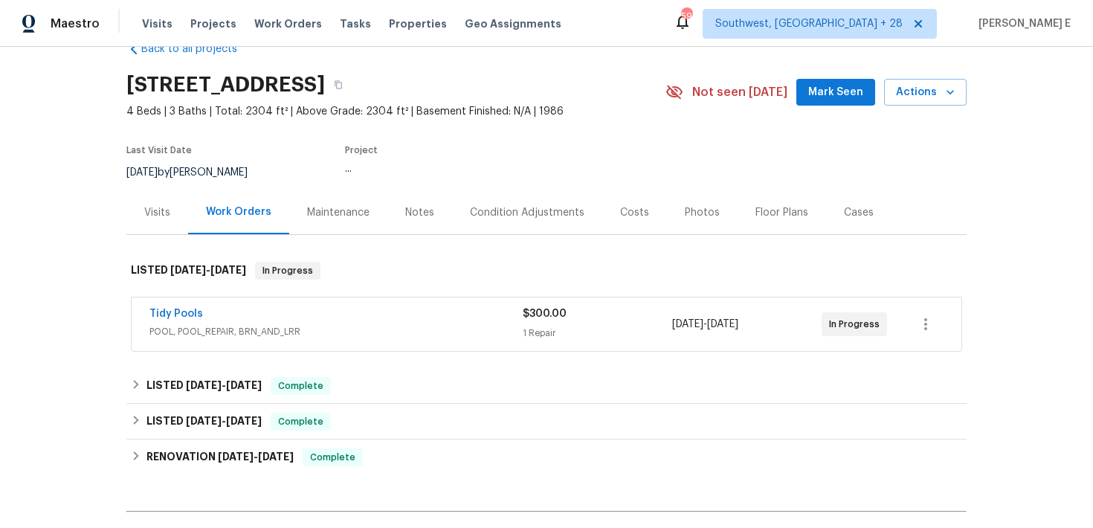
scroll to position [36, 0]
click at [165, 309] on link "Tidy Pools" at bounding box center [176, 313] width 54 height 10
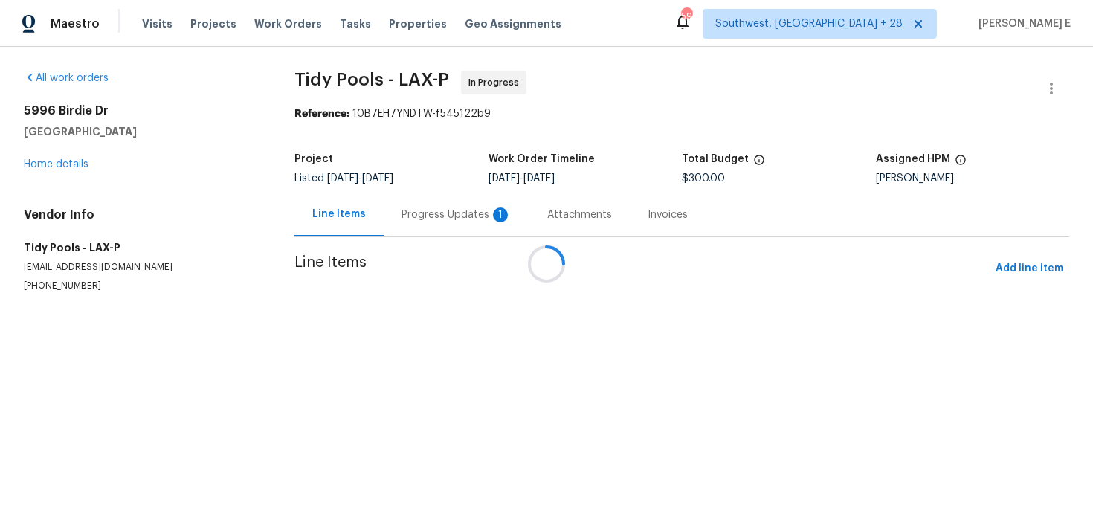
click at [416, 213] on div "Progress Updates 1" at bounding box center [456, 214] width 110 height 15
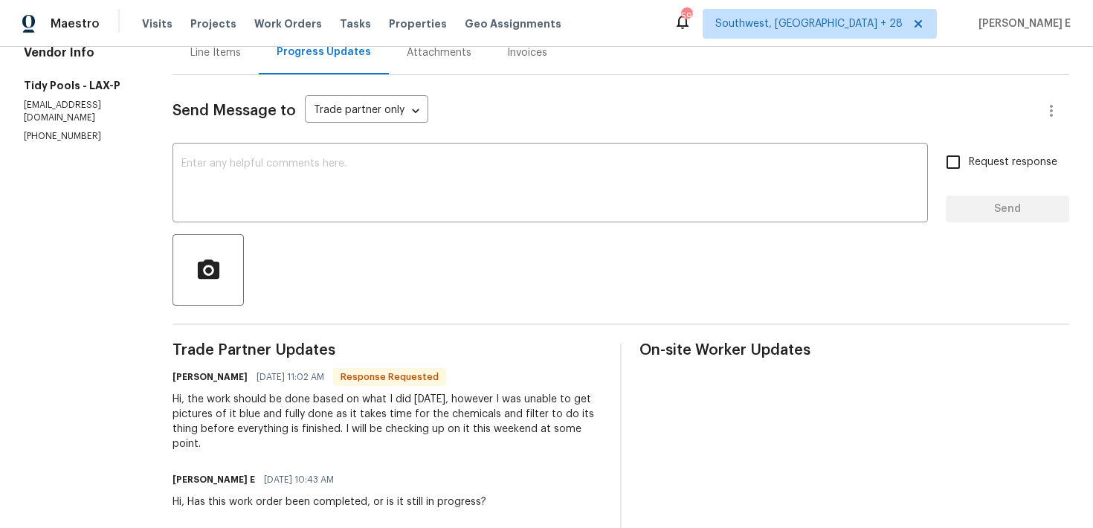
scroll to position [161, 0]
click at [494, 215] on div "x ​" at bounding box center [549, 186] width 755 height 76
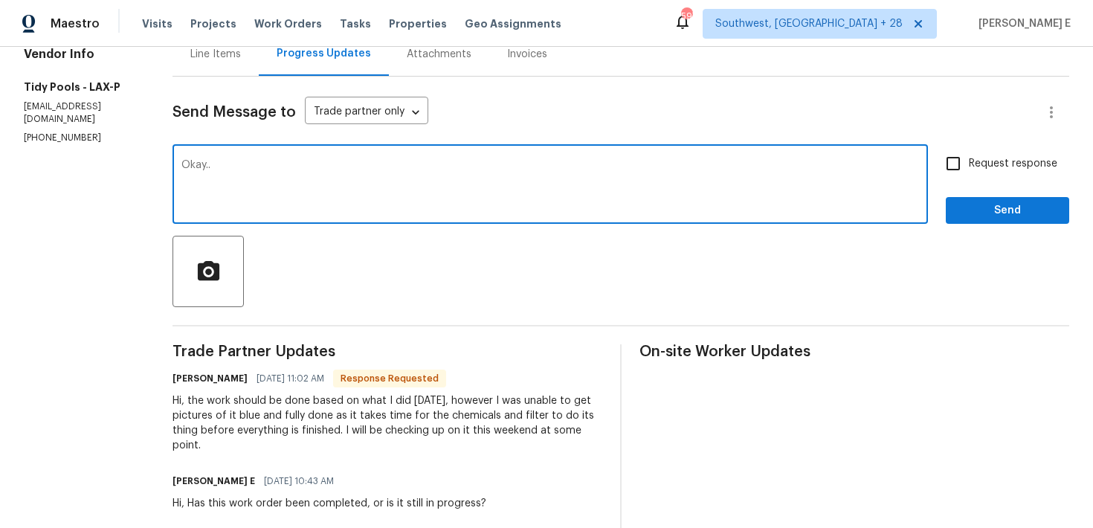
type textarea "Okay.."
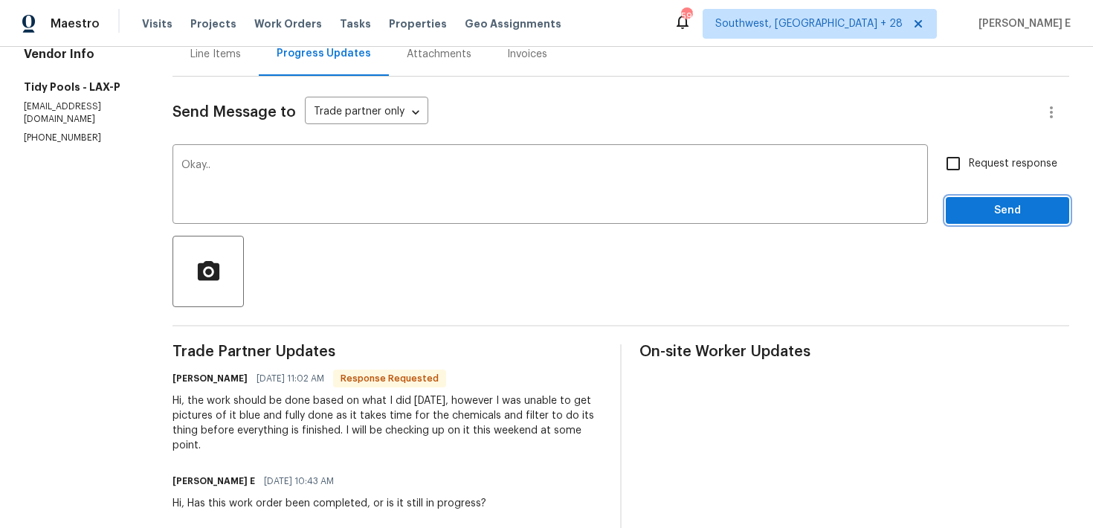
click at [1012, 220] on button "Send" at bounding box center [1007, 211] width 123 height 28
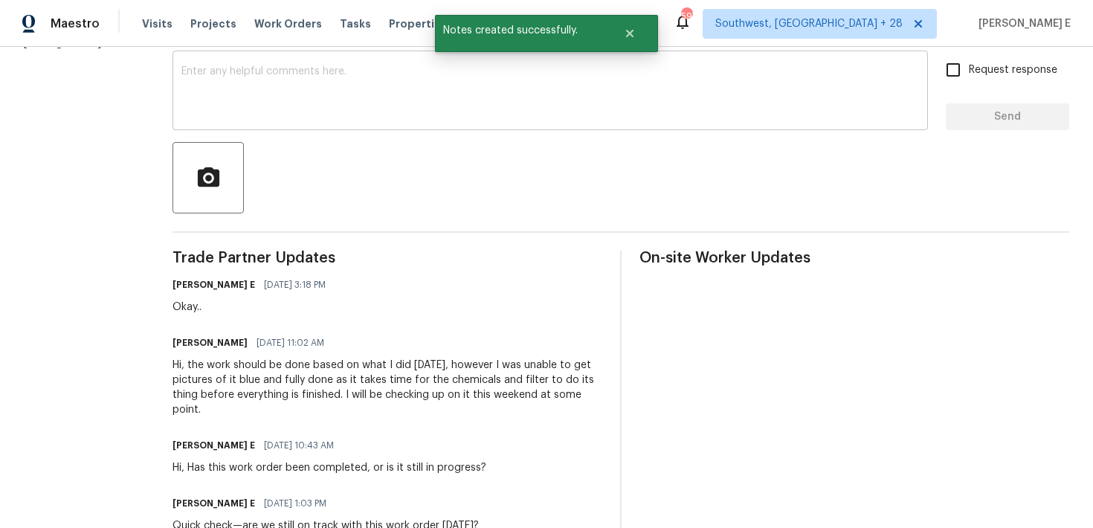
scroll to position [0, 0]
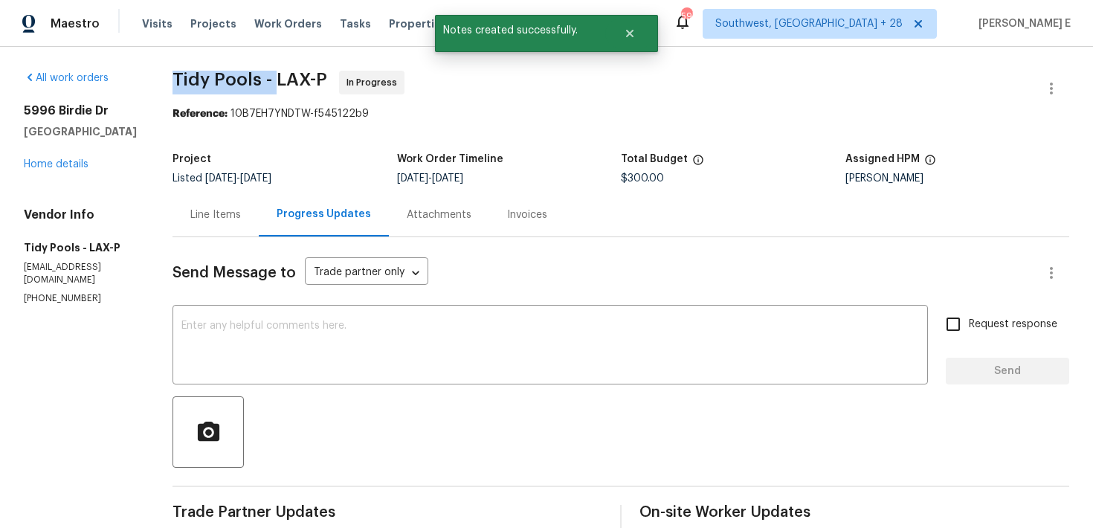
drag, startPoint x: 161, startPoint y: 75, endPoint x: 261, endPoint y: 79, distance: 99.7
click at [261, 79] on span "Tidy Pools - LAX-P" at bounding box center [249, 80] width 155 height 18
copy span "Tidy Pools -"
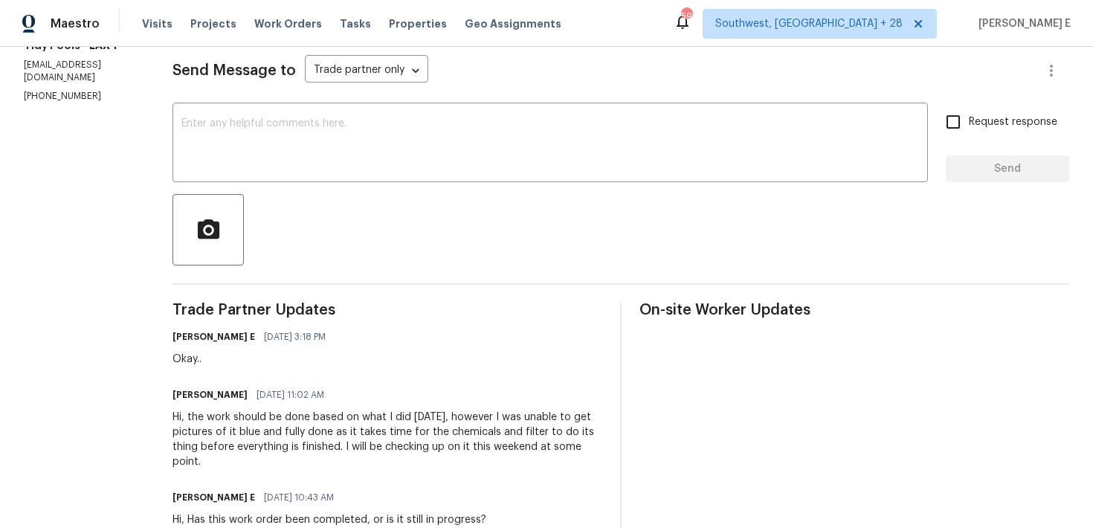
scroll to position [216, 0]
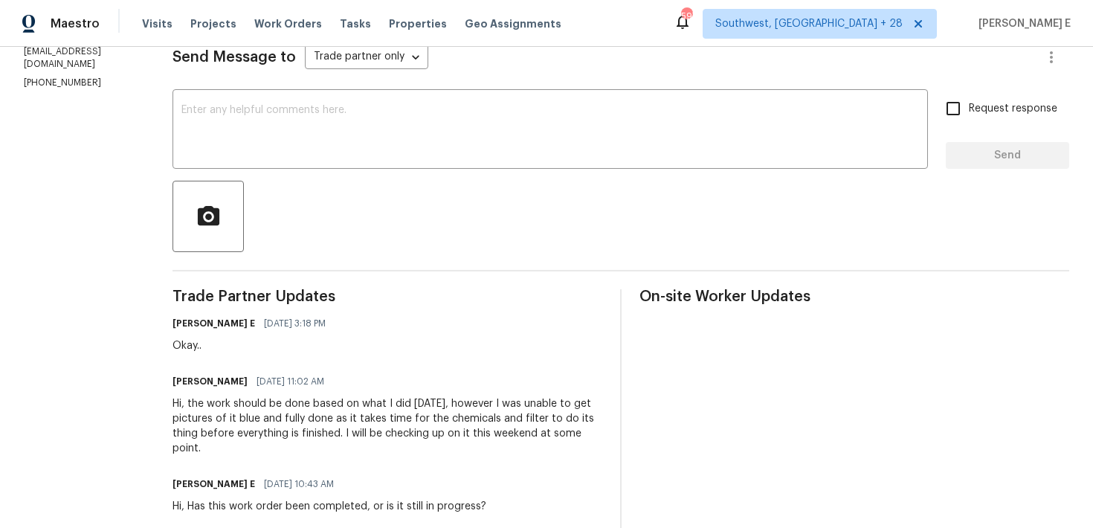
drag, startPoint x: 175, startPoint y: 402, endPoint x: 213, endPoint y: 447, distance: 59.0
click at [213, 447] on div "Hi, the work should be done based on what I did yesterday, however I was unable…" at bounding box center [387, 425] width 430 height 59
copy div "the work should be done based on what I did yesterday, however I was unable to …"
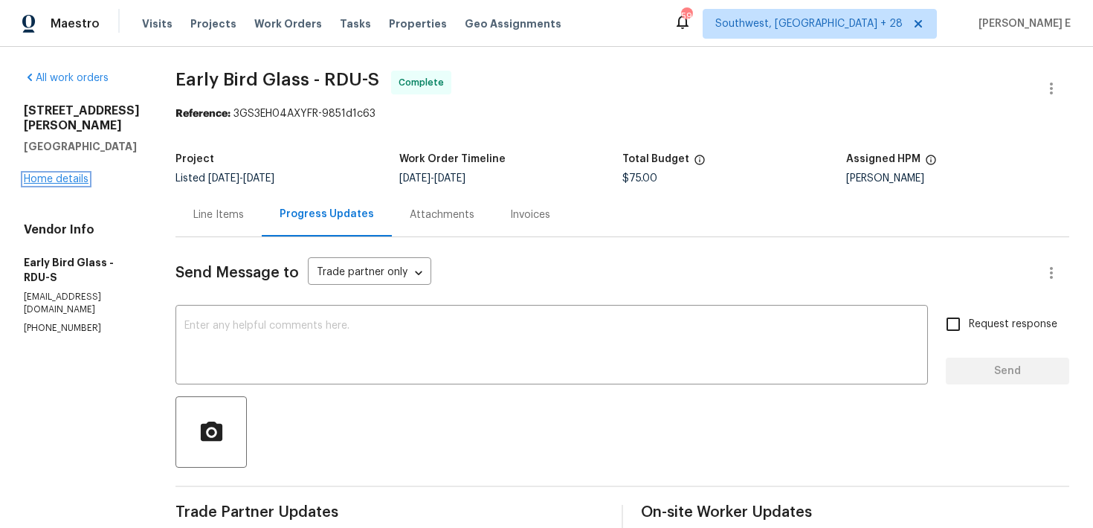
click at [80, 174] on link "Home details" at bounding box center [56, 179] width 65 height 10
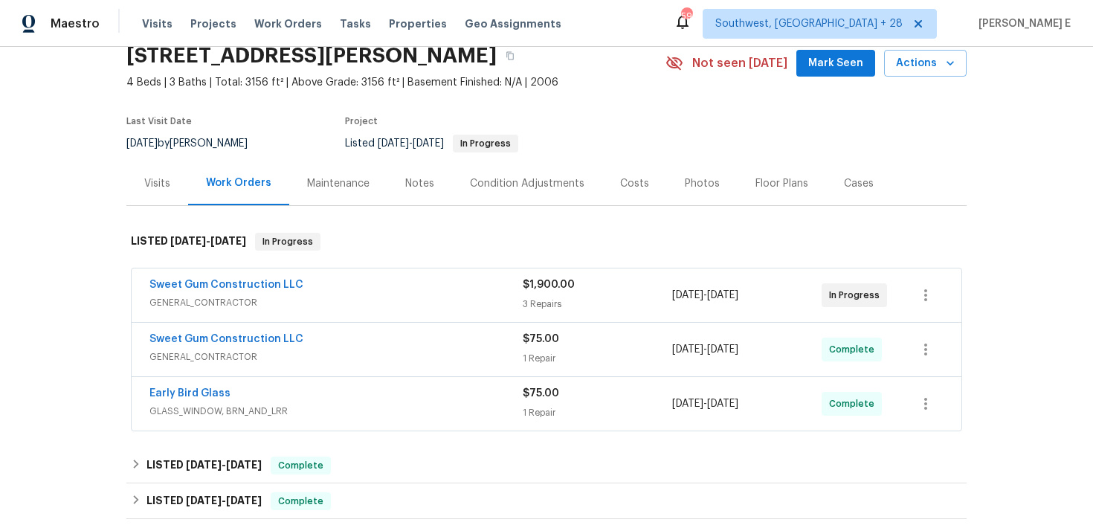
scroll to position [74, 0]
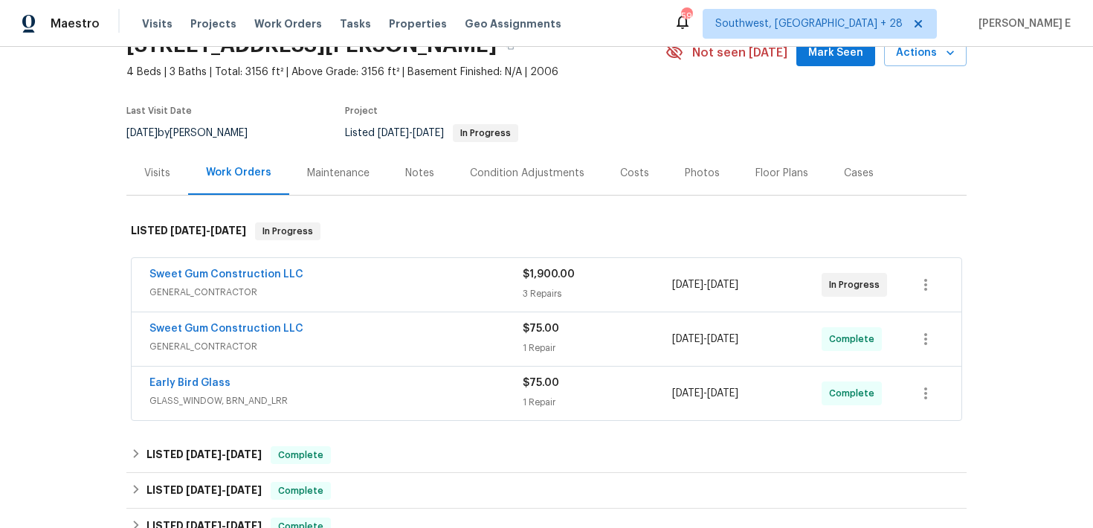
click at [228, 265] on div "Sweet Gum Construction LLC GENERAL_CONTRACTOR $1,900.00 3 Repairs [DATE] - [DAT…" at bounding box center [547, 285] width 830 height 54
click at [225, 271] on link "Sweet Gum Construction LLC" at bounding box center [226, 274] width 154 height 10
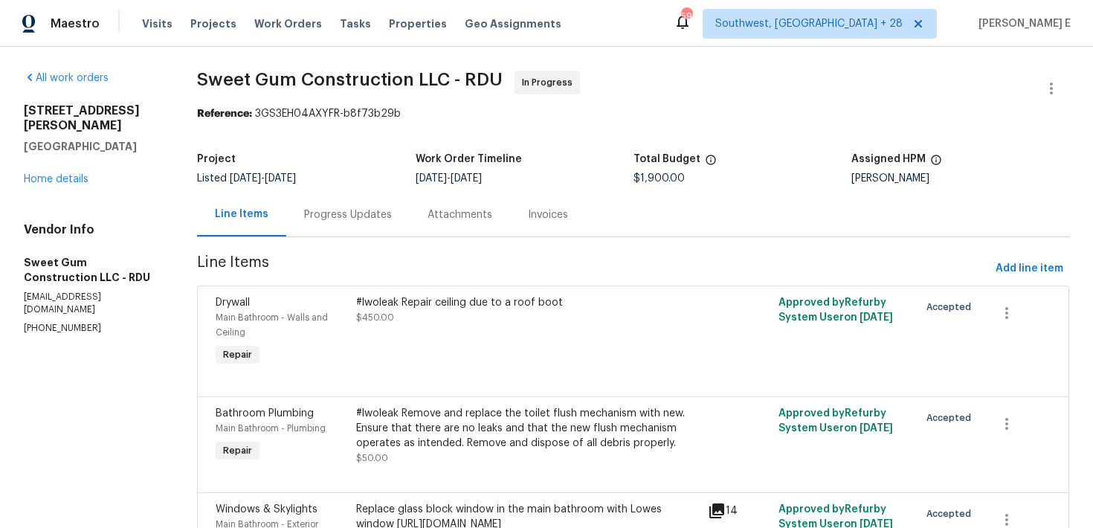
click at [381, 220] on div "Progress Updates" at bounding box center [348, 214] width 88 height 15
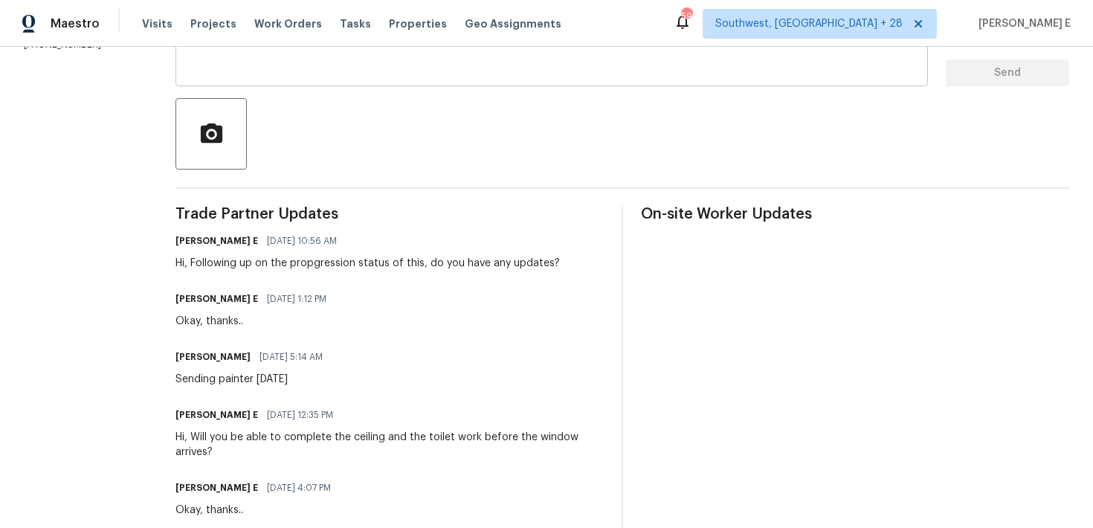
scroll to position [277, 0]
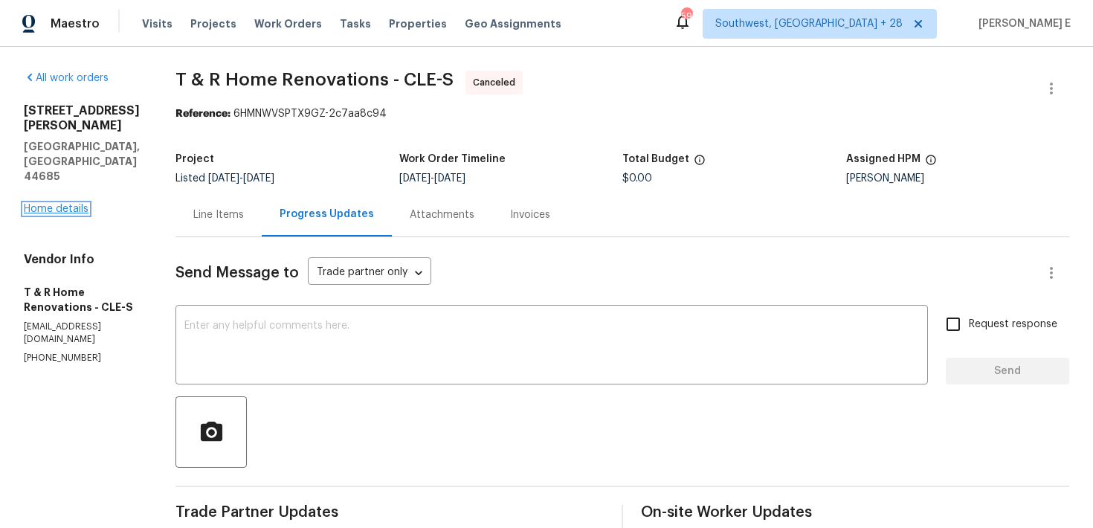
click at [58, 204] on link "Home details" at bounding box center [56, 209] width 65 height 10
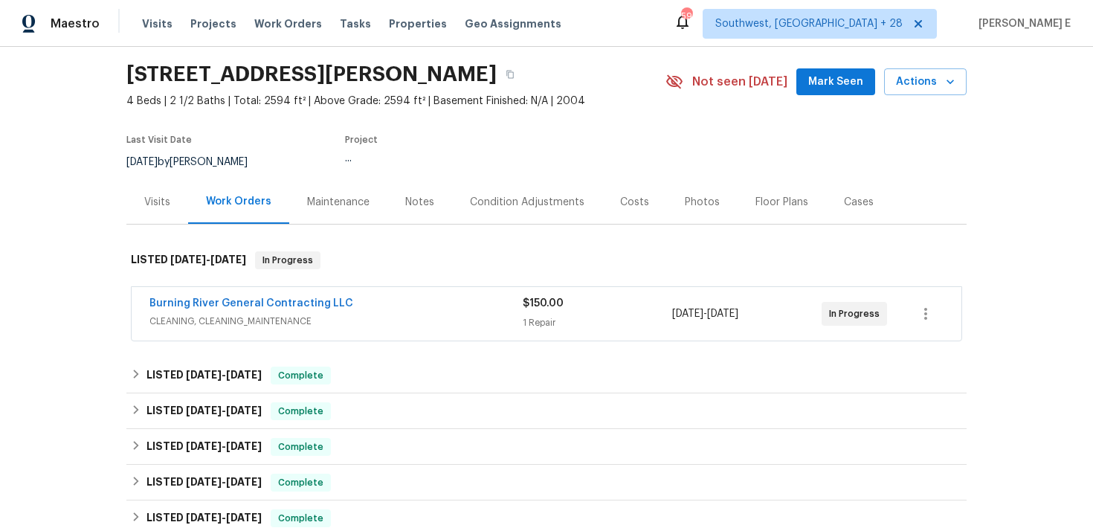
scroll to position [51, 0]
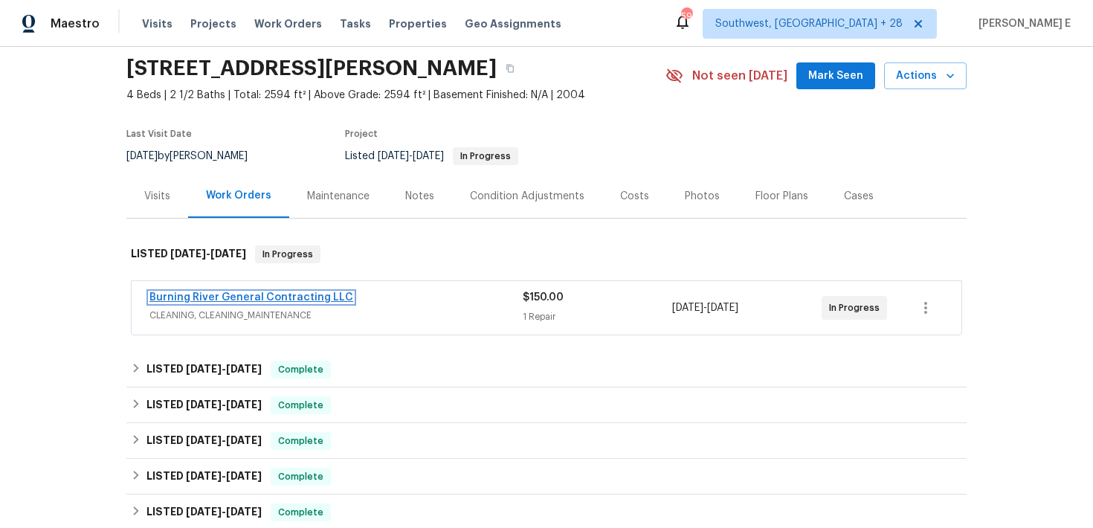
click at [328, 294] on link "Burning River General Contracting LLC" at bounding box center [251, 297] width 204 height 10
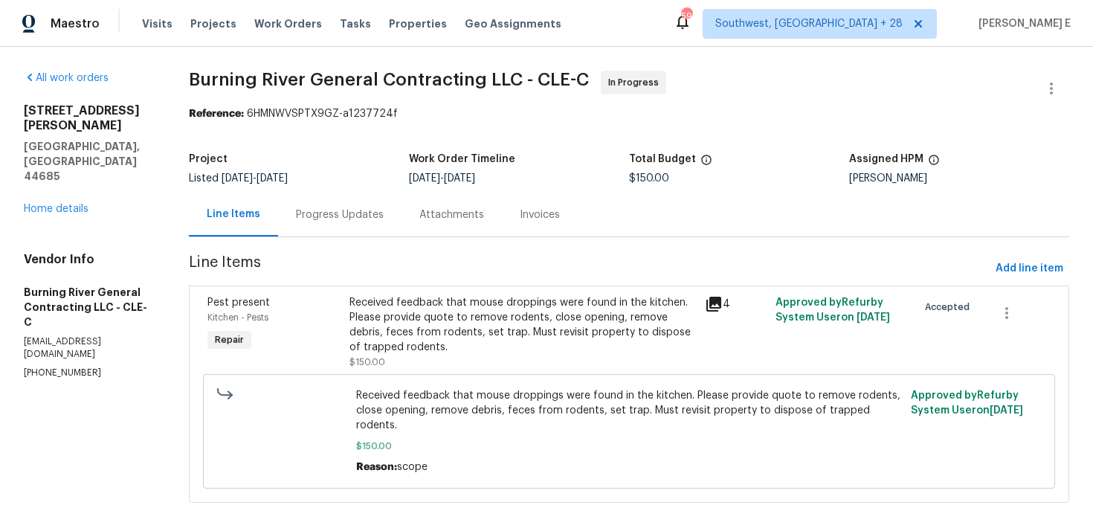
click at [364, 224] on div "Progress Updates" at bounding box center [339, 215] width 123 height 44
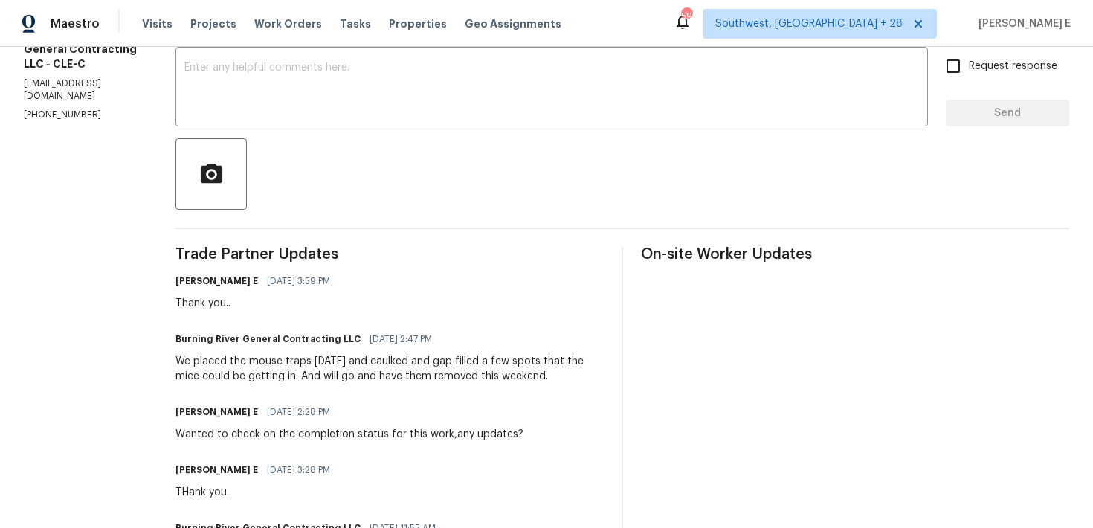
scroll to position [262, 0]
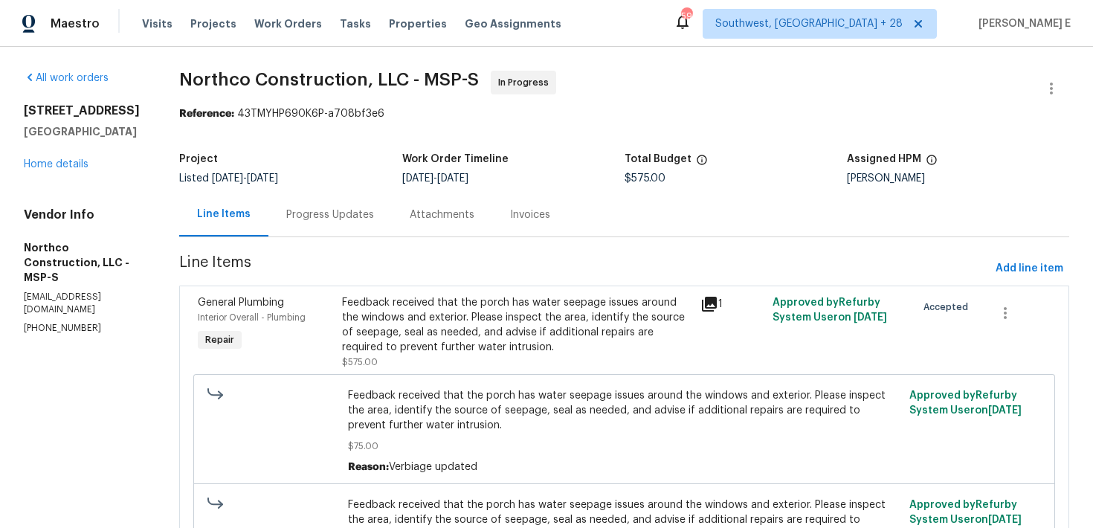
click at [364, 210] on div "Progress Updates" at bounding box center [330, 214] width 88 height 15
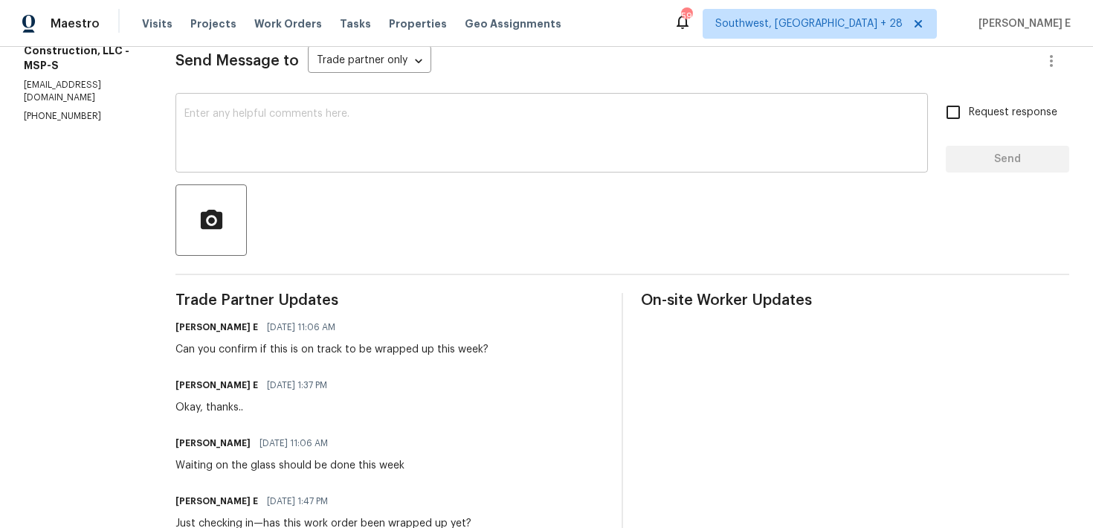
scroll to position [222, 0]
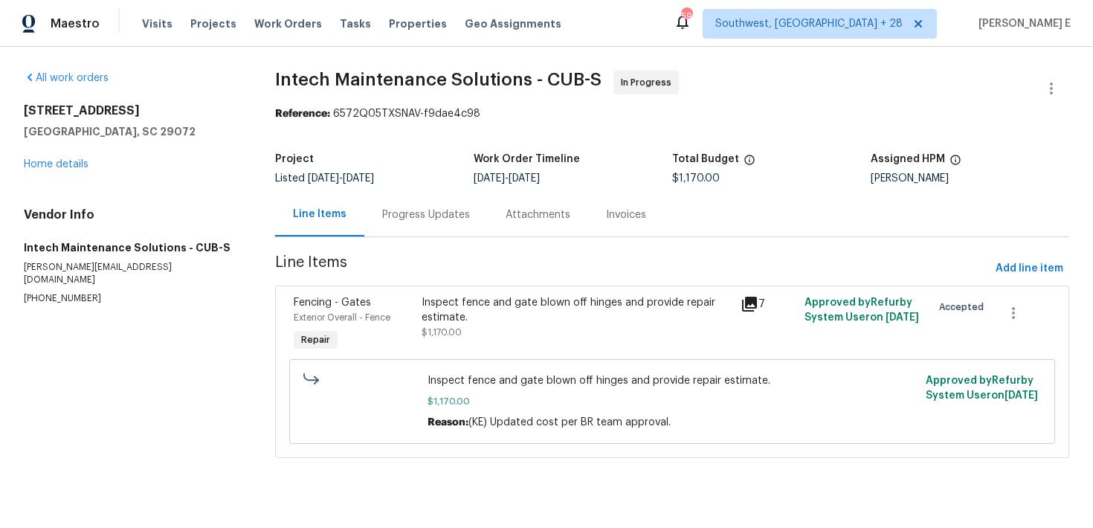
click at [375, 227] on div "Progress Updates" at bounding box center [425, 215] width 123 height 44
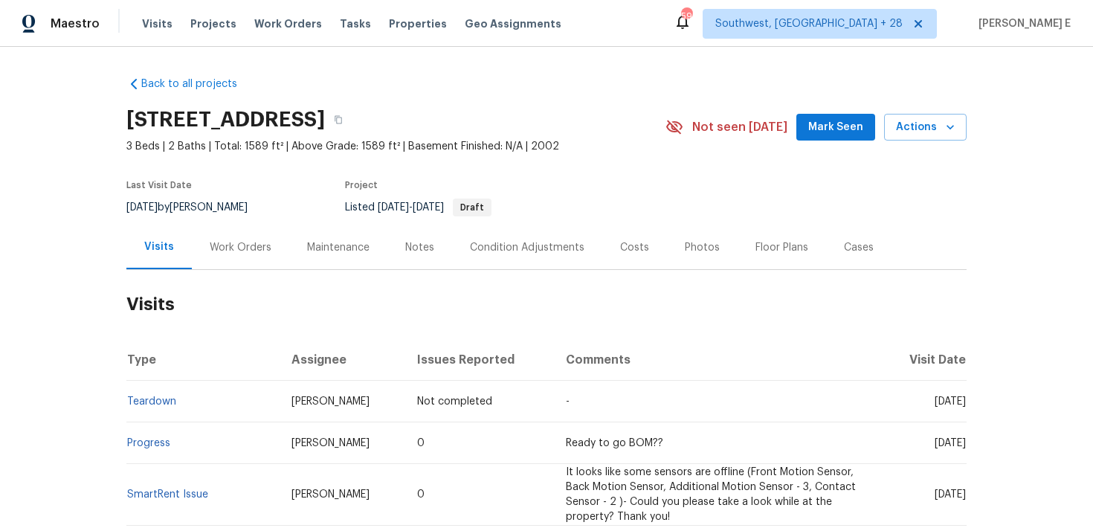
click at [236, 242] on div "Work Orders" at bounding box center [241, 247] width 62 height 15
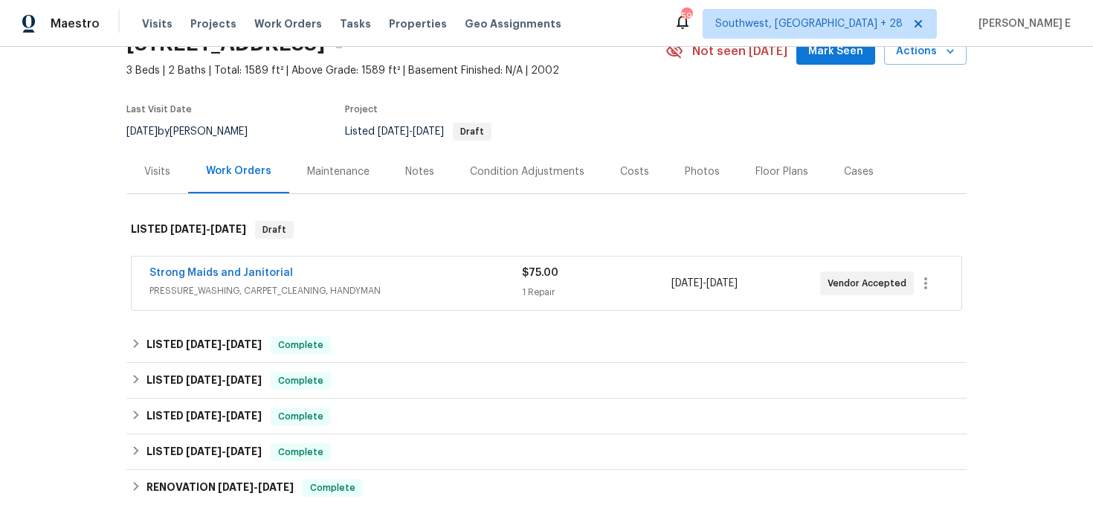
scroll to position [89, 0]
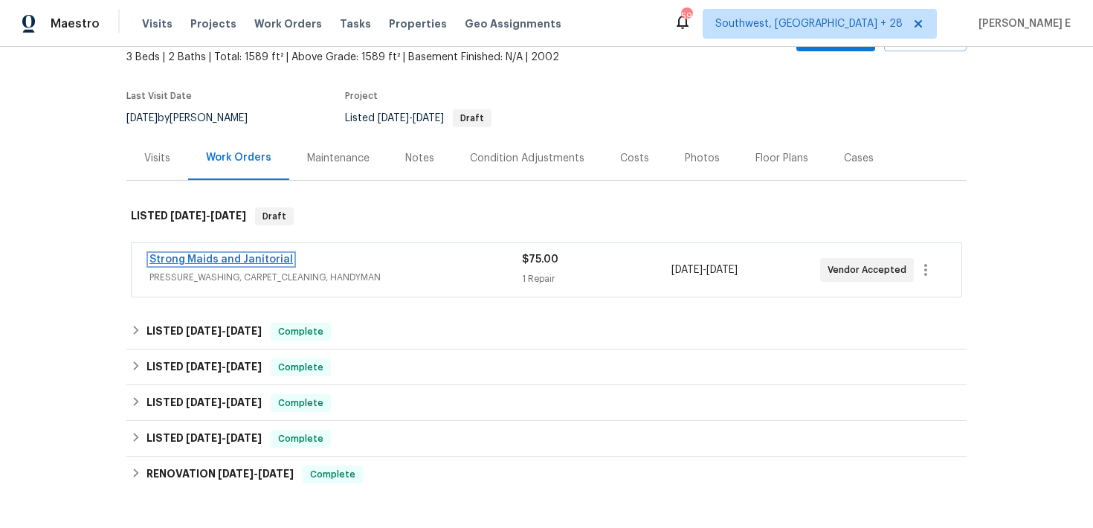
click at [258, 254] on link "Strong Maids and Janitorial" at bounding box center [220, 259] width 143 height 10
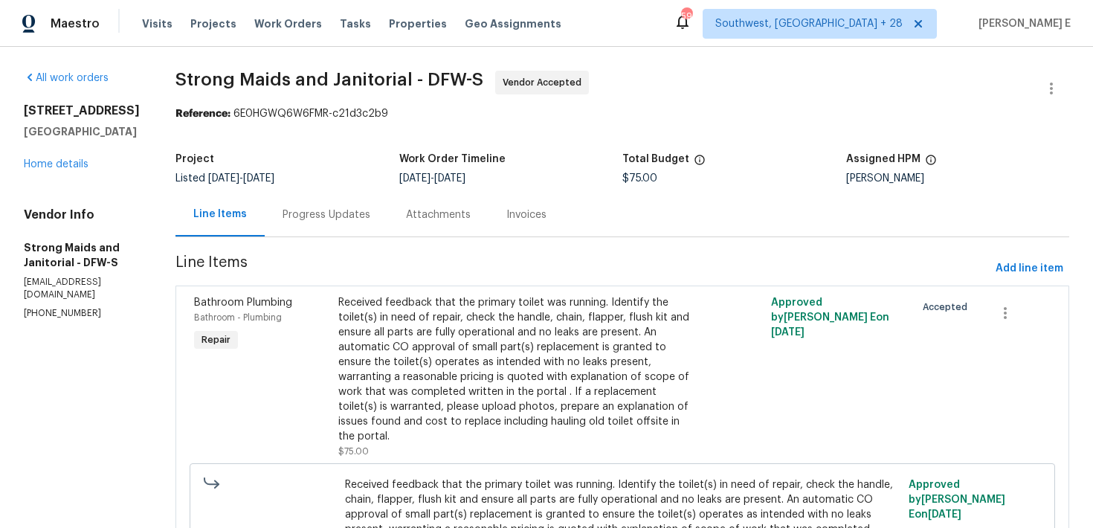
click at [329, 219] on div "Progress Updates" at bounding box center [326, 214] width 88 height 15
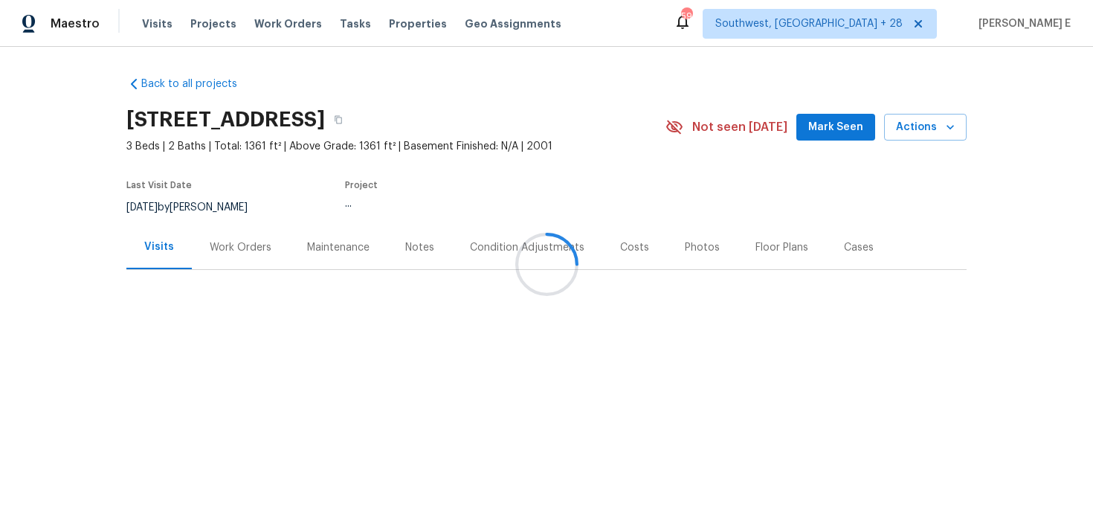
click at [239, 242] on div "Work Orders" at bounding box center [241, 247] width 62 height 15
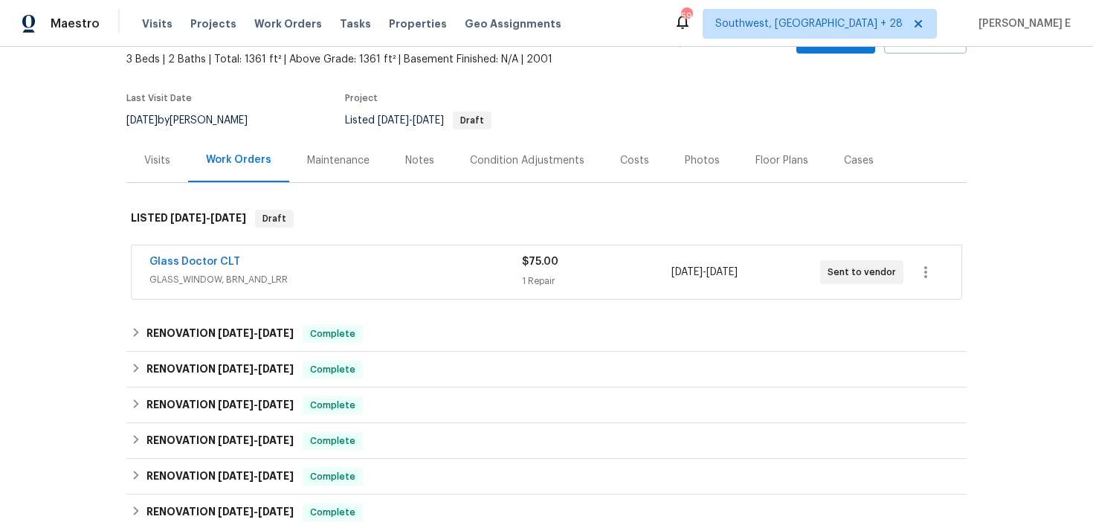
scroll to position [92, 0]
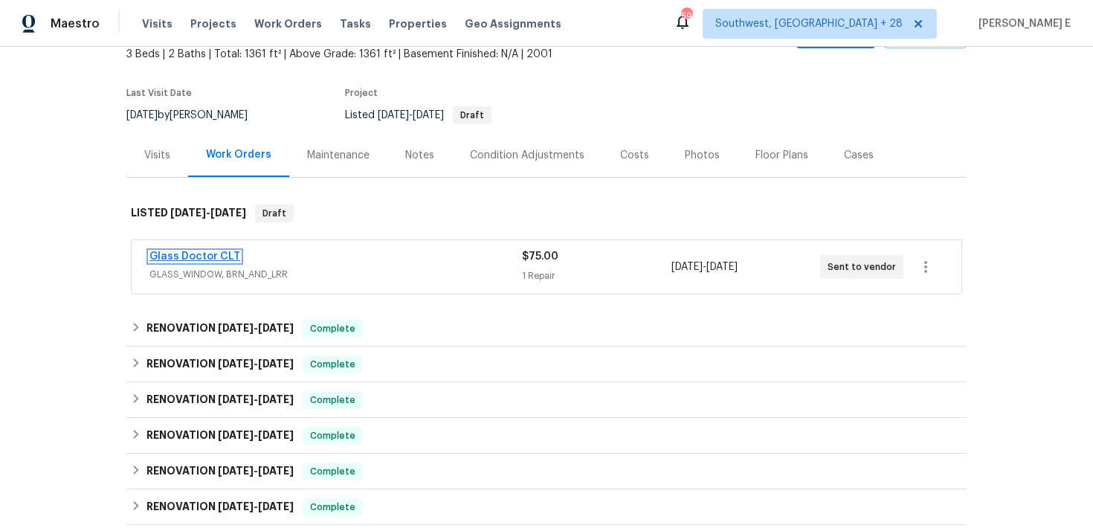
click at [201, 253] on link "Glass Doctor CLT" at bounding box center [194, 256] width 91 height 10
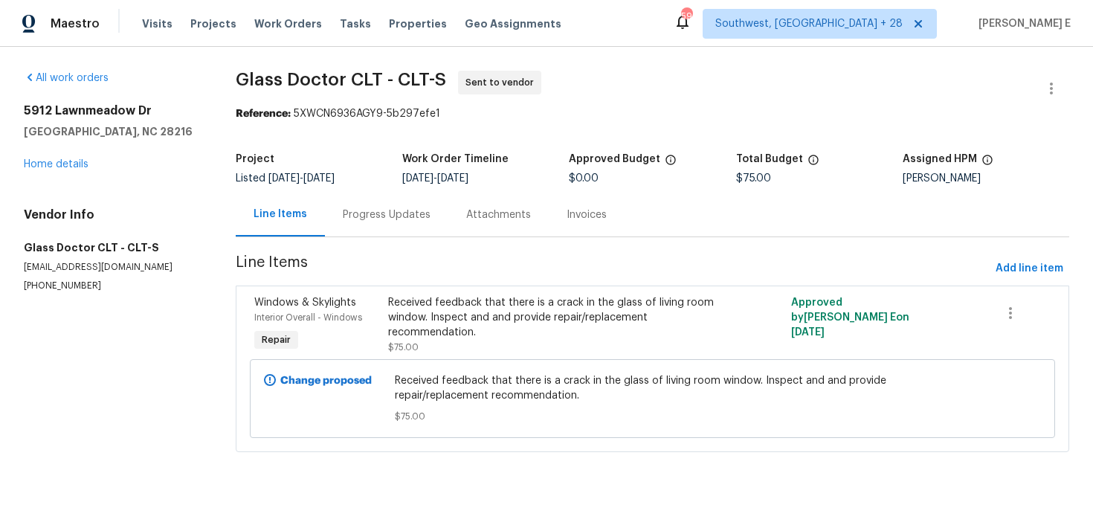
click at [390, 227] on div "Progress Updates" at bounding box center [386, 215] width 123 height 44
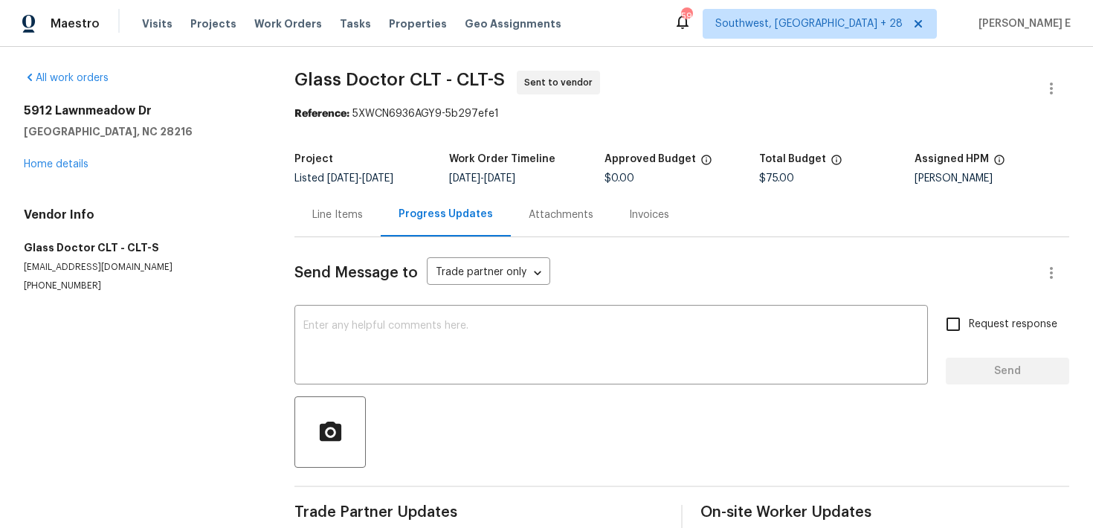
scroll to position [22, 0]
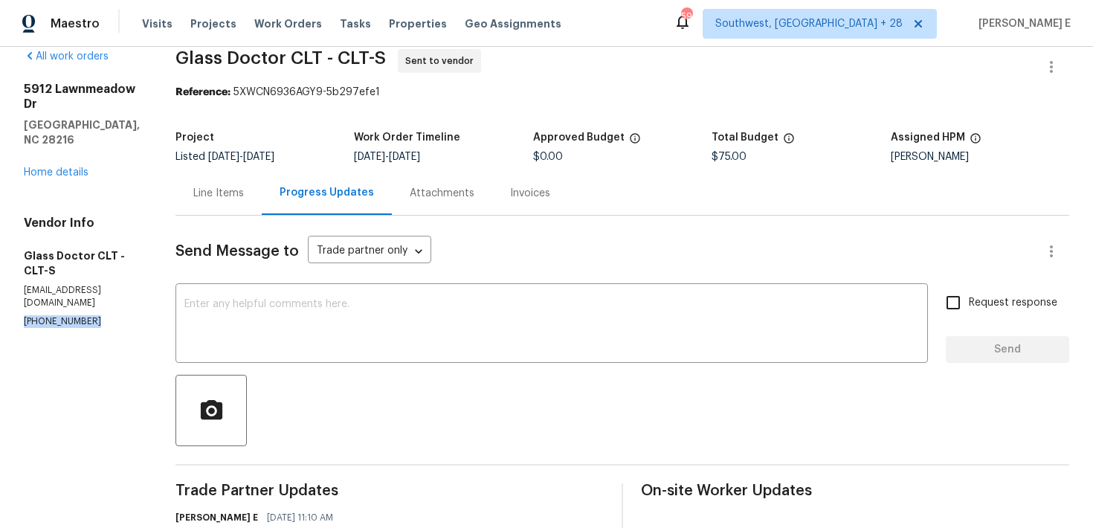
drag, startPoint x: 17, startPoint y: 294, endPoint x: 103, endPoint y: 294, distance: 85.5
click at [103, 294] on div "All work orders 5912 Lawnmeadow Dr Charlotte, NC 28216 Home details Vendor Info…" at bounding box center [546, 431] width 1093 height 813
copy p "(704) 847-4527"
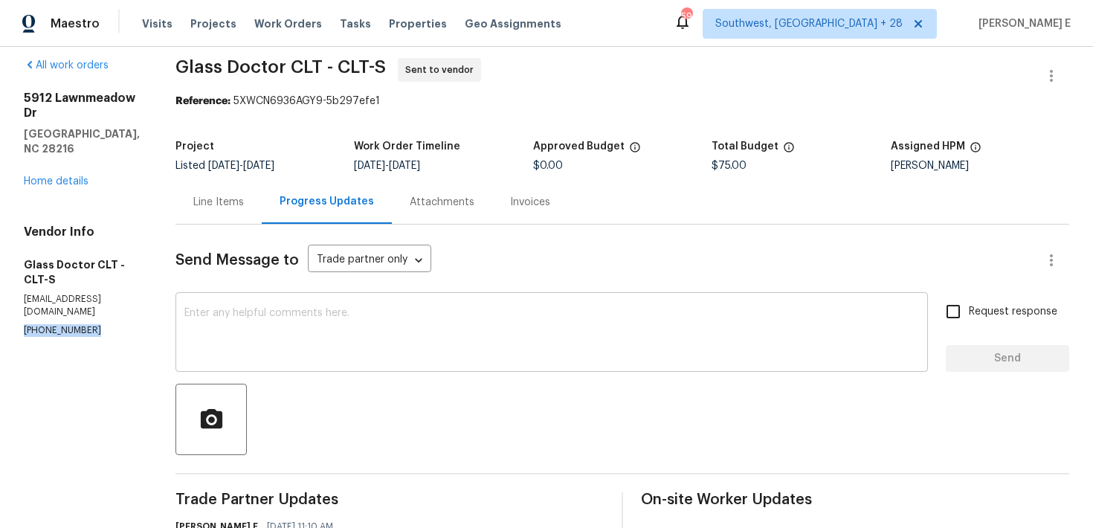
scroll to position [18, 0]
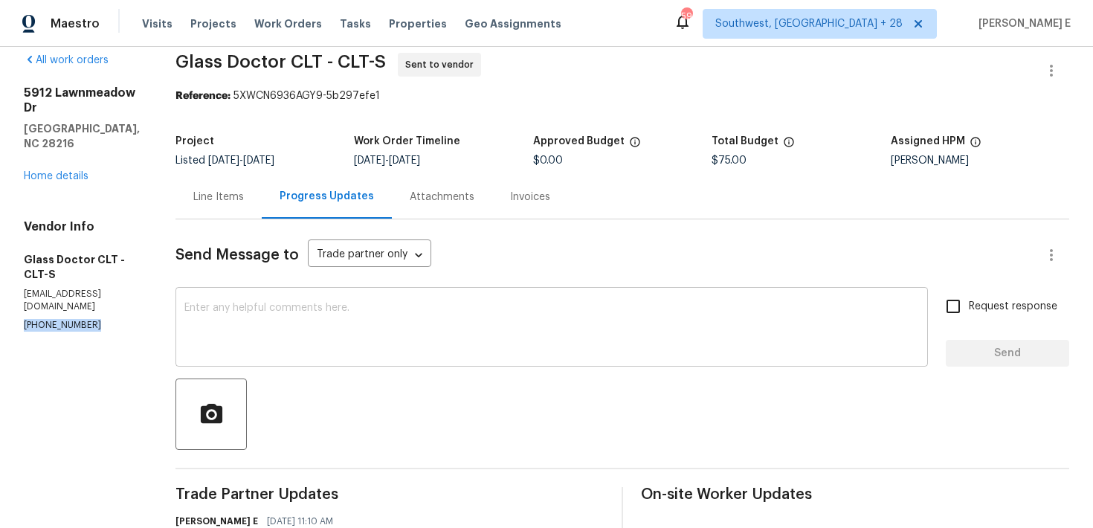
click at [297, 336] on textarea at bounding box center [551, 329] width 734 height 52
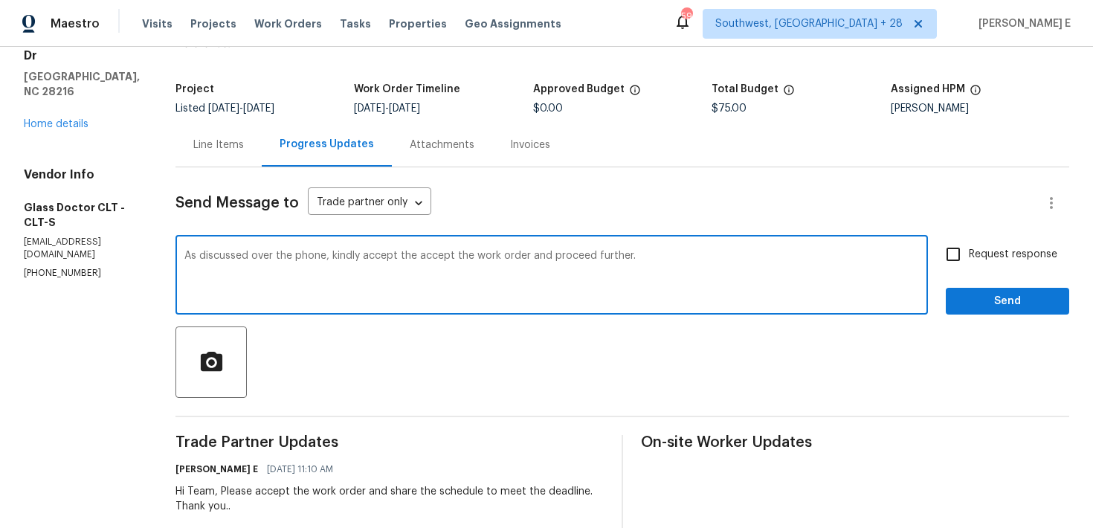
scroll to position [69, 0]
type textarea "As discussed over the phone, kindly accept the accept the work order and procee…"
click at [973, 256] on span "Request response" at bounding box center [1013, 256] width 88 height 16
click at [969, 256] on input "Request response" at bounding box center [952, 254] width 31 height 31
checkbox input "true"
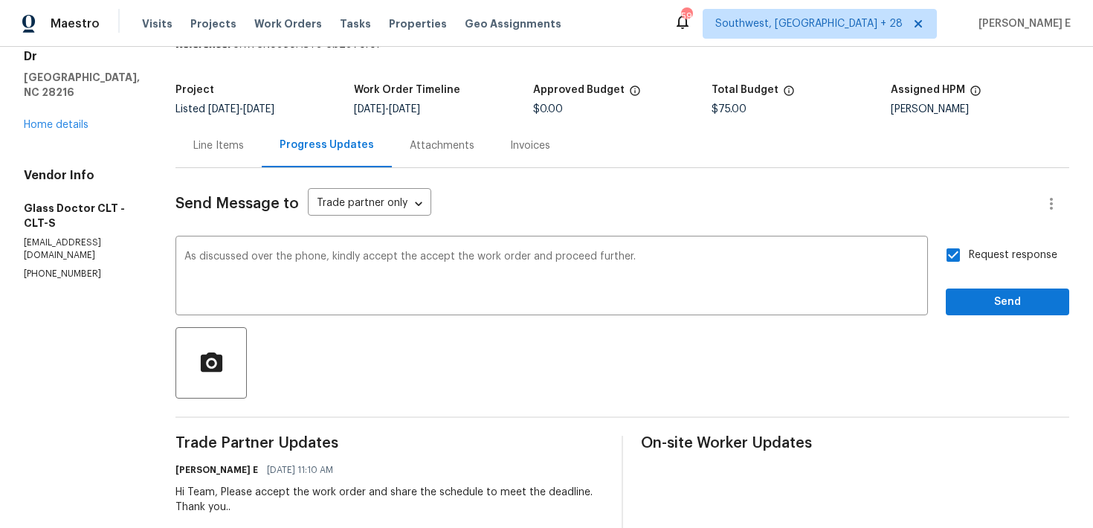
click at [974, 326] on div "Send Message to Trade partner only Trade partner only ​ As discussed over the p…" at bounding box center [621, 467] width 893 height 599
click at [992, 308] on span "Send" at bounding box center [1007, 302] width 100 height 19
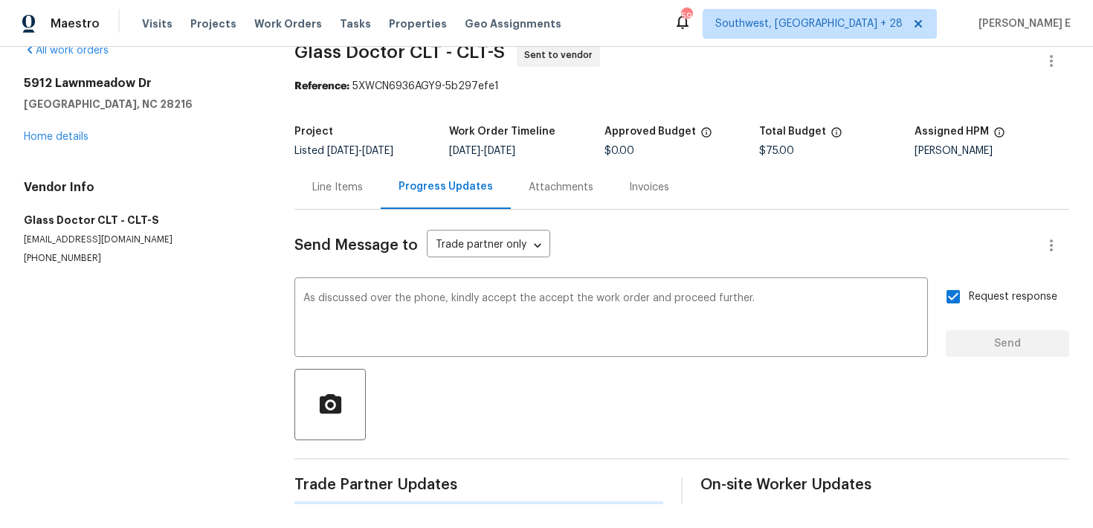
scroll to position [0, 0]
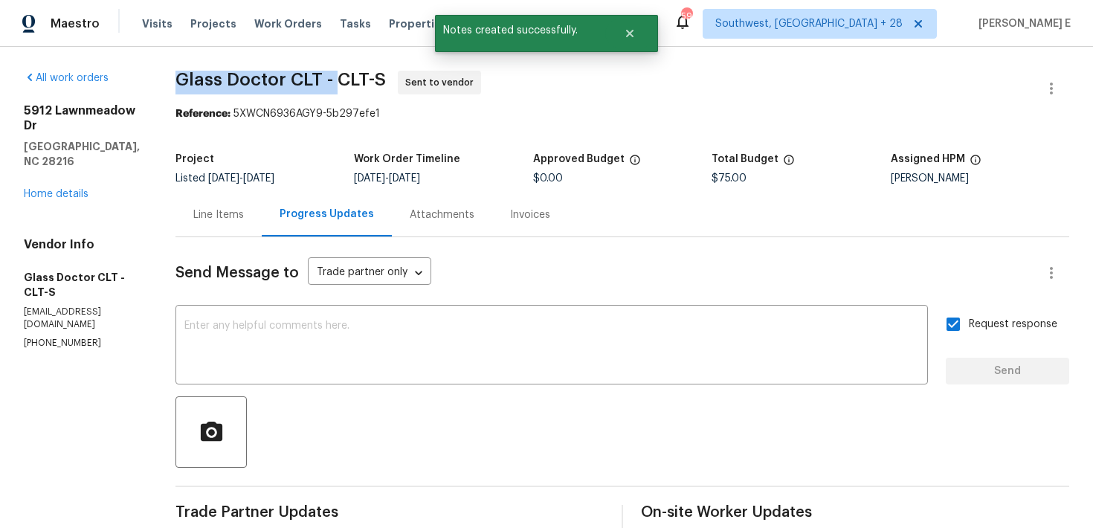
drag, startPoint x: 169, startPoint y: 75, endPoint x: 331, endPoint y: 77, distance: 162.1
click at [330, 77] on div "All work orders 5912 Lawnmeadow Dr Charlotte, NC 28216 Home details Vendor Info…" at bounding box center [546, 490] width 1093 height 886
copy span "Glass Doctor CLT -"
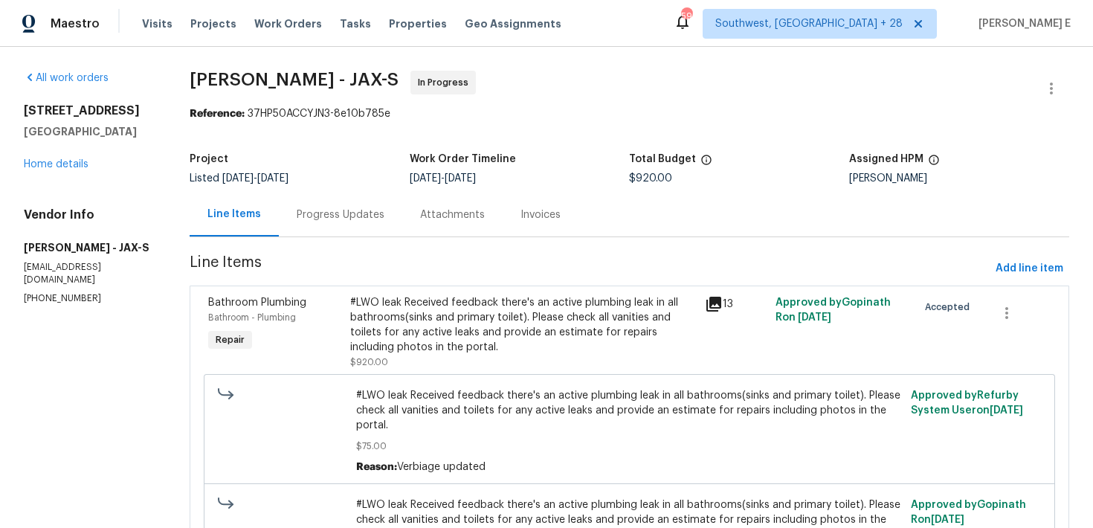
click at [368, 233] on div "Progress Updates" at bounding box center [340, 215] width 123 height 44
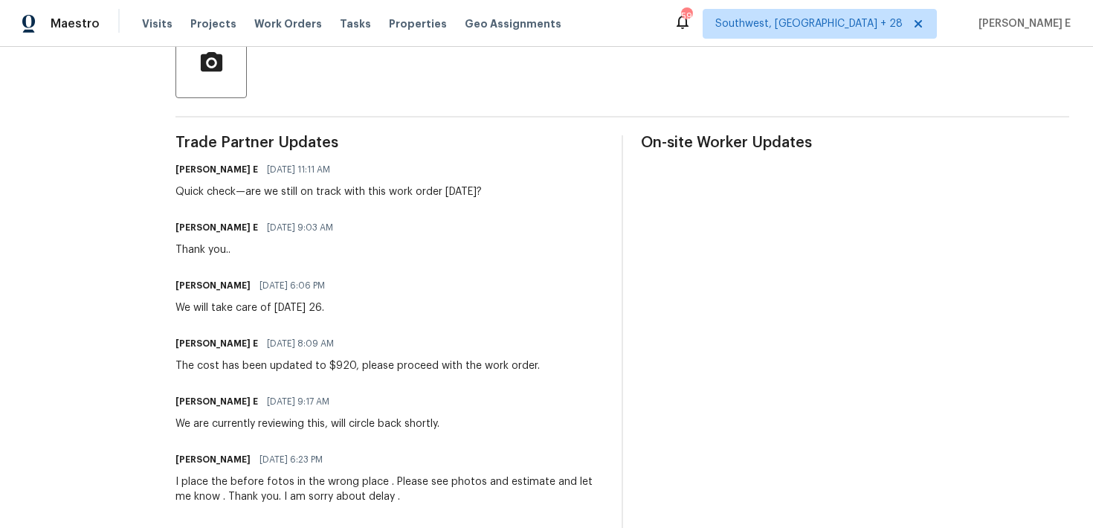
scroll to position [377, 0]
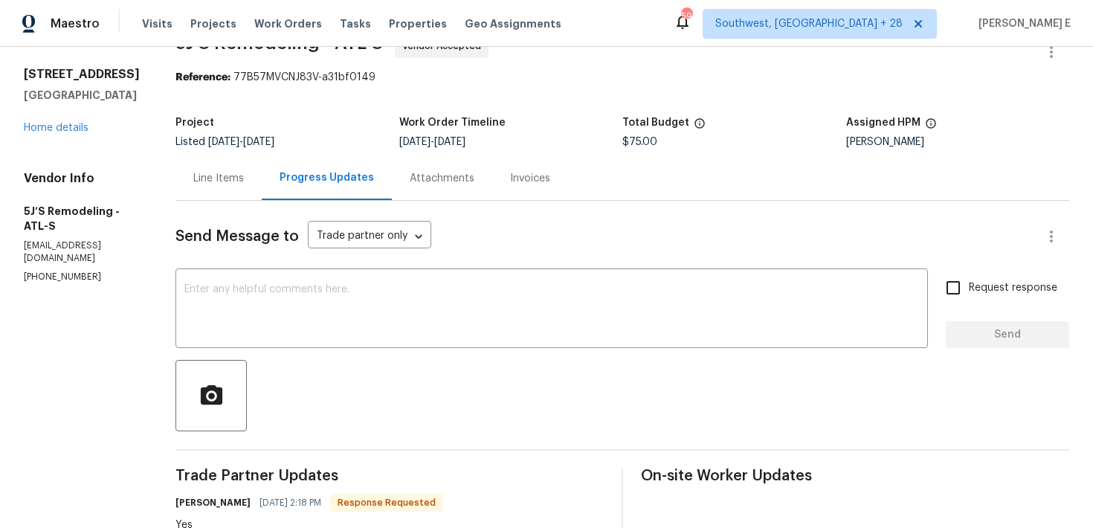
scroll to position [48, 0]
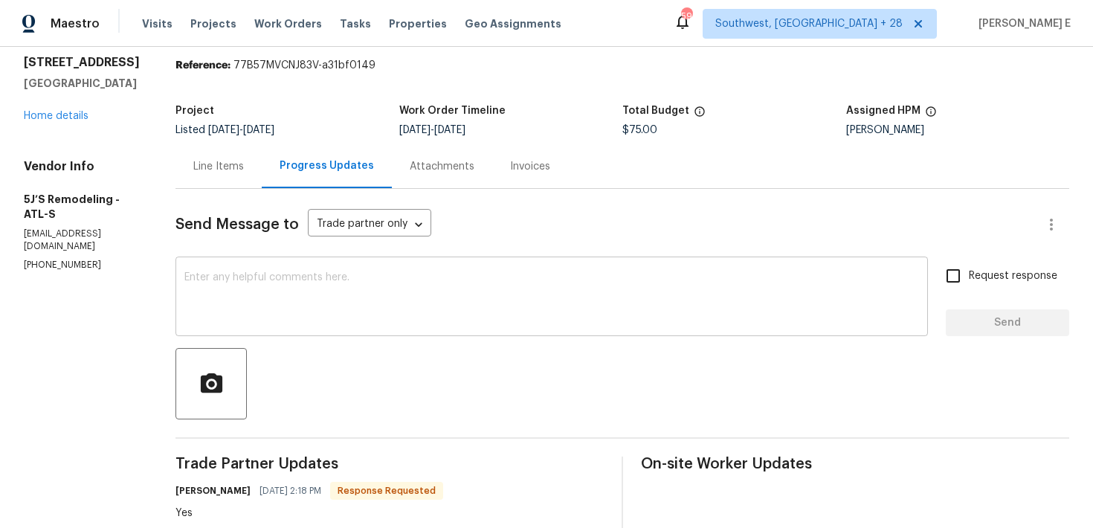
click at [461, 320] on textarea at bounding box center [551, 298] width 734 height 52
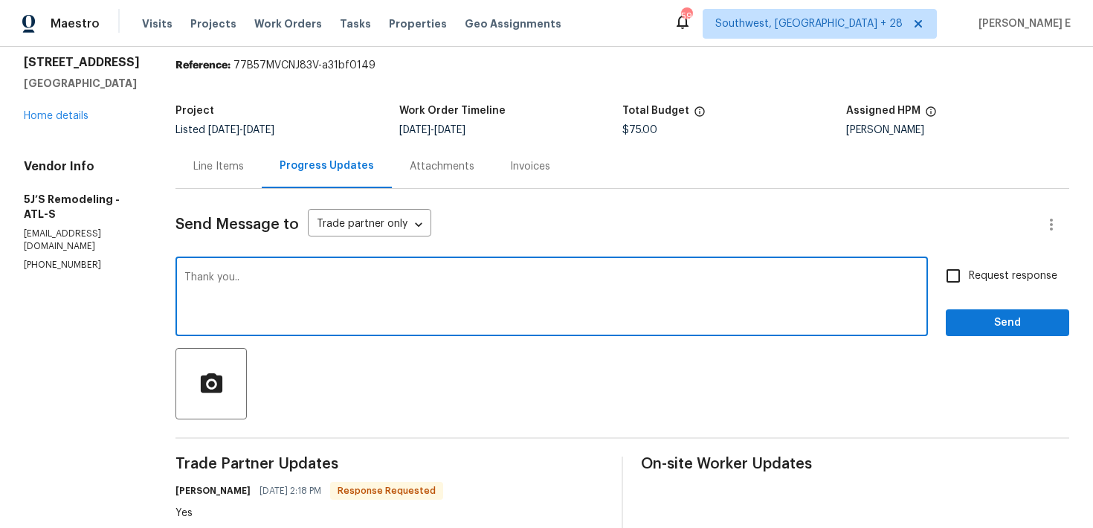
type textarea "Thank you.."
click at [1012, 314] on span "Send" at bounding box center [1007, 323] width 100 height 19
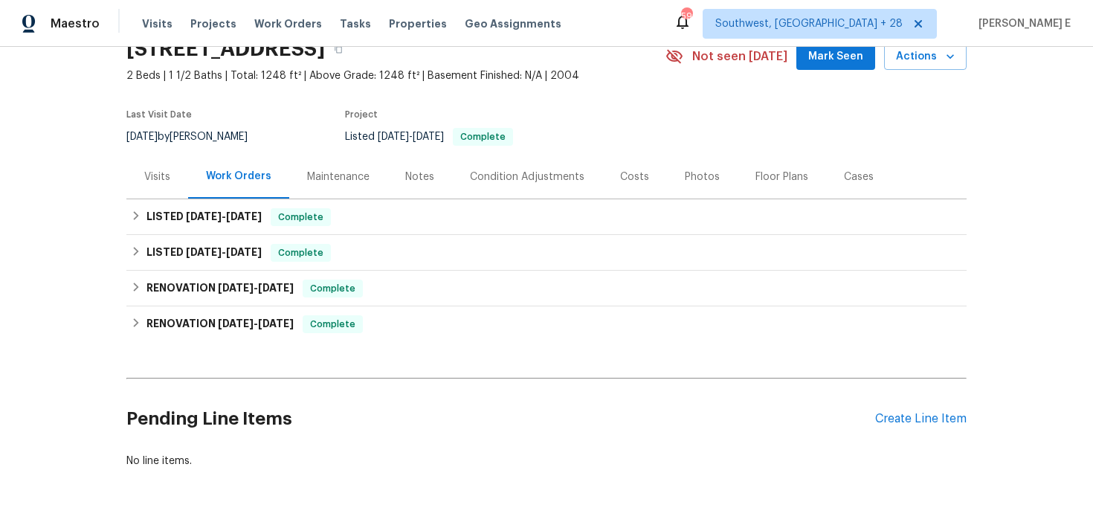
scroll to position [88, 0]
